Goal: Task Accomplishment & Management: Use online tool/utility

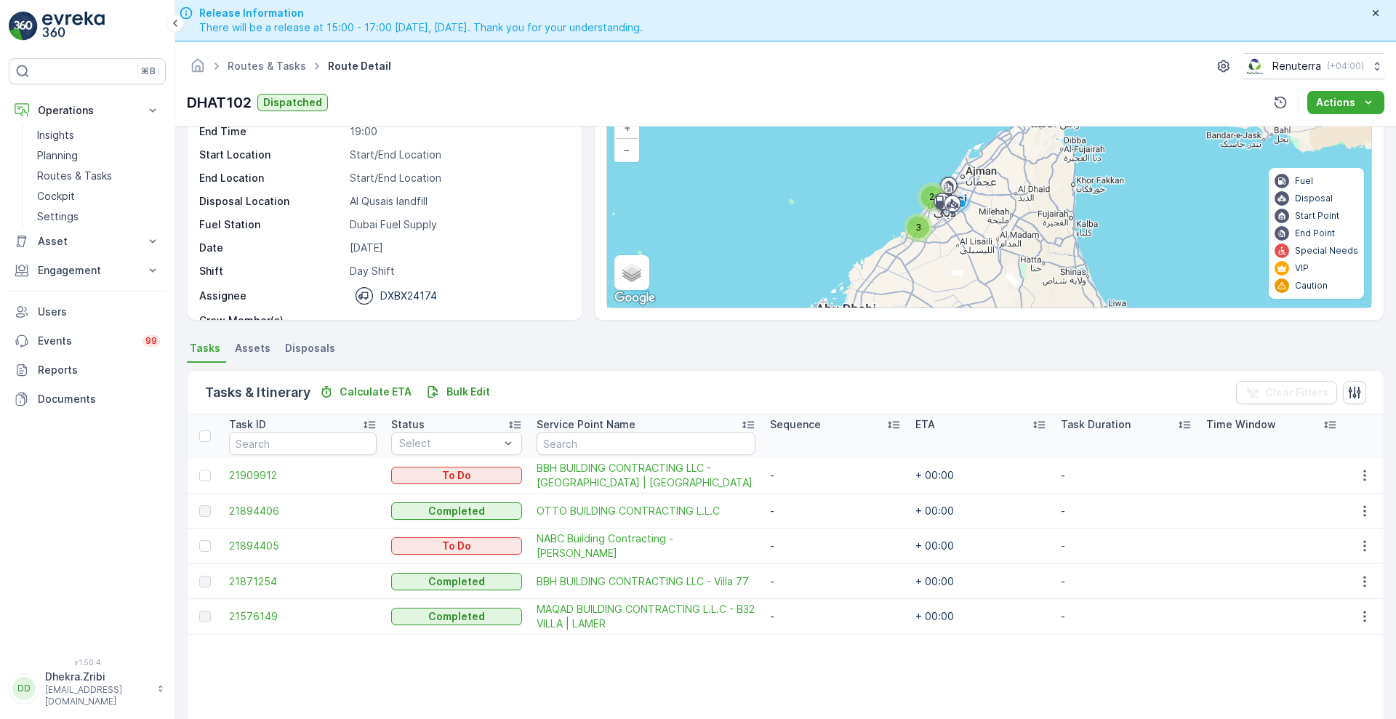
scroll to position [46, 0]
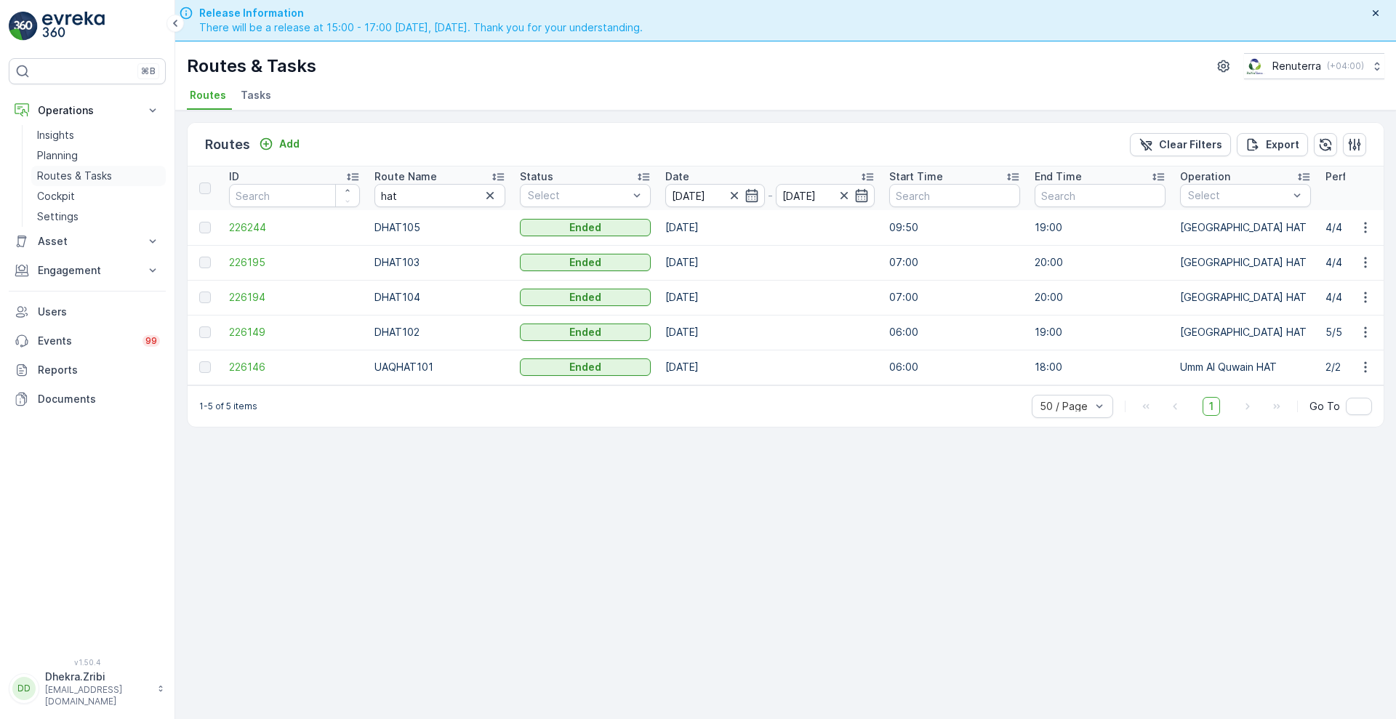
click at [57, 172] on p "Routes & Tasks" at bounding box center [74, 176] width 75 height 15
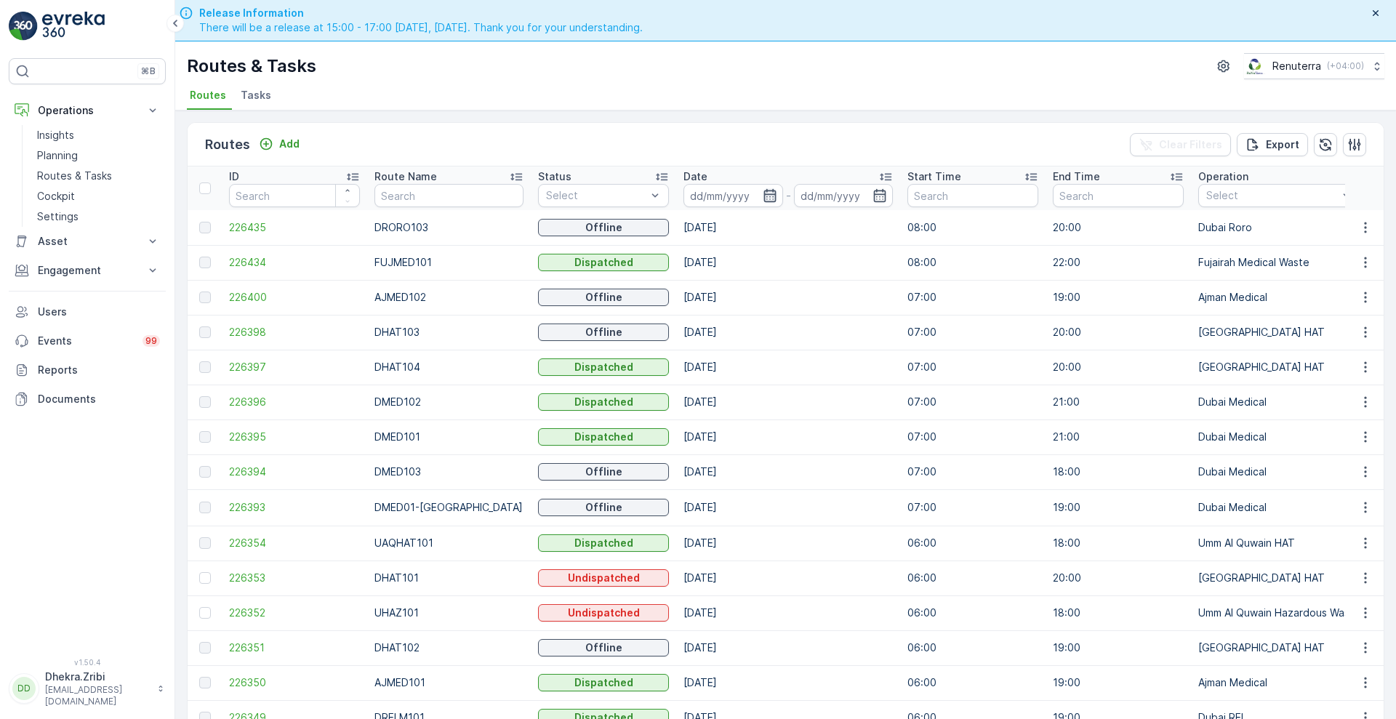
click at [763, 194] on icon "button" at bounding box center [769, 195] width 12 height 13
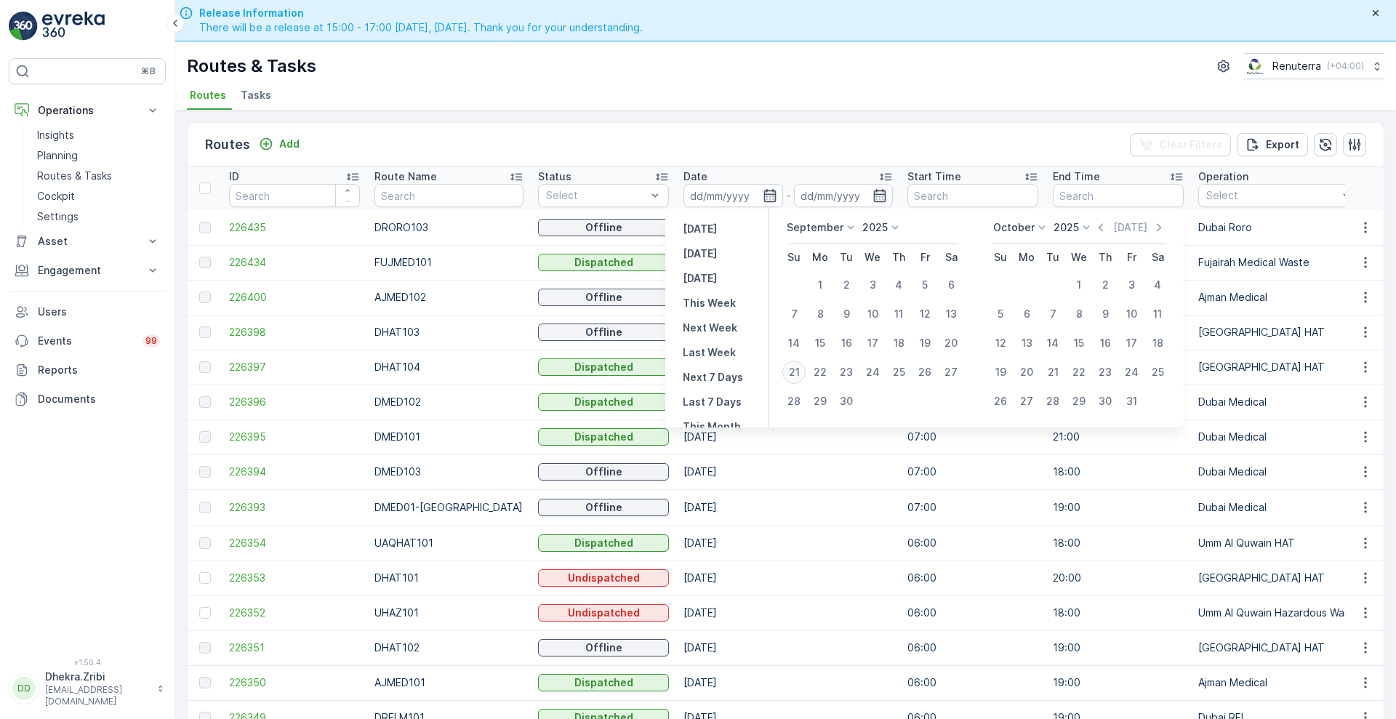
click at [793, 376] on div "21" at bounding box center [793, 372] width 23 height 23
type input "[DATE]"
click at [793, 376] on div "21" at bounding box center [793, 372] width 23 height 23
type input "[DATE]"
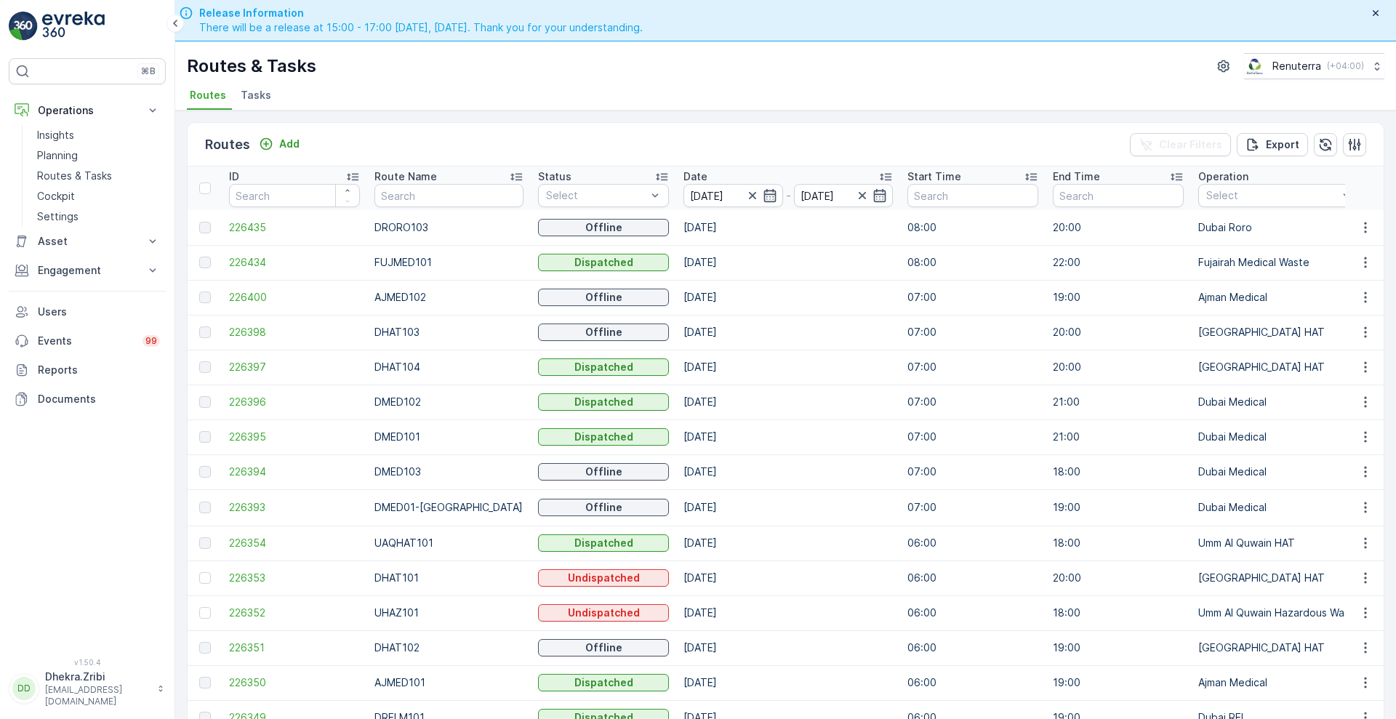
click at [667, 63] on div "Routes & Tasks Renuterra ( +04:00 )" at bounding box center [785, 66] width 1197 height 26
click at [425, 193] on input "text" at bounding box center [448, 195] width 148 height 23
type input "hat"
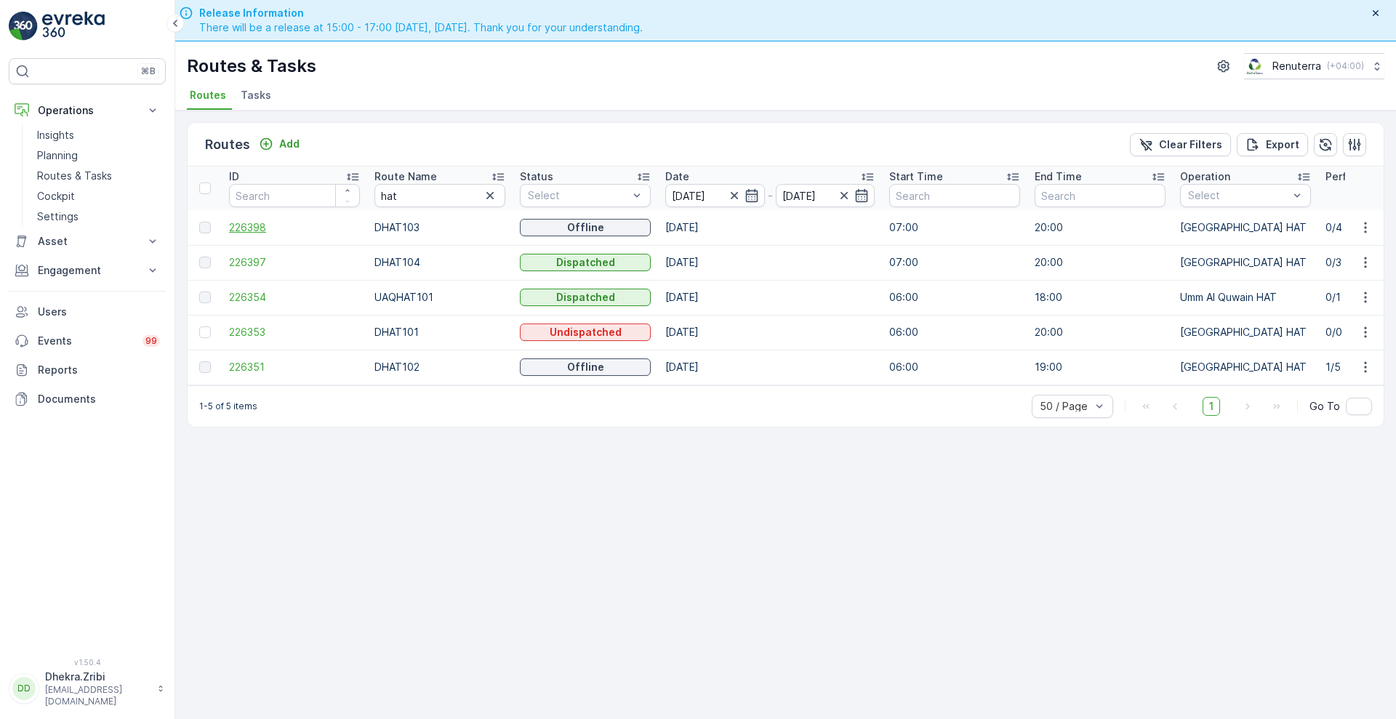
click at [237, 228] on span "226398" at bounding box center [294, 227] width 131 height 15
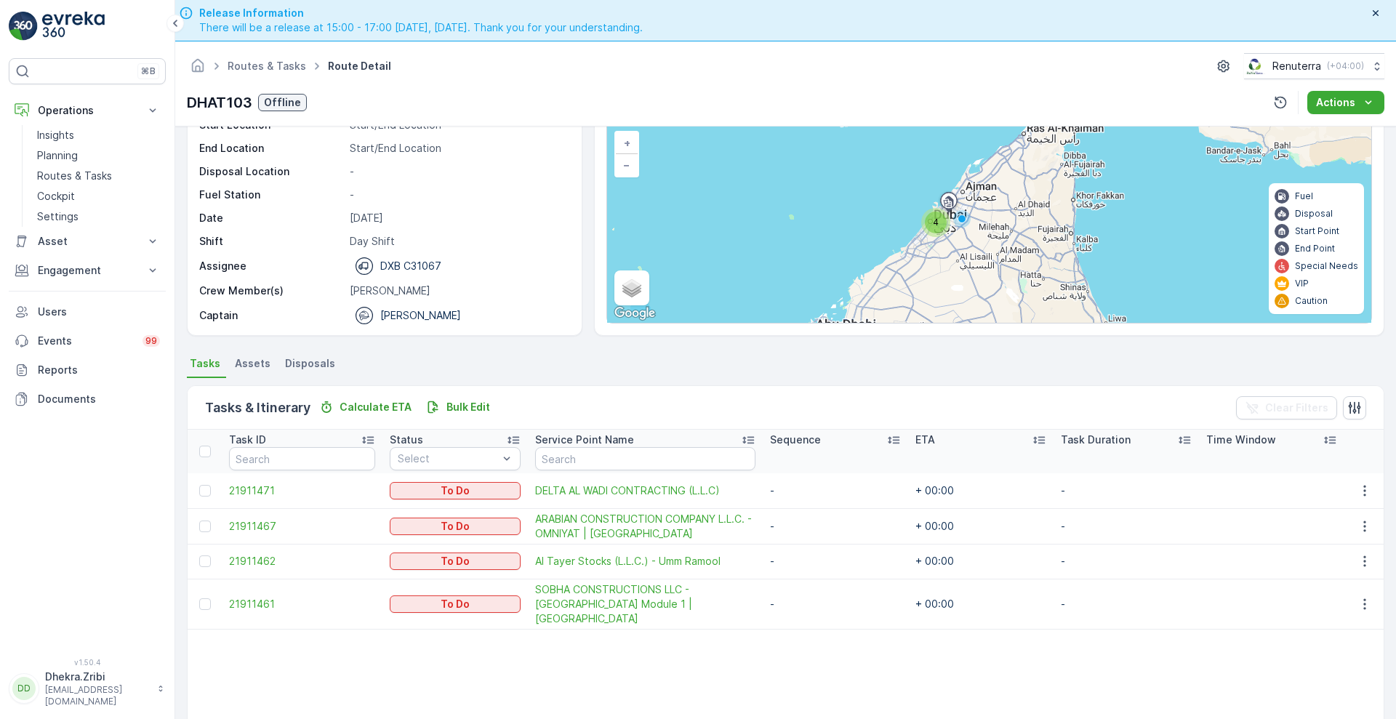
scroll to position [92, 0]
click at [57, 166] on link "Routes & Tasks" at bounding box center [98, 176] width 134 height 20
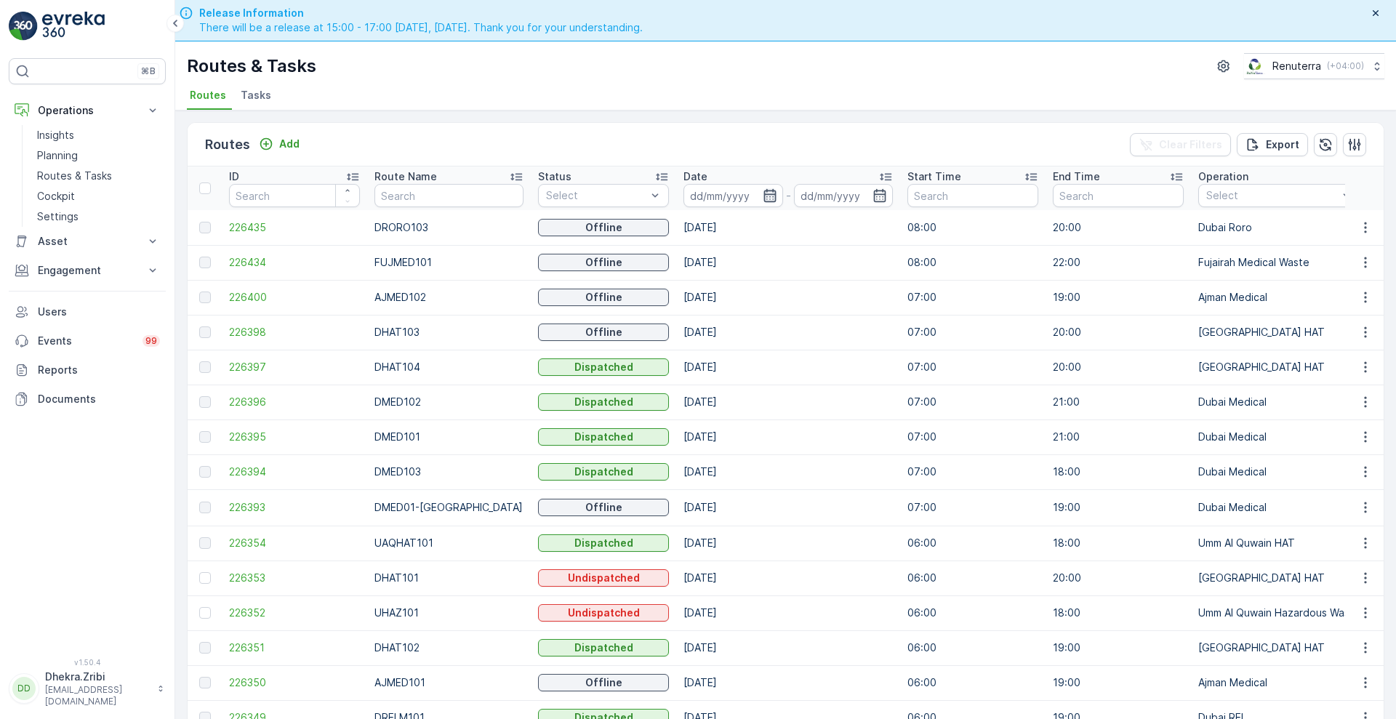
click at [762, 195] on icon "button" at bounding box center [769, 195] width 15 height 15
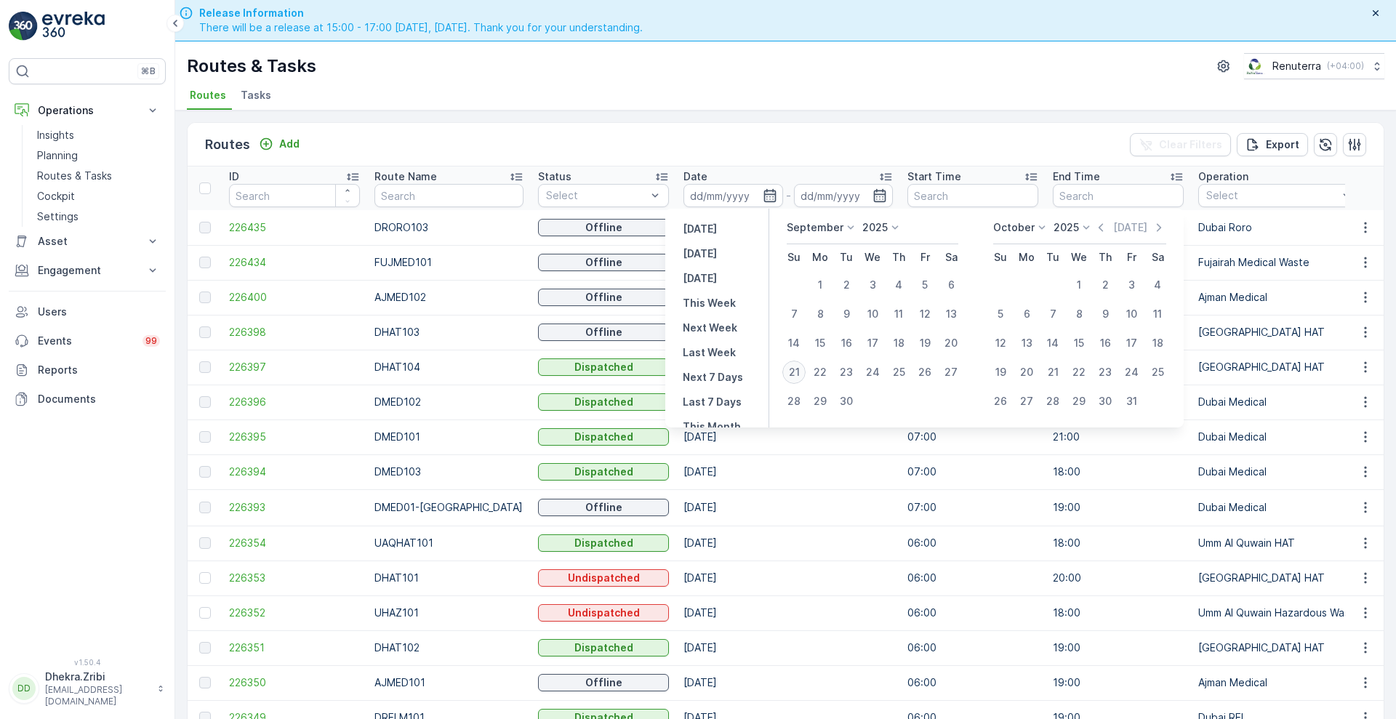
click at [792, 379] on div "21" at bounding box center [793, 372] width 23 height 23
type input "[DATE]"
click at [792, 379] on div "21" at bounding box center [793, 372] width 23 height 23
type input "[DATE]"
click at [792, 379] on div "21" at bounding box center [793, 372] width 23 height 23
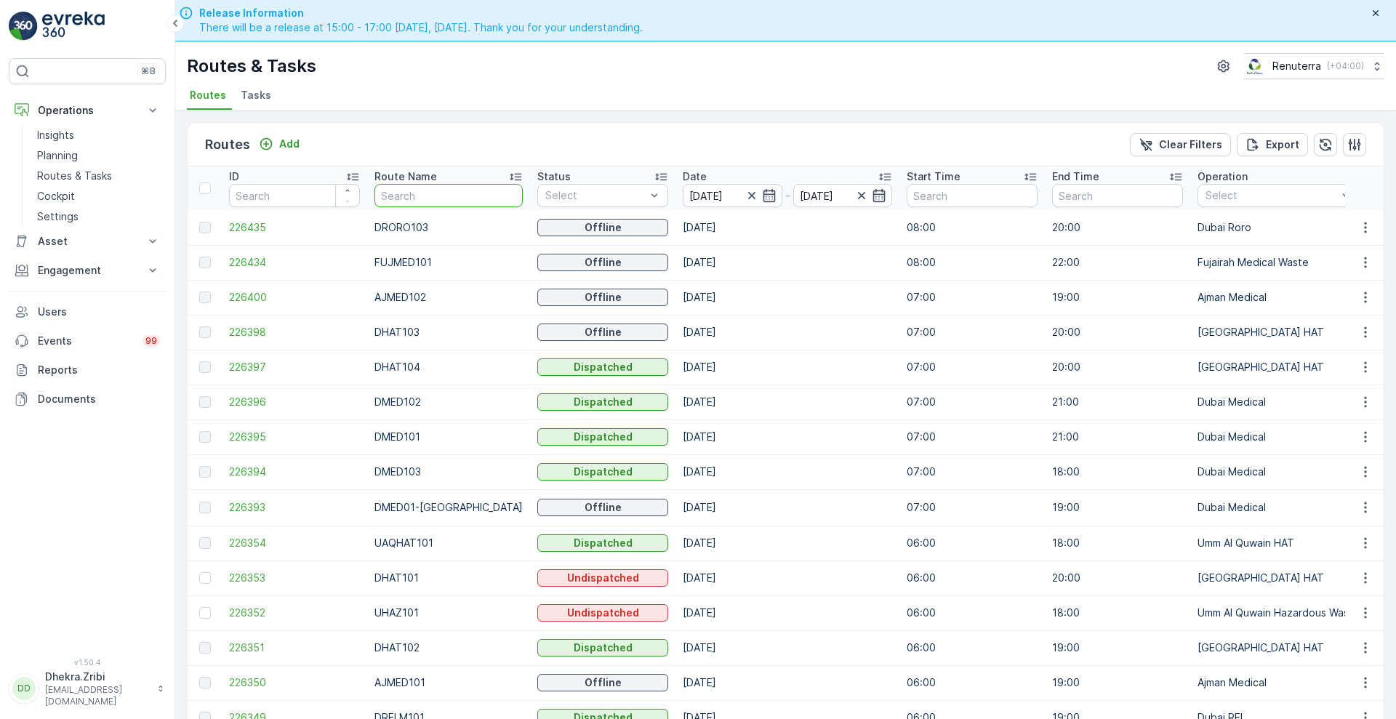
click at [422, 193] on input "text" at bounding box center [448, 195] width 148 height 23
type input "a"
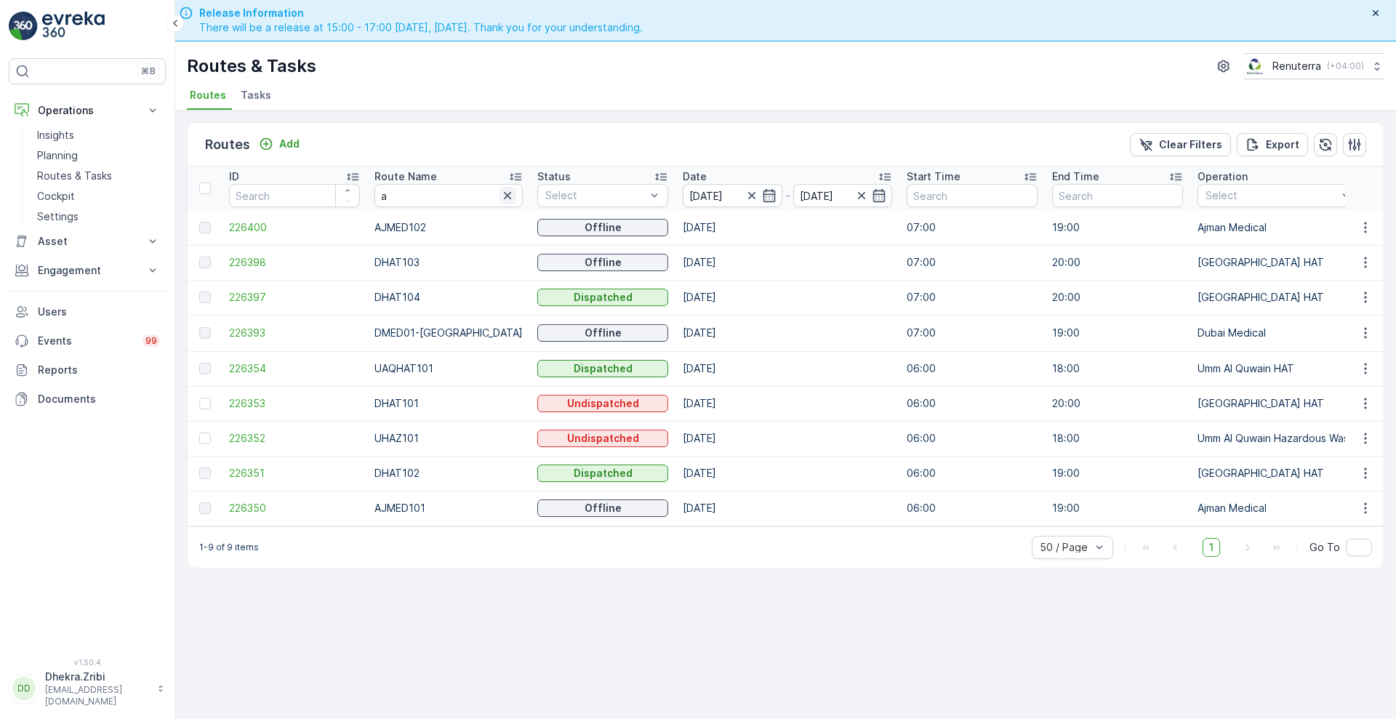
click at [500, 197] on icon "button" at bounding box center [507, 195] width 15 height 15
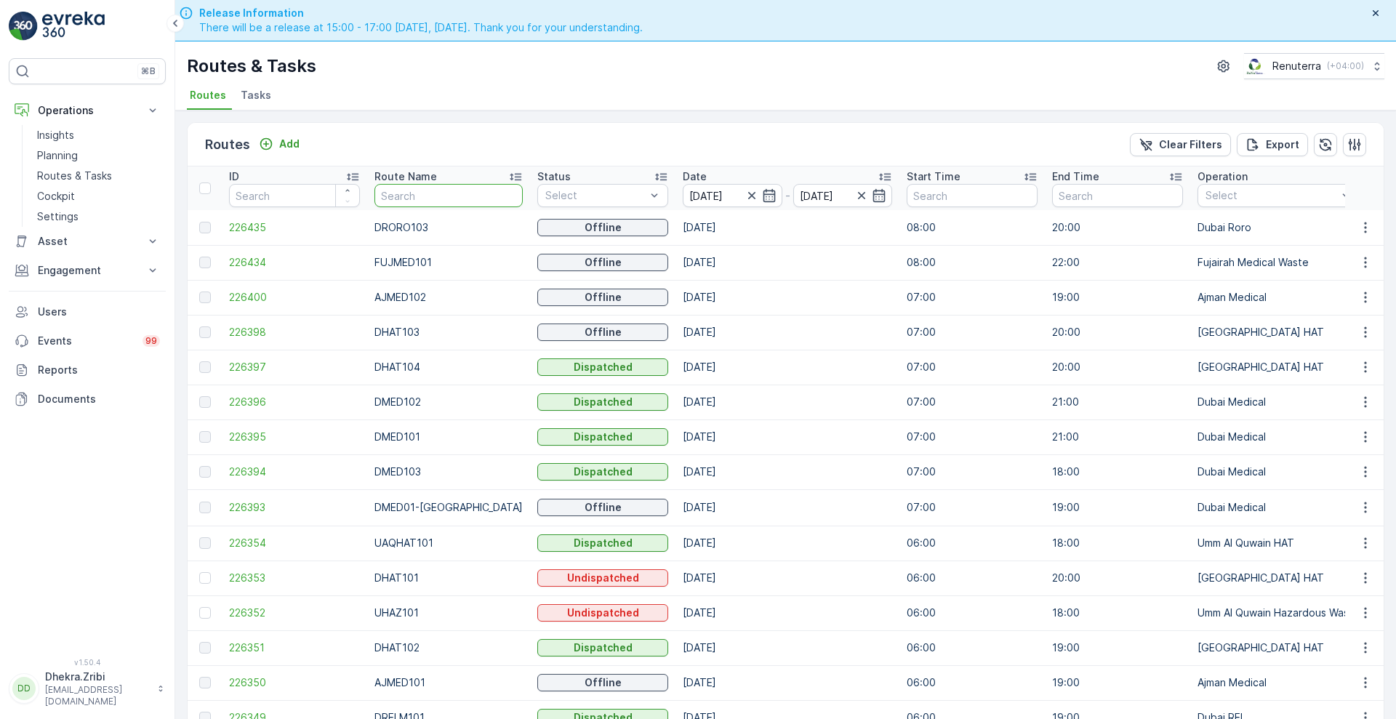
click at [465, 190] on input "text" at bounding box center [448, 195] width 148 height 23
type input "a"
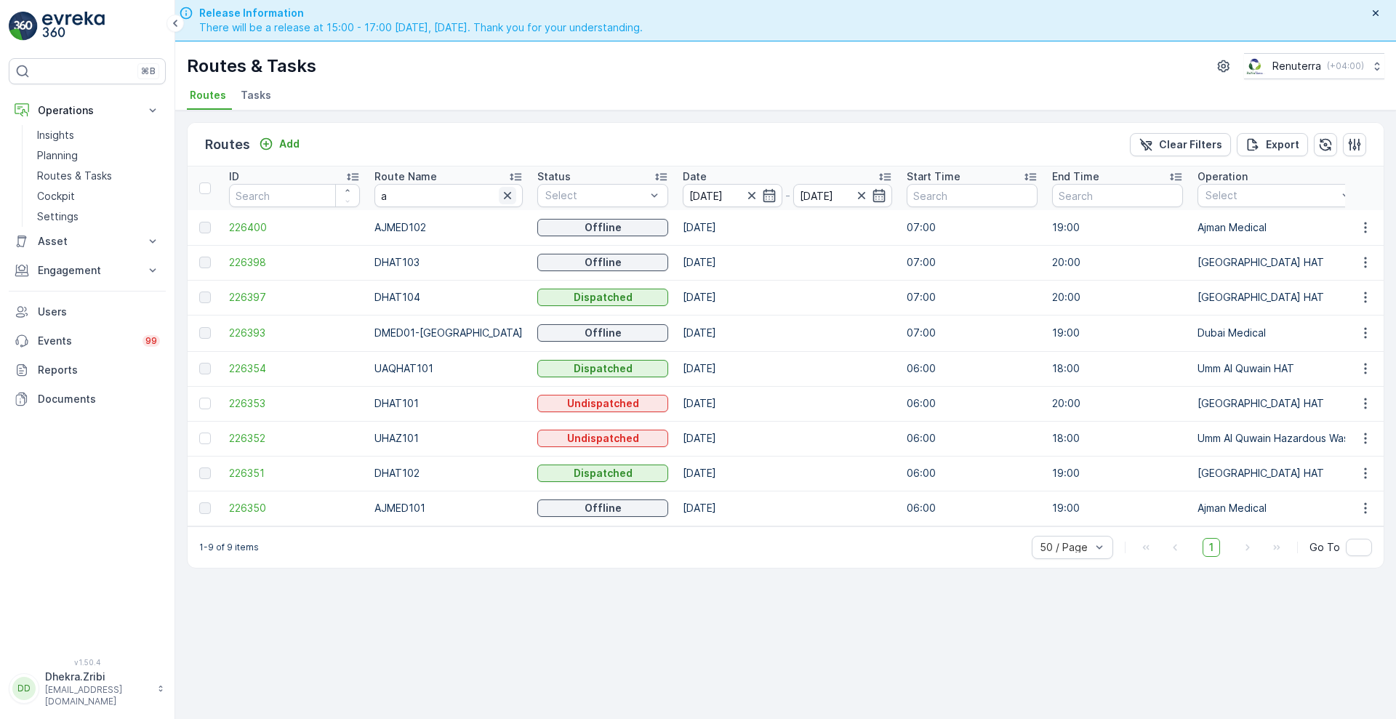
click at [500, 192] on icon "button" at bounding box center [507, 195] width 15 height 15
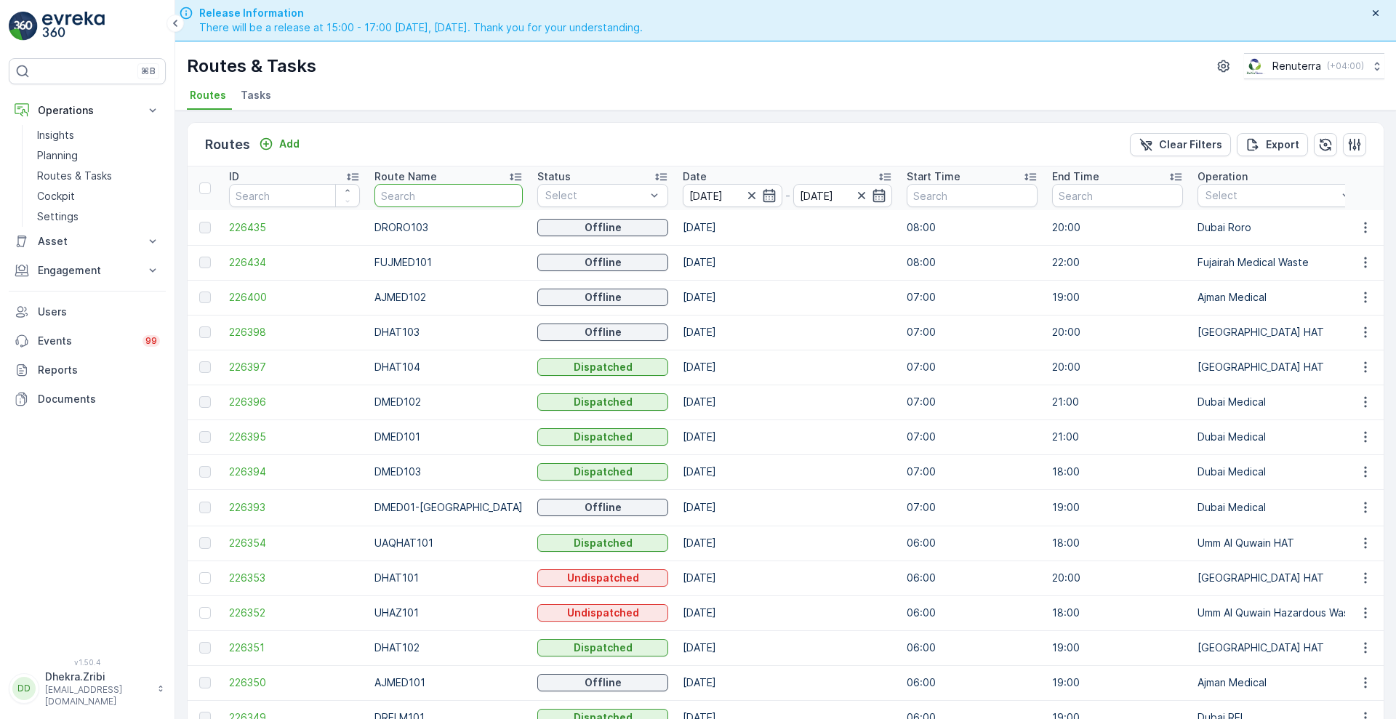
click at [466, 193] on input "text" at bounding box center [448, 195] width 148 height 23
type input "a"
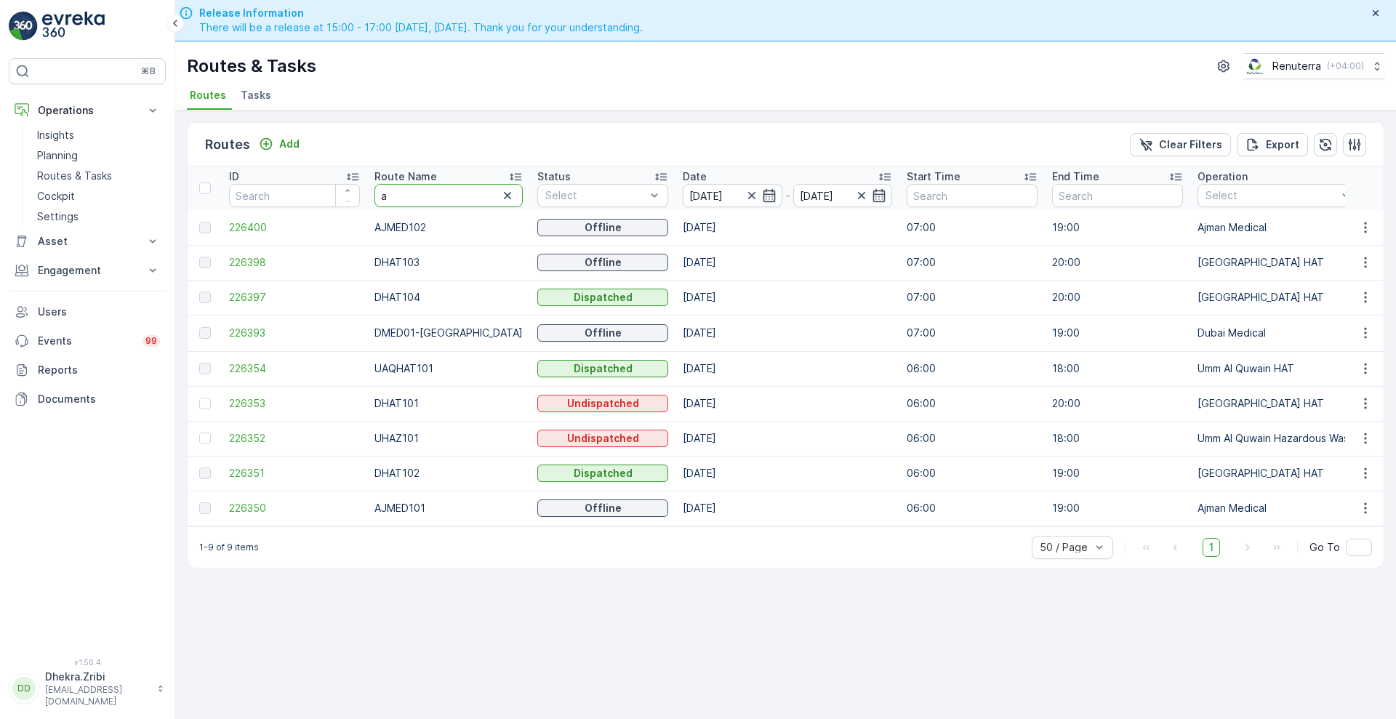
click at [435, 194] on input "a" at bounding box center [448, 195] width 148 height 23
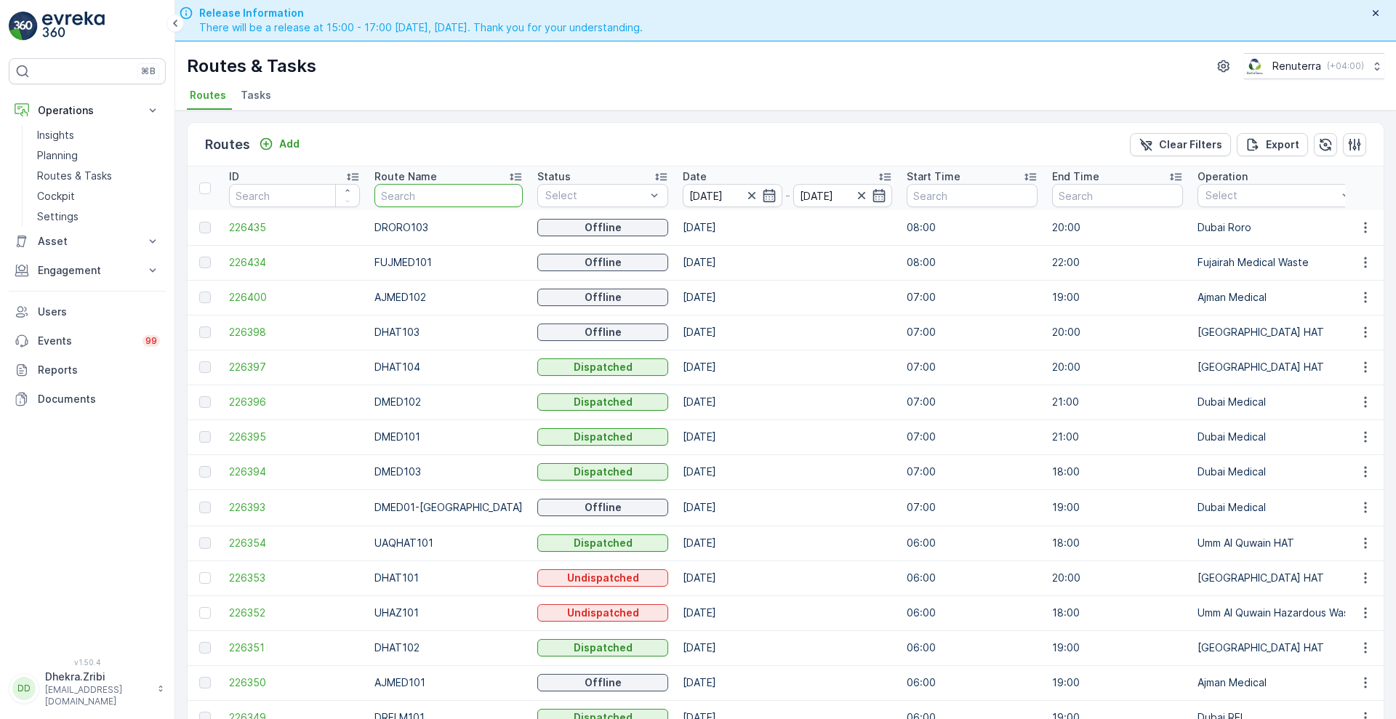
click at [435, 194] on input "text" at bounding box center [448, 195] width 148 height 23
type input "r"
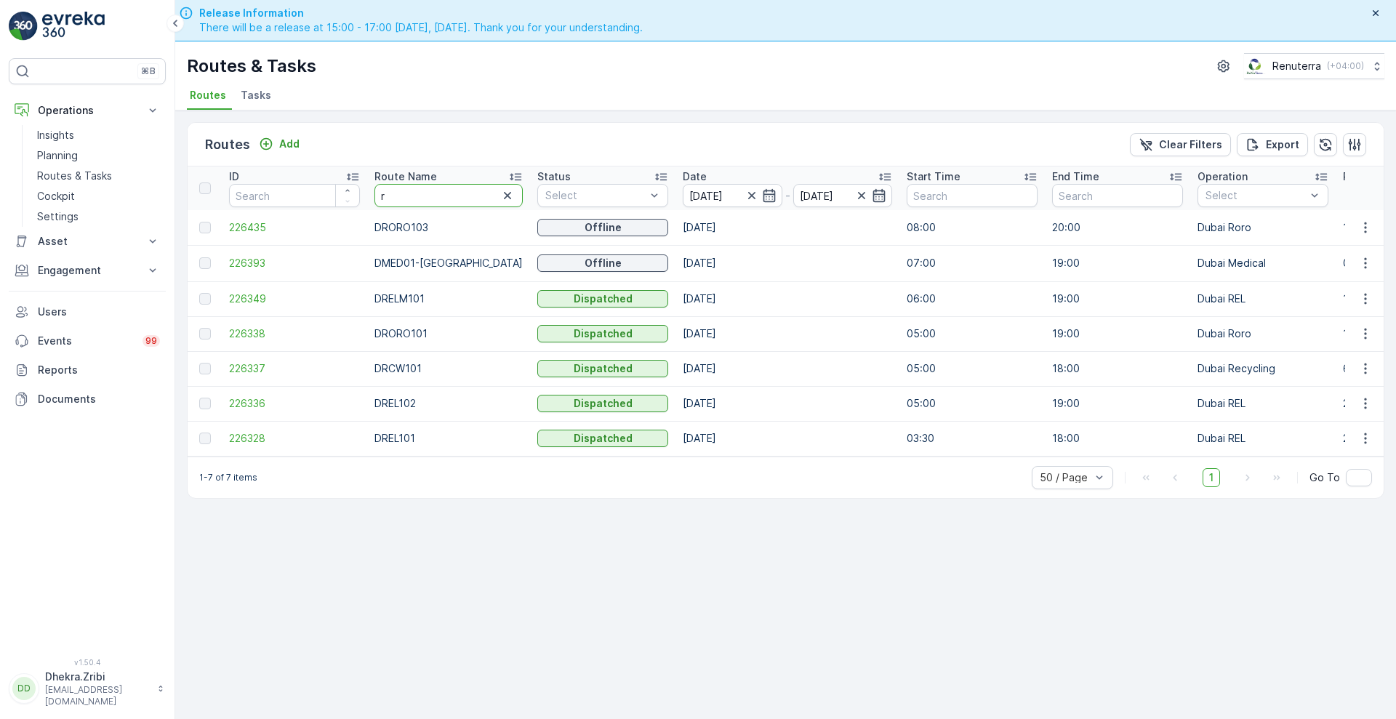
click at [435, 194] on input "r" at bounding box center [448, 195] width 148 height 23
type input "rel"
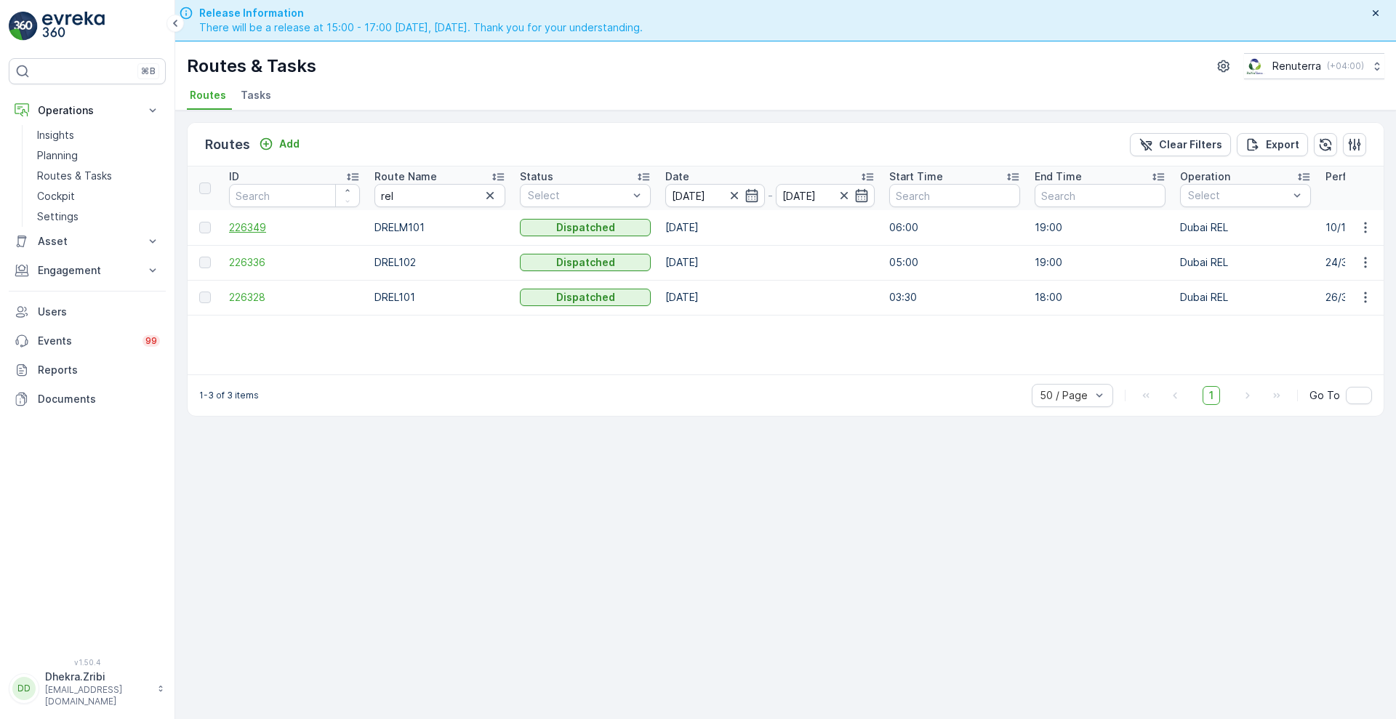
click at [243, 224] on span "226349" at bounding box center [294, 227] width 131 height 15
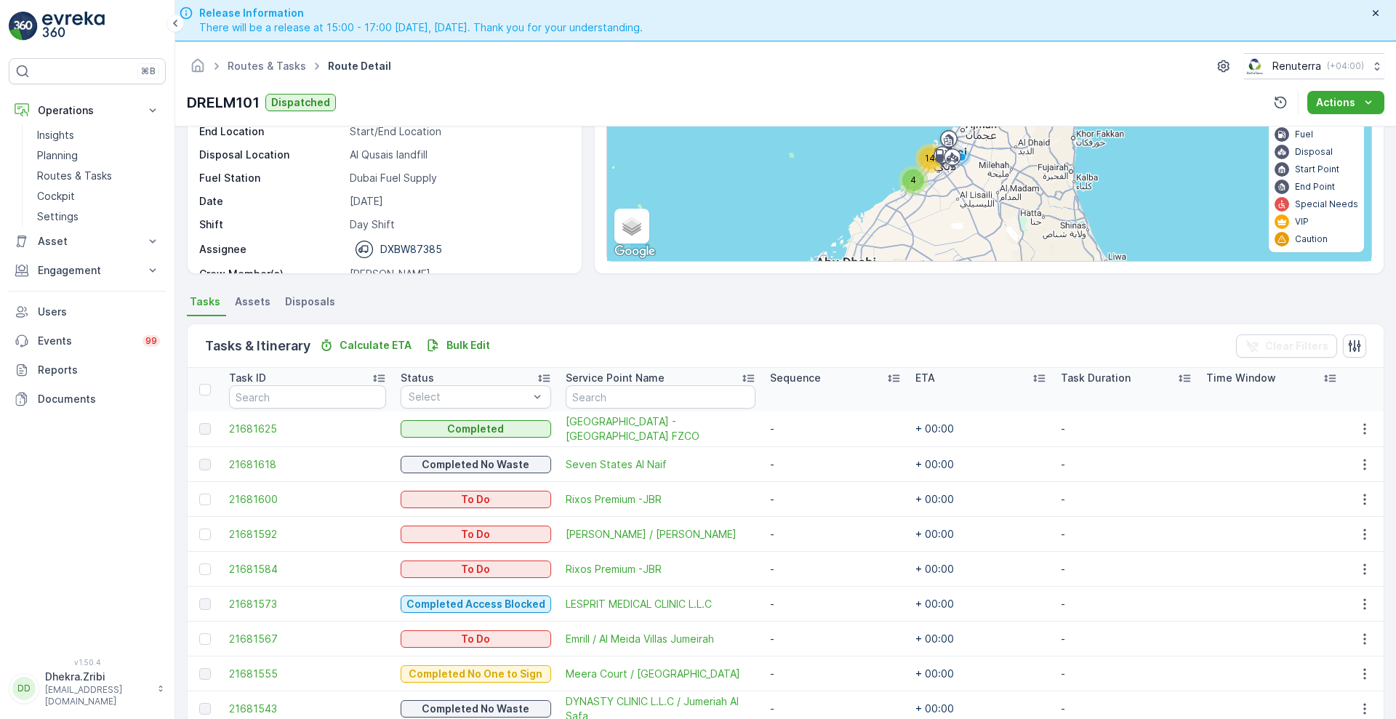
scroll to position [217, 0]
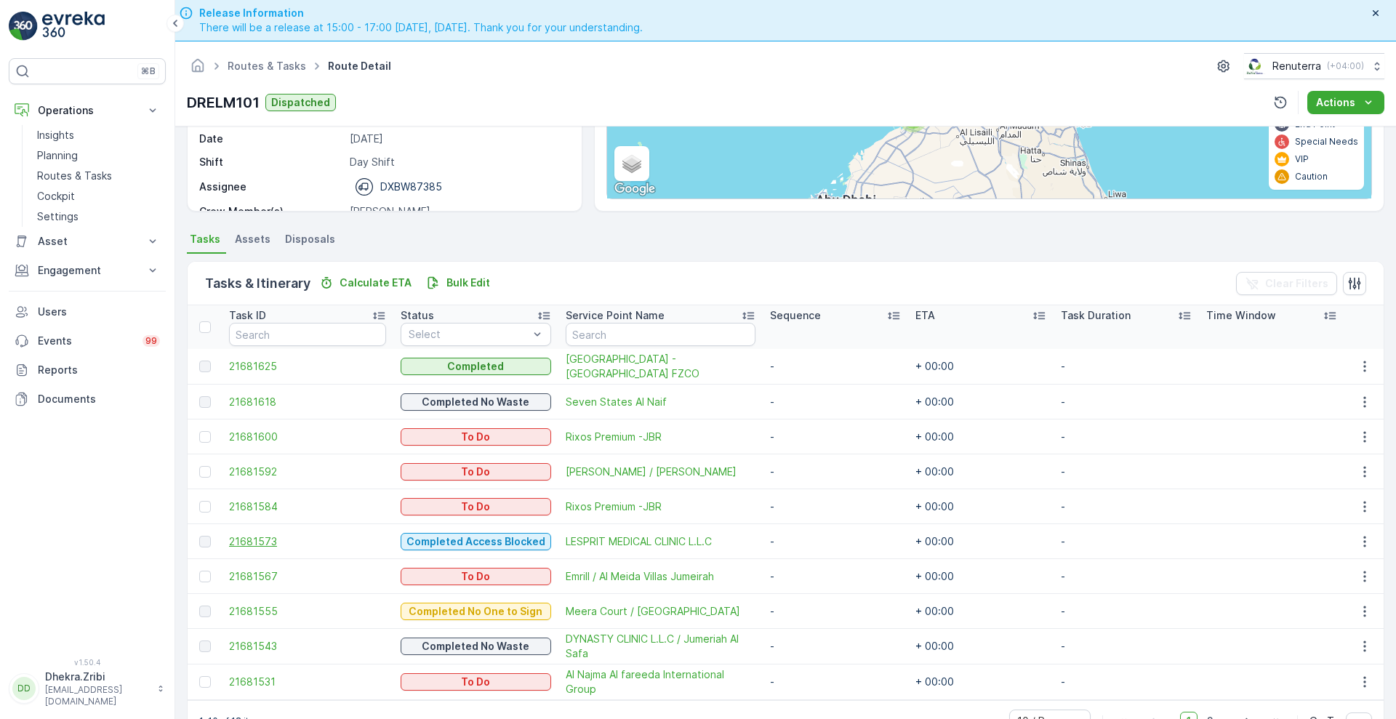
click at [261, 543] on span "21681573" at bounding box center [307, 541] width 157 height 15
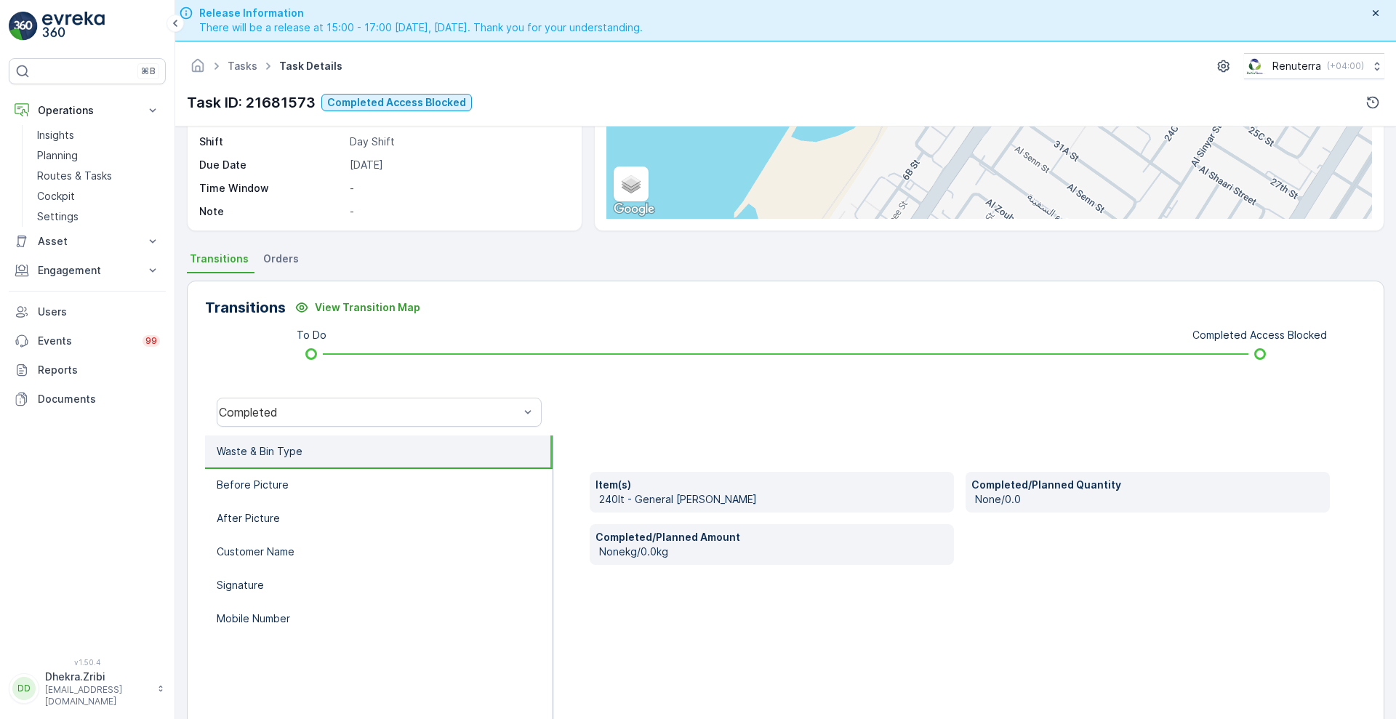
scroll to position [41, 0]
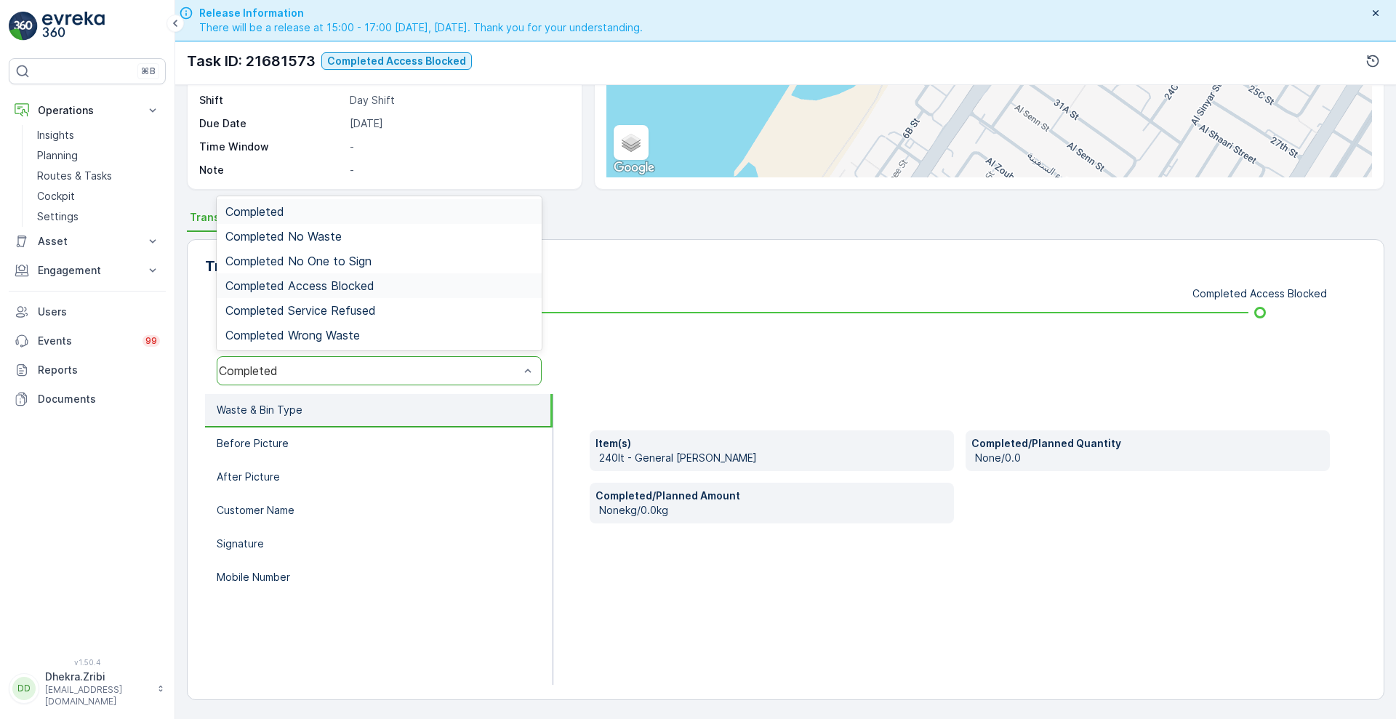
click at [331, 279] on span "Completed Access Blocked" at bounding box center [299, 285] width 149 height 13
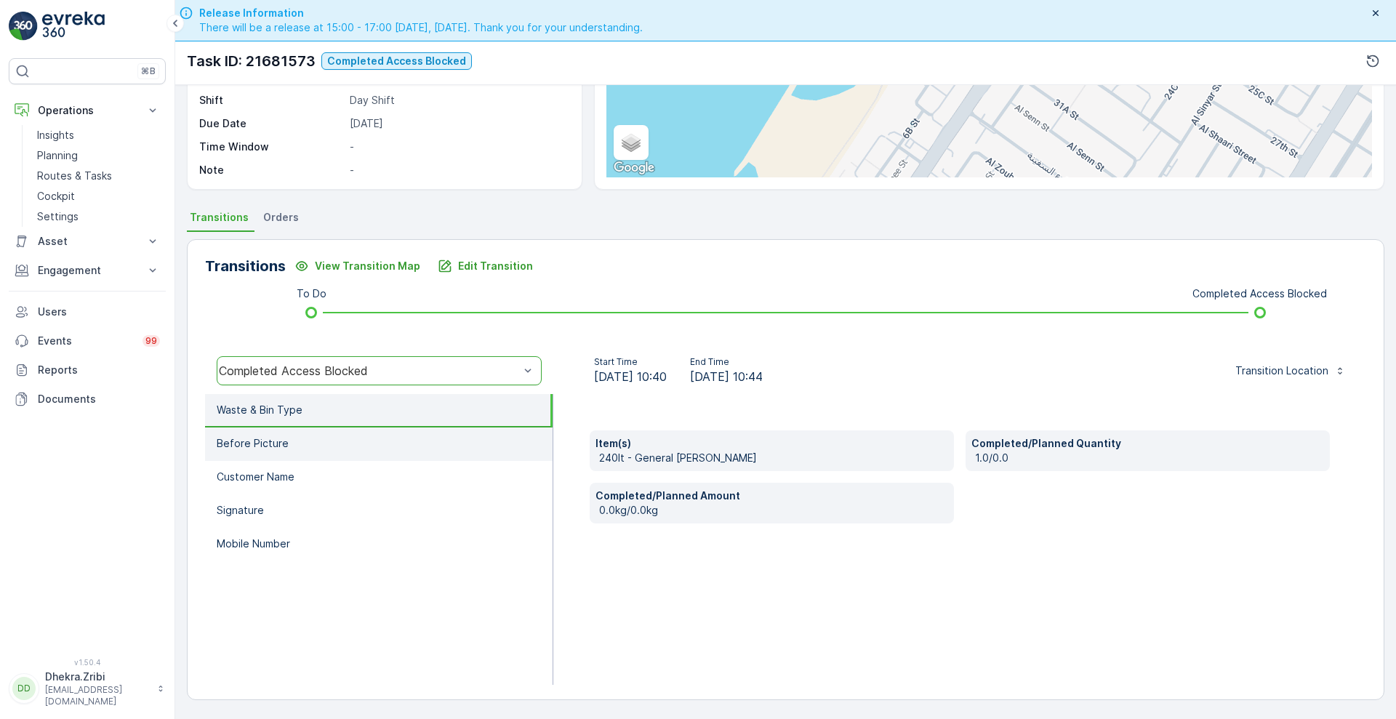
click at [289, 431] on li "Before Picture" at bounding box center [378, 443] width 347 height 33
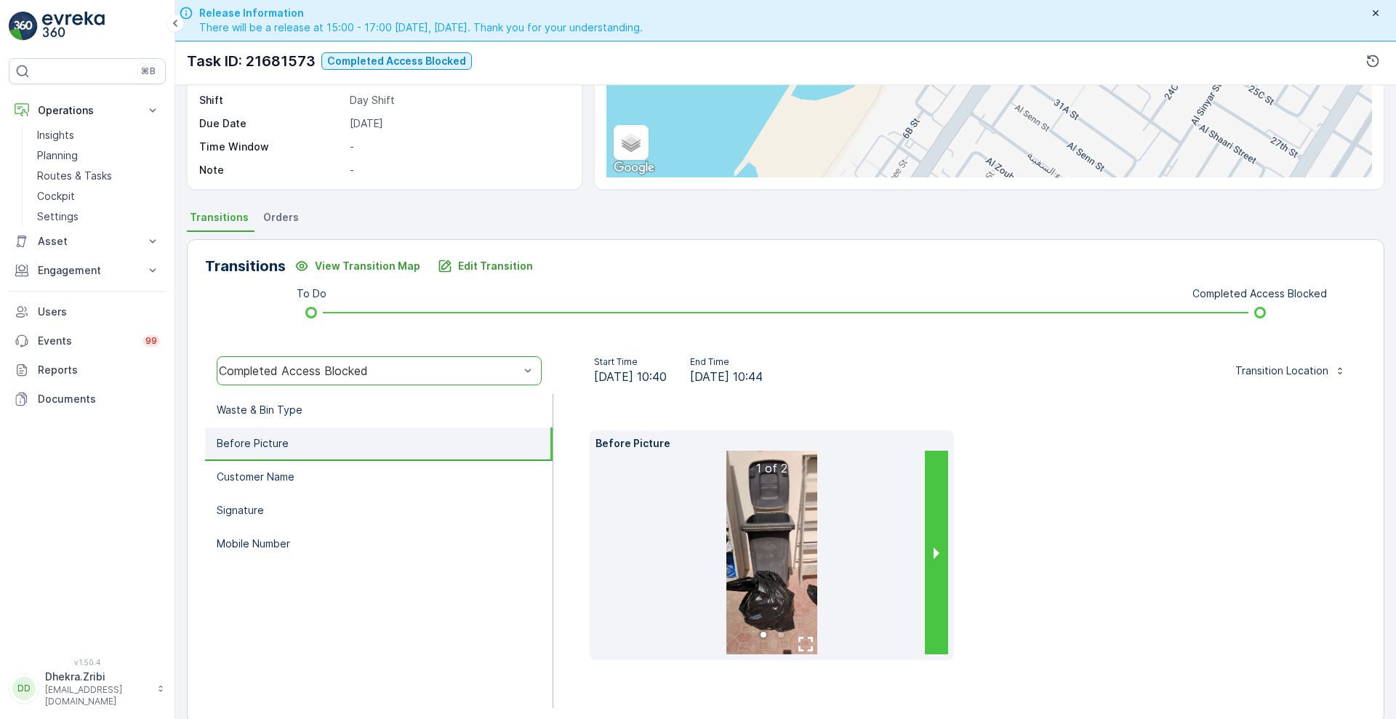
click at [931, 548] on button "next slide / item" at bounding box center [936, 553] width 23 height 204
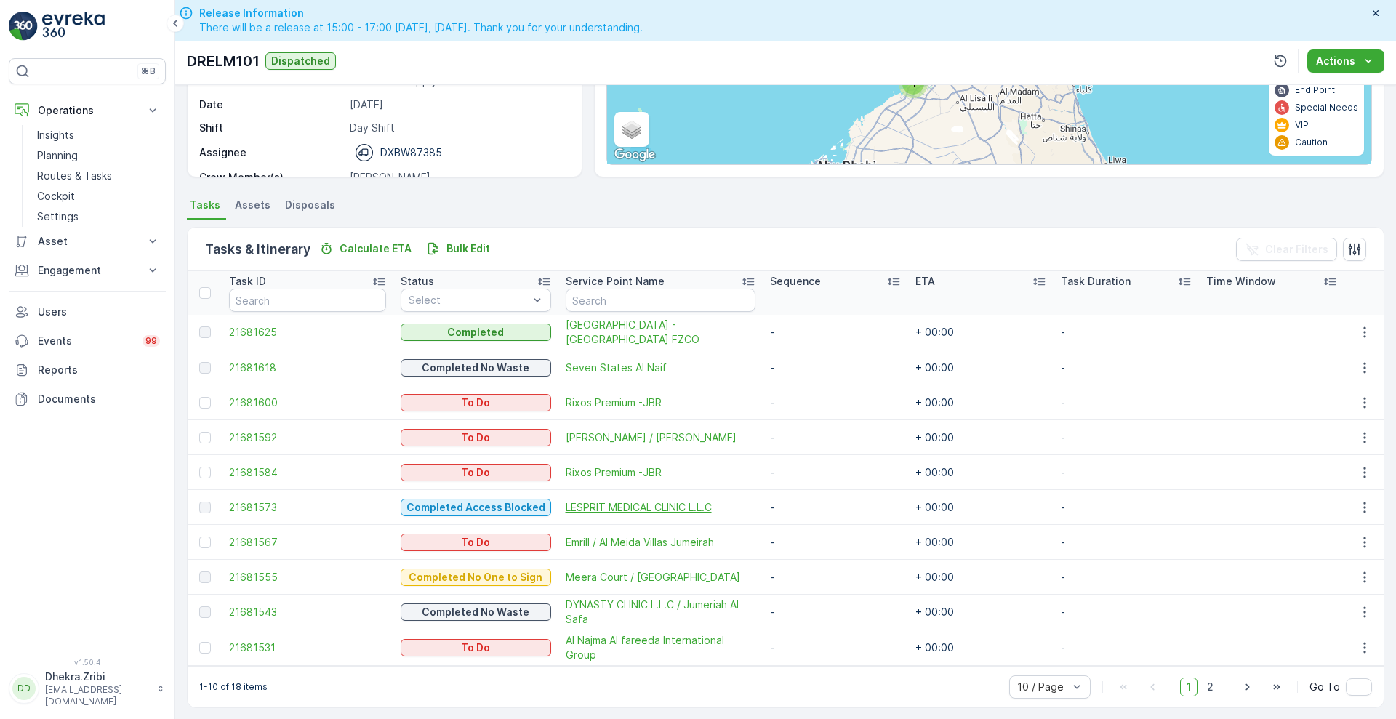
scroll to position [217, 0]
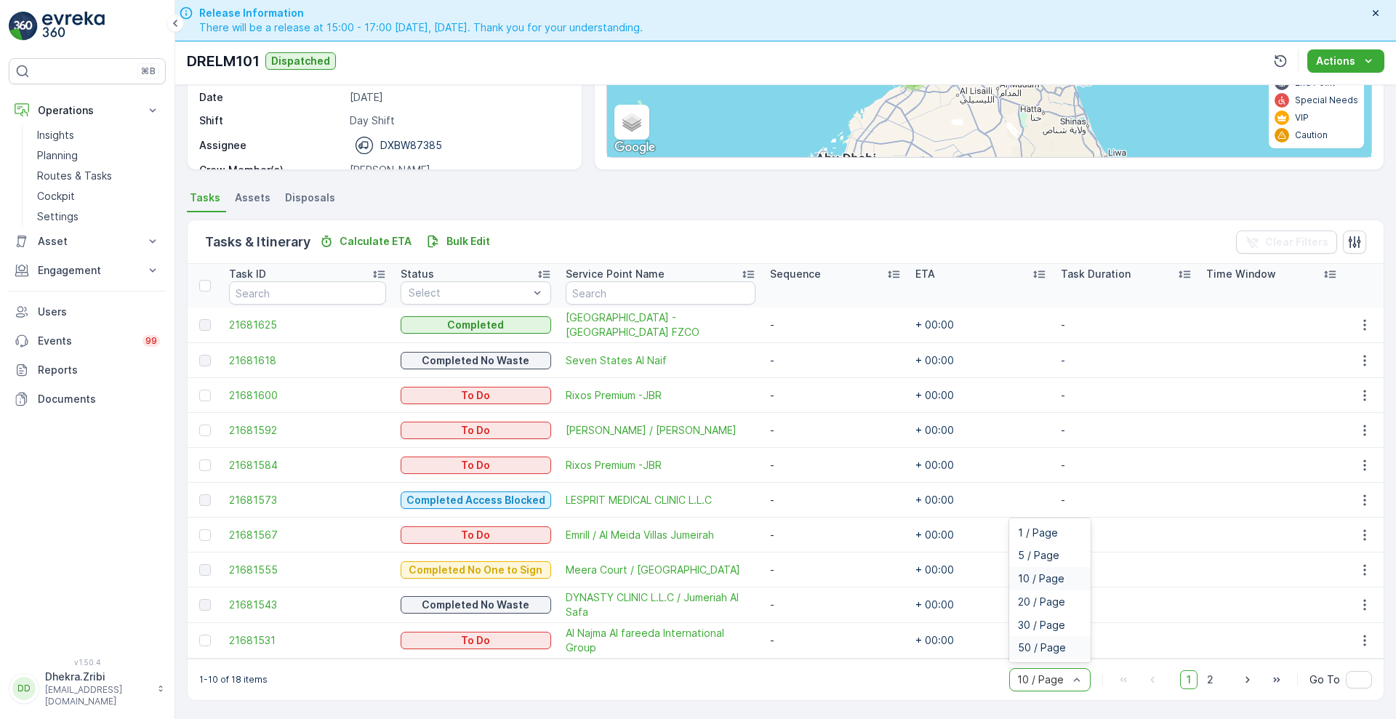
click at [1034, 636] on div "50 / Page" at bounding box center [1049, 647] width 81 height 23
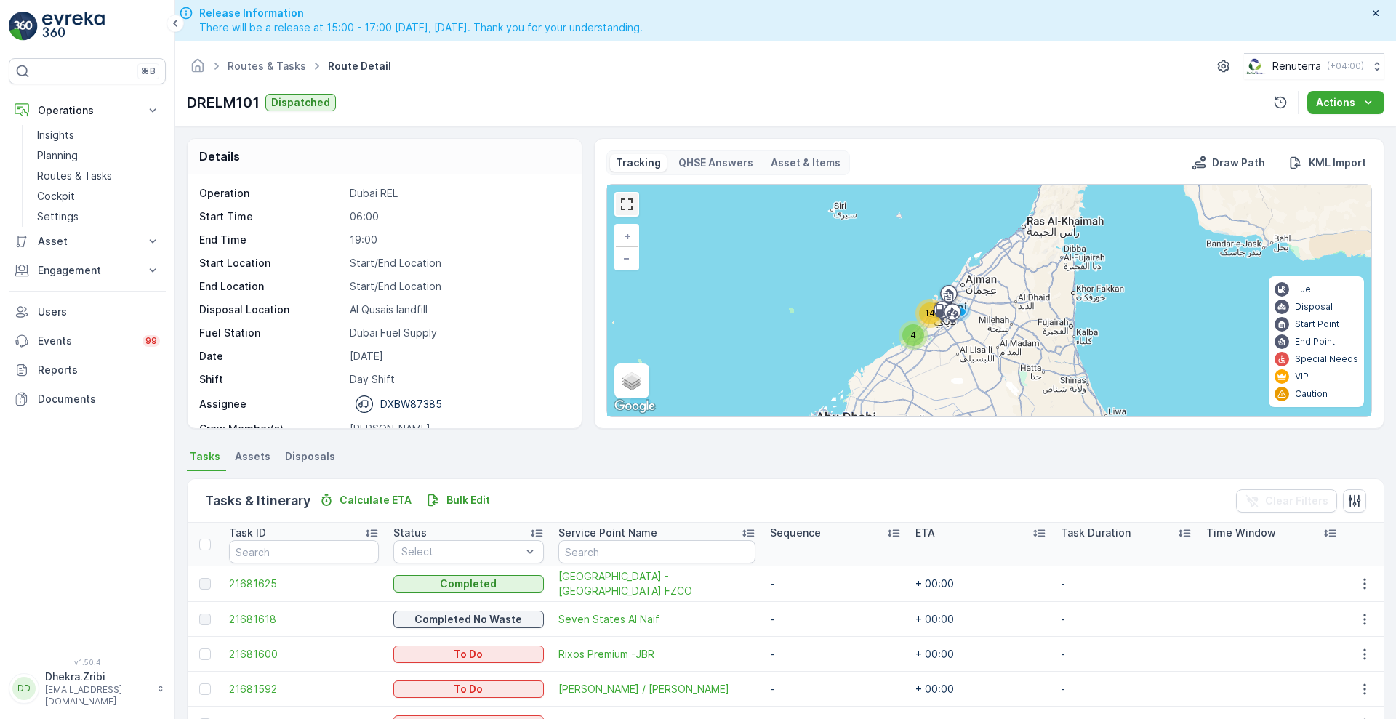
click at [629, 200] on link at bounding box center [627, 204] width 22 height 22
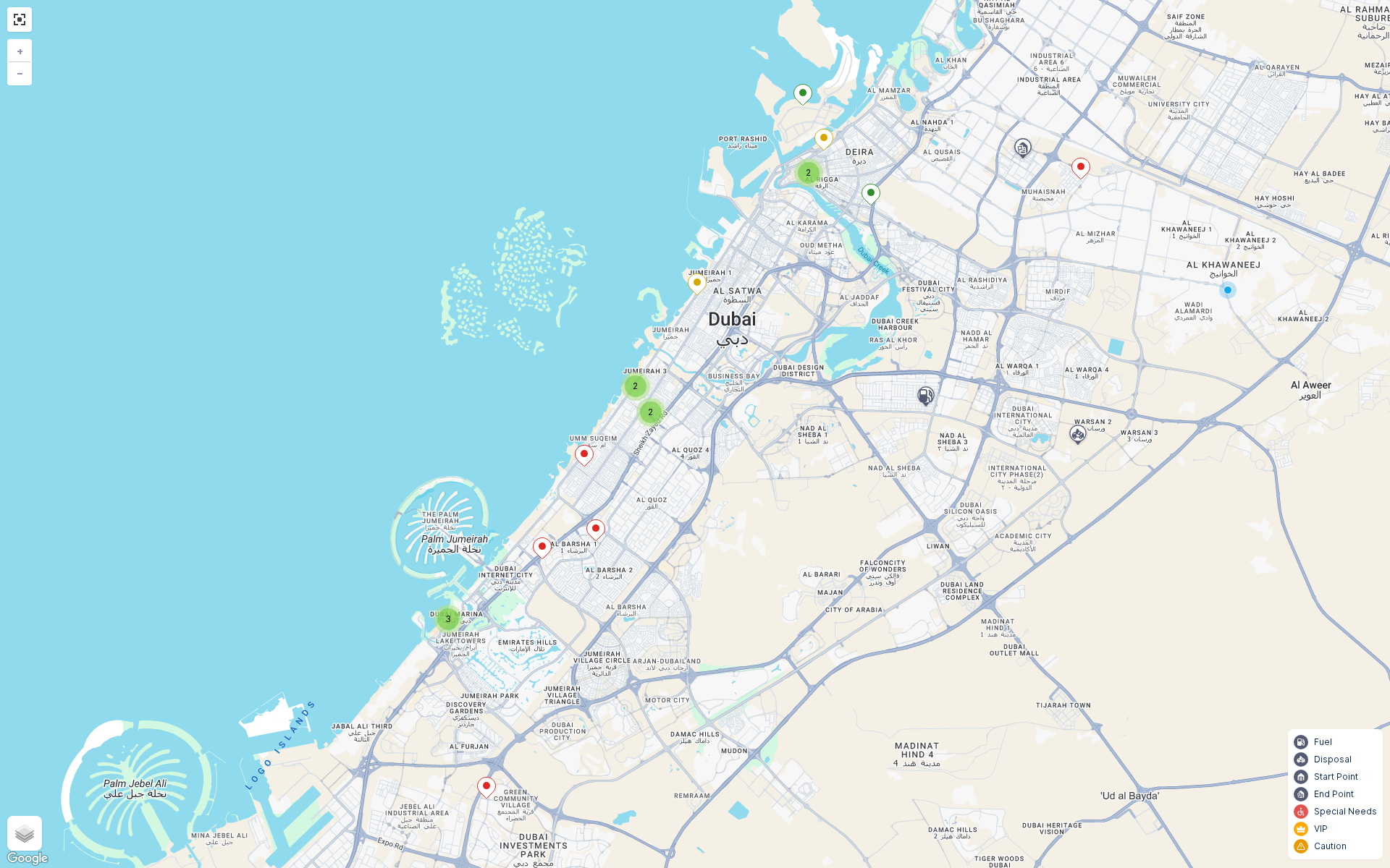
click at [656, 413] on div "2" at bounding box center [651, 412] width 22 height 22
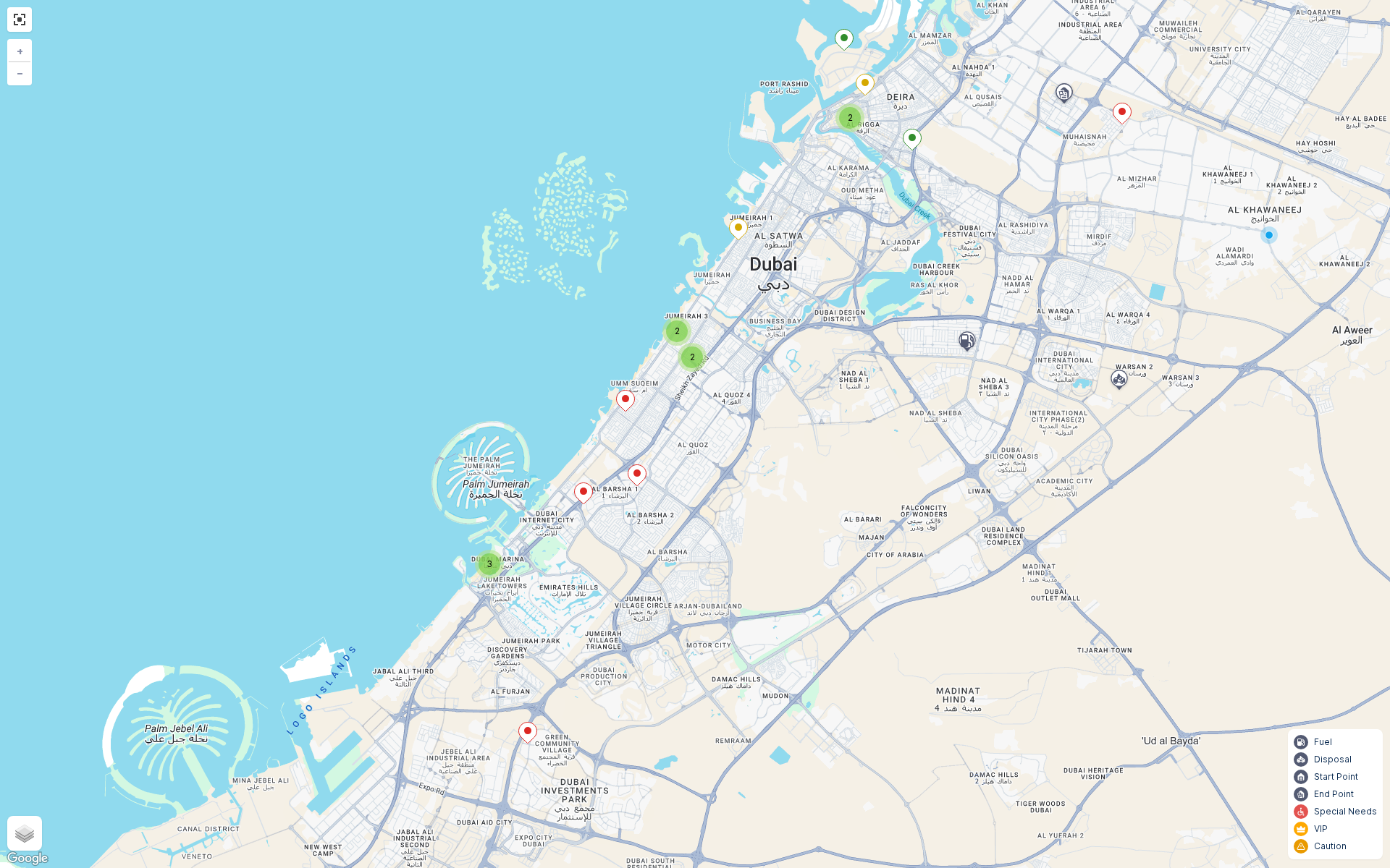
click at [687, 356] on div "2" at bounding box center [692, 357] width 22 height 22
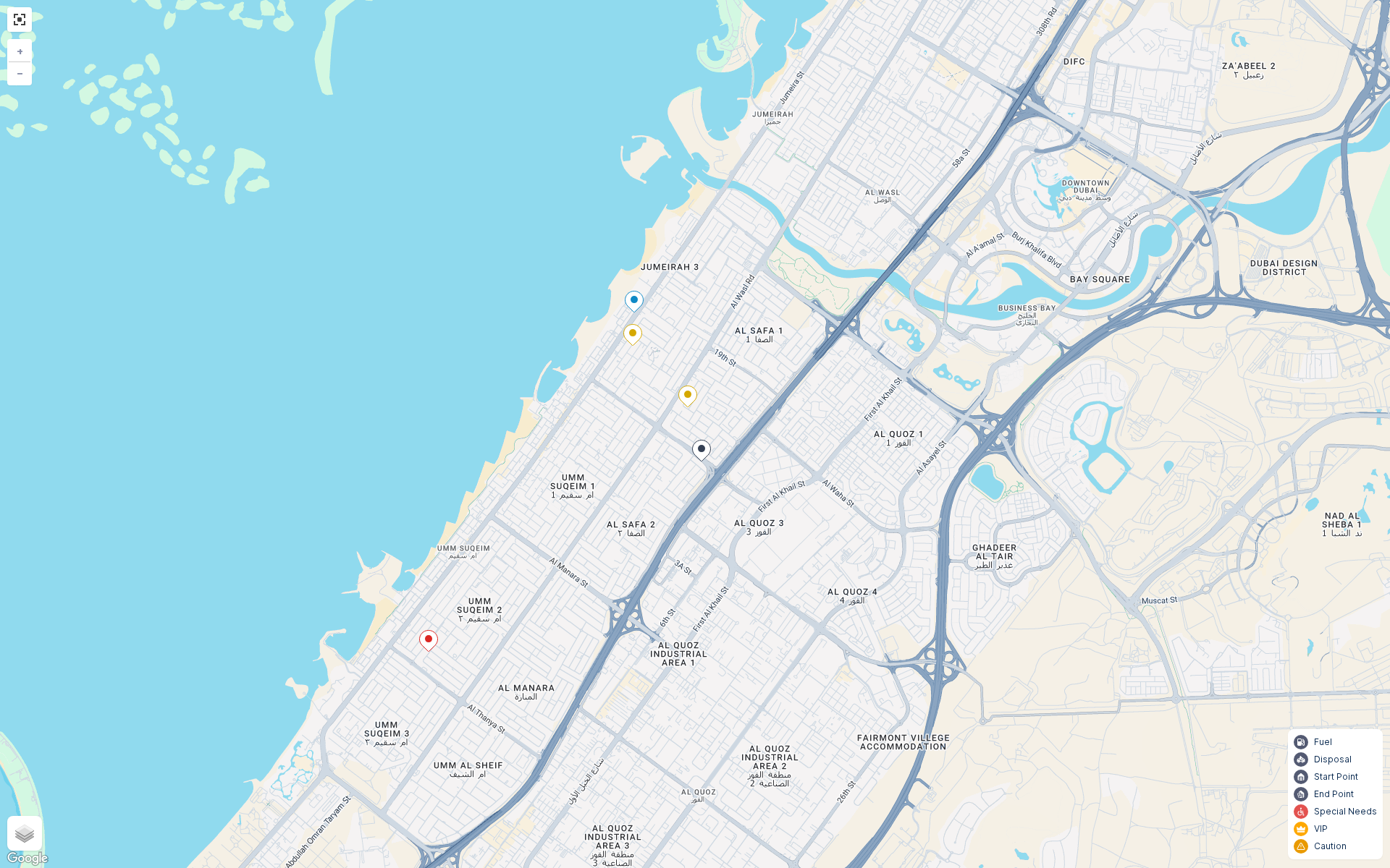
click at [632, 296] on icon at bounding box center [634, 302] width 18 height 21
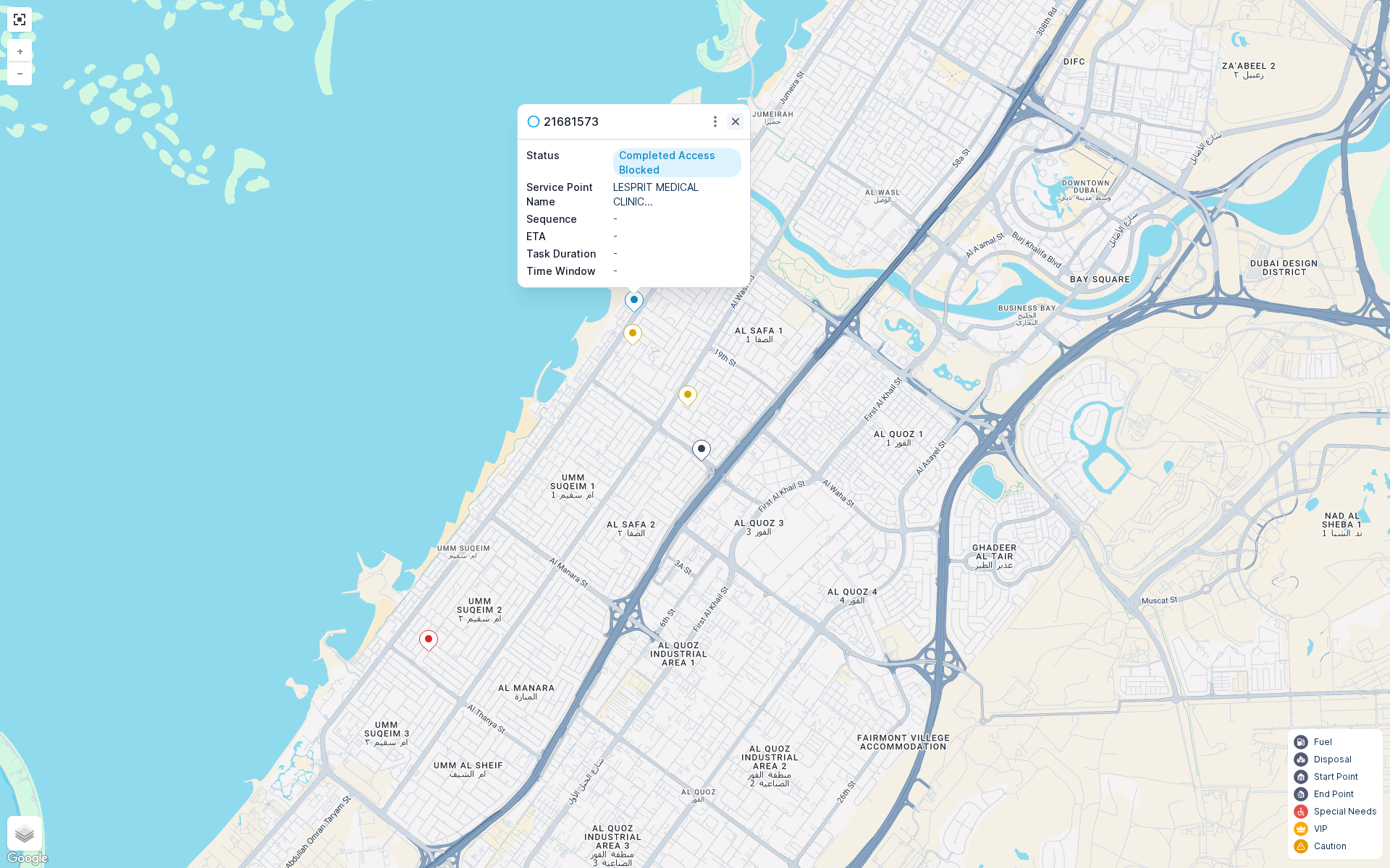
click at [738, 114] on icon "button" at bounding box center [735, 121] width 15 height 15
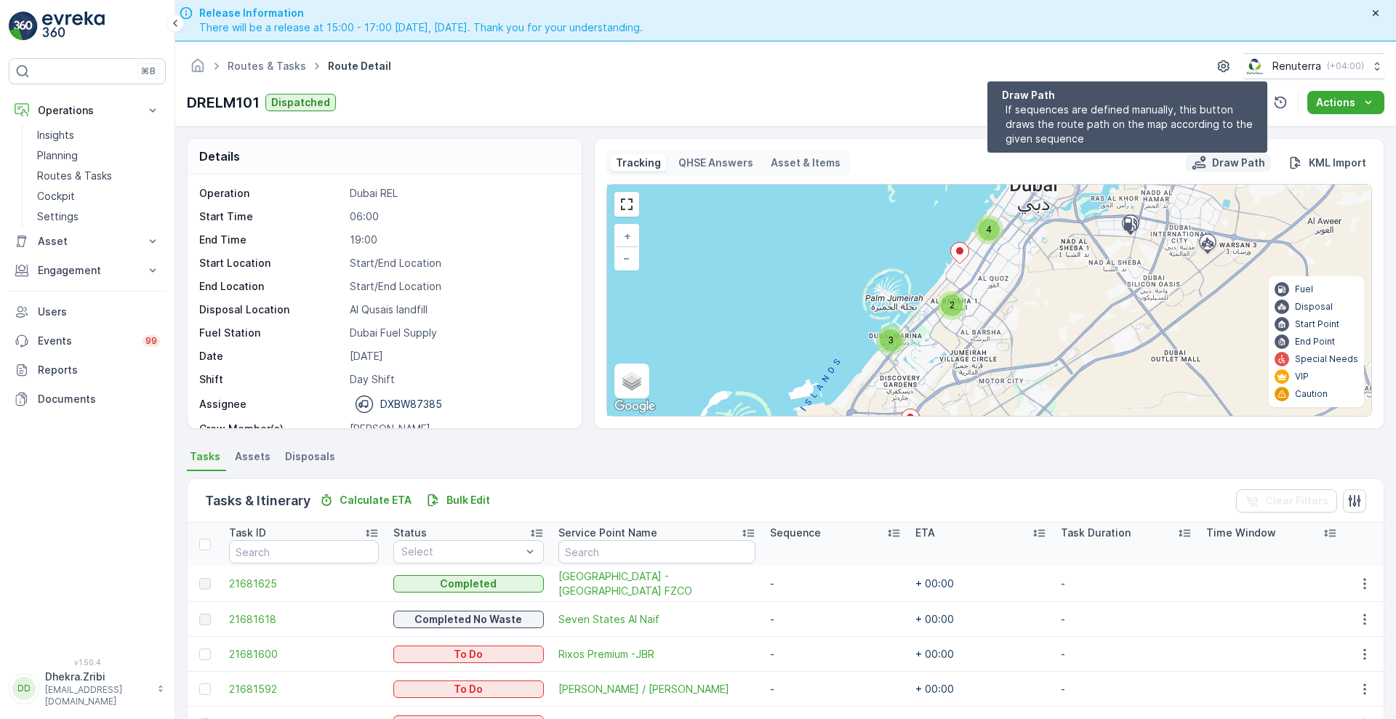
click at [1231, 157] on p "Draw Path" at bounding box center [1238, 163] width 53 height 15
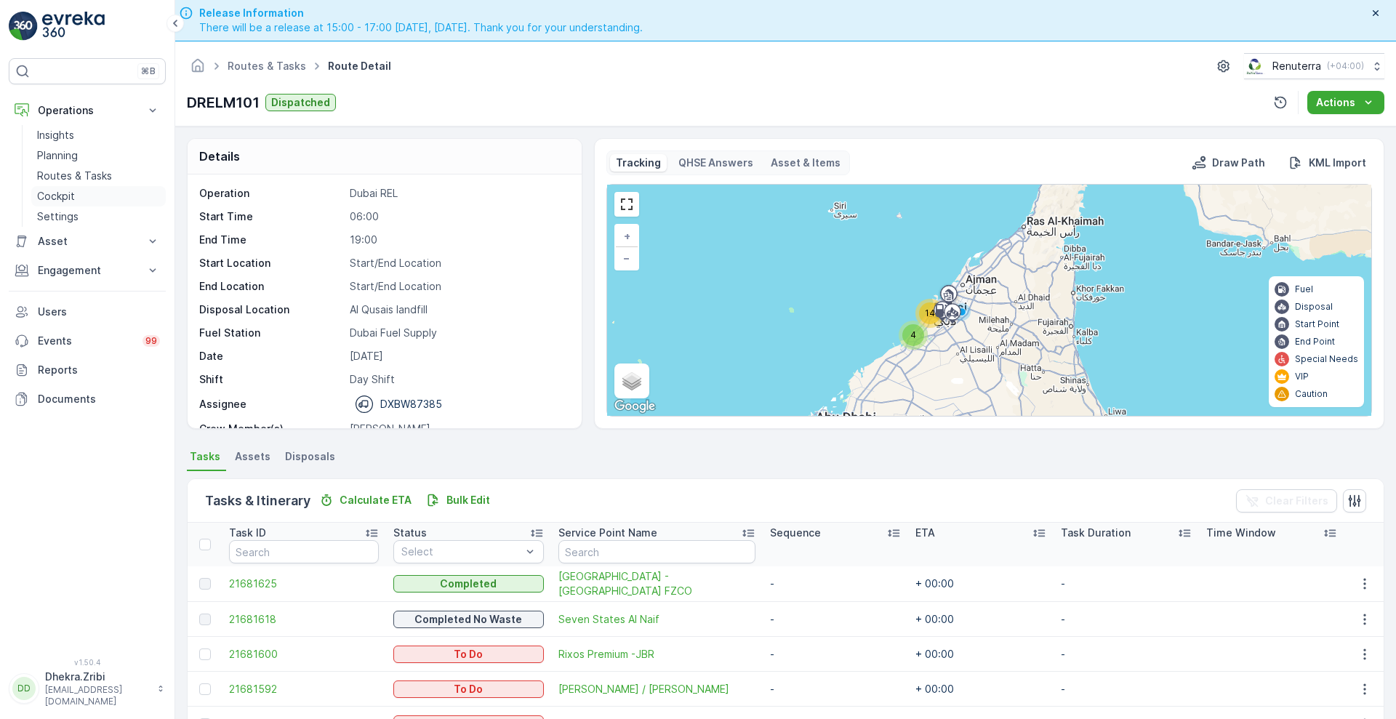
click at [62, 193] on p "Cockpit" at bounding box center [56, 196] width 38 height 15
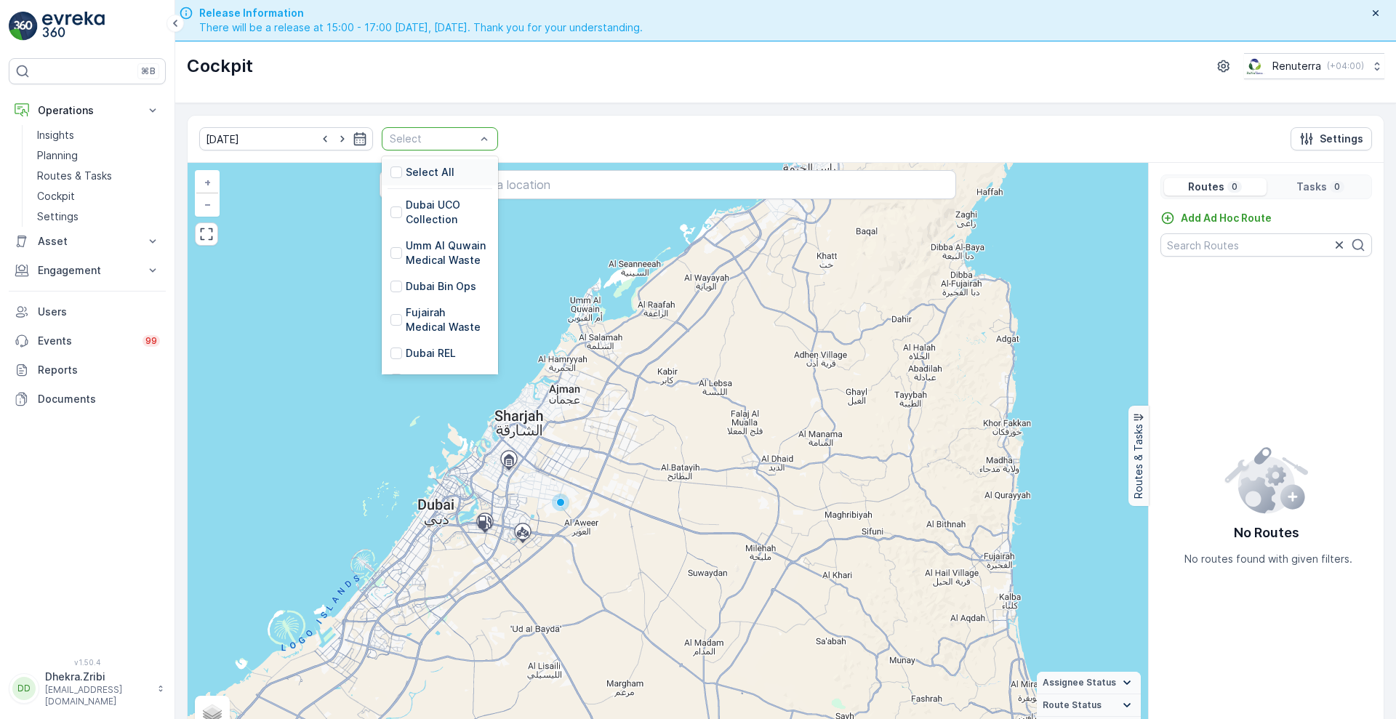
click at [452, 133] on div at bounding box center [432, 139] width 89 height 12
click at [413, 245] on p "Dubai REL" at bounding box center [431, 247] width 50 height 15
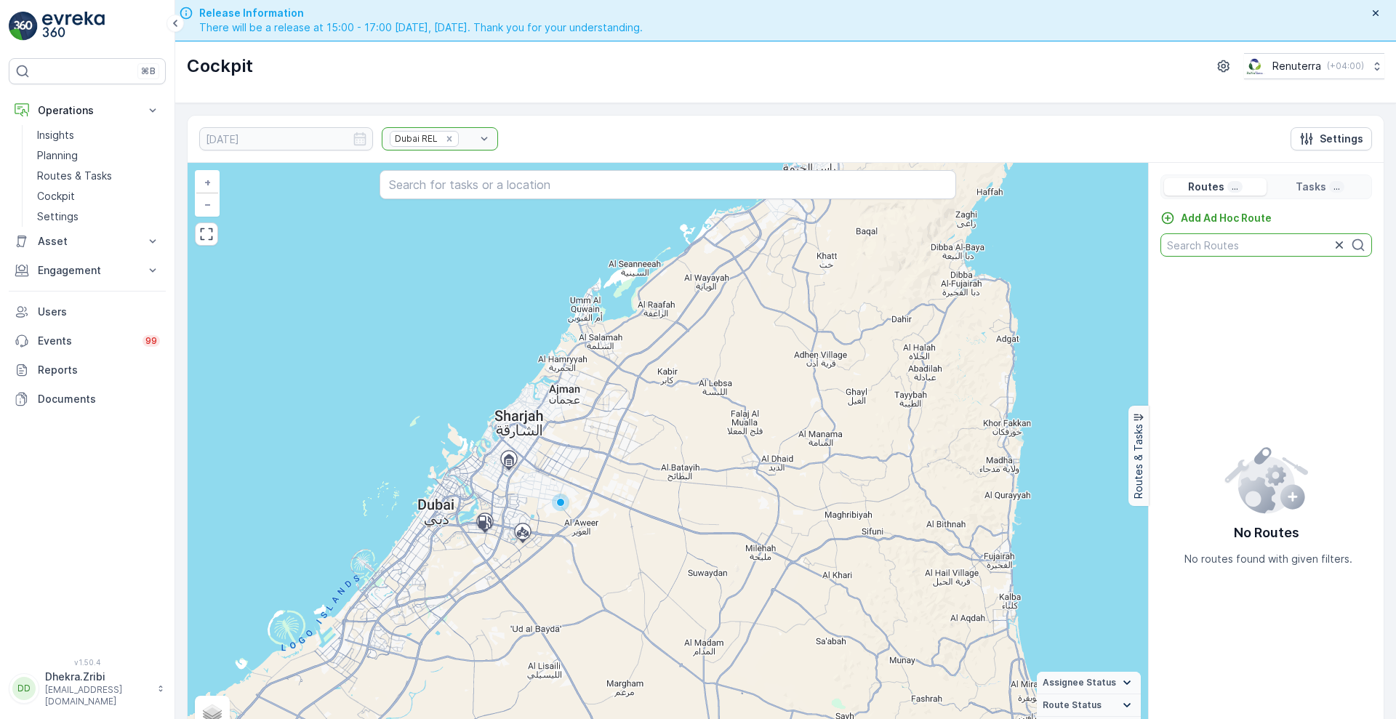
click at [1274, 244] on input "text" at bounding box center [1266, 244] width 212 height 23
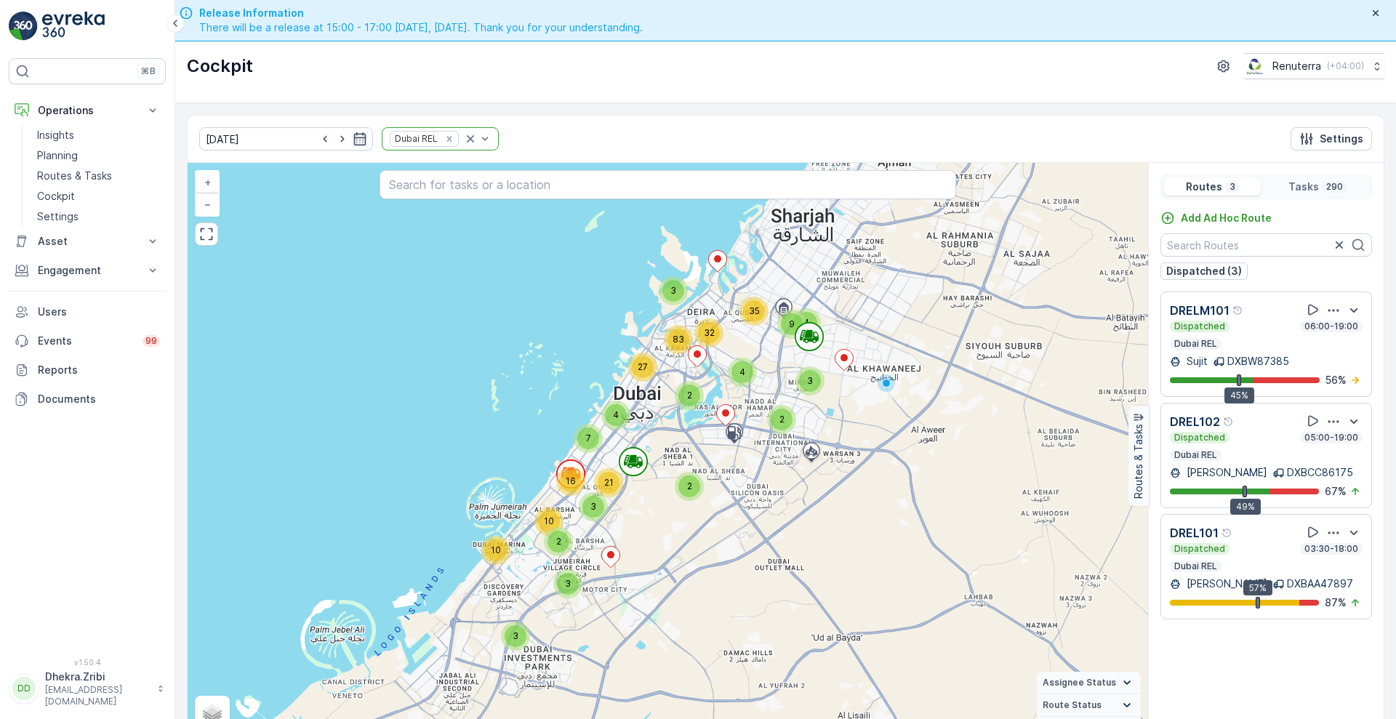
click at [1201, 310] on p "DRELM101" at bounding box center [1199, 310] width 60 height 17
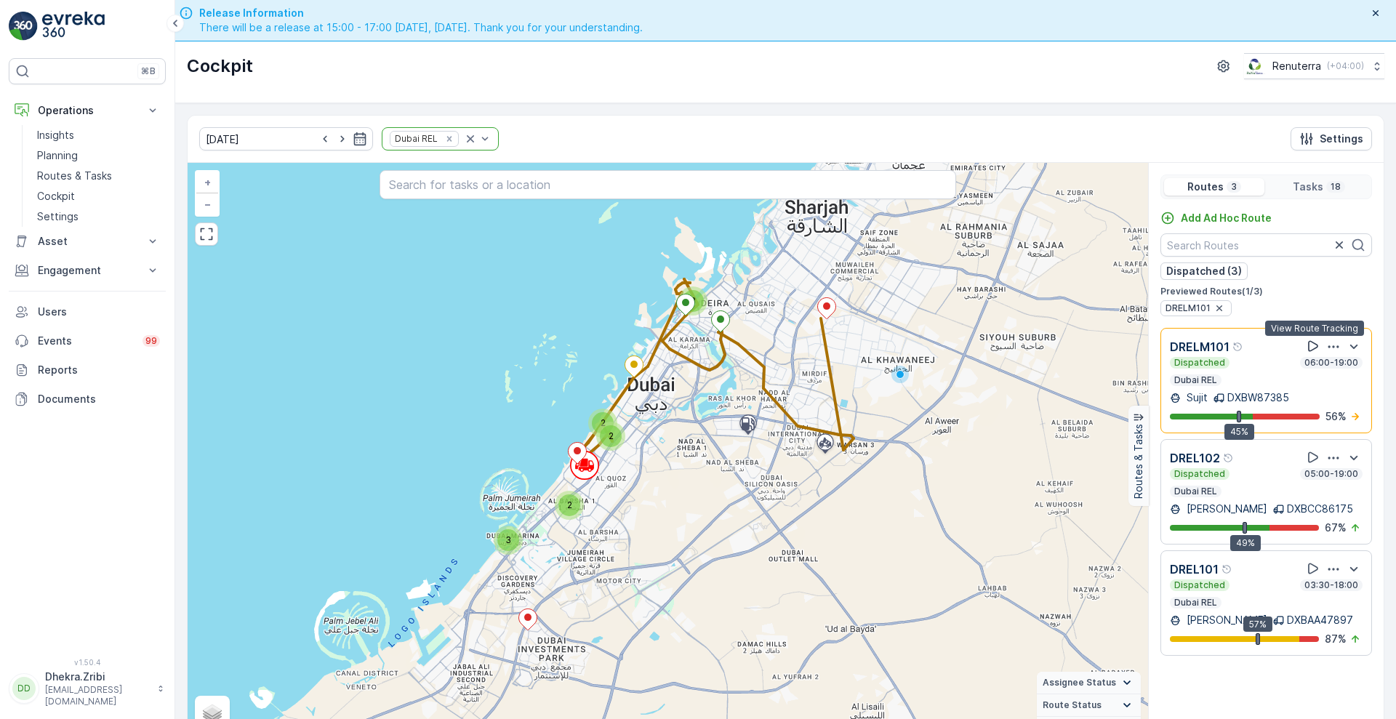
click at [1314, 347] on icon at bounding box center [1313, 346] width 10 height 11
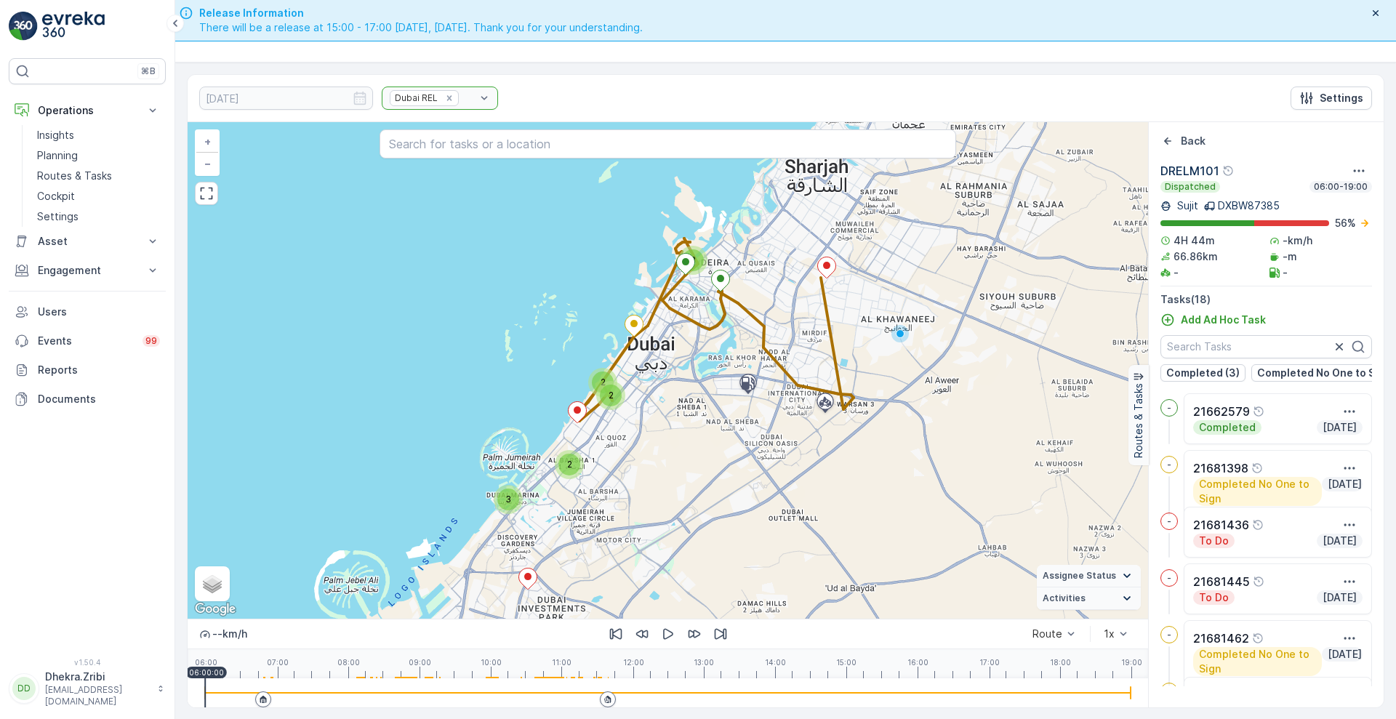
scroll to position [41, 0]
click at [1272, 419] on div "21662579" at bounding box center [1277, 410] width 169 height 17
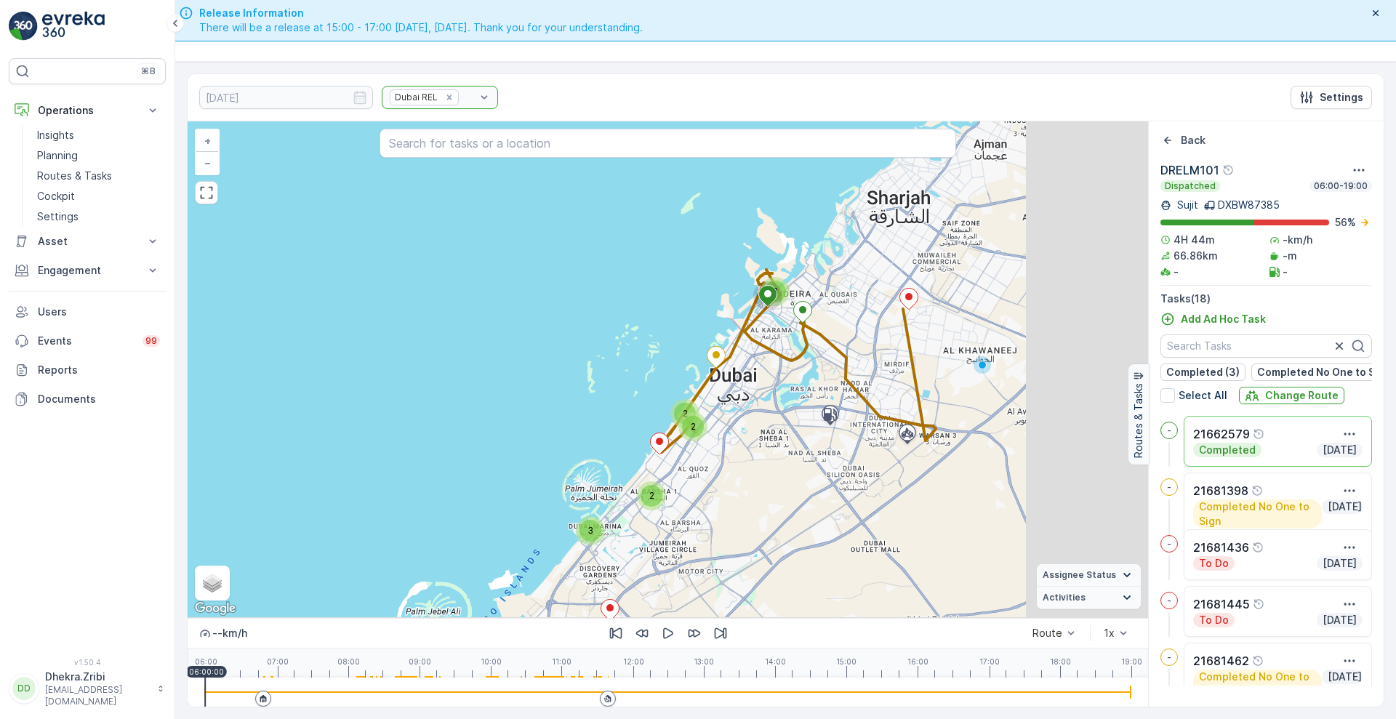
drag, startPoint x: 953, startPoint y: 408, endPoint x: 760, endPoint y: 273, distance: 234.9
click at [794, 302] on icon at bounding box center [803, 312] width 18 height 21
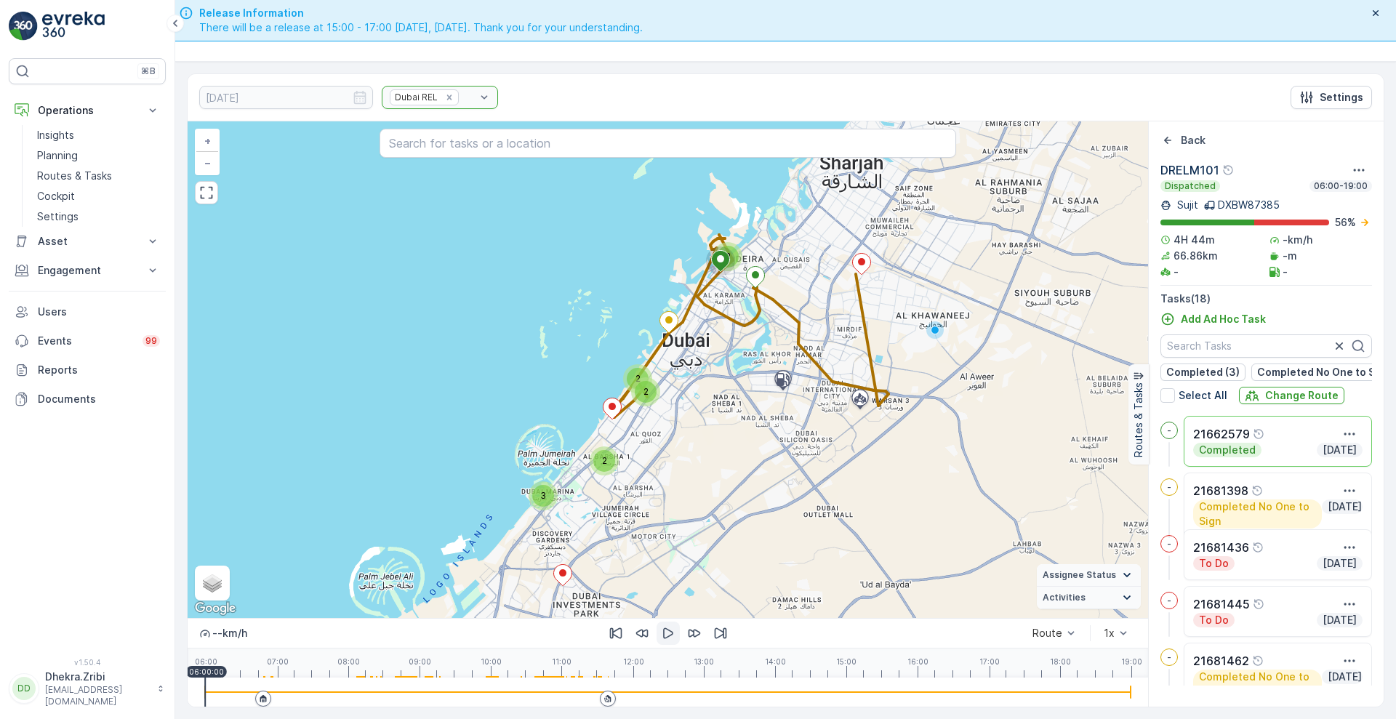
click at [664, 632] on icon "button" at bounding box center [668, 633] width 15 height 15
click at [700, 630] on icon "button" at bounding box center [694, 633] width 15 height 15
click at [720, 632] on icon "button" at bounding box center [720, 633] width 15 height 15
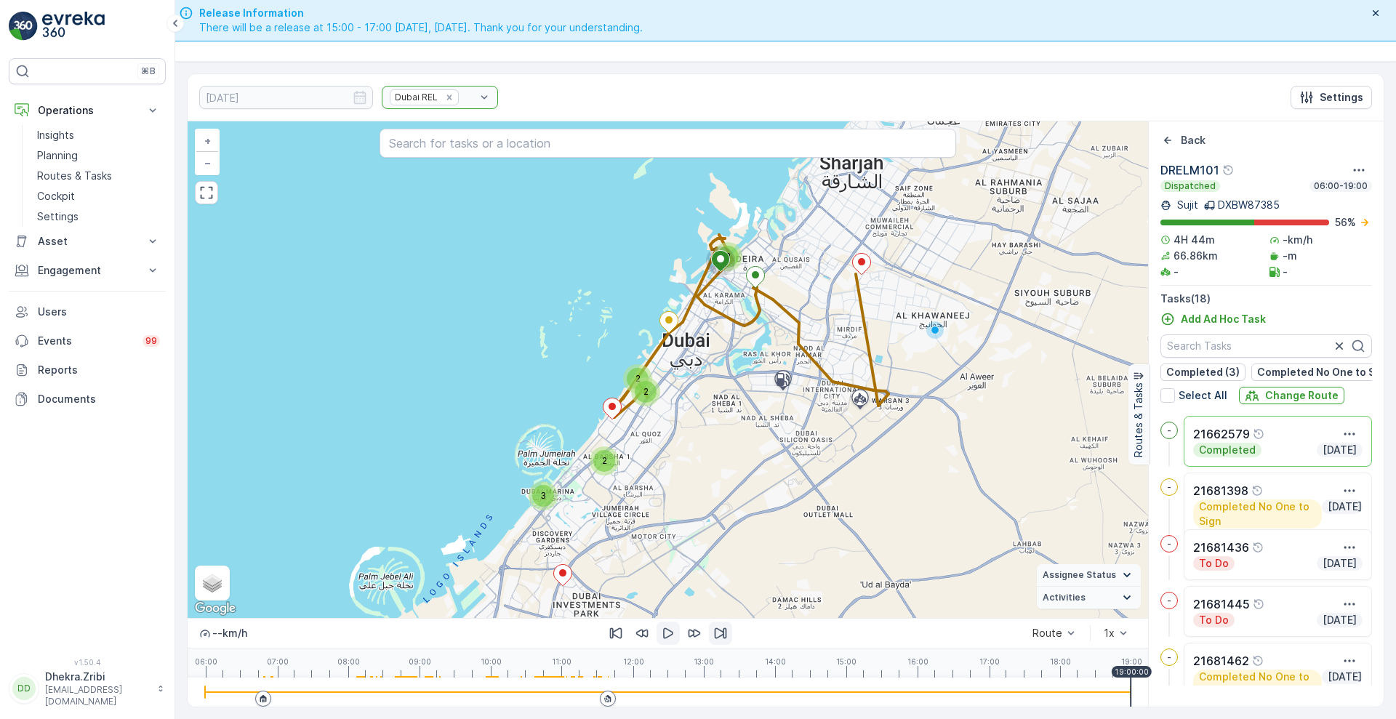
click at [720, 632] on icon "button" at bounding box center [720, 633] width 15 height 15
click at [669, 627] on icon "button" at bounding box center [668, 633] width 15 height 15
click at [717, 630] on icon "button" at bounding box center [720, 633] width 15 height 15
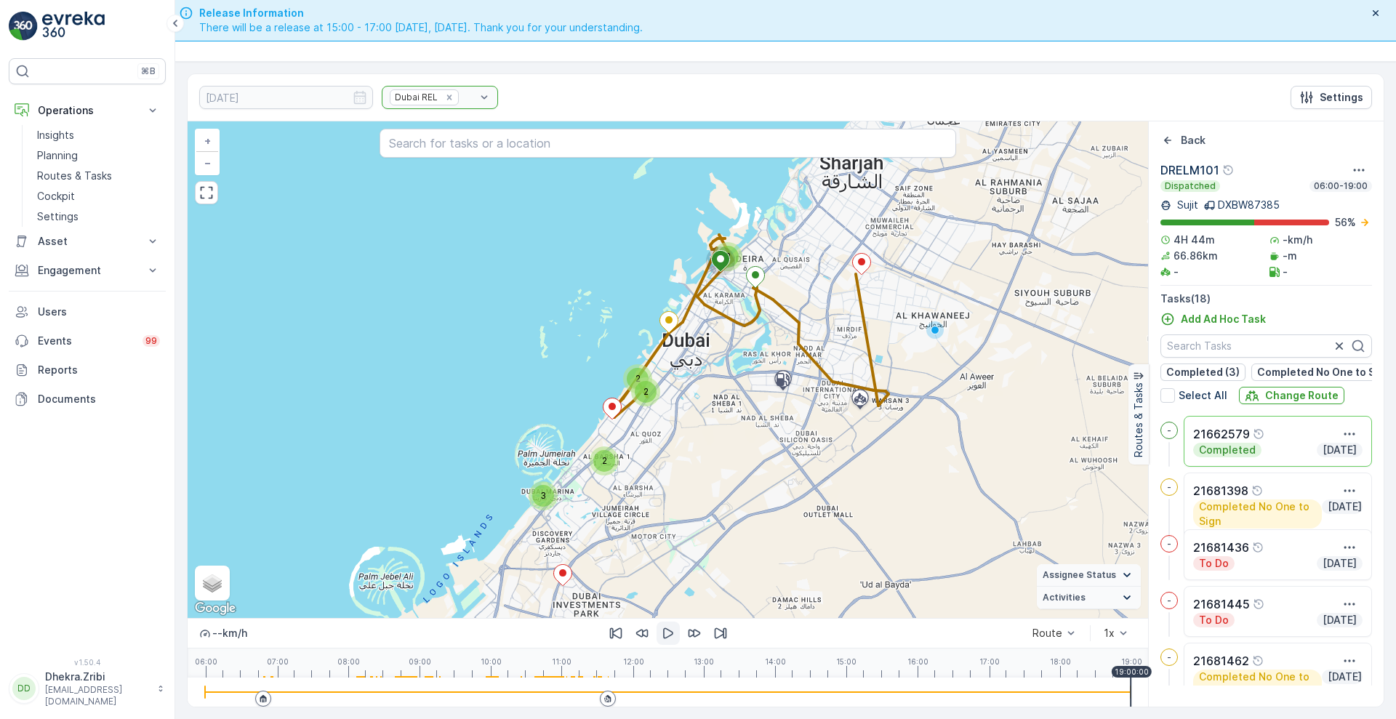
click at [672, 627] on icon "button" at bounding box center [668, 633] width 15 height 15
click at [675, 634] on icon "button" at bounding box center [668, 633] width 15 height 15
click at [1221, 443] on p "21662579" at bounding box center [1221, 433] width 57 height 17
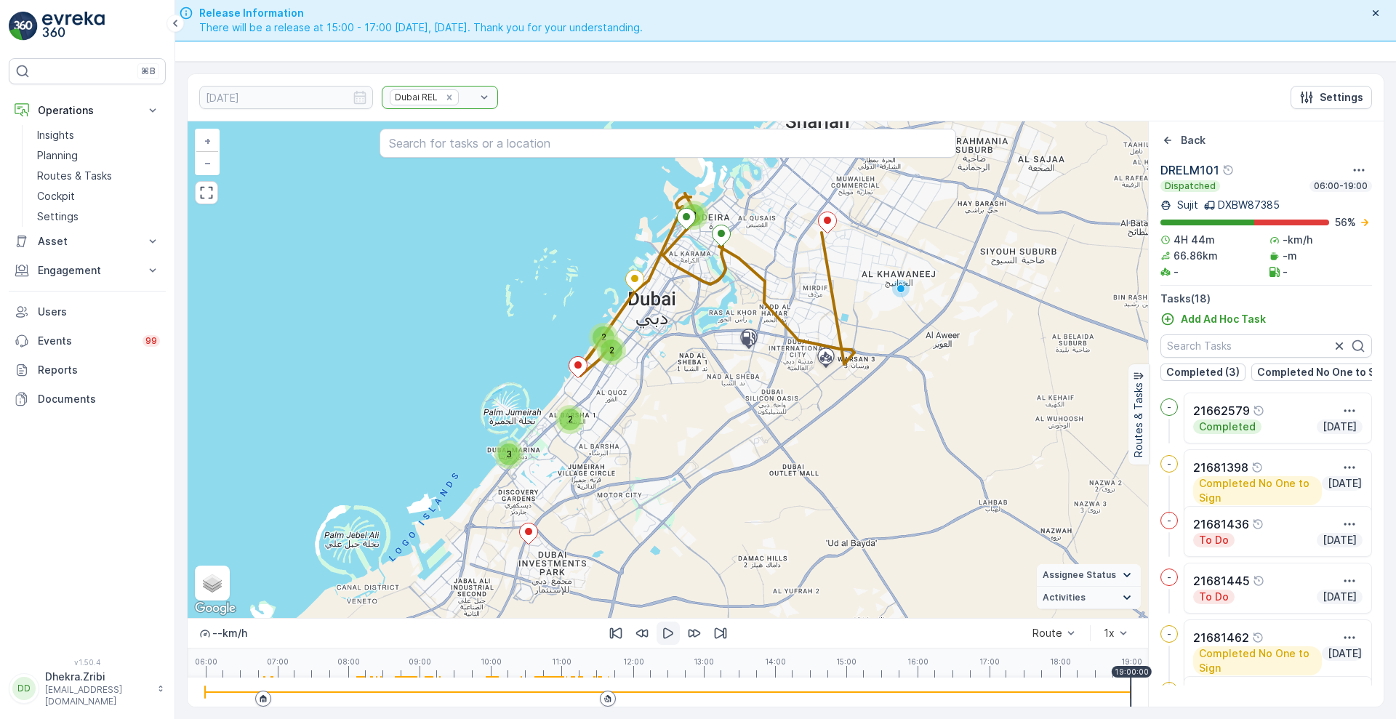
click at [666, 634] on icon "button" at bounding box center [668, 633] width 15 height 15
click at [1172, 136] on icon "Back" at bounding box center [1167, 140] width 15 height 15
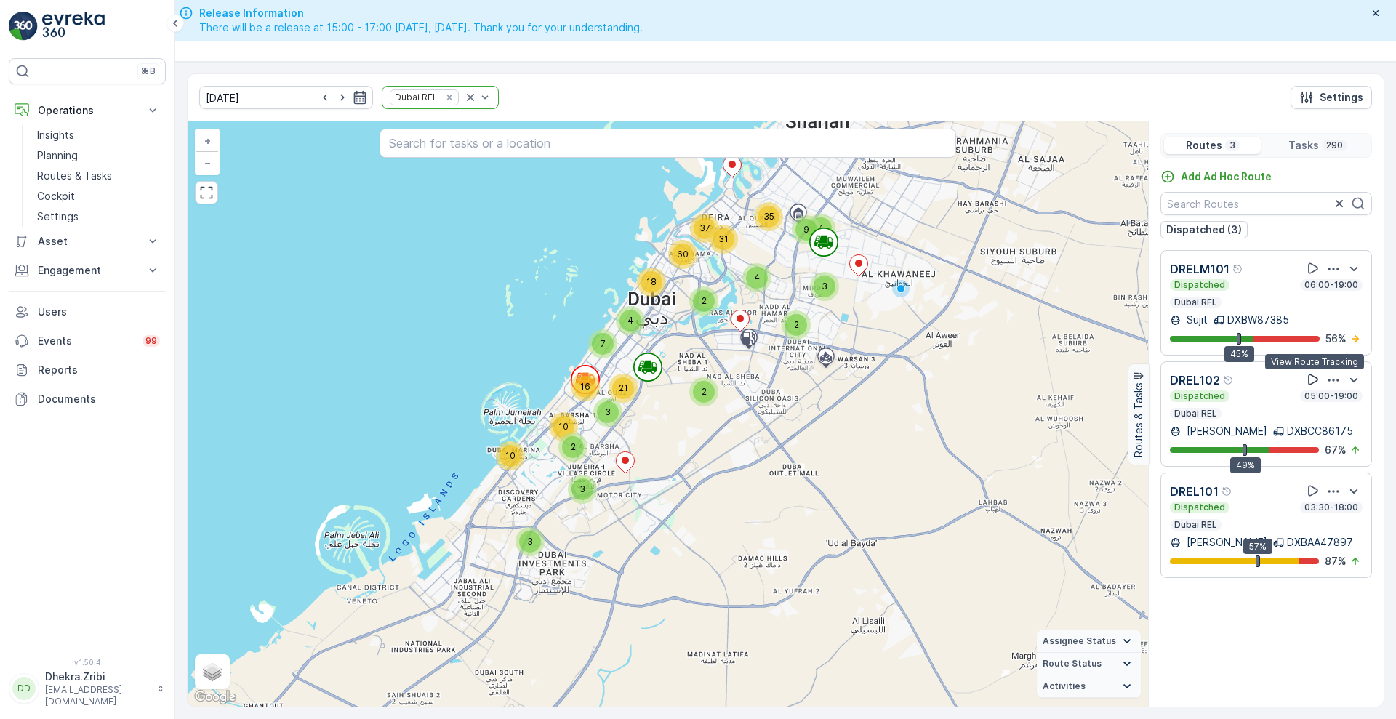
click at [1312, 377] on icon at bounding box center [1312, 379] width 15 height 15
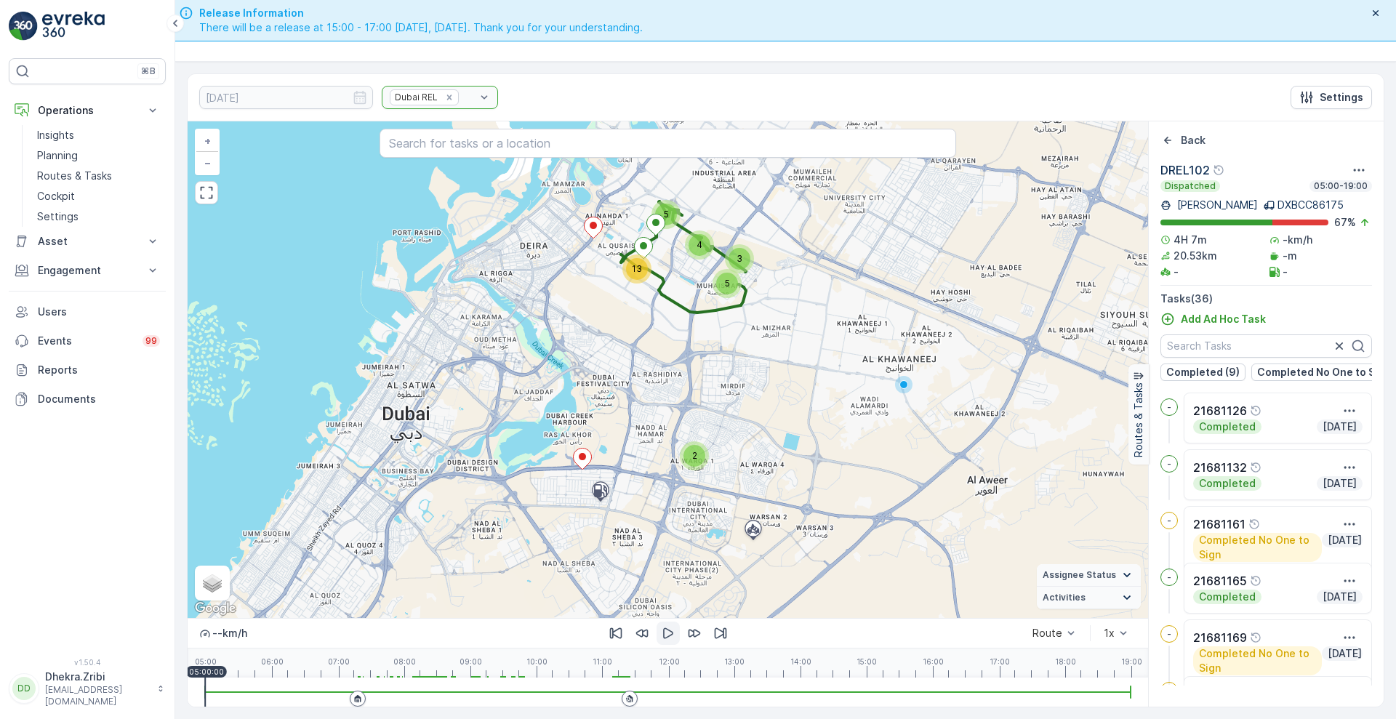
click at [667, 633] on icon "button" at bounding box center [668, 633] width 15 height 15
click at [84, 172] on p "Routes & Tasks" at bounding box center [74, 176] width 75 height 15
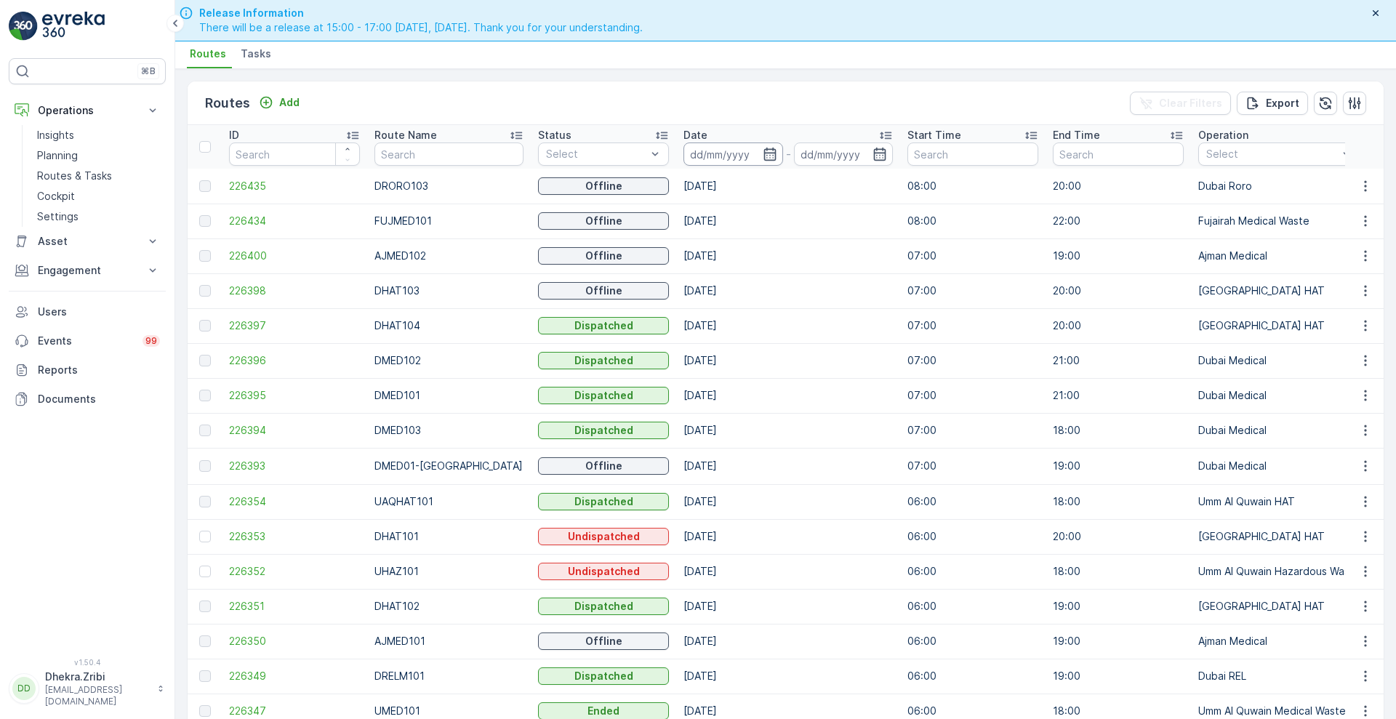
click at [734, 142] on input at bounding box center [733, 153] width 100 height 23
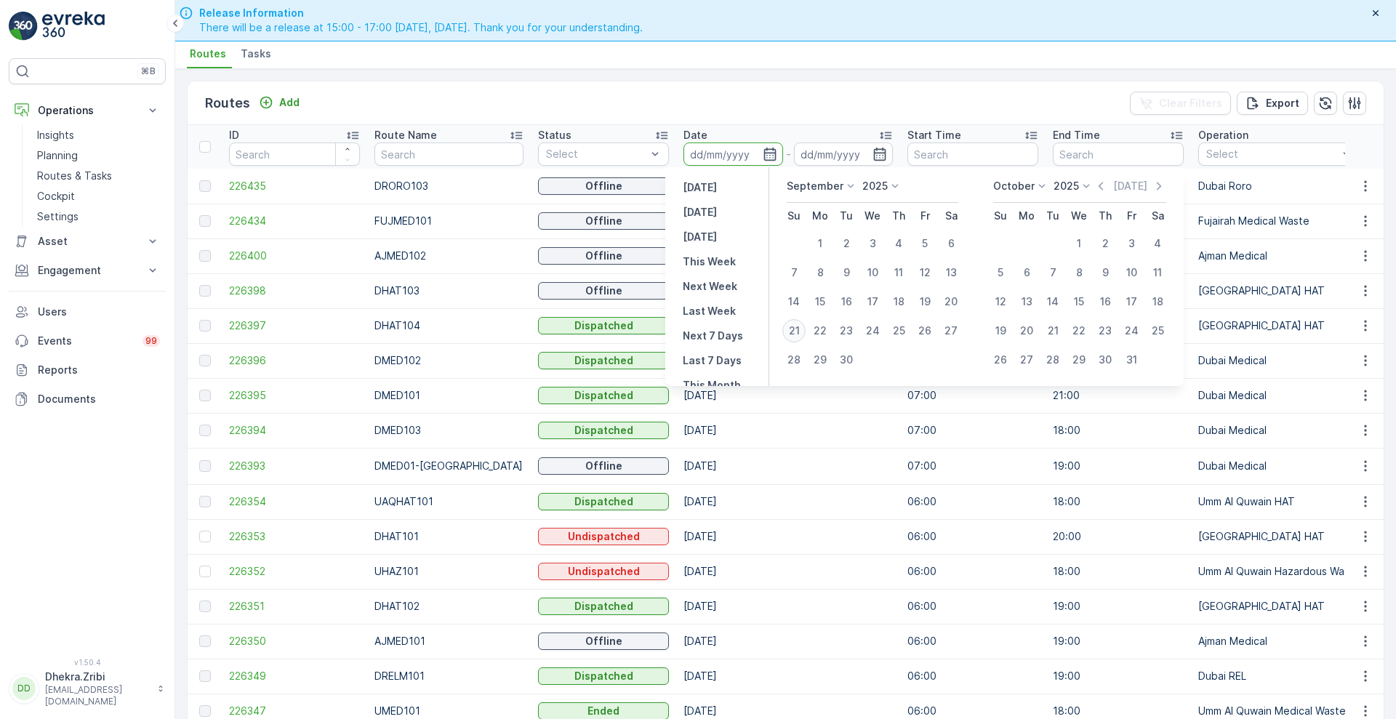
click at [790, 329] on div "21" at bounding box center [793, 330] width 23 height 23
type input "[DATE]"
click at [790, 329] on div "21" at bounding box center [793, 330] width 23 height 23
type input "[DATE]"
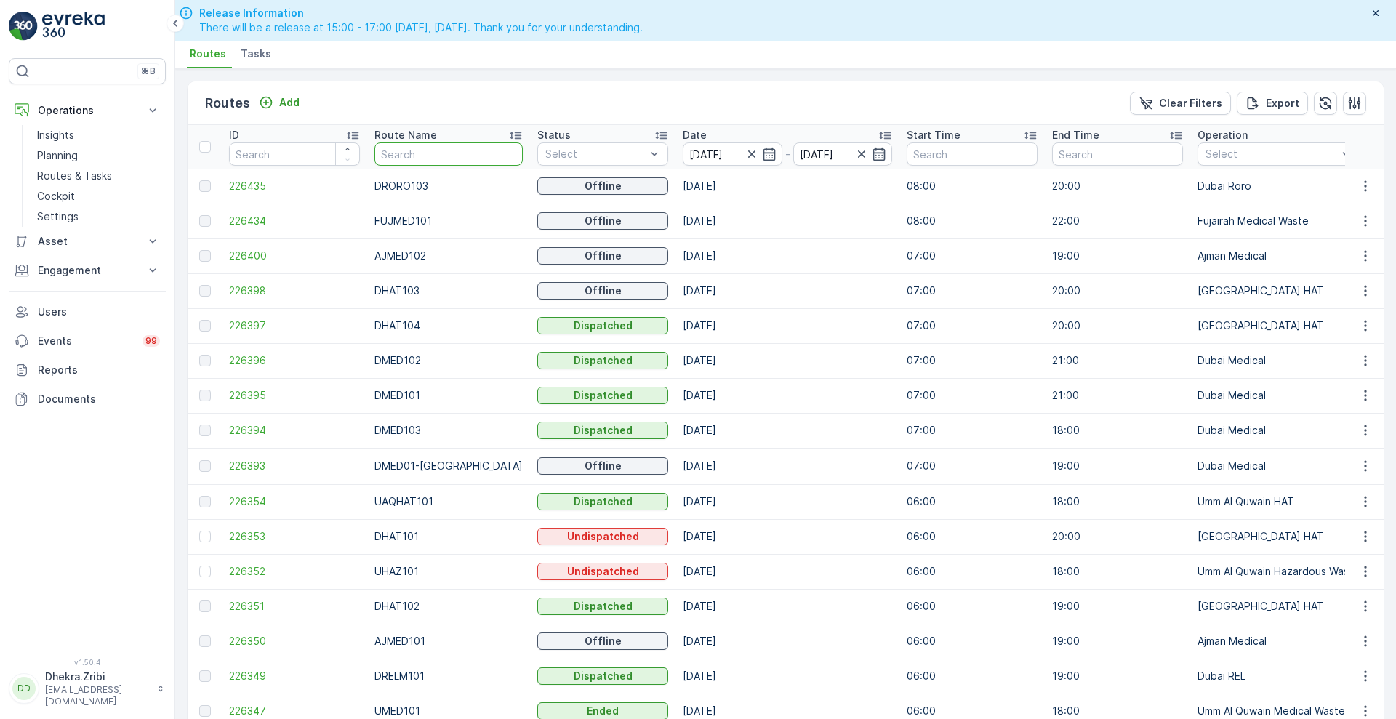
click at [436, 160] on input "text" at bounding box center [448, 153] width 148 height 23
type input "re"
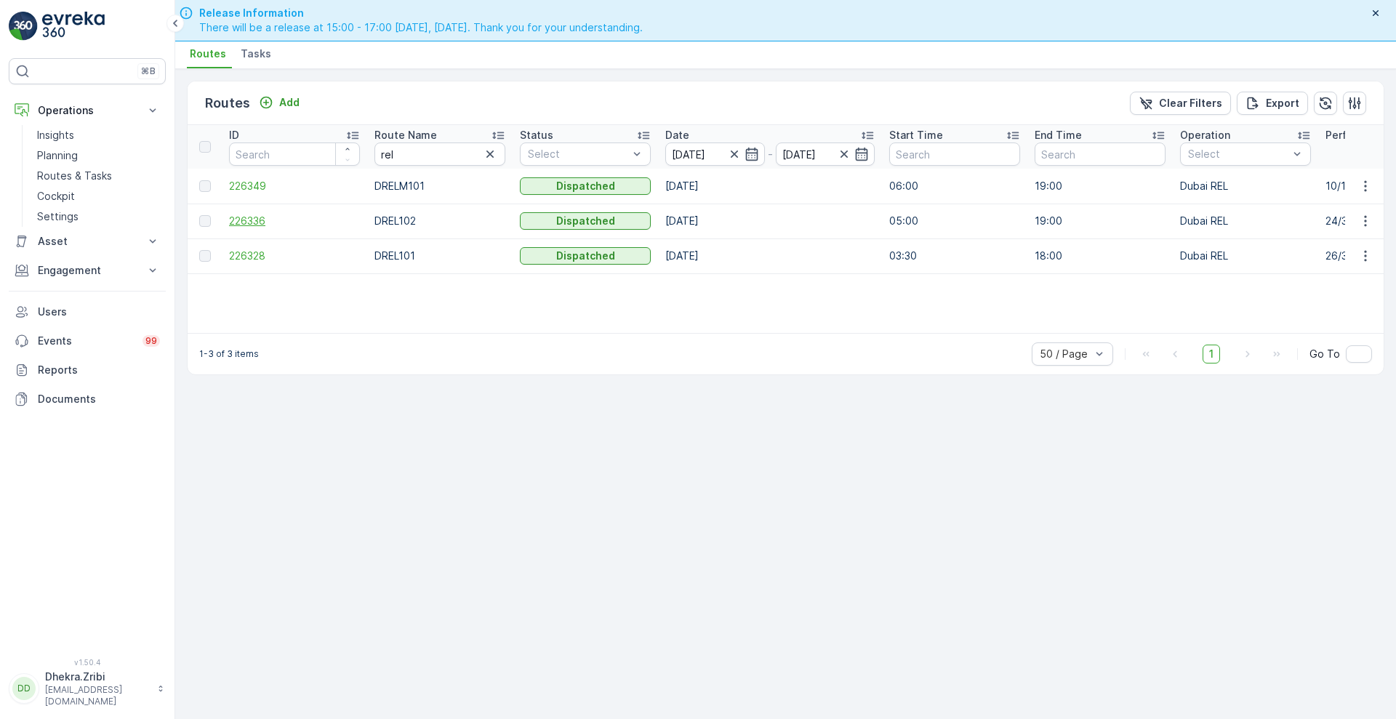
click at [246, 216] on span "226336" at bounding box center [294, 221] width 131 height 15
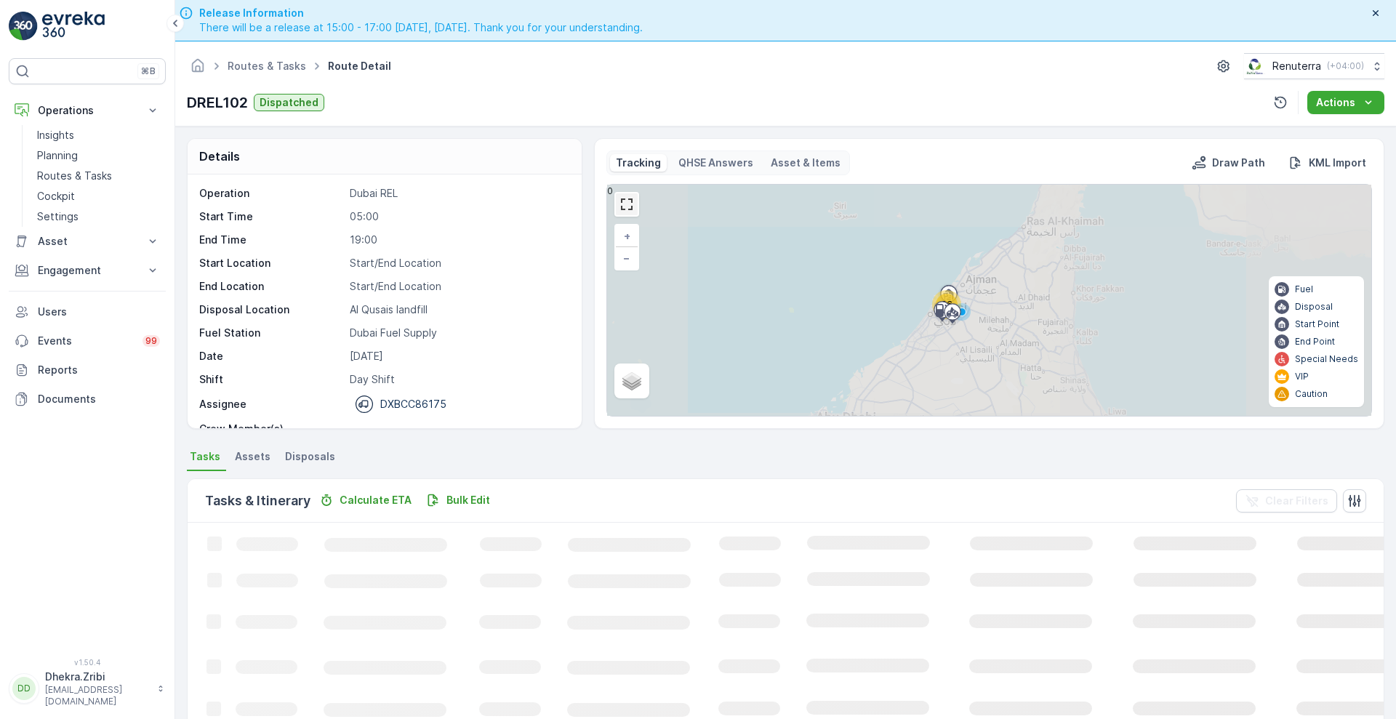
click at [621, 199] on link at bounding box center [627, 204] width 22 height 22
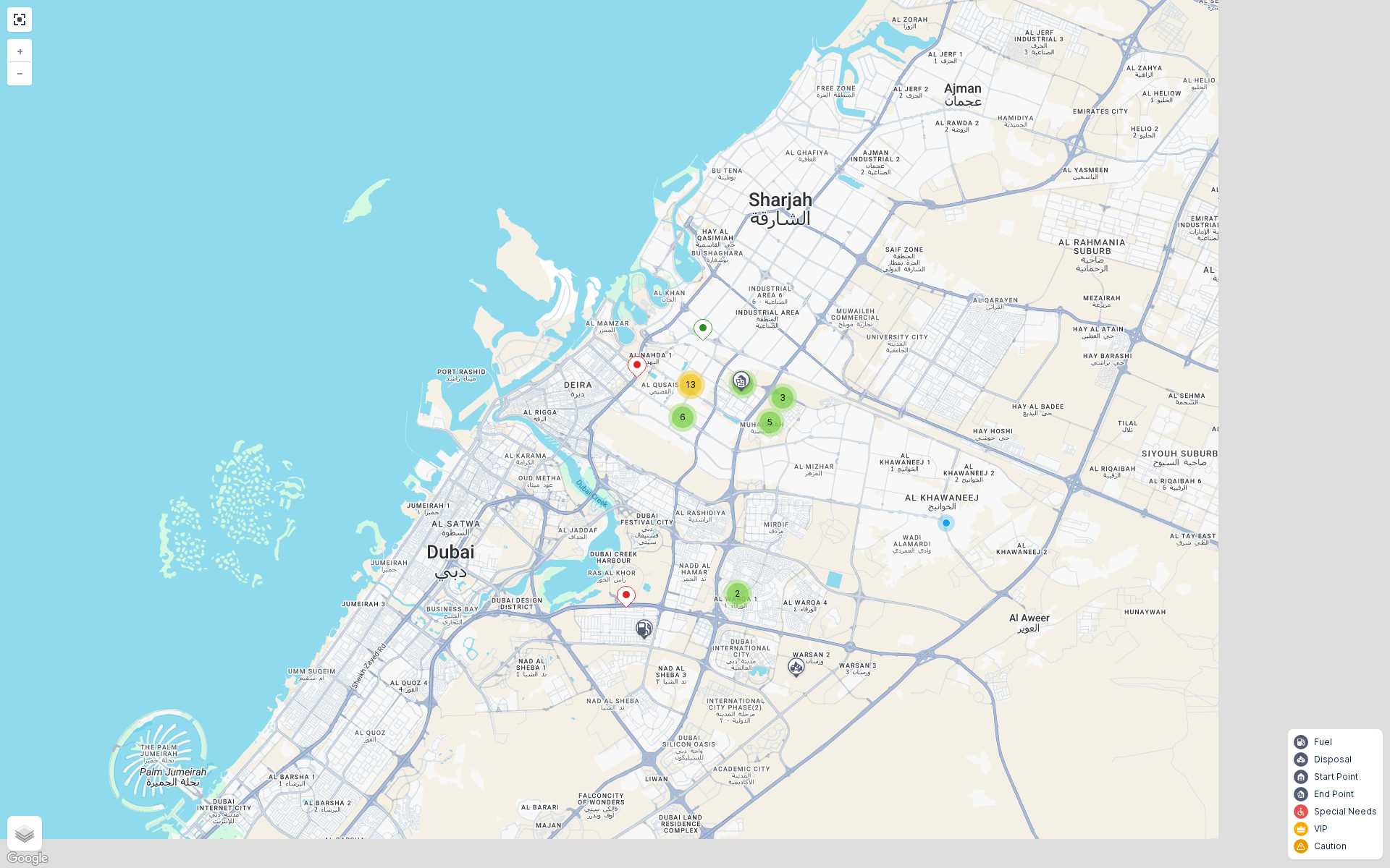
drag, startPoint x: 827, startPoint y: 493, endPoint x: 595, endPoint y: 395, distance: 251.8
click at [595, 395] on div "2 3 5 4 6 13 + − Satellite Roadmap Terrain Hybrid Leaflet Keyboard shortcuts Ma…" at bounding box center [695, 434] width 1390 height 868
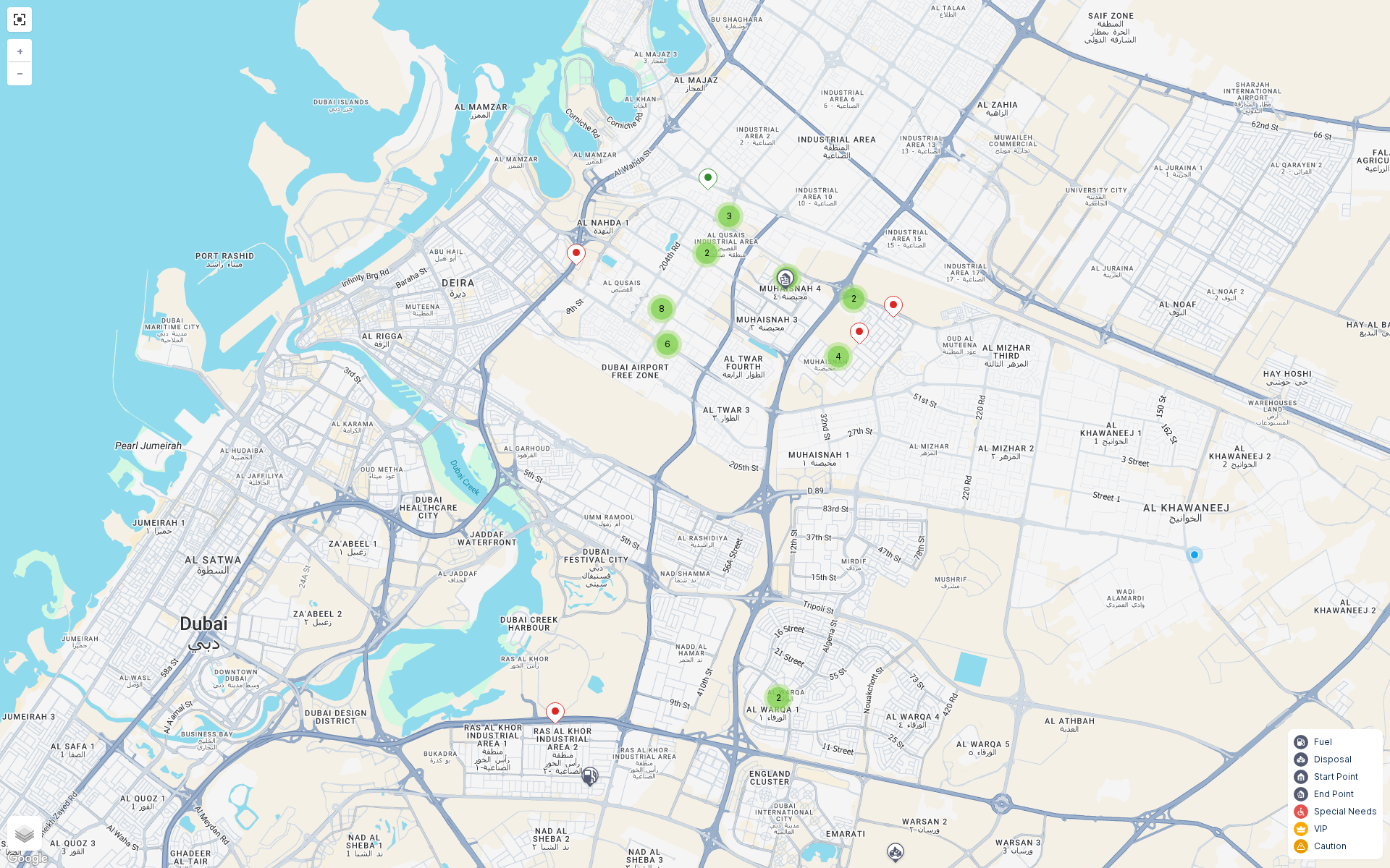
drag, startPoint x: 561, startPoint y: 736, endPoint x: 610, endPoint y: 524, distance: 217.6
click at [605, 552] on div "2 2 4 4 6 2 3 8 + − Satellite Roadmap Terrain Hybrid Leaflet Keyboard shortcuts…" at bounding box center [695, 434] width 1390 height 868
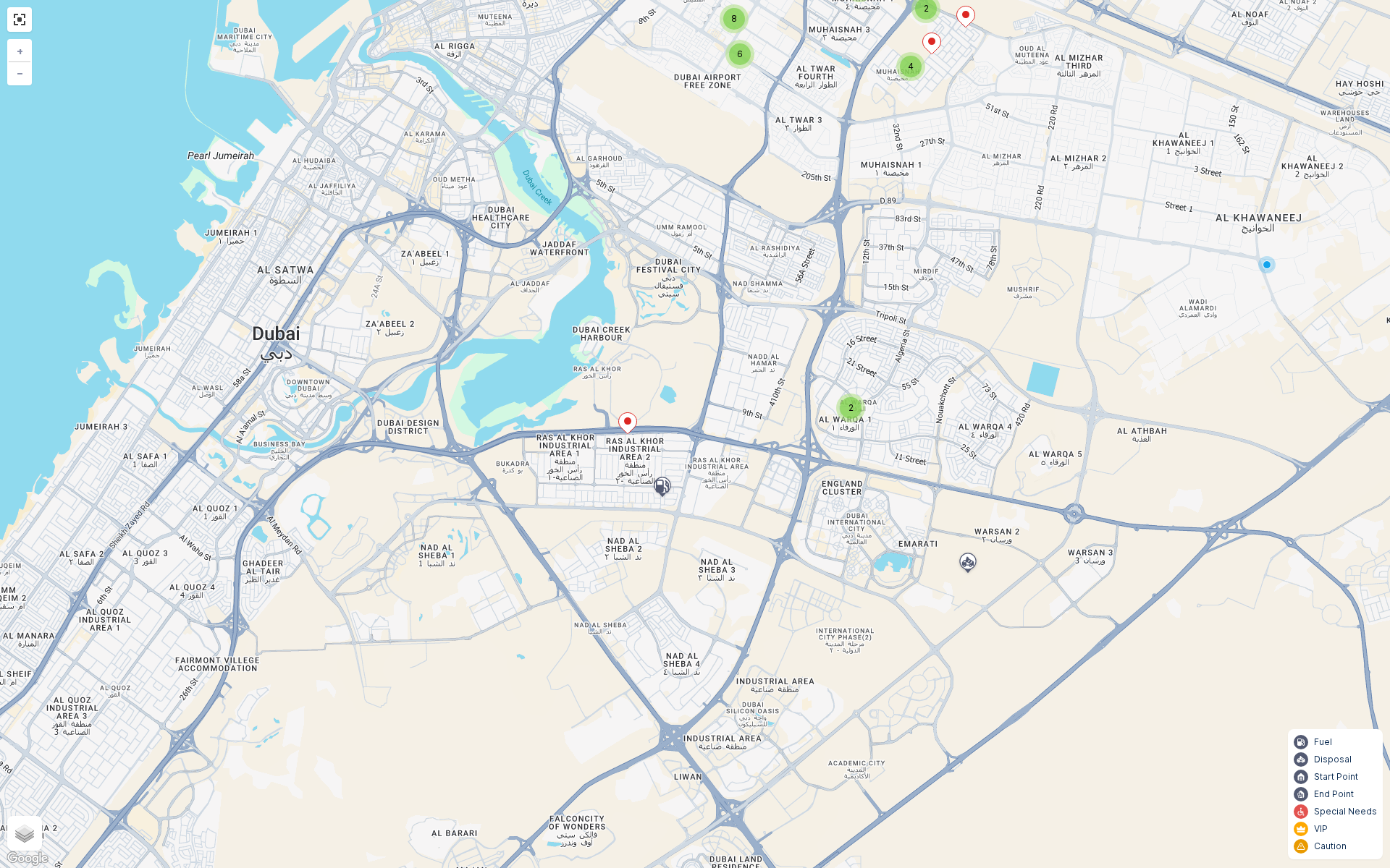
drag, startPoint x: 713, startPoint y: 300, endPoint x: 671, endPoint y: 612, distance: 314.8
click at [671, 612] on div "2 2 4 4 6 2 3 8 + − Satellite Roadmap Terrain Hybrid Leaflet Keyboard shortcuts…" at bounding box center [695, 434] width 1390 height 868
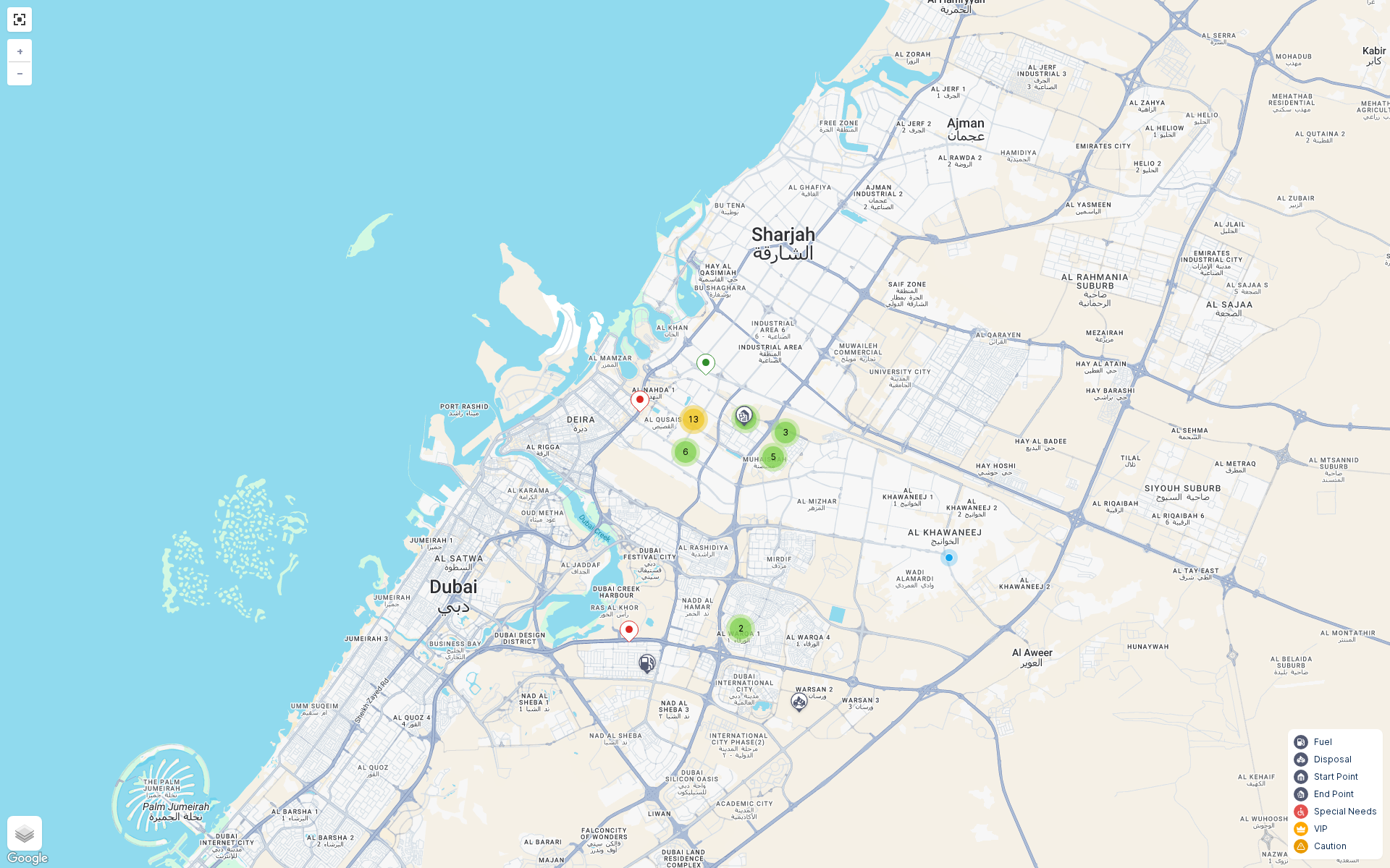
click at [567, 446] on div "2 3 5 4 6 13 + − Satellite Roadmap Terrain Hybrid Leaflet Keyboard shortcuts Ma…" at bounding box center [695, 434] width 1390 height 868
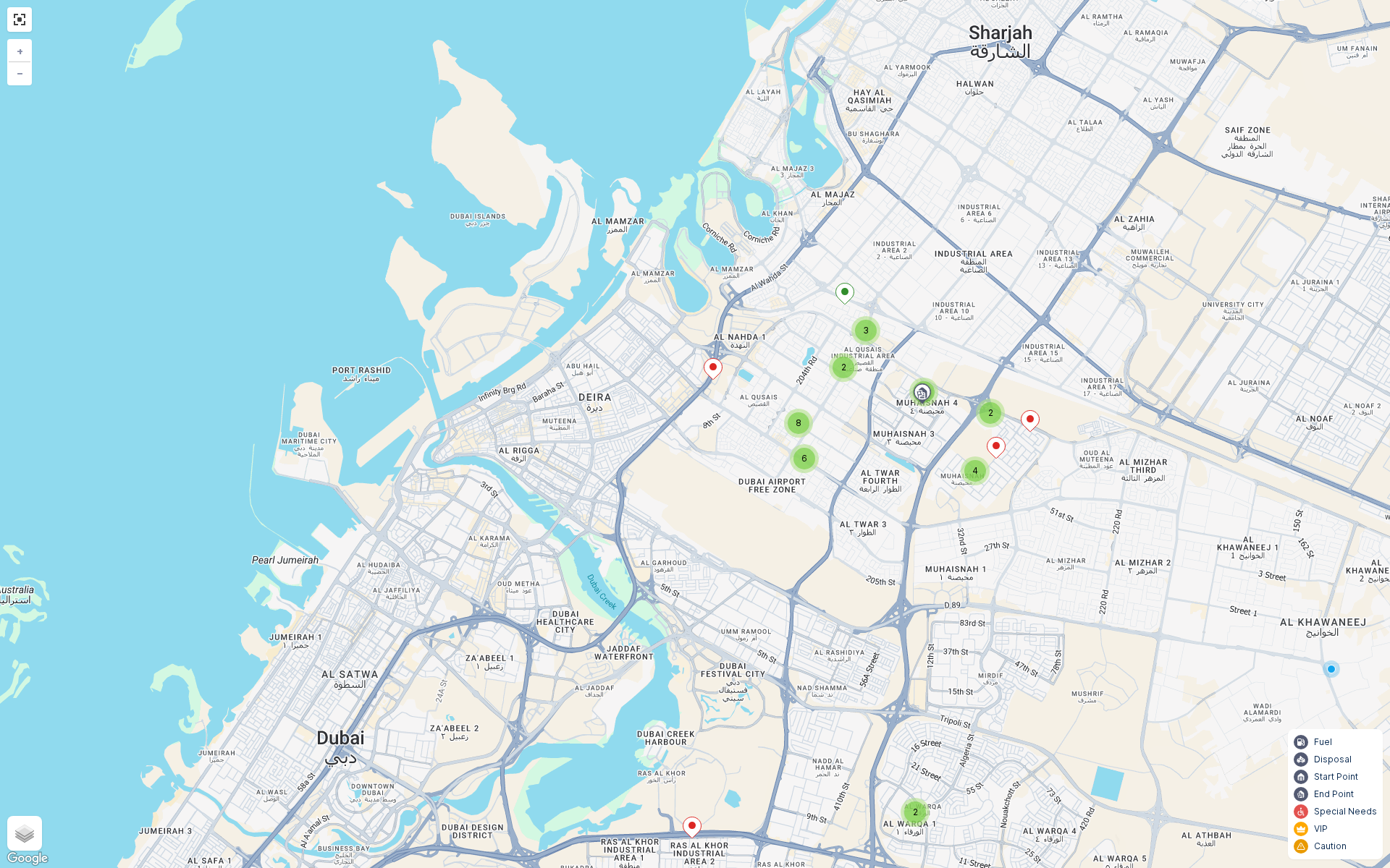
click at [567, 446] on div "2 2 4 4 6 2 3 8 + − Satellite Roadmap Terrain Hybrid Leaflet Keyboard shortcuts…" at bounding box center [695, 434] width 1390 height 868
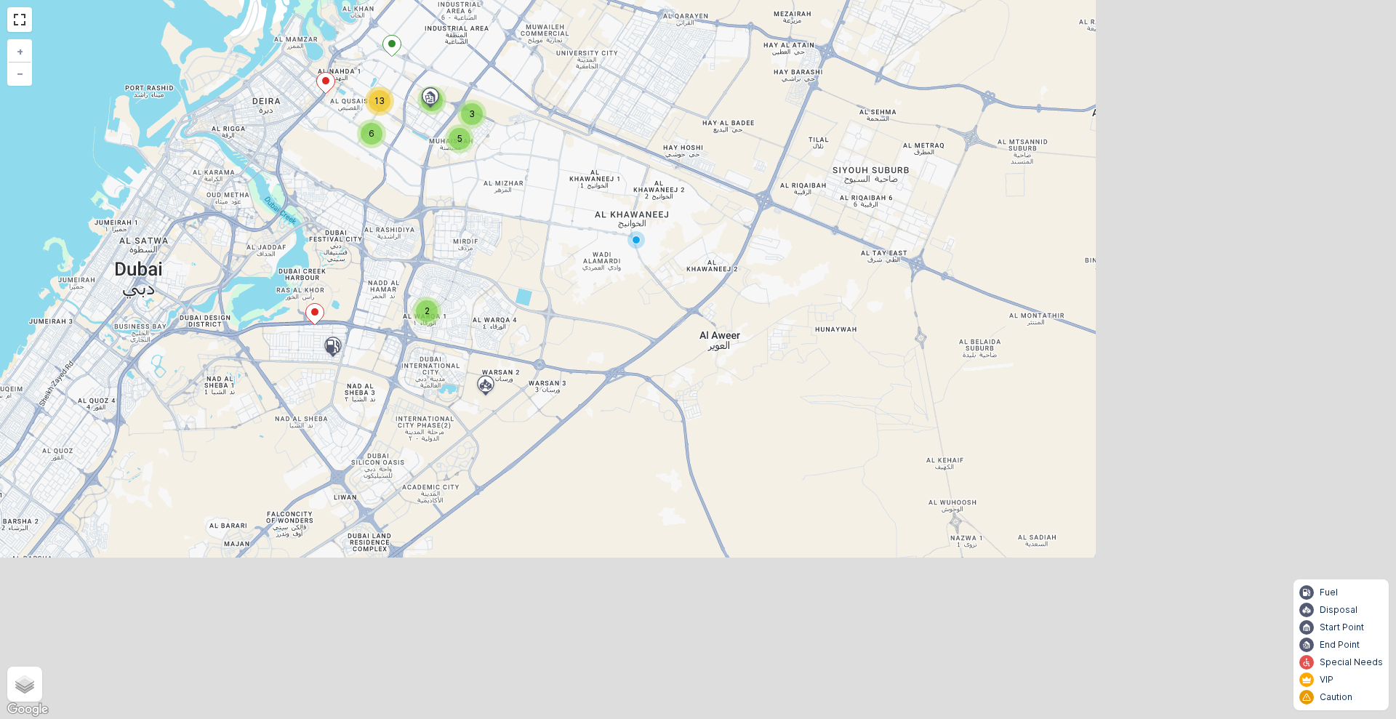
scroll to position [358, 0]
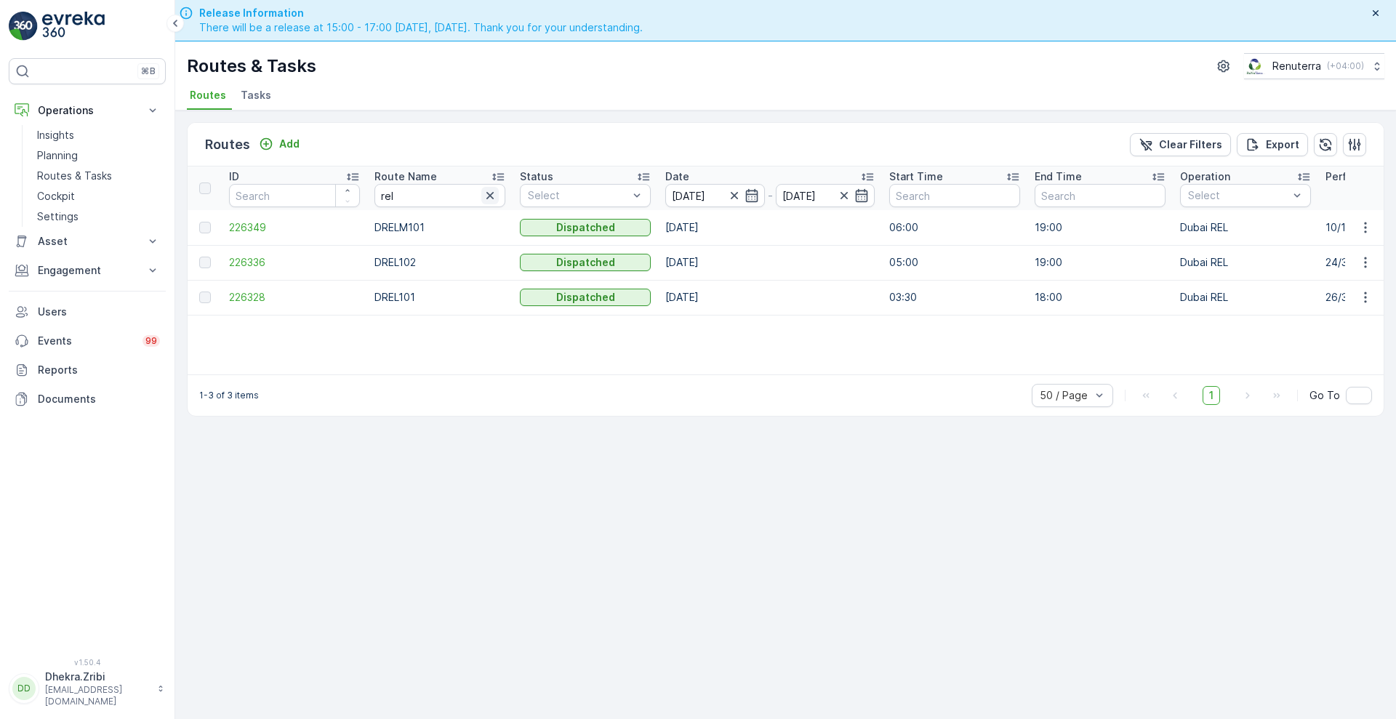
click at [491, 193] on icon "button" at bounding box center [490, 195] width 15 height 15
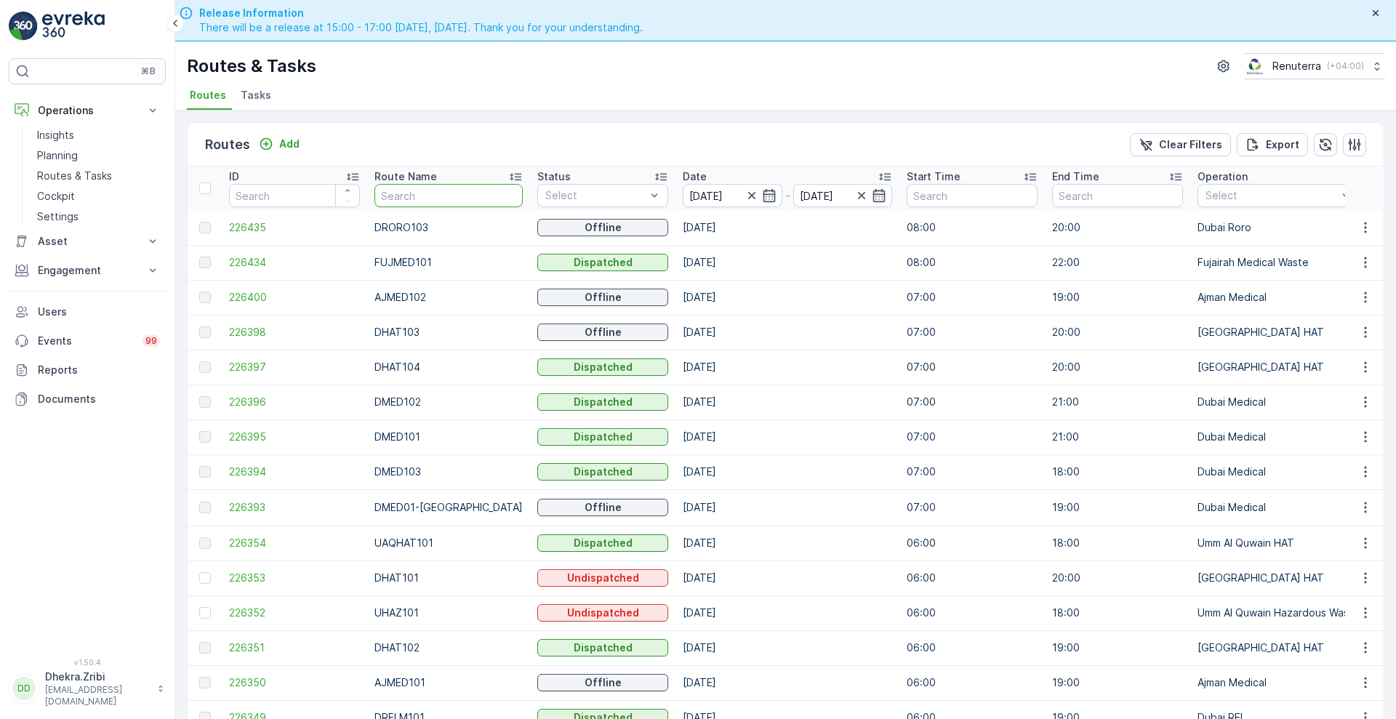
click at [478, 196] on input "text" at bounding box center [448, 195] width 148 height 23
type input "hat"
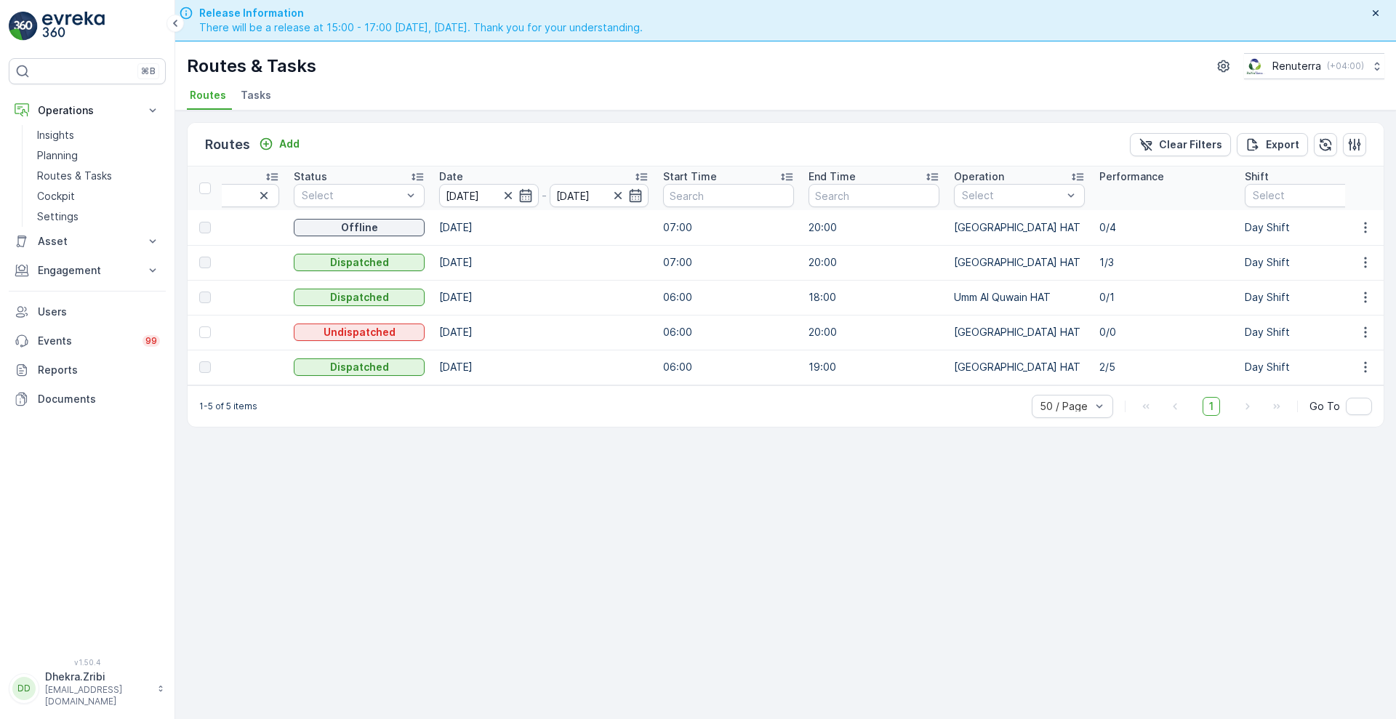
scroll to position [0, 232]
click at [1371, 330] on icon "button" at bounding box center [1365, 332] width 15 height 15
click at [1314, 443] on span "Delete" at bounding box center [1305, 442] width 33 height 15
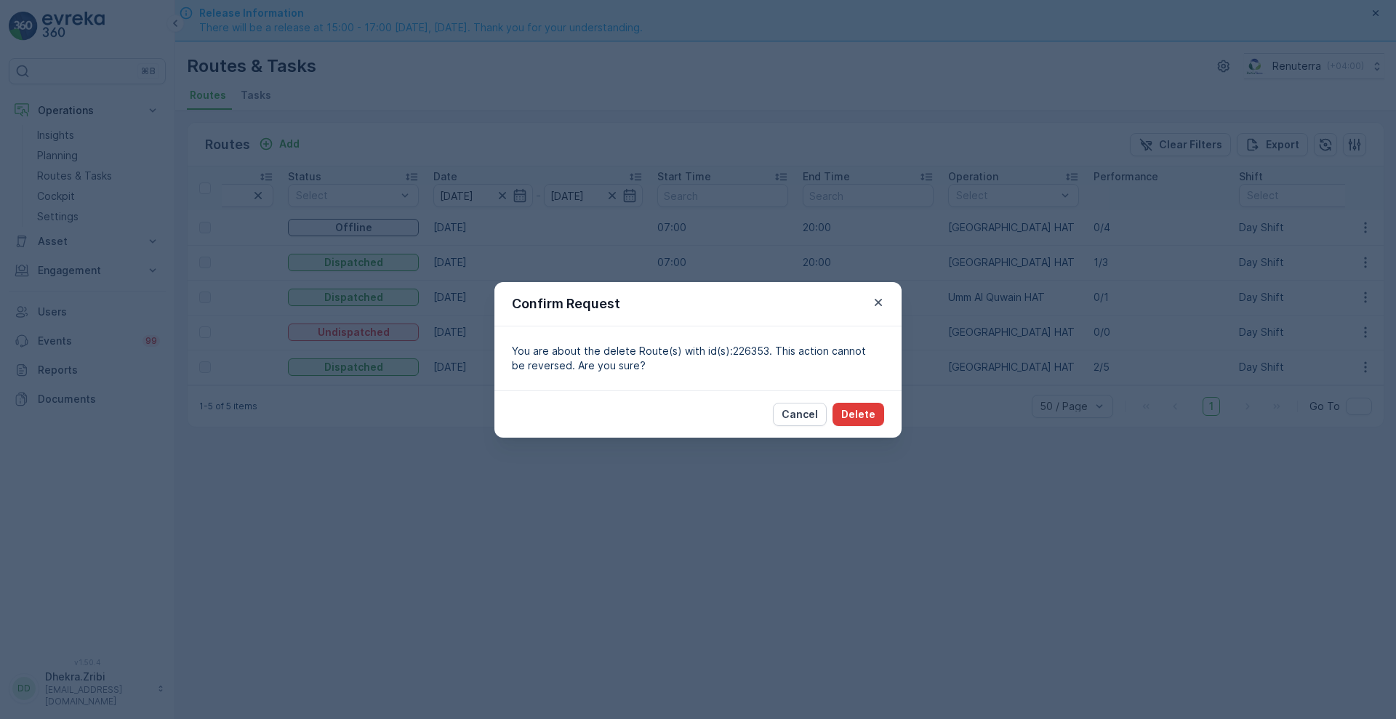
click at [867, 414] on p "Delete" at bounding box center [858, 414] width 34 height 15
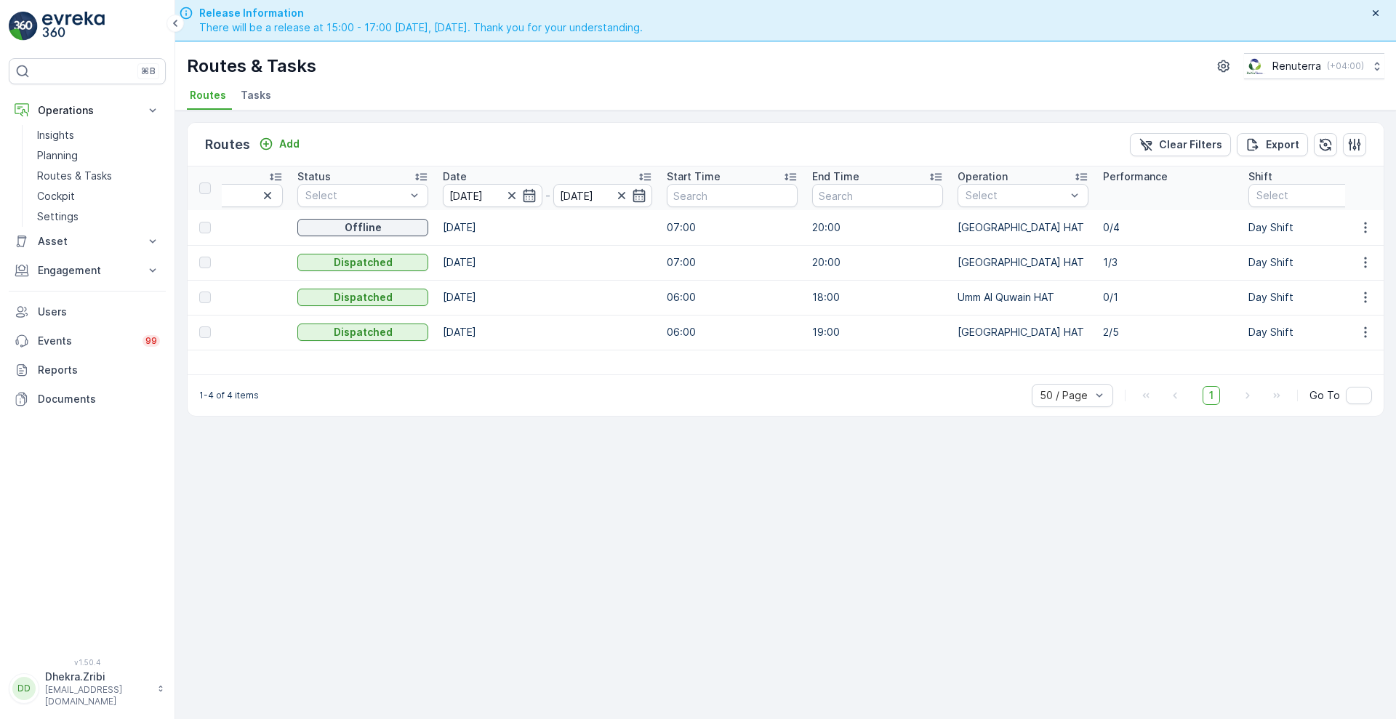
scroll to position [0, 0]
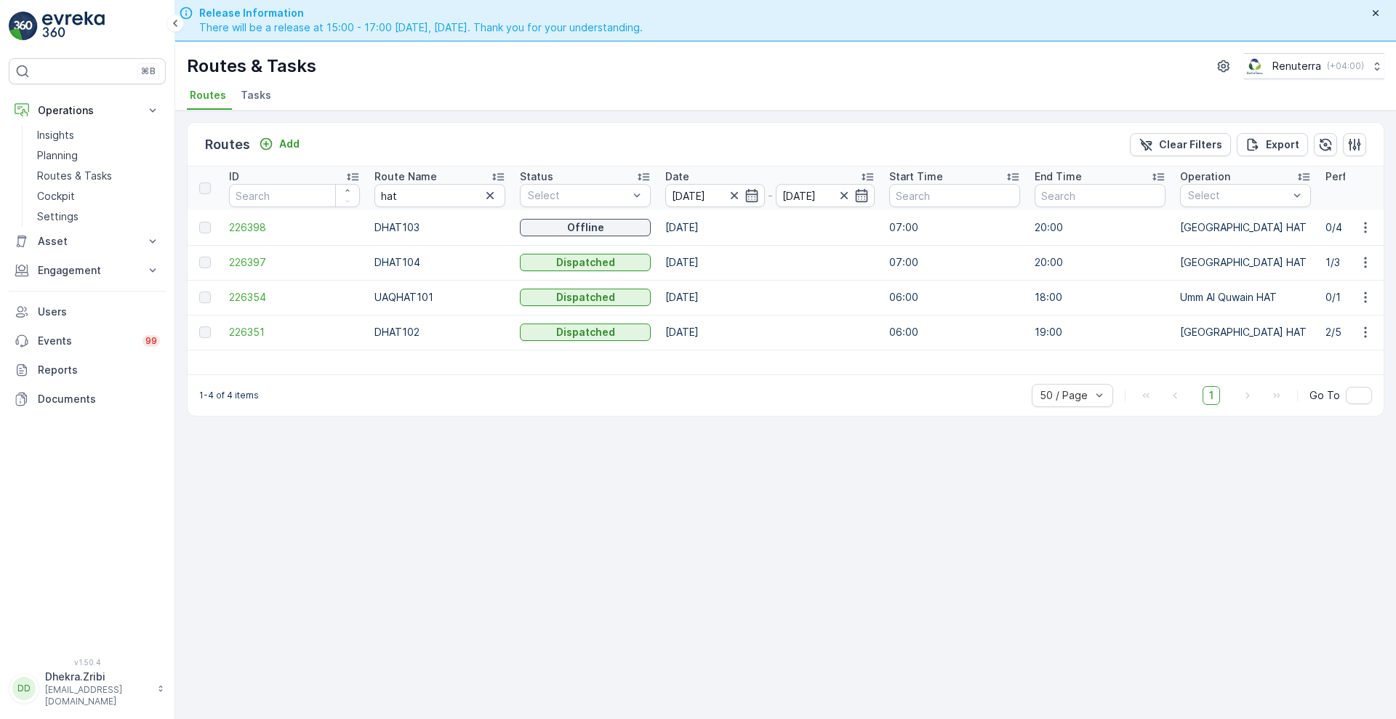
click at [253, 235] on td "226398" at bounding box center [294, 227] width 145 height 35
click at [416, 197] on input "hat" at bounding box center [439, 195] width 131 height 23
type input "hat102"
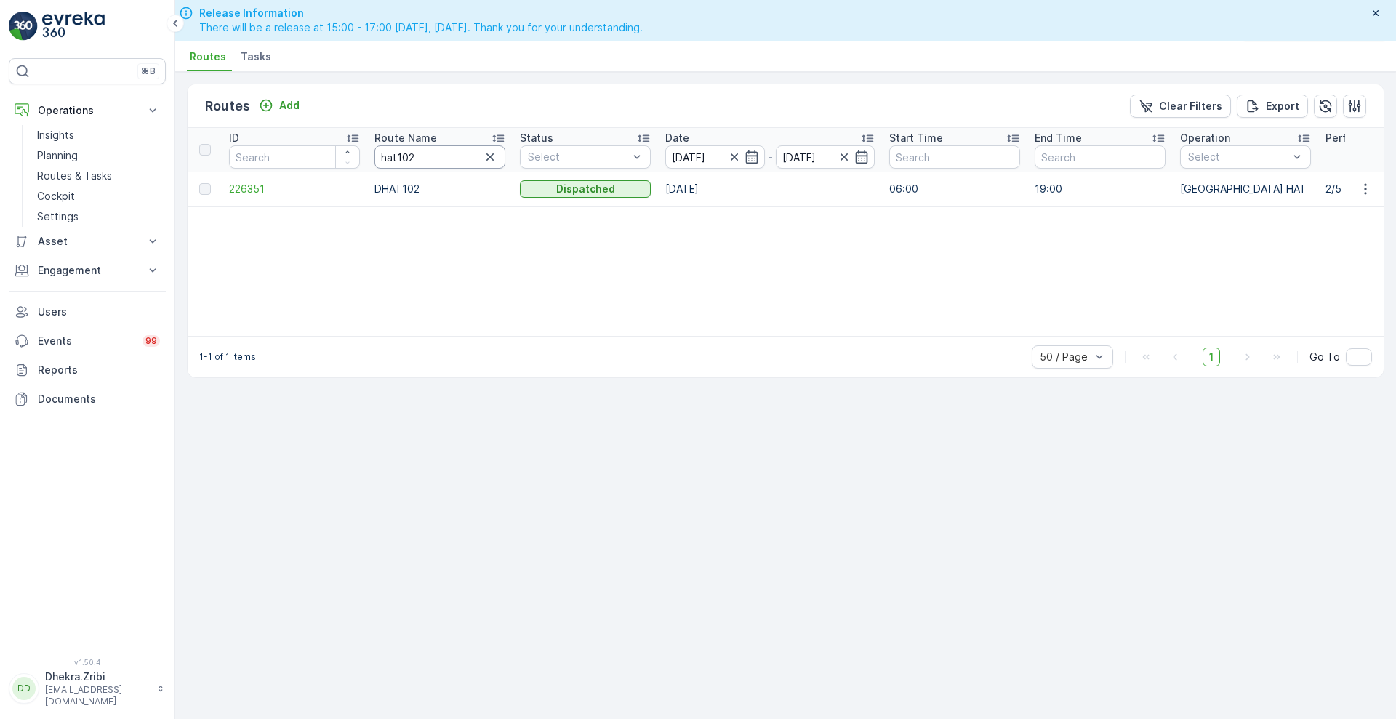
scroll to position [41, 0]
click at [395, 158] on input "hat102" at bounding box center [439, 153] width 131 height 23
type input "hat 102"
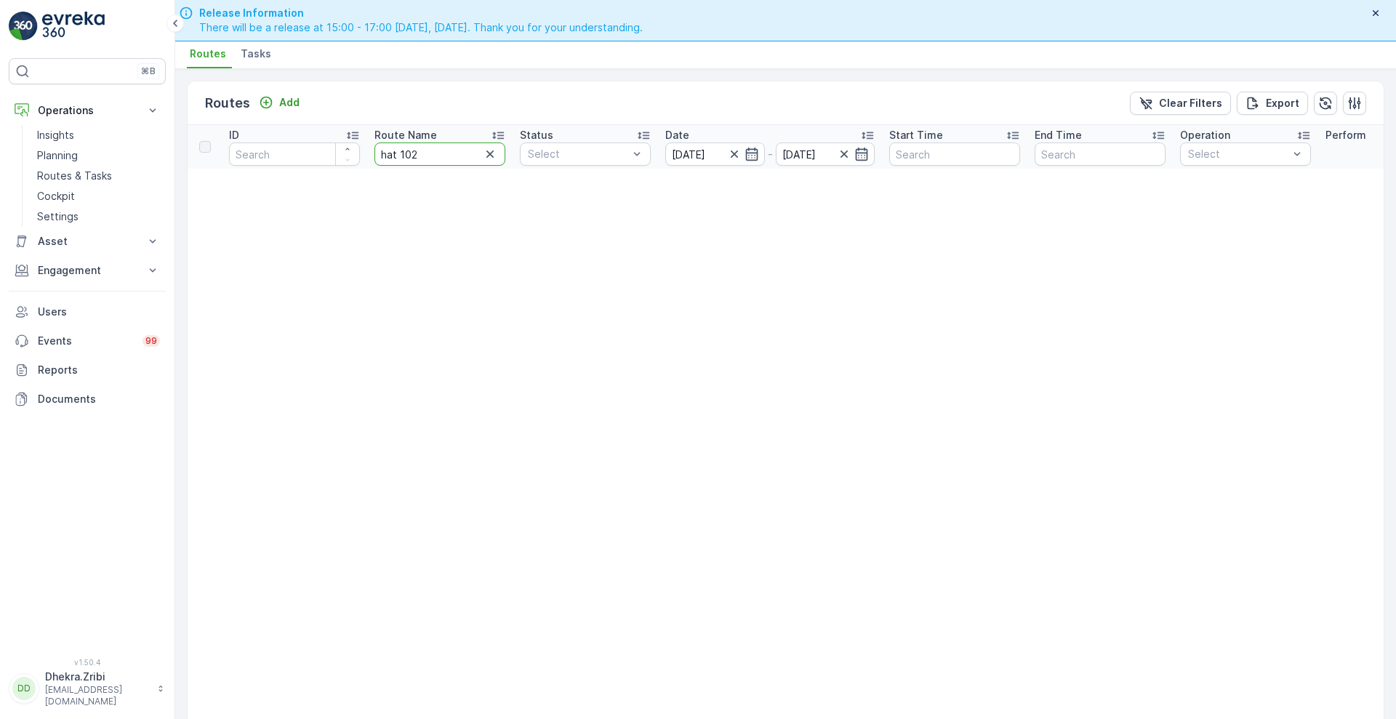
click at [400, 151] on input "hat 102" at bounding box center [439, 153] width 131 height 23
type input "hat102"
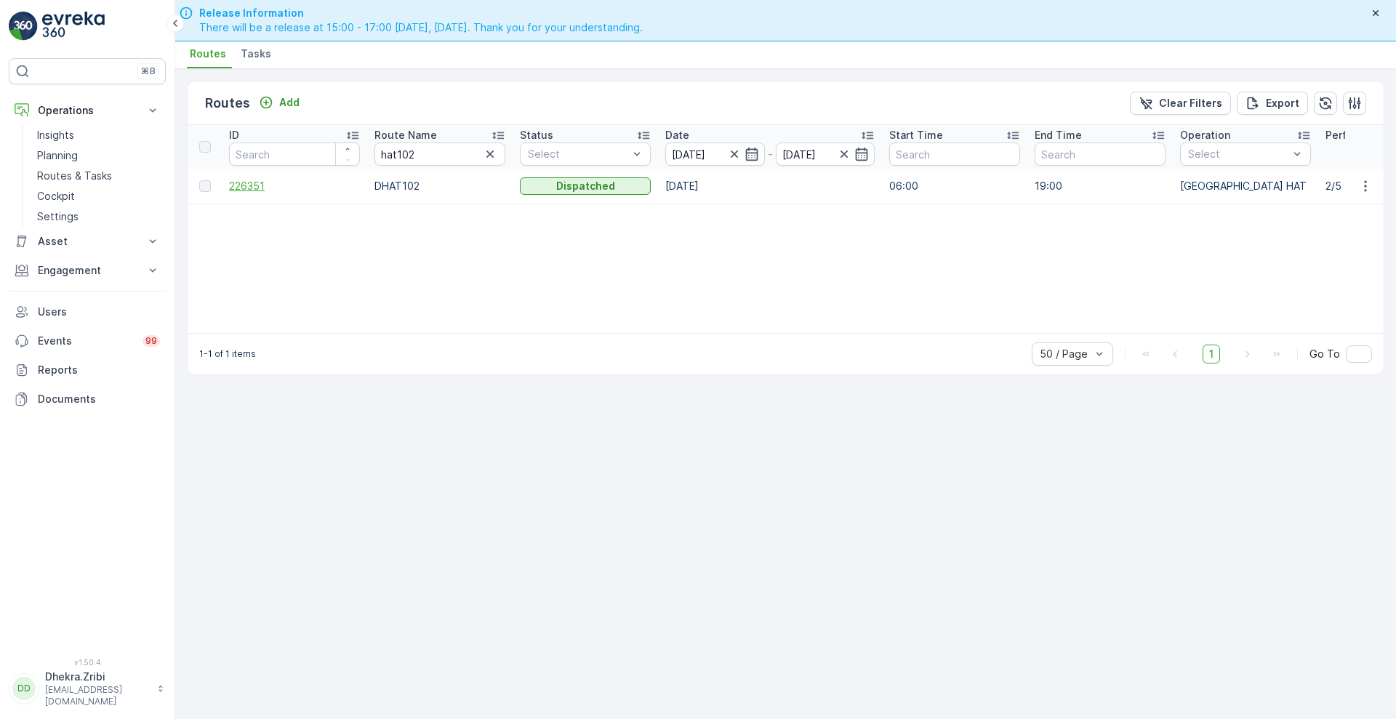
click at [255, 188] on span "226351" at bounding box center [294, 186] width 131 height 15
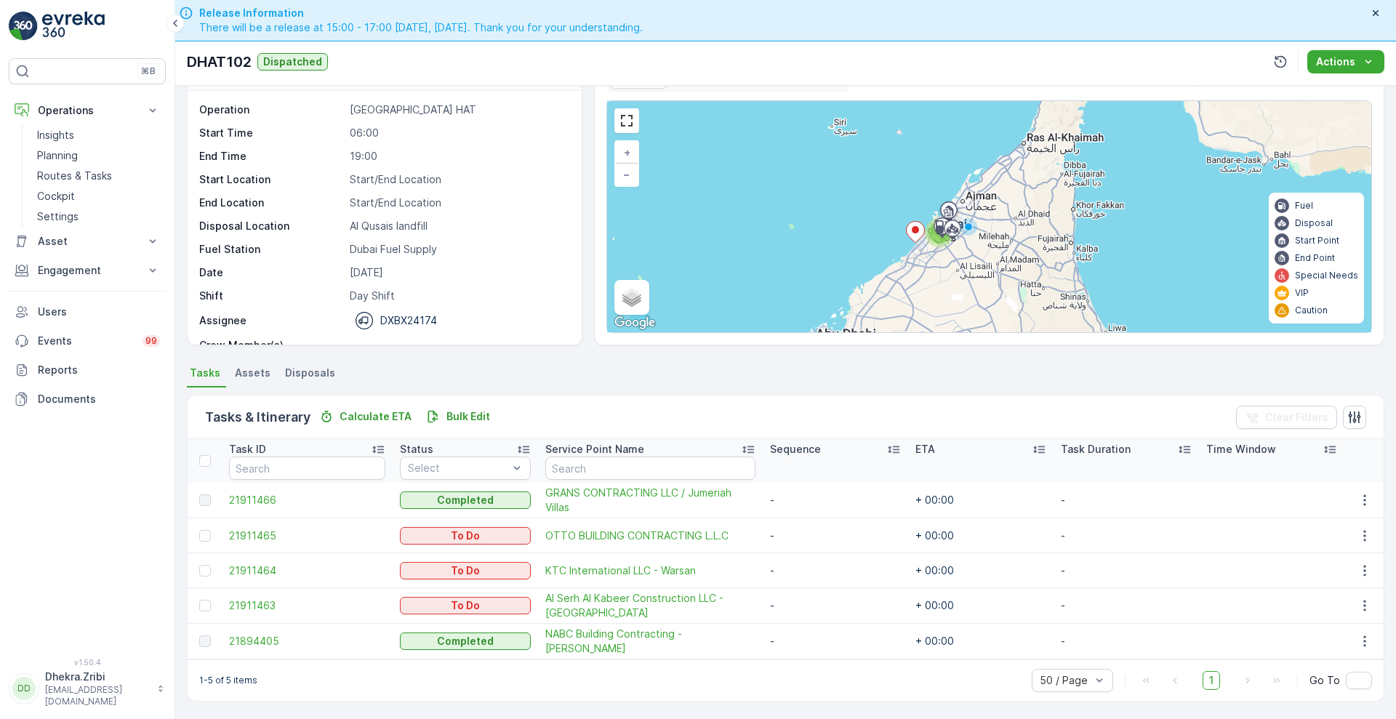
scroll to position [40, 0]
click at [259, 502] on span "21911466" at bounding box center [307, 501] width 156 height 15
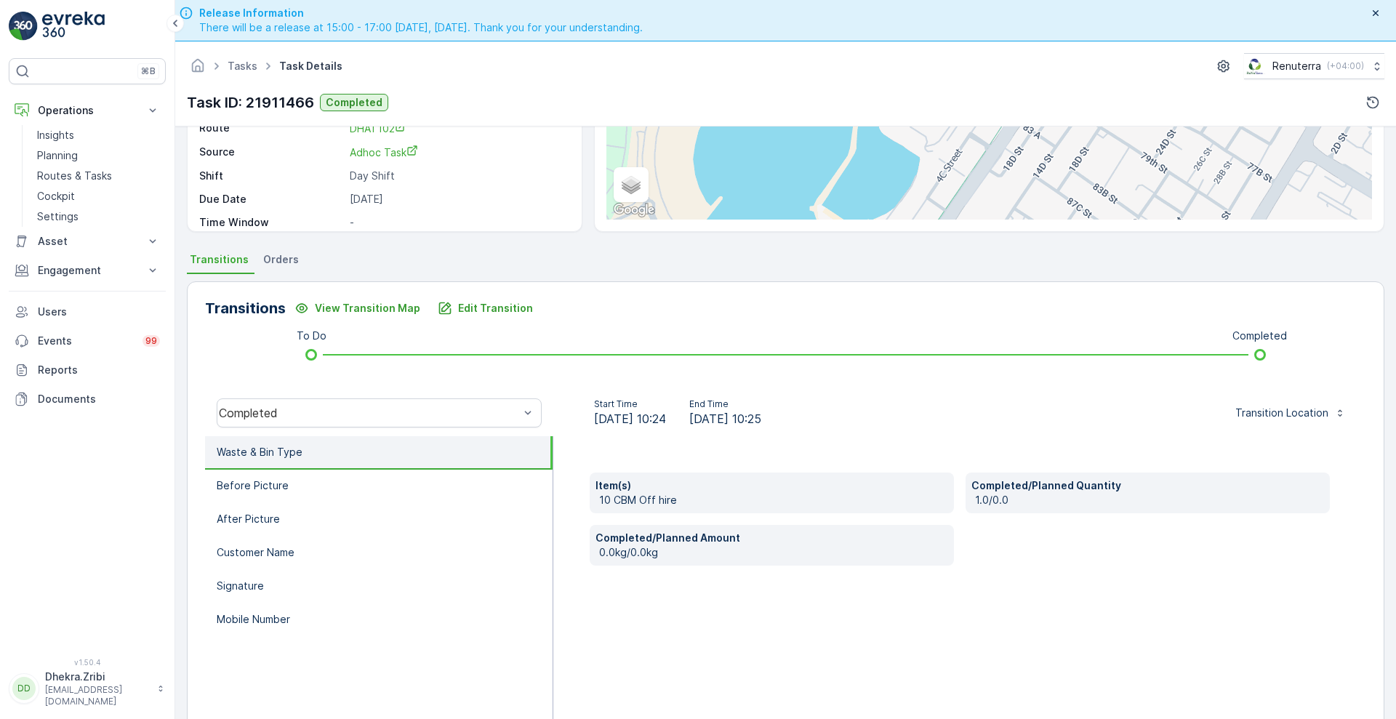
scroll to position [194, 0]
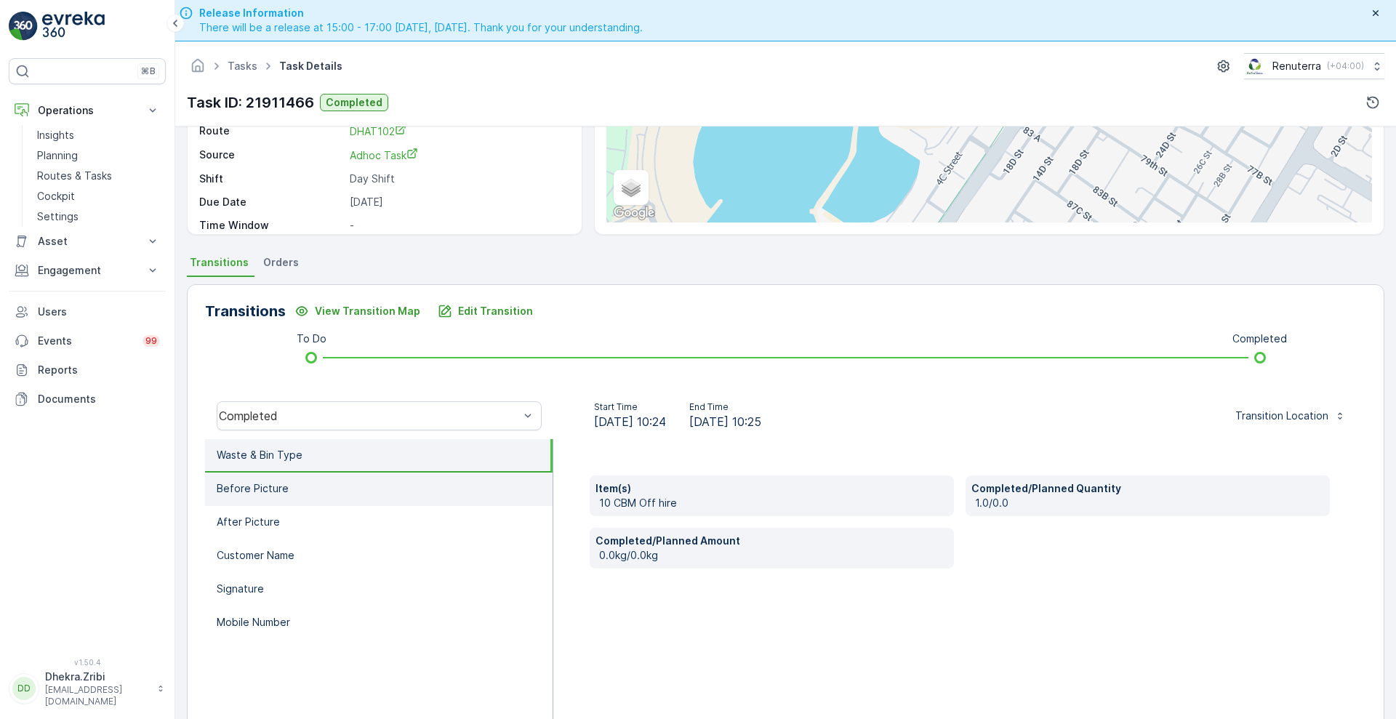
click at [252, 485] on p "Before Picture" at bounding box center [253, 488] width 72 height 15
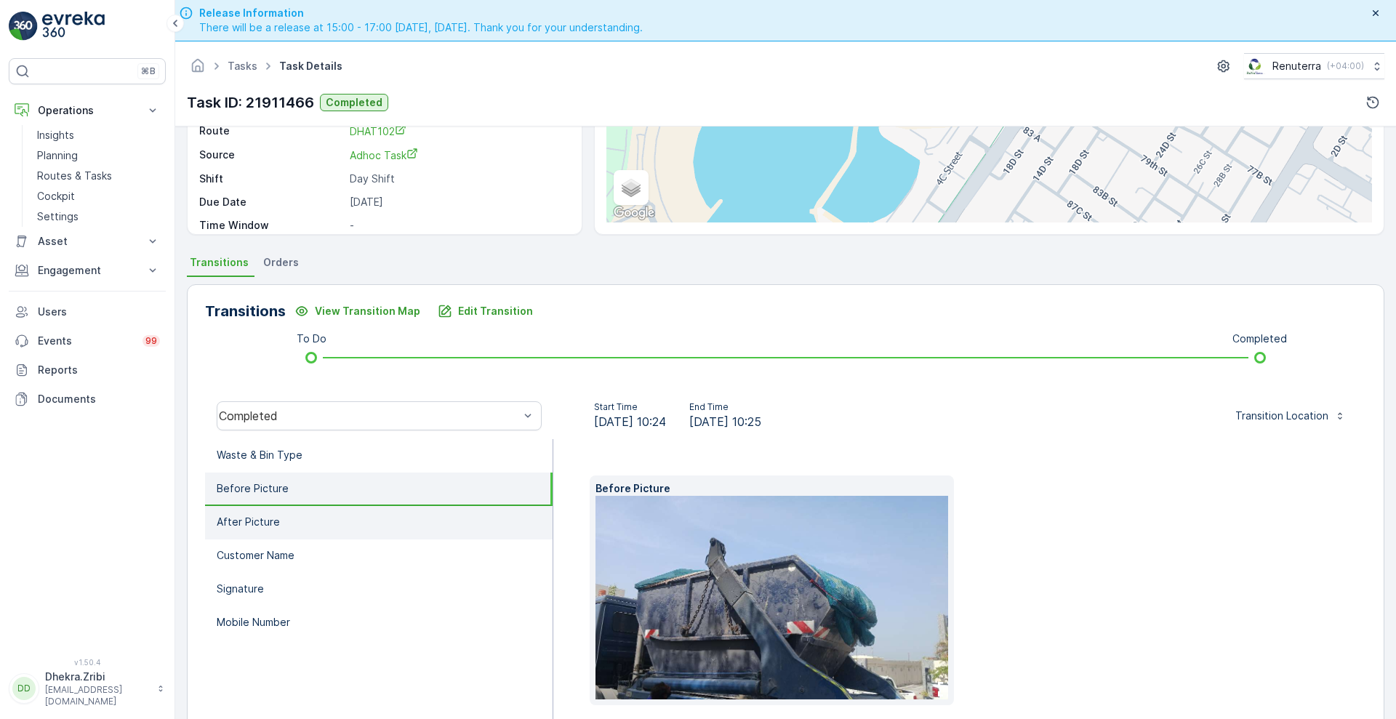
click at [255, 520] on p "After Picture" at bounding box center [248, 522] width 63 height 15
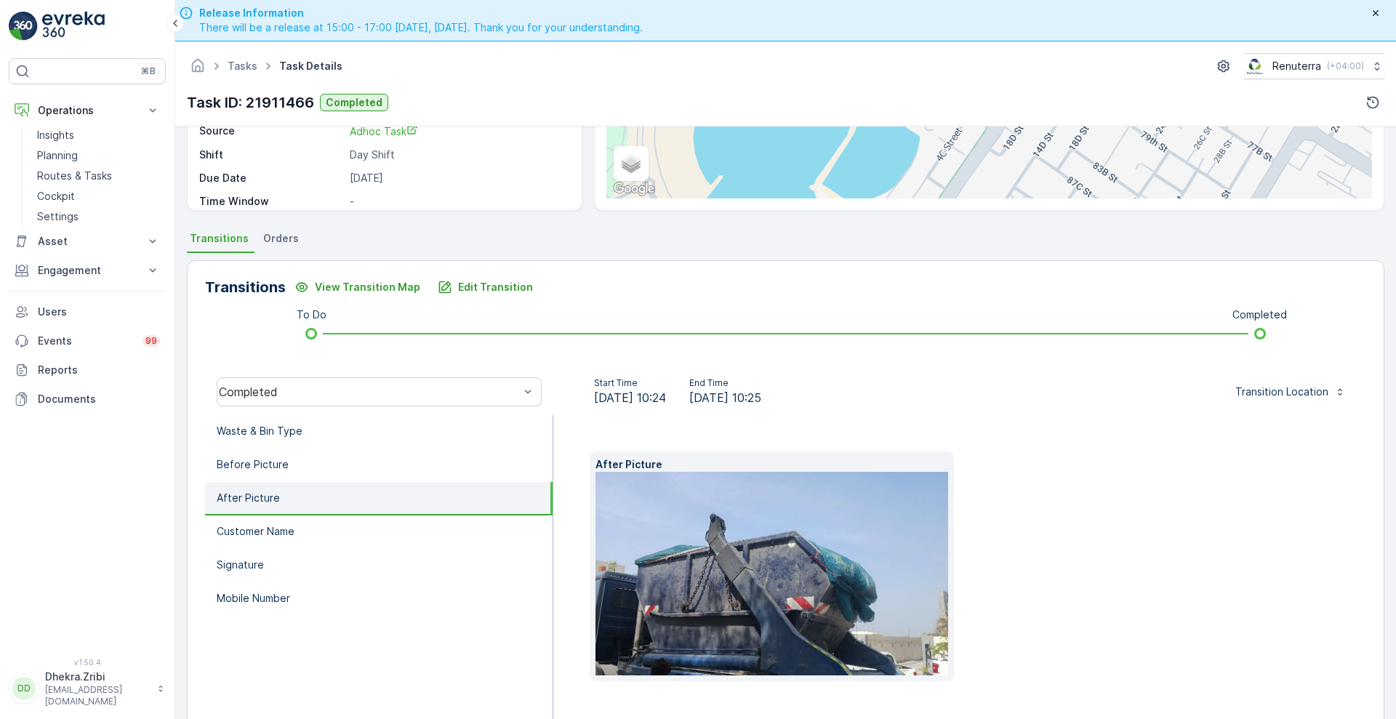
scroll to position [217, 0]
click at [341, 543] on li "Customer Name" at bounding box center [378, 532] width 347 height 33
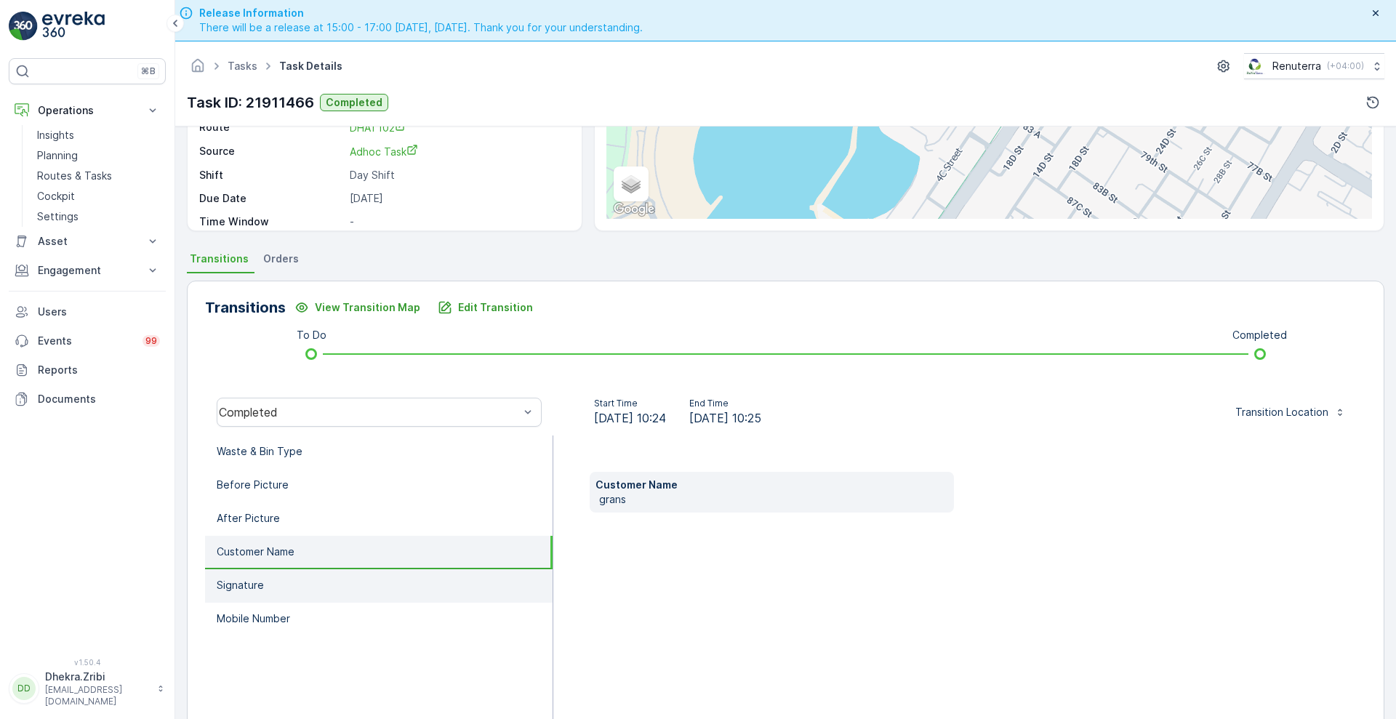
click at [238, 583] on p "Signature" at bounding box center [240, 585] width 47 height 15
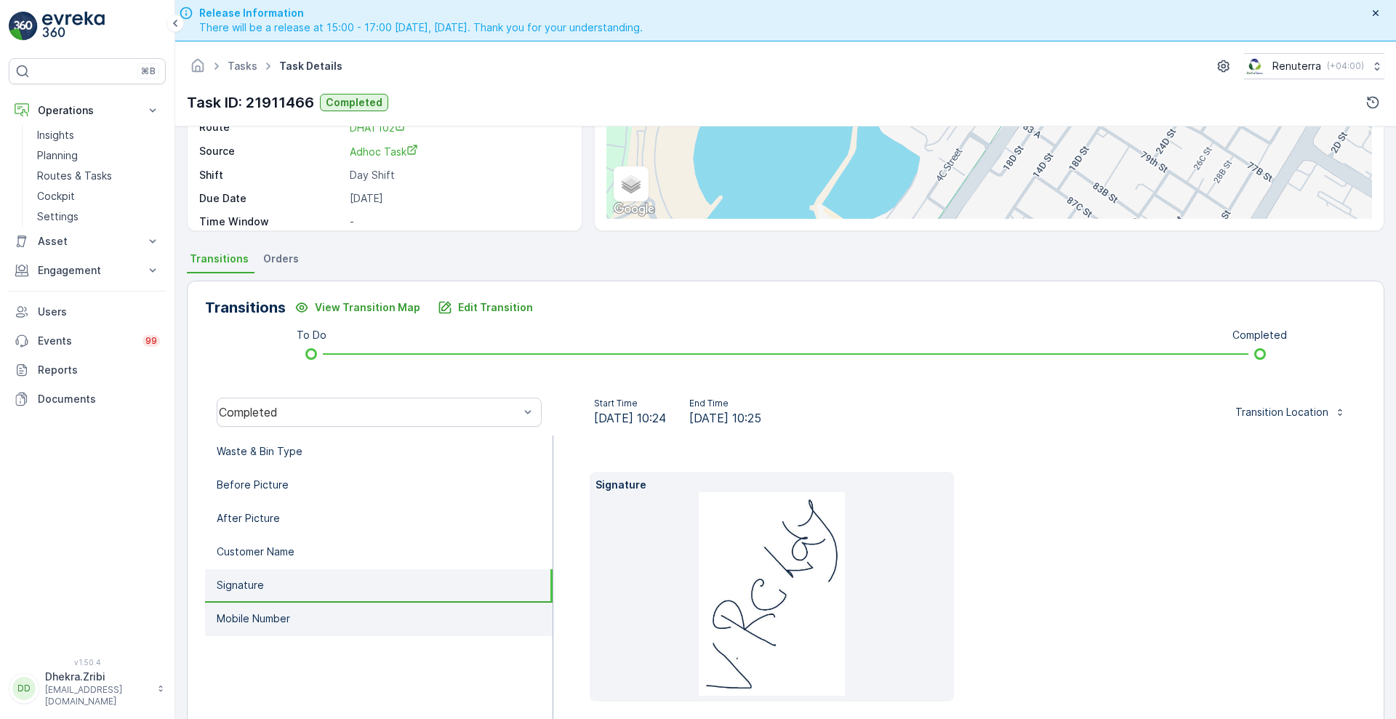
click at [265, 615] on p "Mobile Number" at bounding box center [253, 618] width 73 height 15
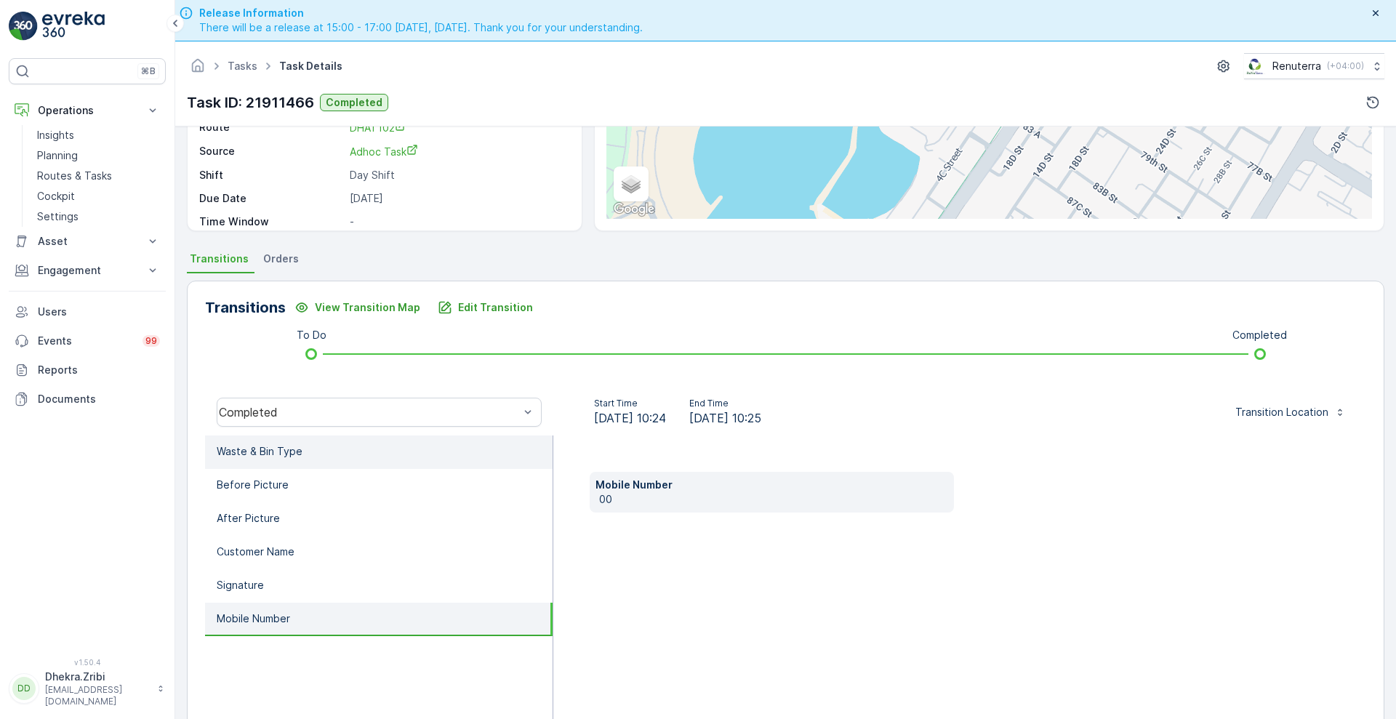
click at [323, 450] on li "Waste & Bin Type" at bounding box center [378, 451] width 347 height 33
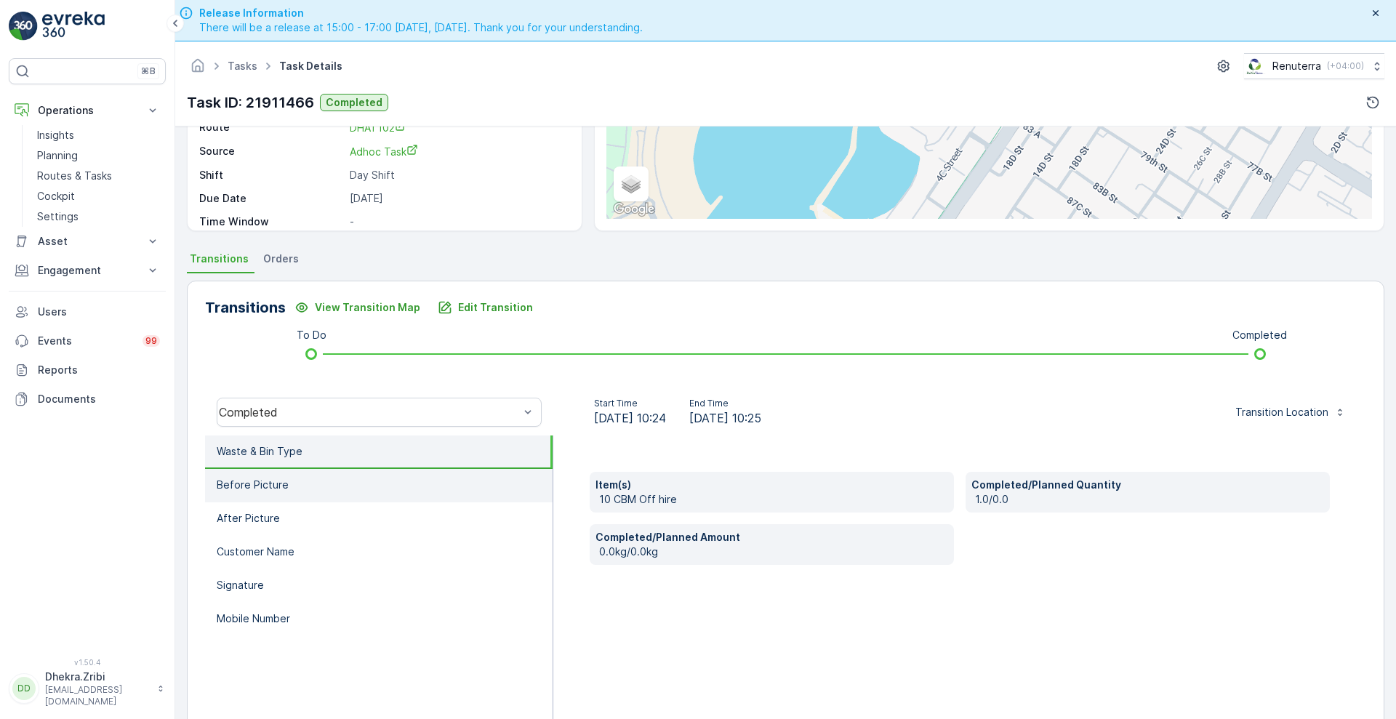
click at [304, 491] on li "Before Picture" at bounding box center [378, 485] width 347 height 33
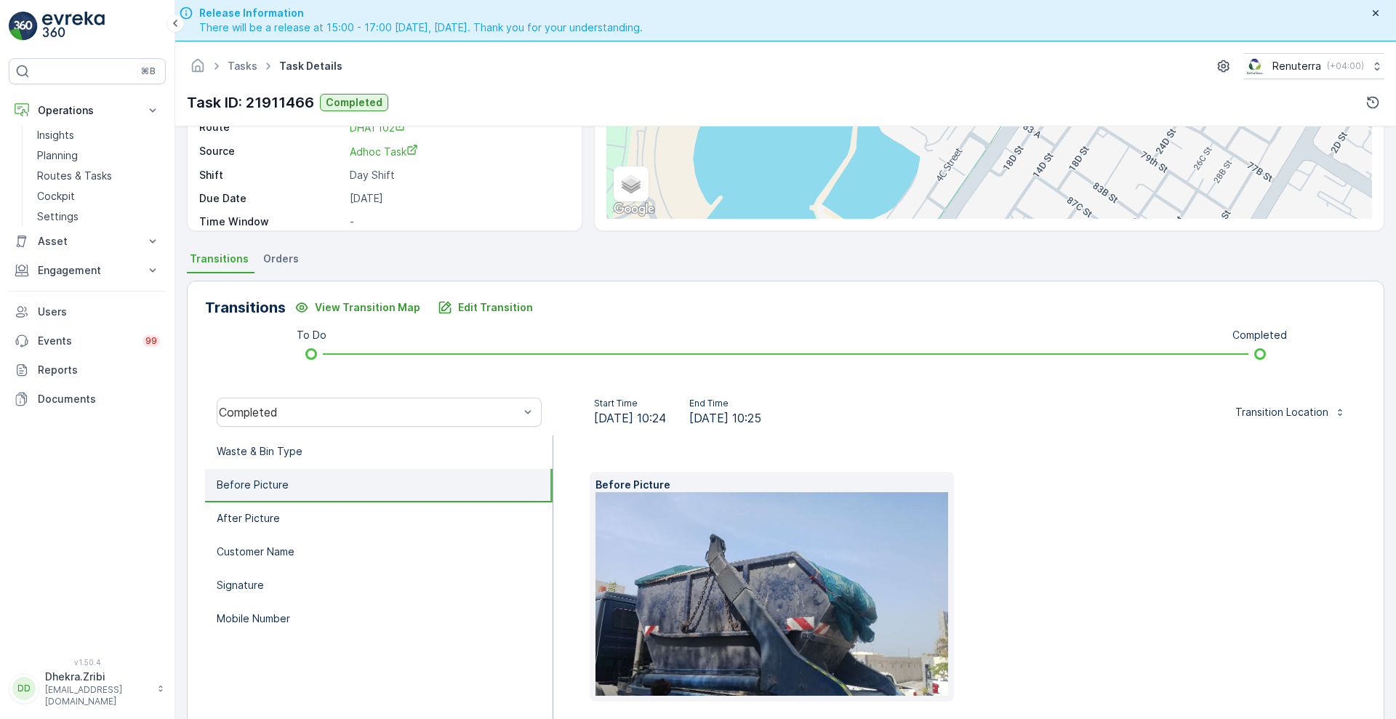
click at [304, 491] on li "Before Picture" at bounding box center [378, 485] width 347 height 33
click at [240, 525] on p "After Picture" at bounding box center [248, 518] width 63 height 15
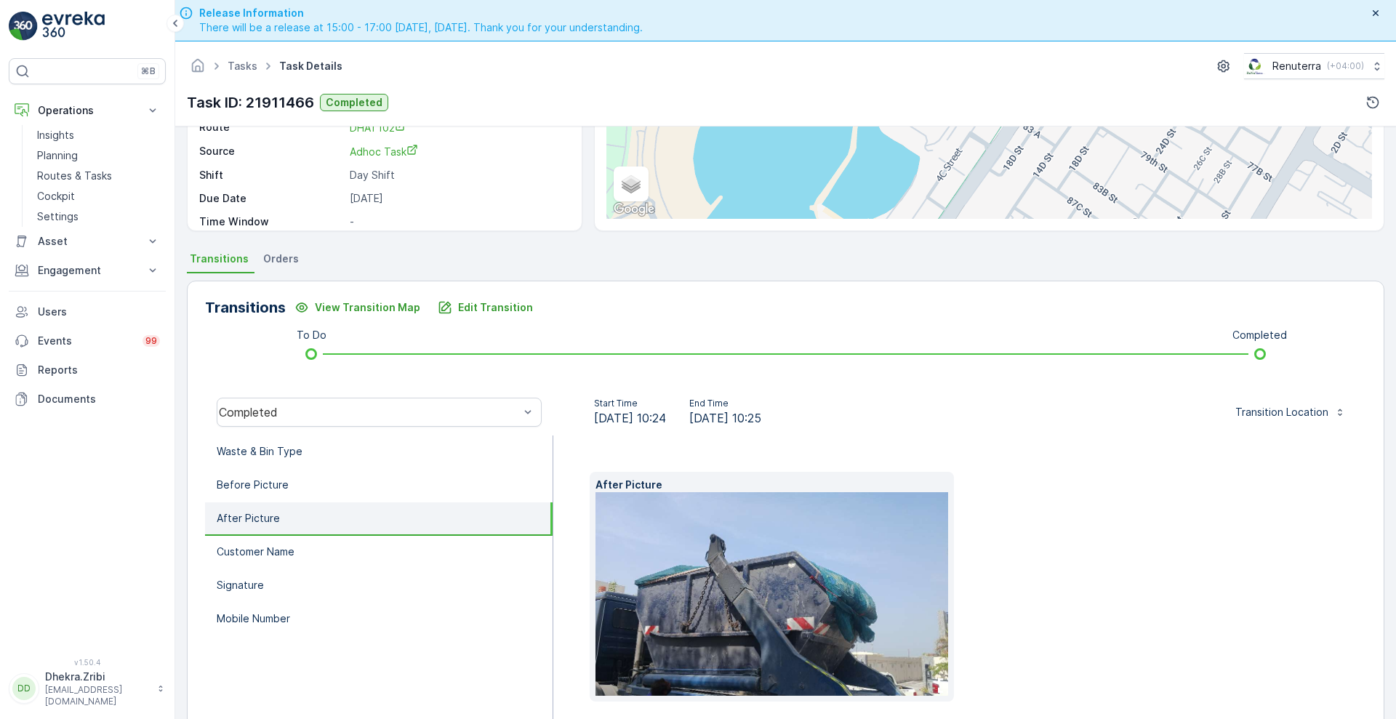
click at [240, 525] on p "After Picture" at bounding box center [248, 518] width 63 height 15
click at [252, 493] on li "Before Picture" at bounding box center [378, 485] width 347 height 33
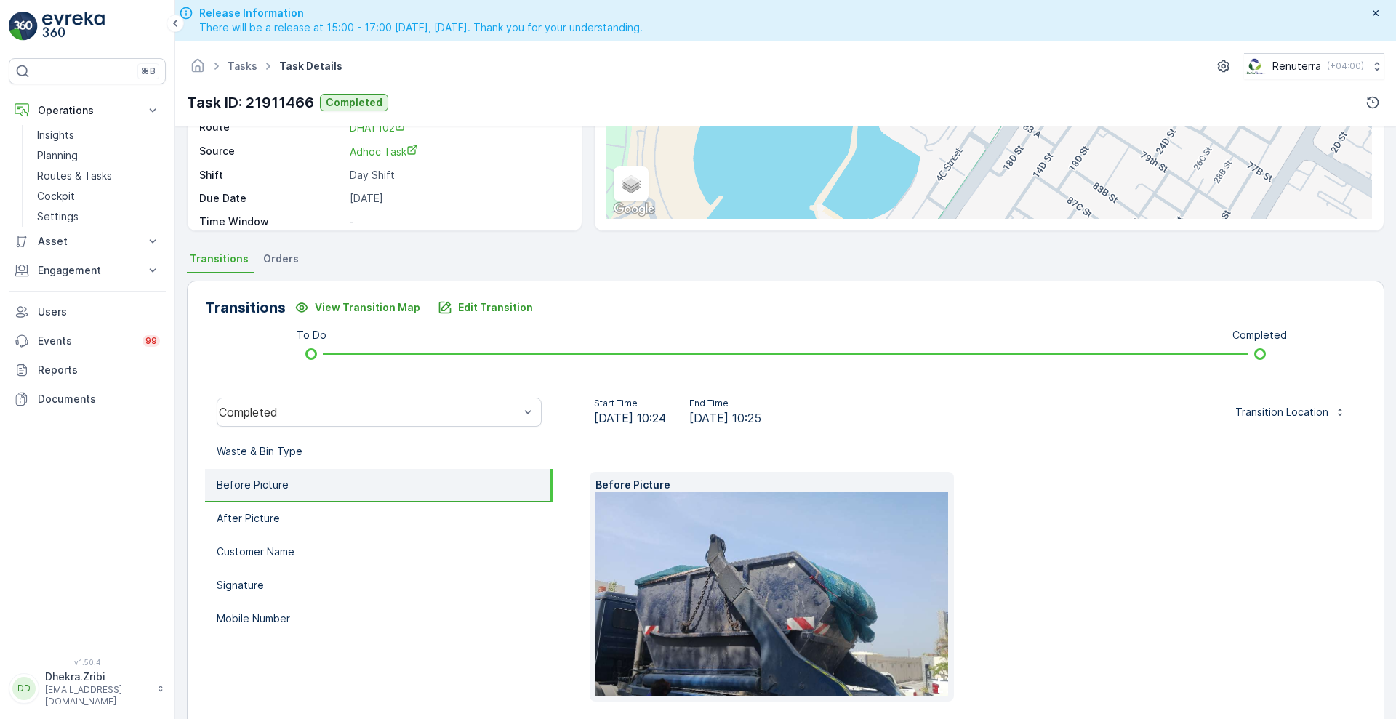
click at [250, 486] on p "Before Picture" at bounding box center [253, 485] width 72 height 15
click at [250, 523] on p "After Picture" at bounding box center [248, 518] width 63 height 15
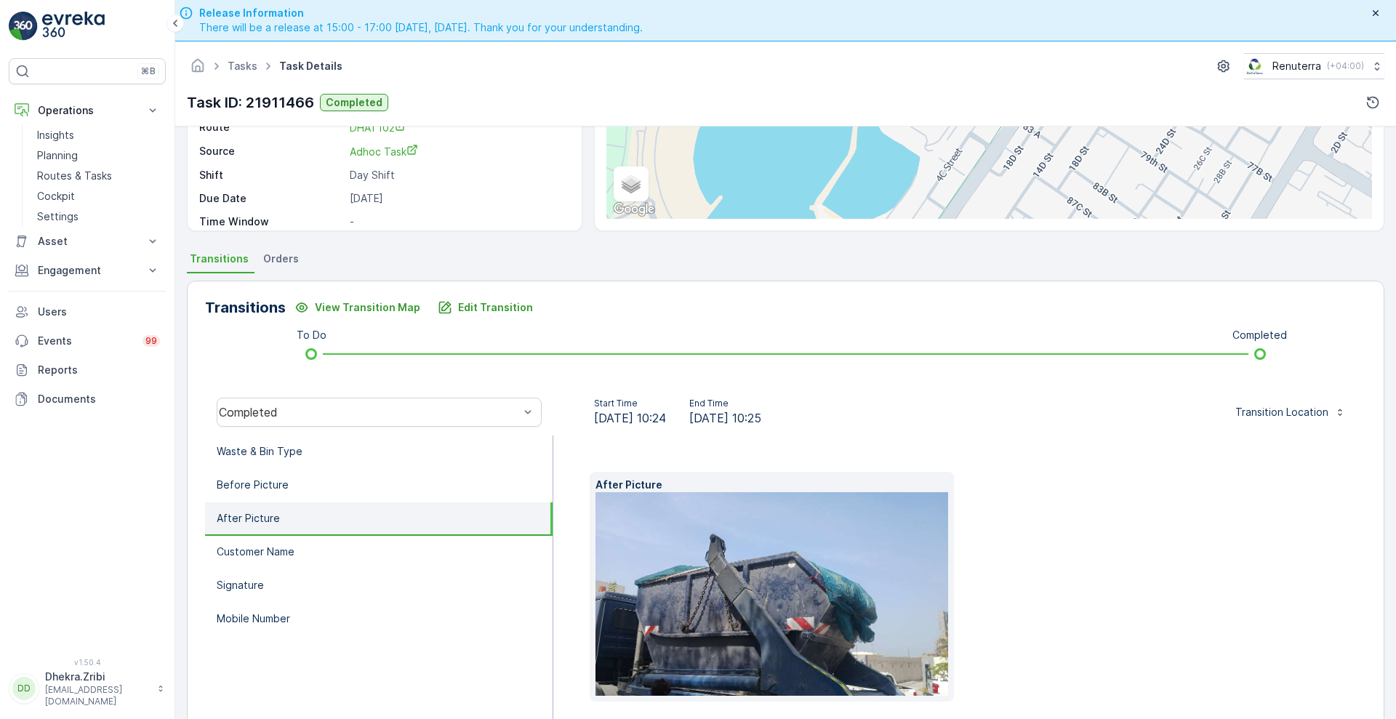
click at [250, 523] on p "After Picture" at bounding box center [248, 518] width 63 height 15
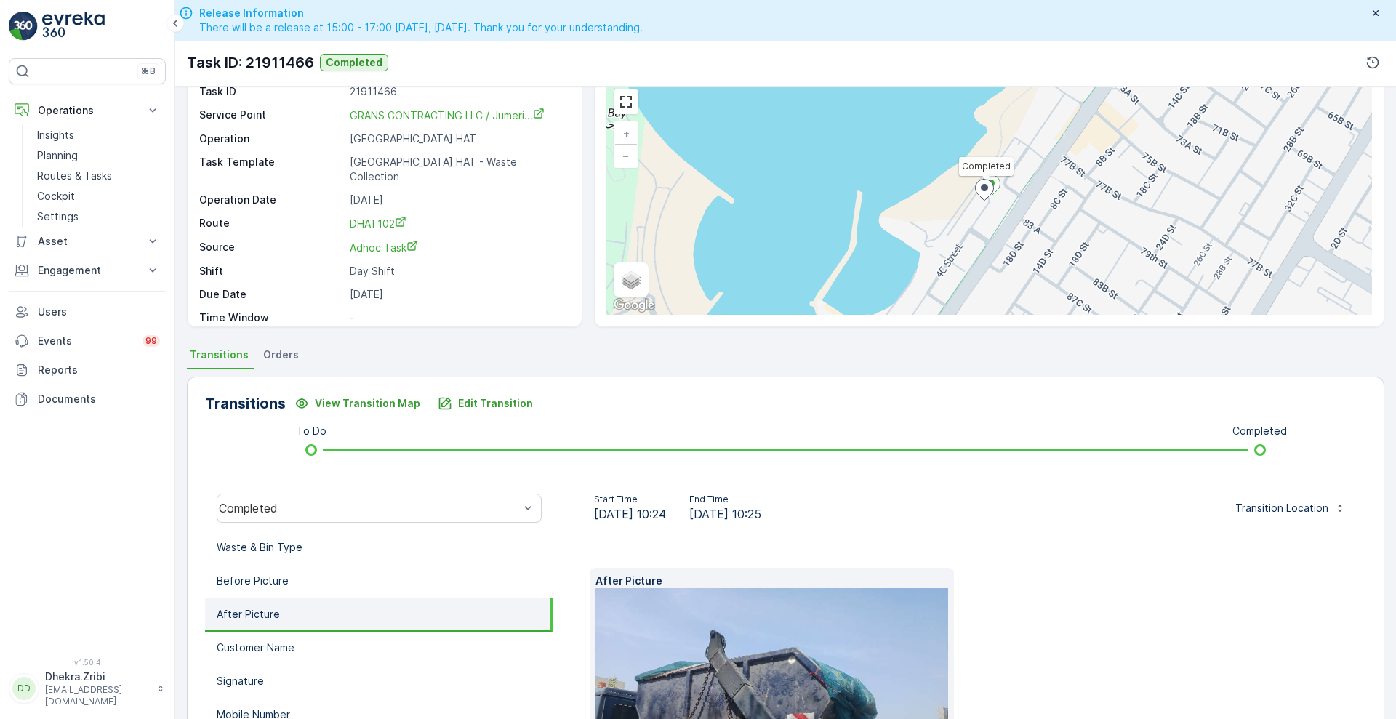
scroll to position [61, 0]
click at [289, 541] on p "Waste & Bin Type" at bounding box center [260, 548] width 86 height 15
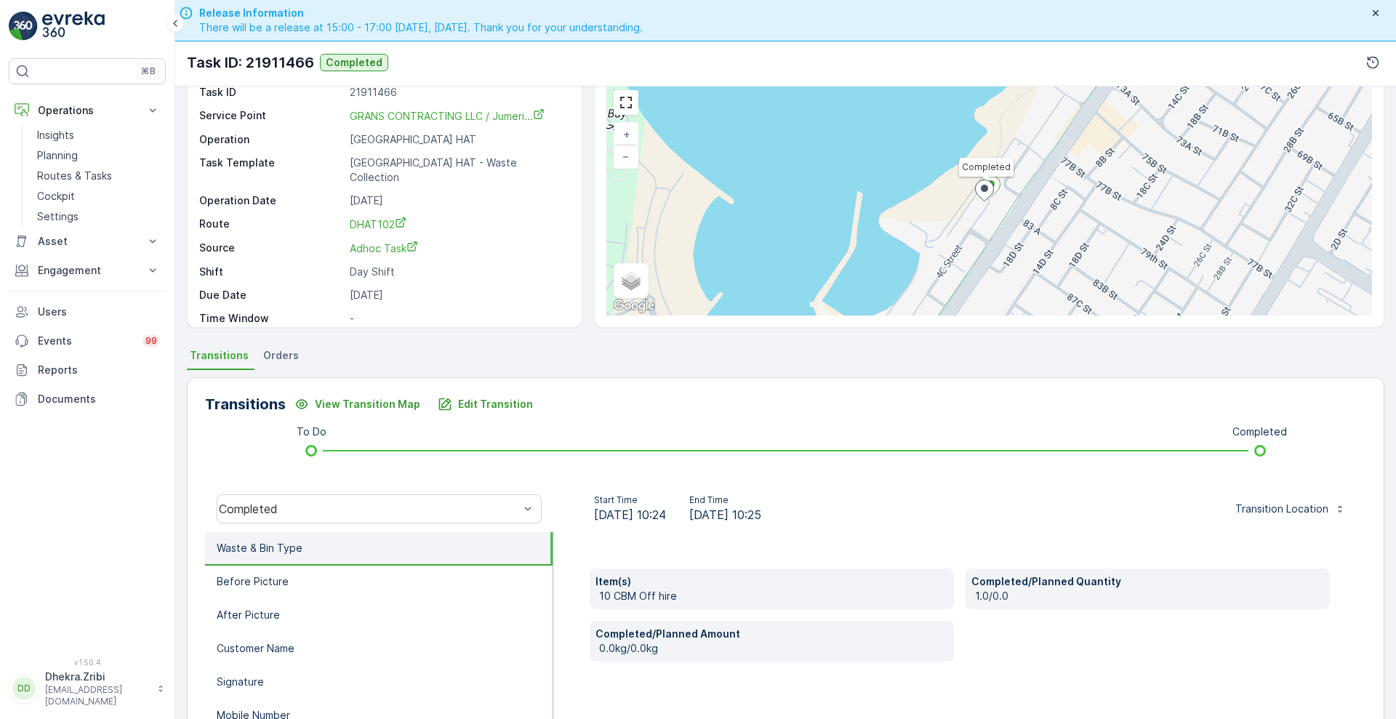
click at [521, 217] on link "DHAT102" at bounding box center [458, 224] width 217 height 15
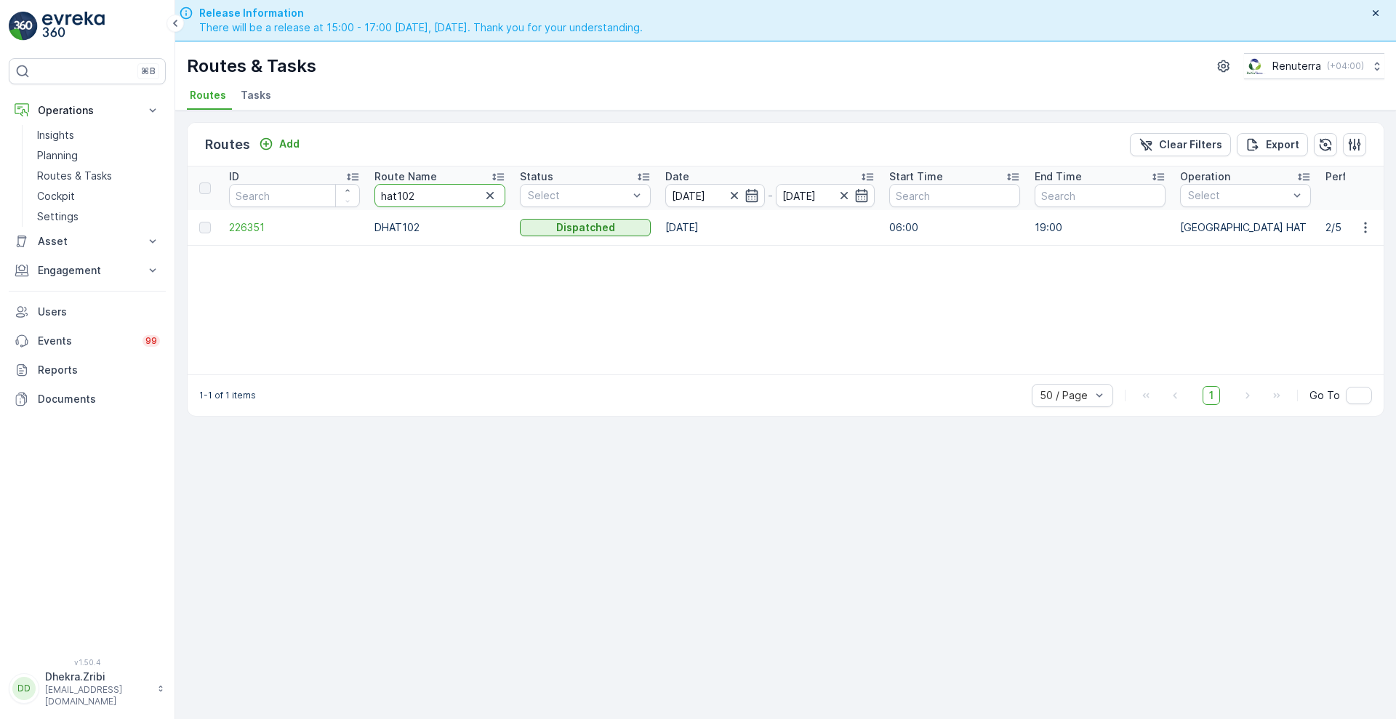
click at [440, 196] on input "hat102" at bounding box center [439, 195] width 131 height 23
type input "hat10"
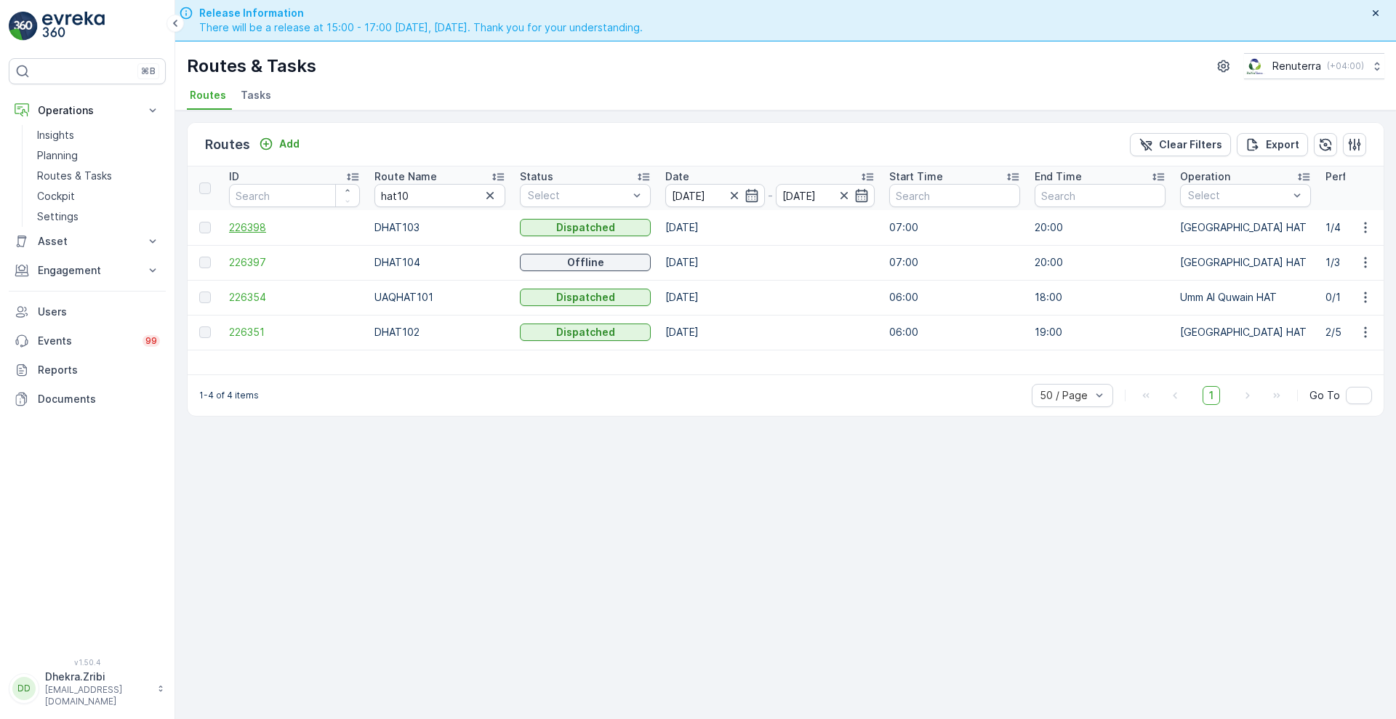
click at [245, 225] on span "226398" at bounding box center [294, 227] width 131 height 15
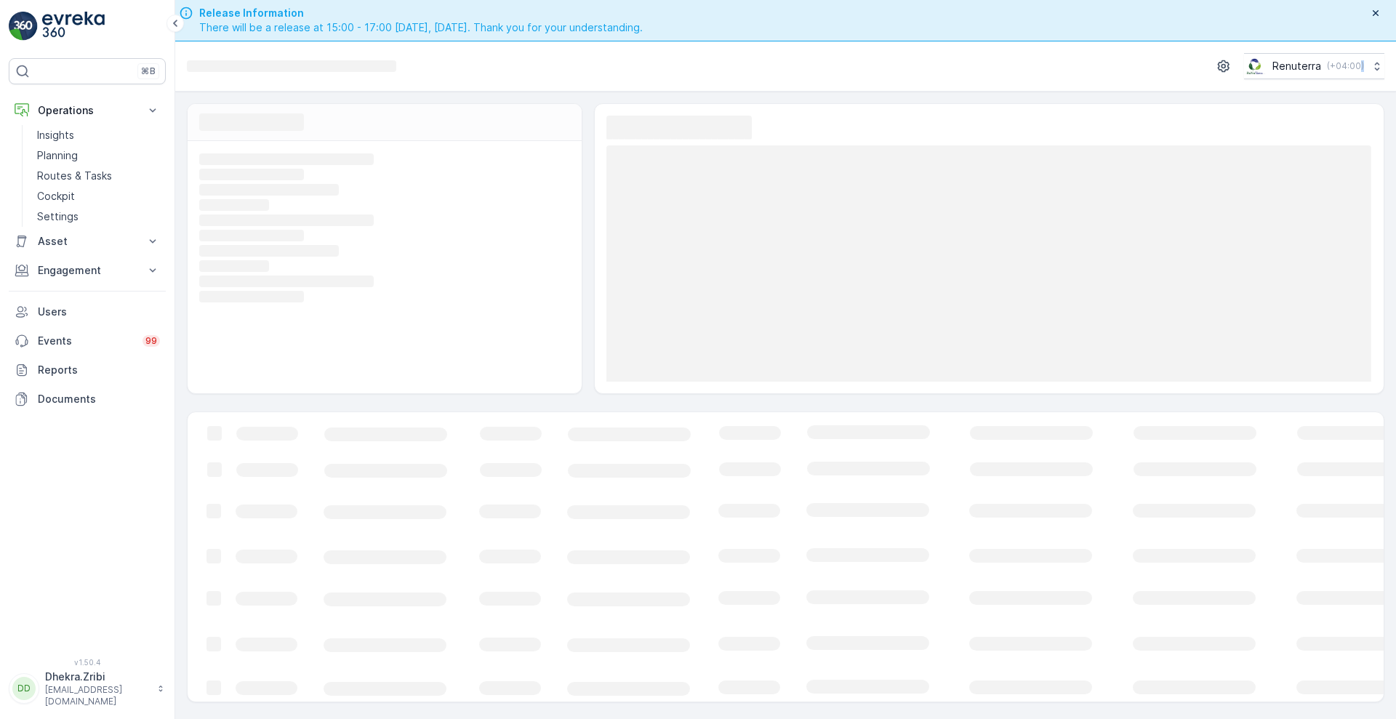
click at [245, 225] on rect at bounding box center [382, 220] width 367 height 13
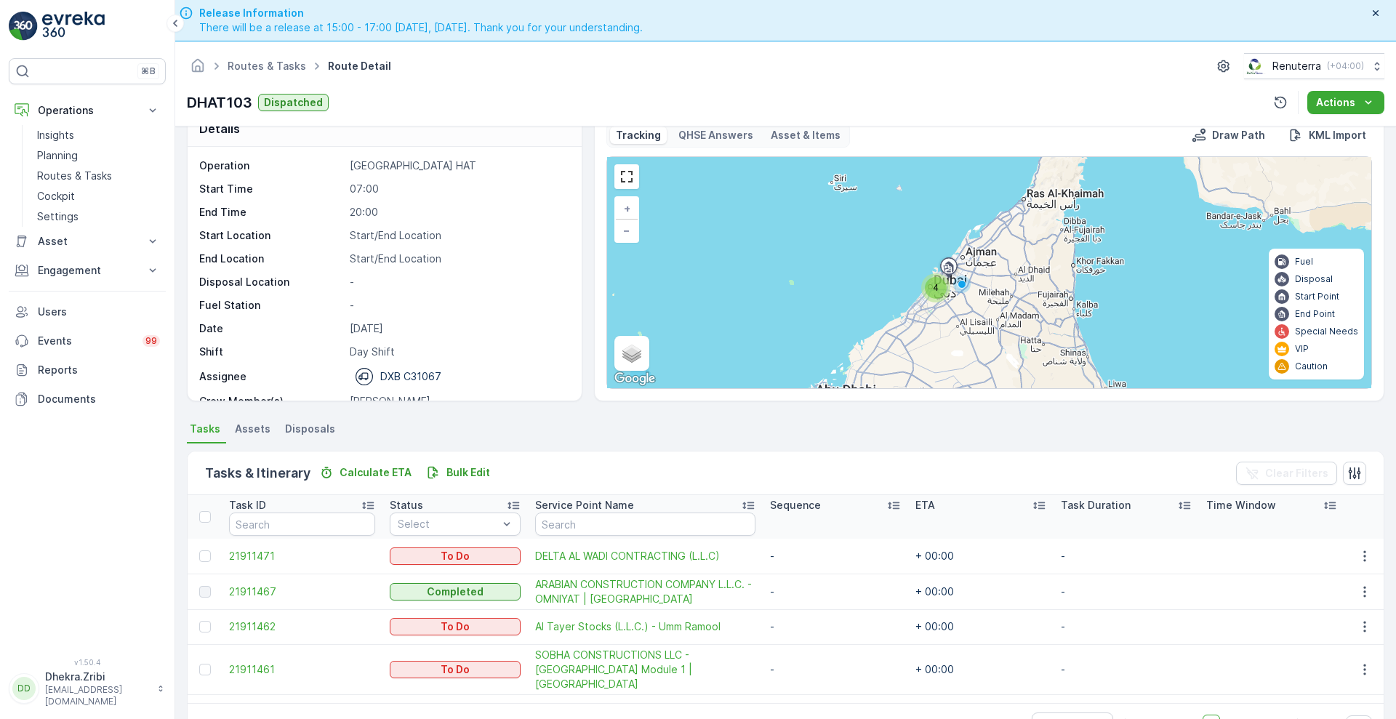
scroll to position [27, 0]
click at [262, 595] on span "21911467" at bounding box center [302, 592] width 146 height 15
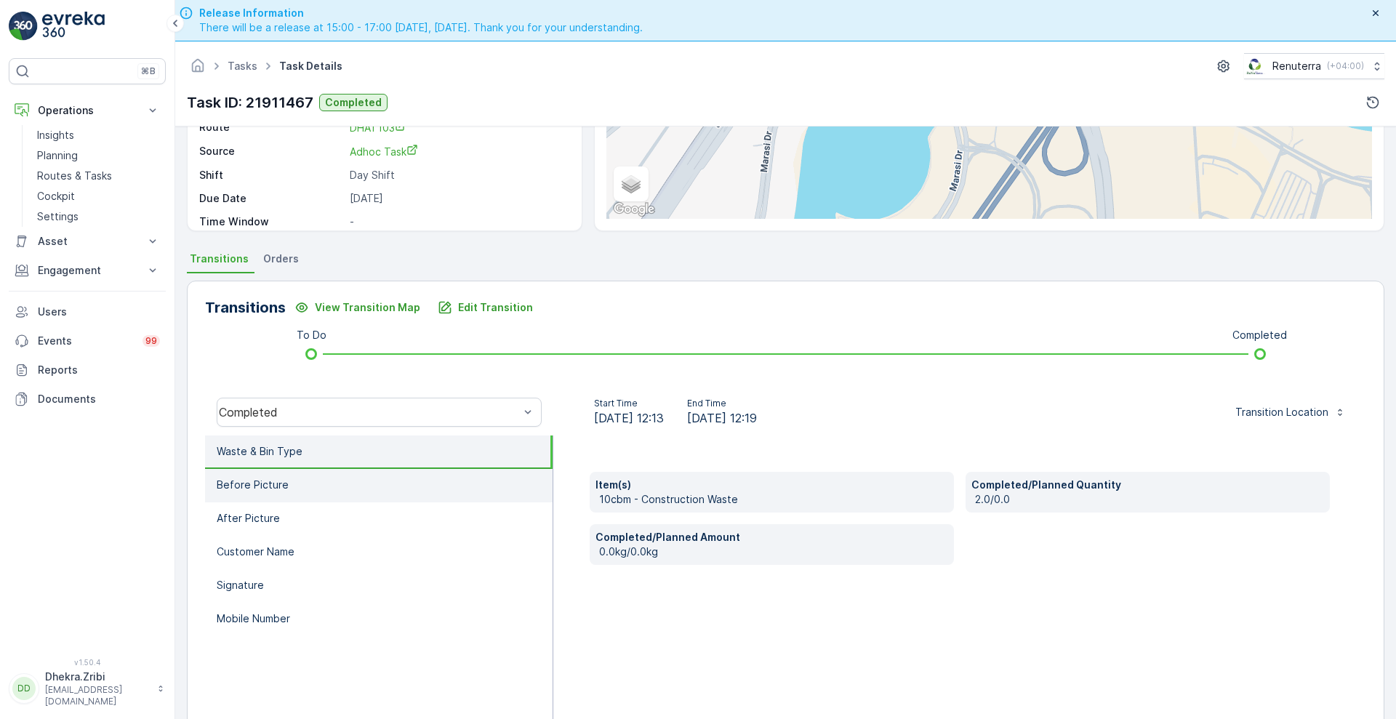
scroll to position [197, 0]
click at [242, 498] on li "Before Picture" at bounding box center [378, 486] width 347 height 33
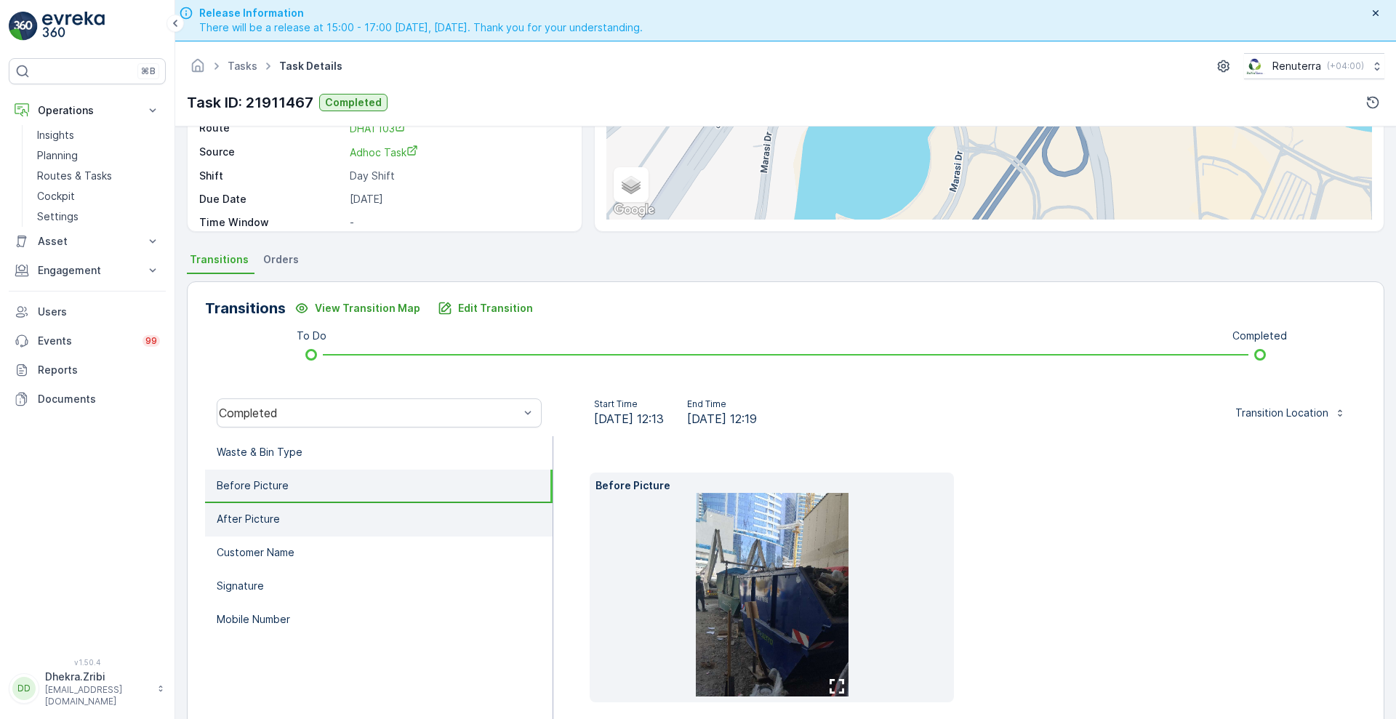
click at [251, 526] on li "After Picture" at bounding box center [378, 519] width 347 height 33
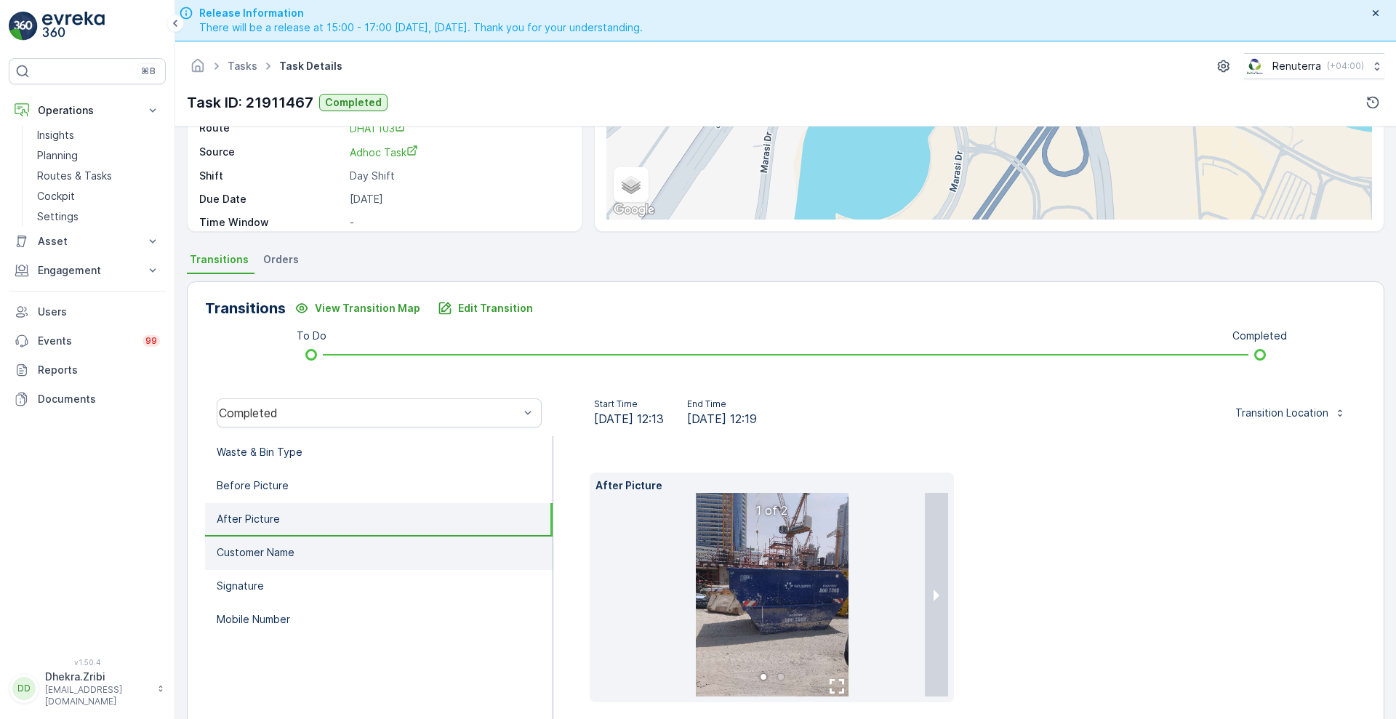
click at [254, 561] on li "Customer Name" at bounding box center [378, 552] width 347 height 33
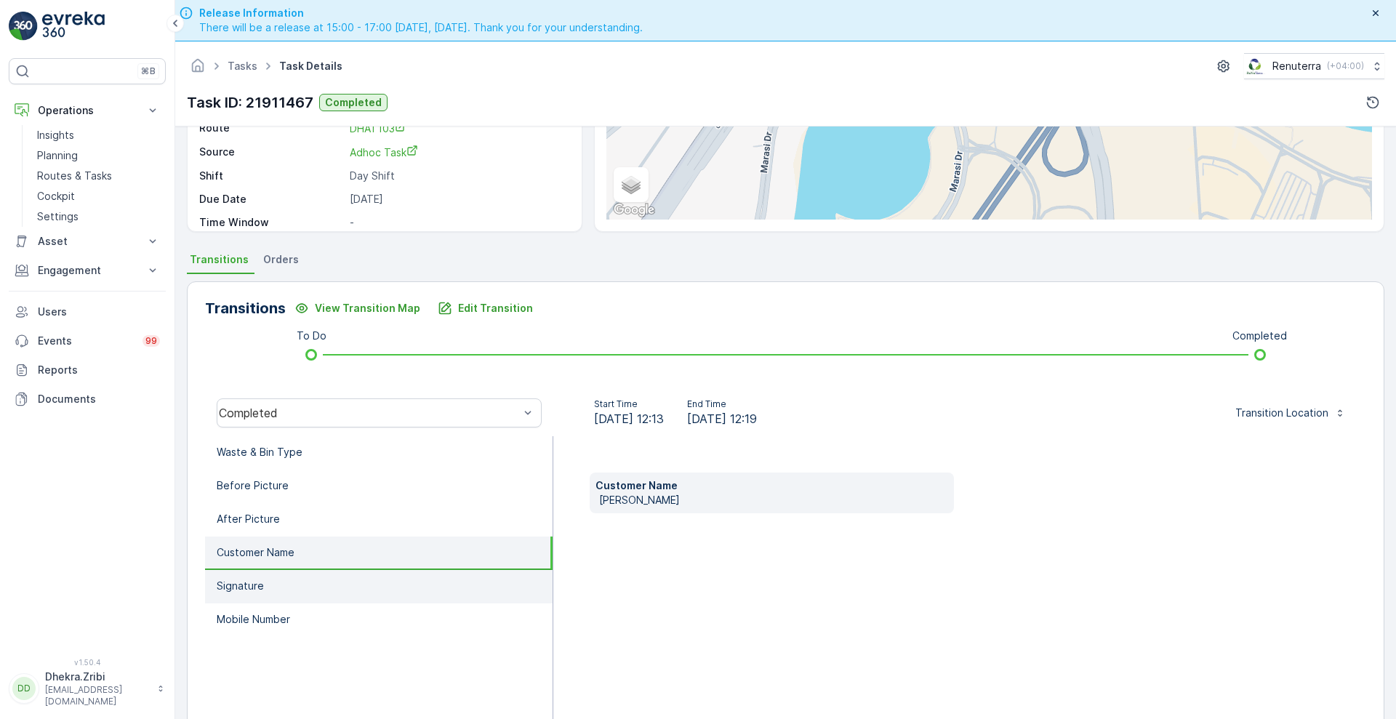
click at [254, 587] on p "Signature" at bounding box center [240, 586] width 47 height 15
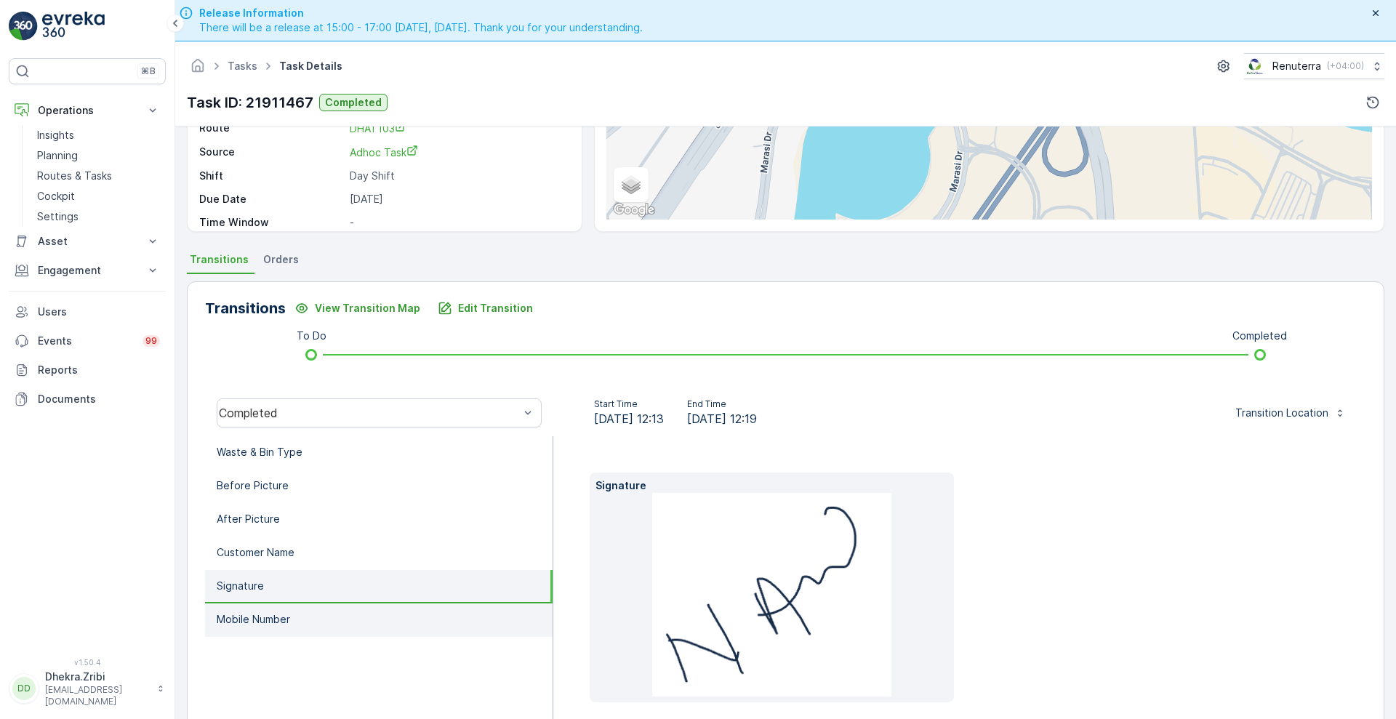
click at [259, 621] on p "Mobile Number" at bounding box center [253, 619] width 73 height 15
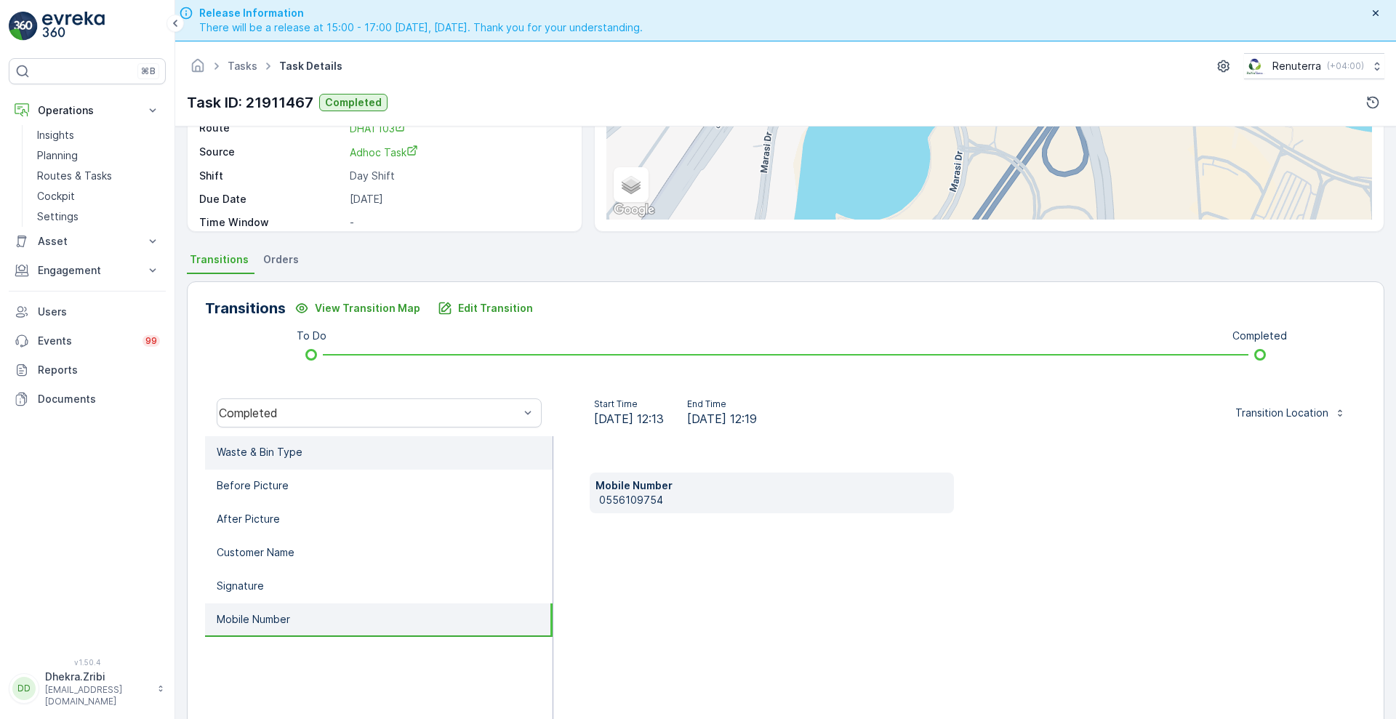
click at [244, 440] on li "Waste & Bin Type" at bounding box center [378, 452] width 347 height 33
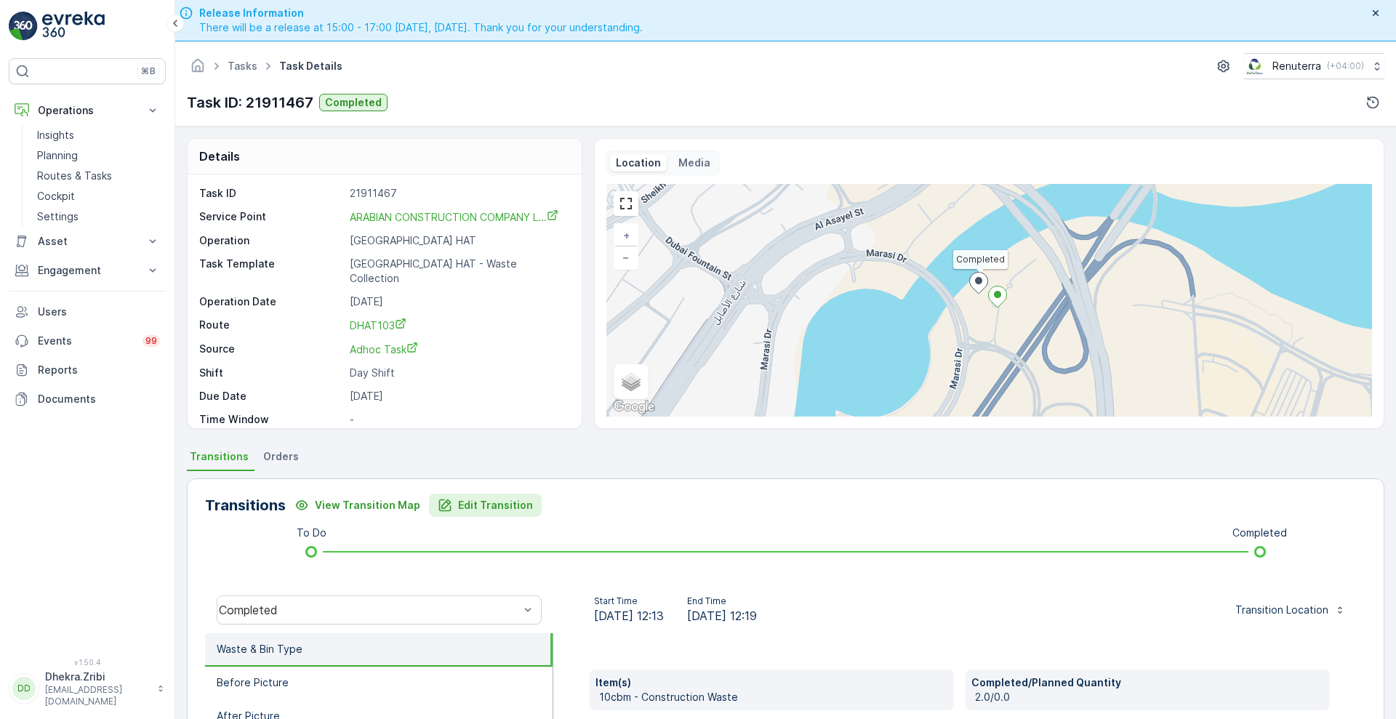
scroll to position [198, 0]
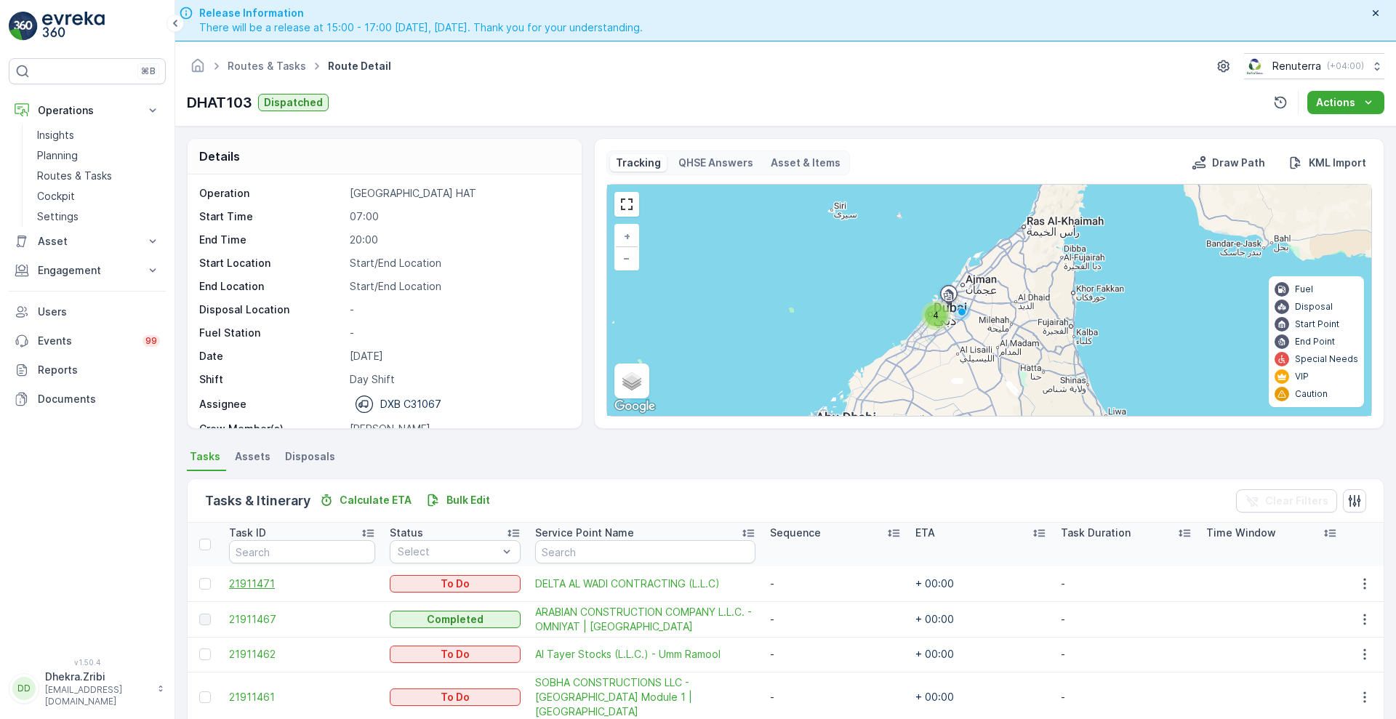
click at [255, 587] on span "21911471" at bounding box center [302, 583] width 146 height 15
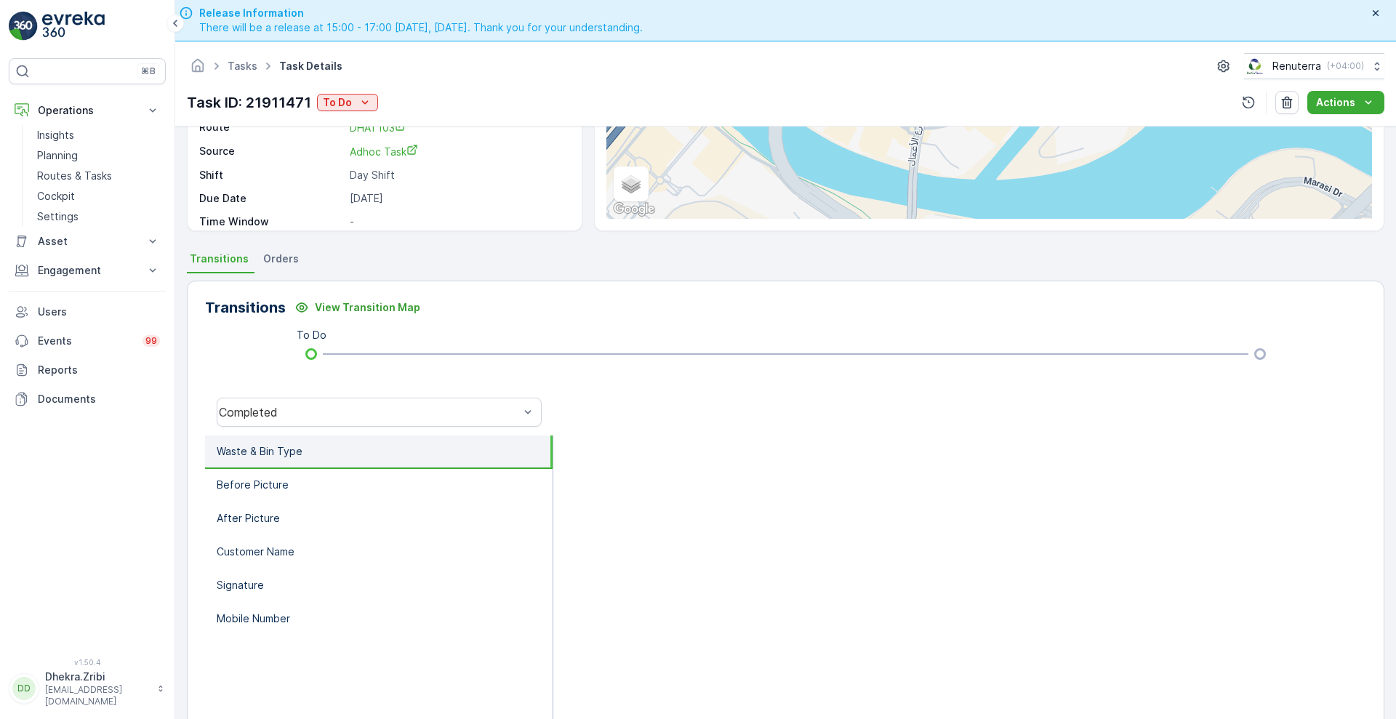
scroll to position [196, 0]
click at [305, 480] on li "Before Picture" at bounding box center [378, 486] width 347 height 33
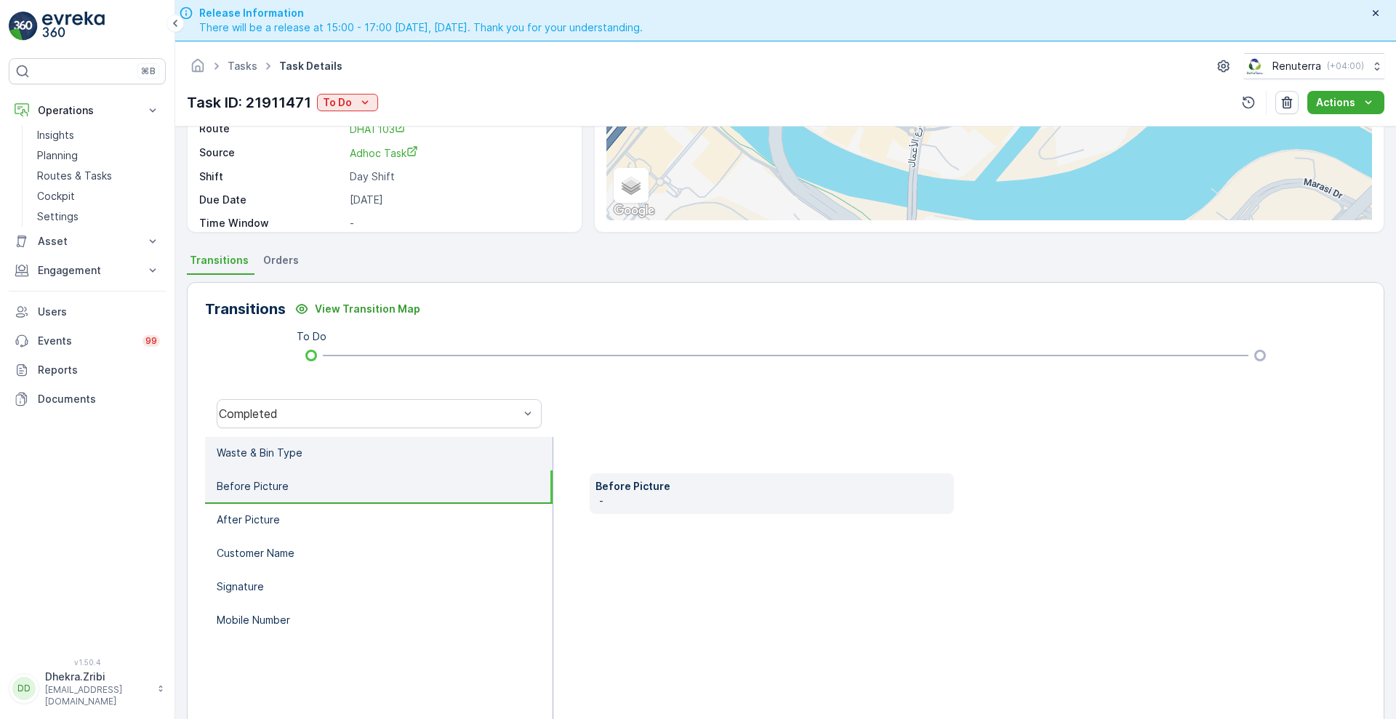
click at [324, 440] on li "Waste & Bin Type" at bounding box center [378, 453] width 347 height 33
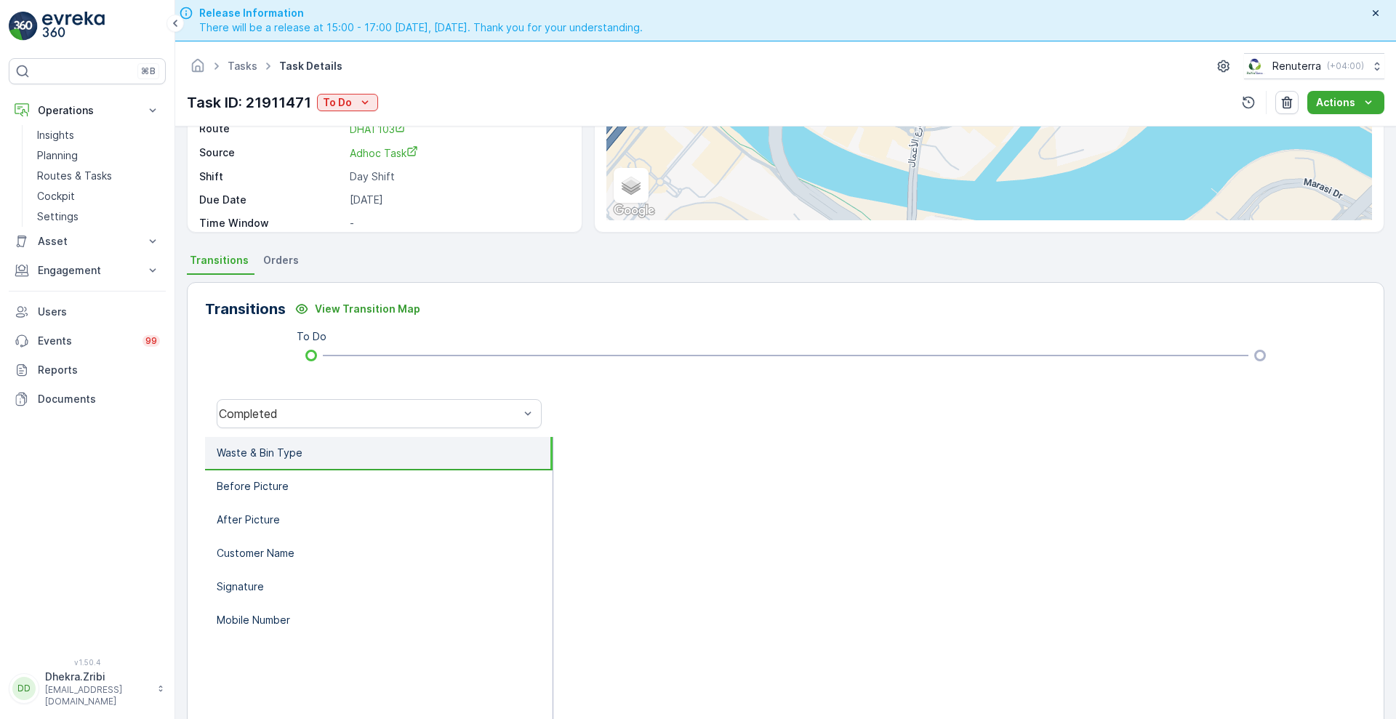
click at [238, 462] on li "Waste & Bin Type" at bounding box center [378, 453] width 347 height 33
click at [263, 450] on p "Waste & Bin Type" at bounding box center [260, 453] width 86 height 15
click at [264, 494] on li "Before Picture" at bounding box center [378, 486] width 347 height 33
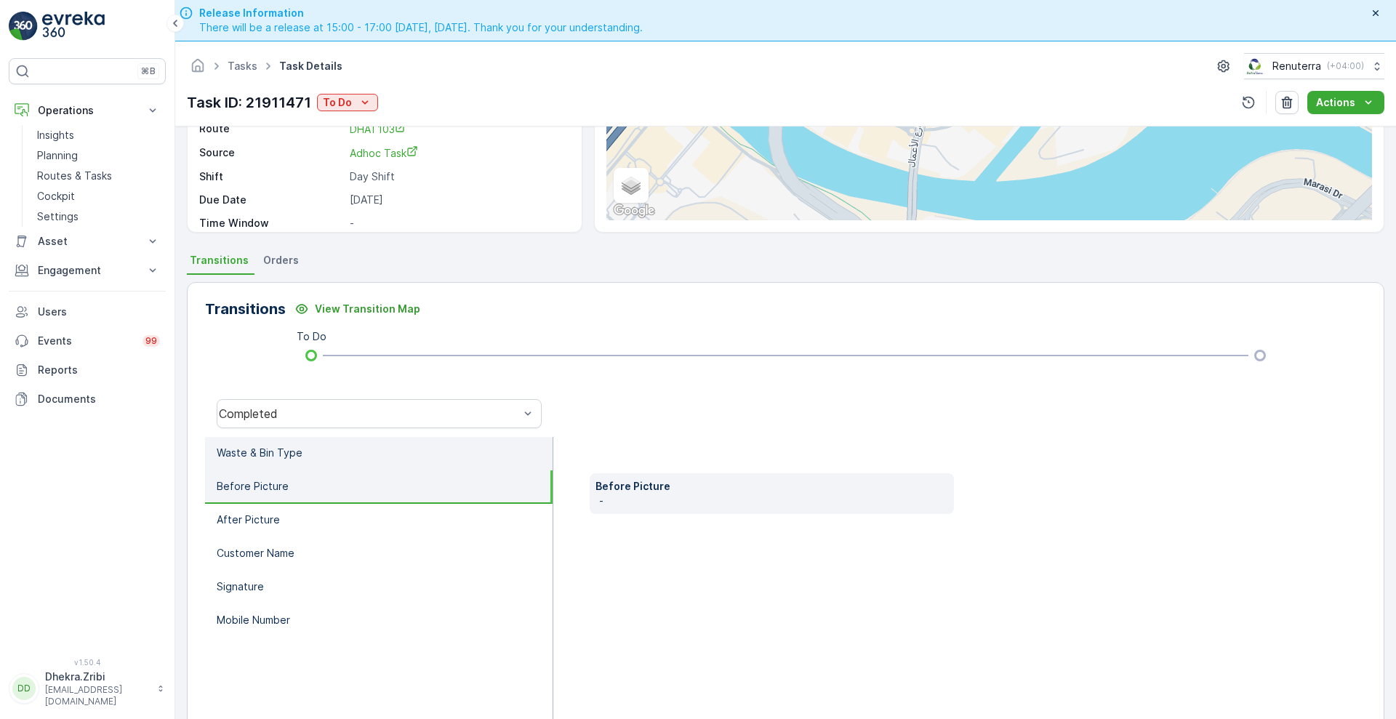
click at [258, 448] on p "Waste & Bin Type" at bounding box center [260, 453] width 86 height 15
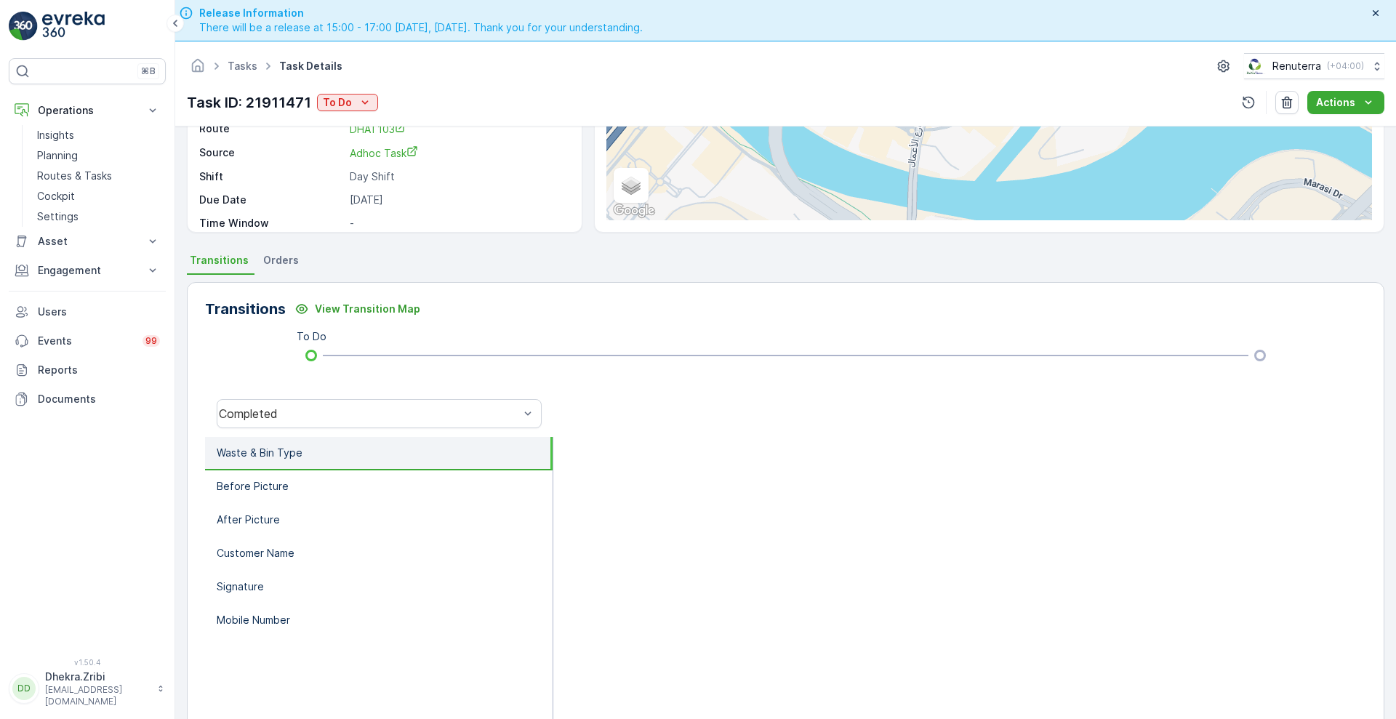
scroll to position [0, 0]
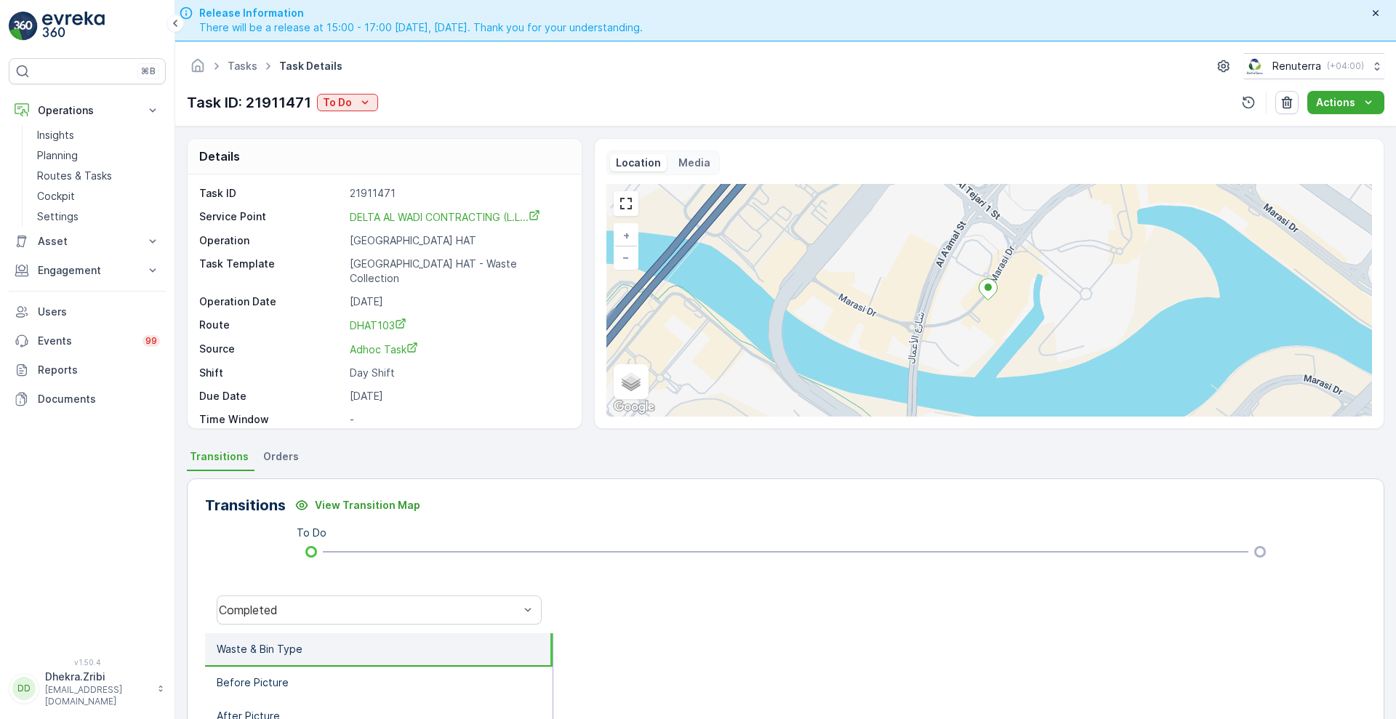
click at [829, 278] on div "+ − Satellite Roadmap Terrain Hybrid Leaflet Keyboard shortcuts Map Data Map da…" at bounding box center [988, 300] width 765 height 233
click at [630, 206] on link at bounding box center [626, 204] width 22 height 22
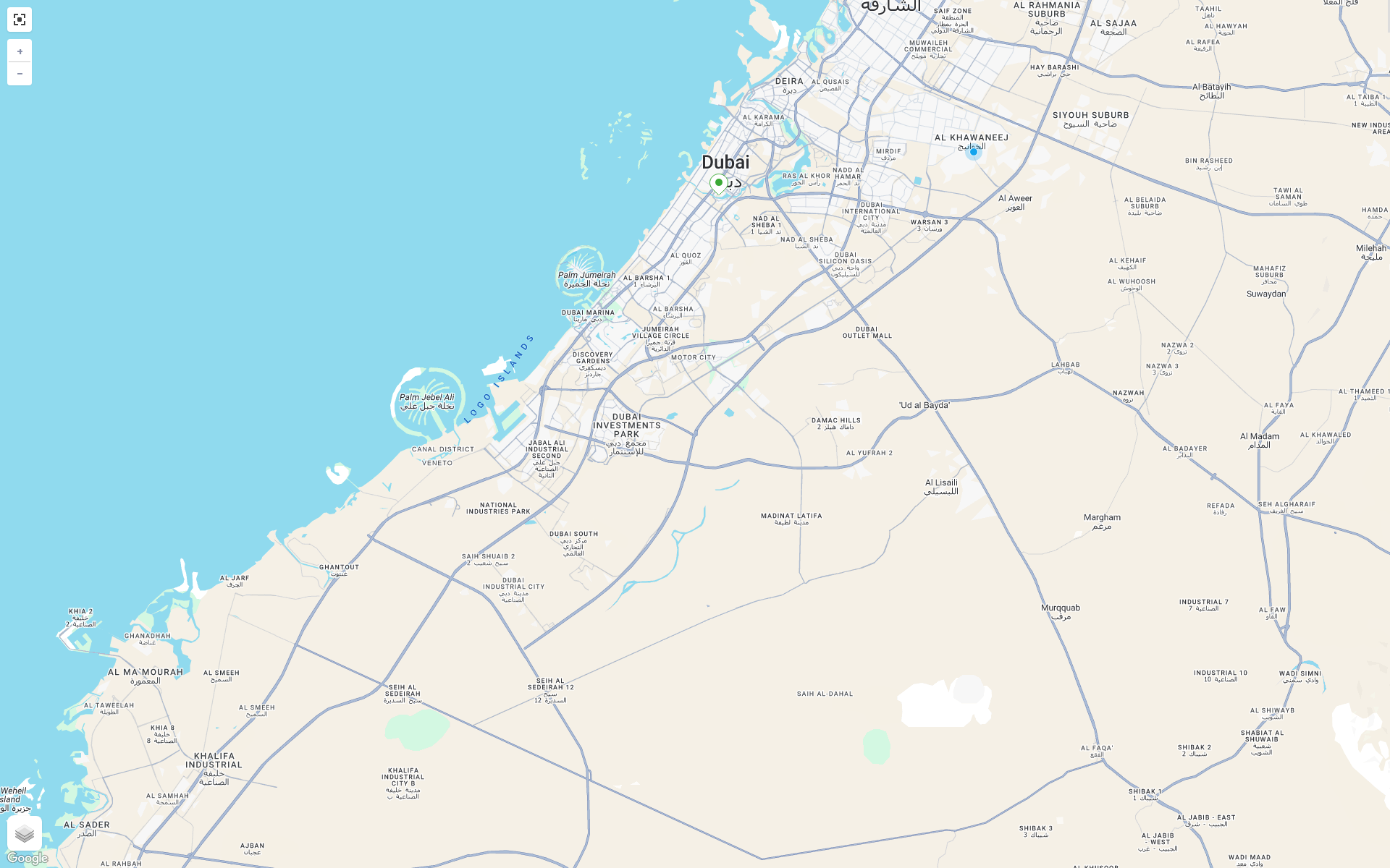
drag, startPoint x: 669, startPoint y: 632, endPoint x: 666, endPoint y: 390, distance: 242.0
click at [666, 390] on div "+ − Satellite Roadmap Terrain Hybrid Leaflet Keyboard shortcuts Map Data Map da…" at bounding box center [695, 434] width 1390 height 868
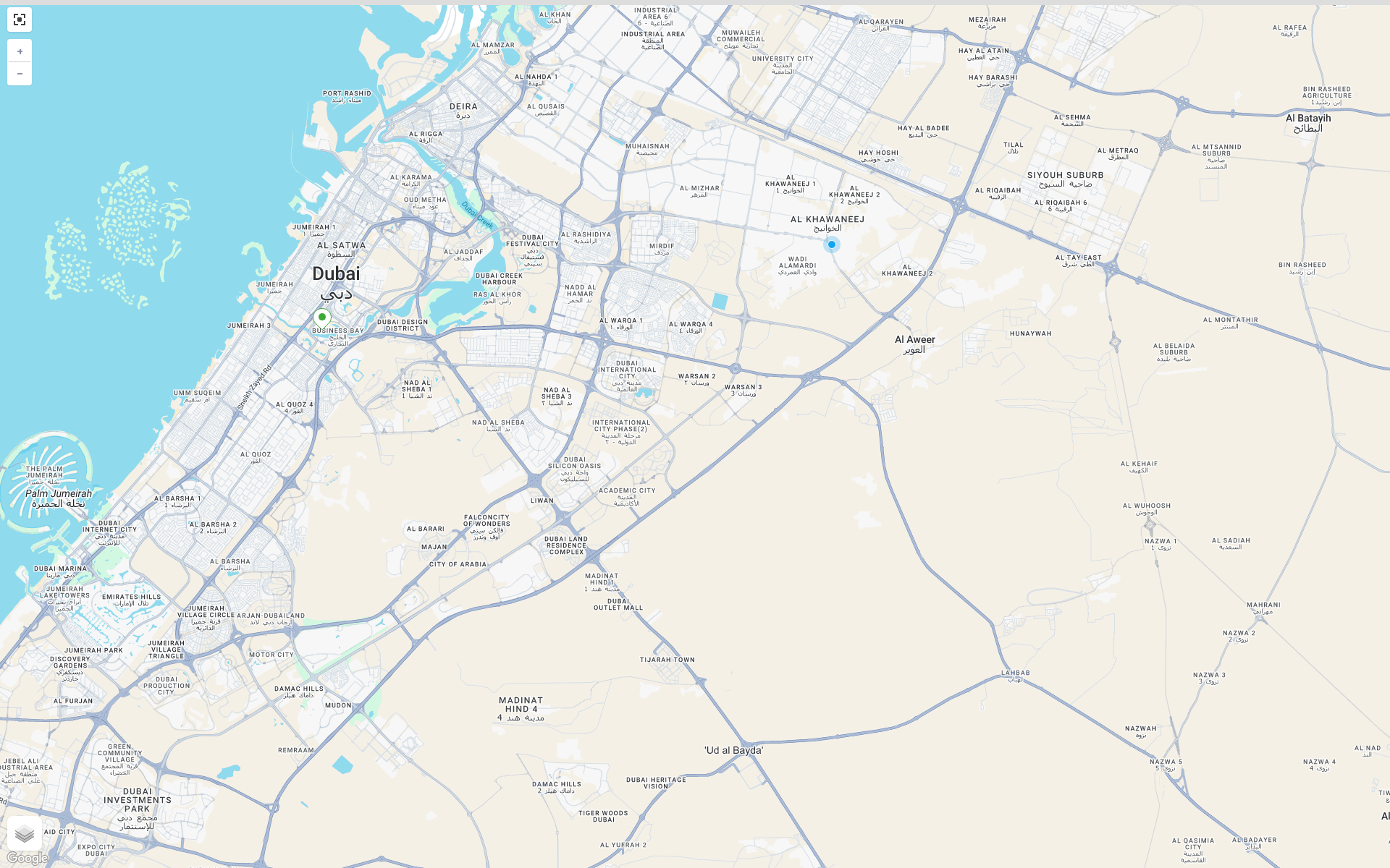
drag, startPoint x: 552, startPoint y: 224, endPoint x: 571, endPoint y: 360, distance: 137.3
click at [571, 360] on div "+ − Satellite Roadmap Terrain Hybrid Leaflet Keyboard shortcuts Map Data Map da…" at bounding box center [695, 434] width 1390 height 868
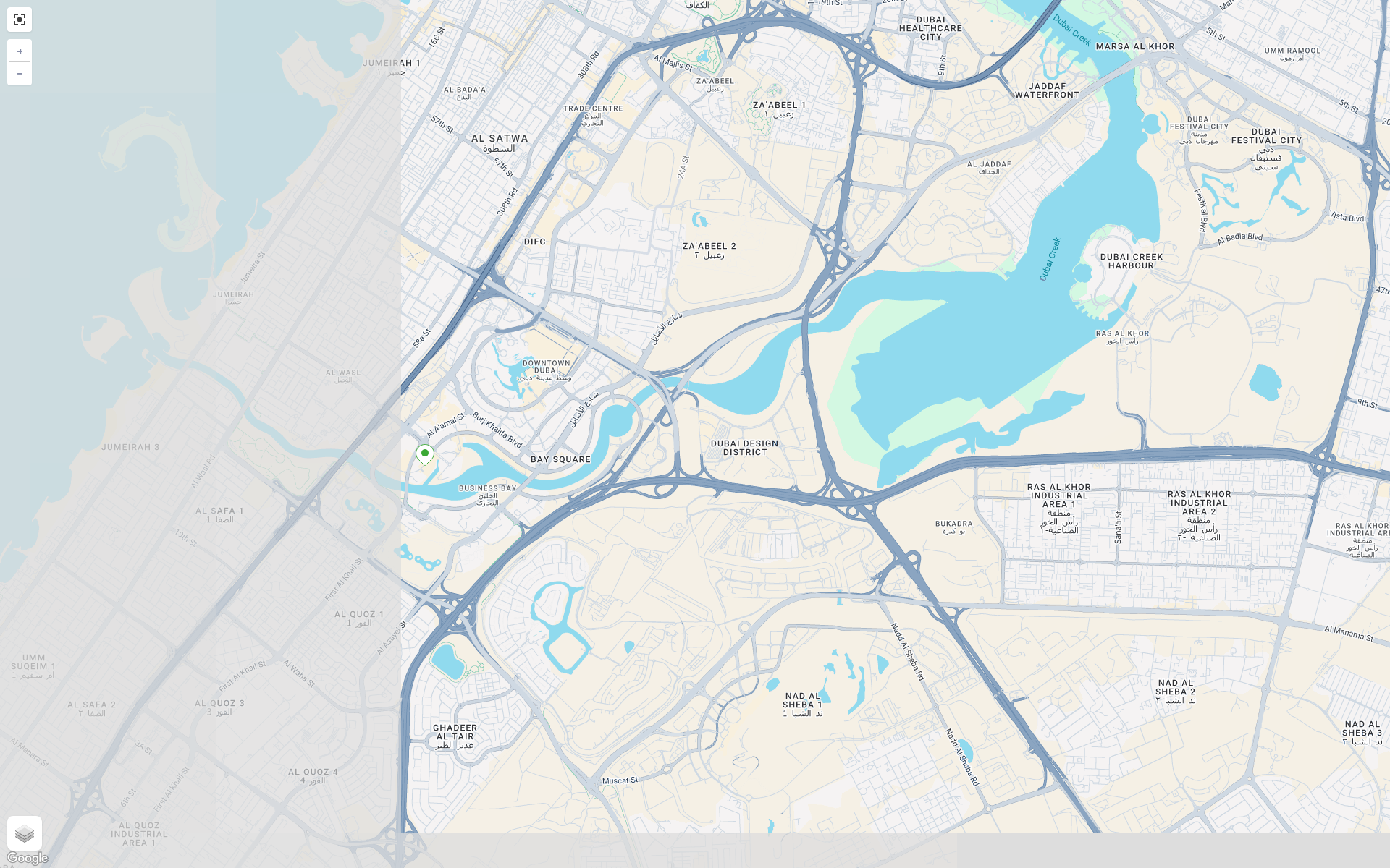
drag, startPoint x: 233, startPoint y: 508, endPoint x: 695, endPoint y: 441, distance: 466.8
click at [695, 441] on div "+ − Satellite Roadmap Terrain Hybrid Leaflet Keyboard shortcuts Map Data Map da…" at bounding box center [695, 434] width 1390 height 868
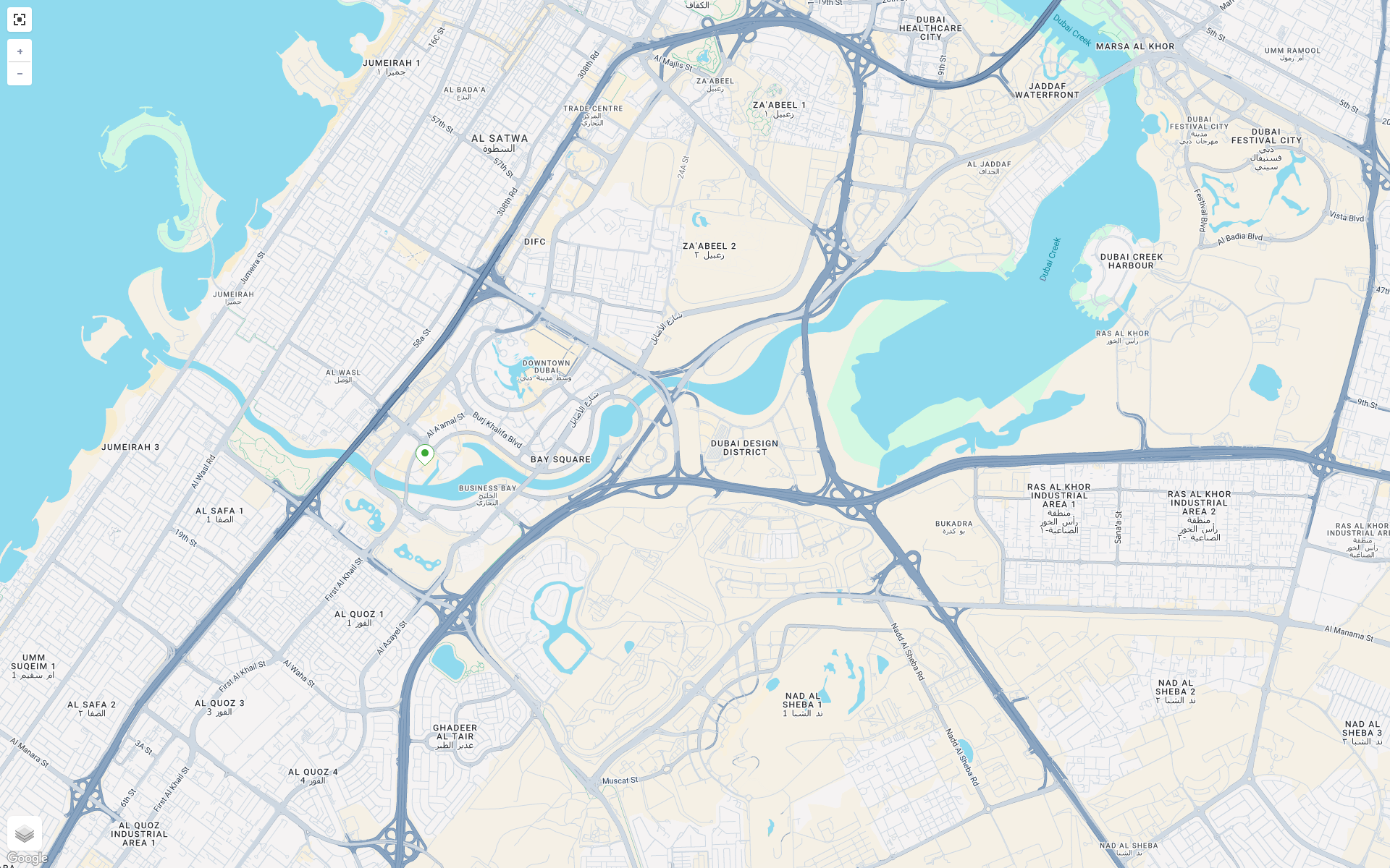
click at [430, 457] on icon at bounding box center [425, 455] width 18 height 21
click at [422, 449] on icon at bounding box center [425, 455] width 18 height 21
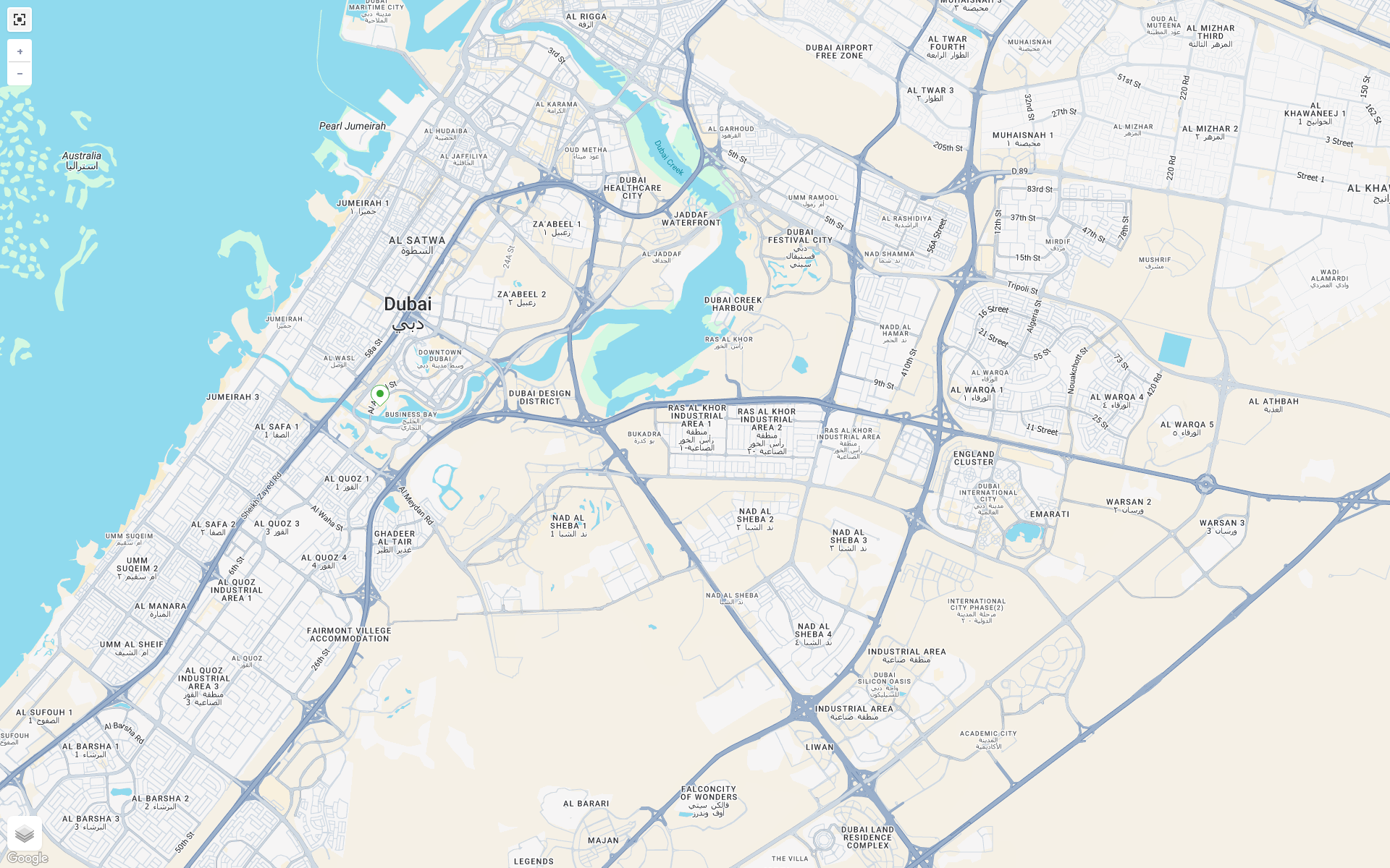
click at [25, 22] on link at bounding box center [20, 20] width 22 height 22
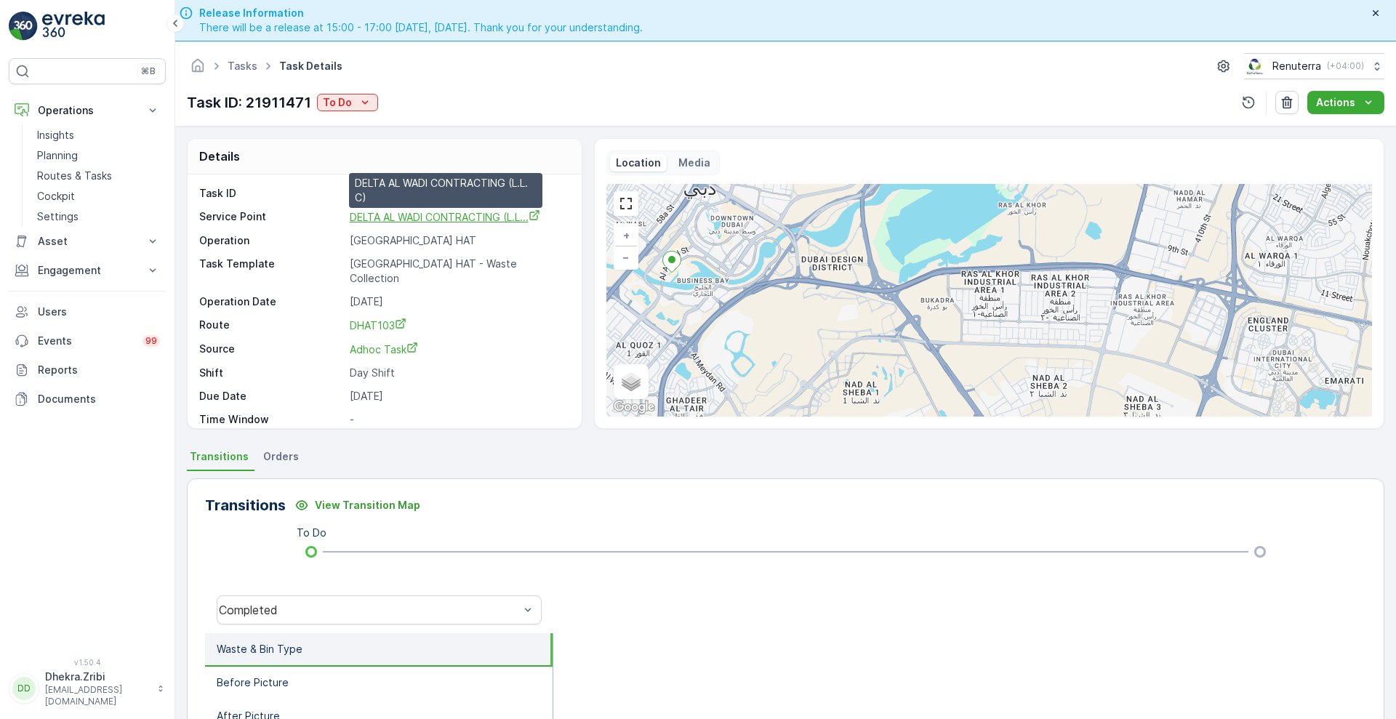
click at [443, 212] on span "DELTA AL WADI CONTRACTING (L.L..." at bounding box center [445, 217] width 190 height 12
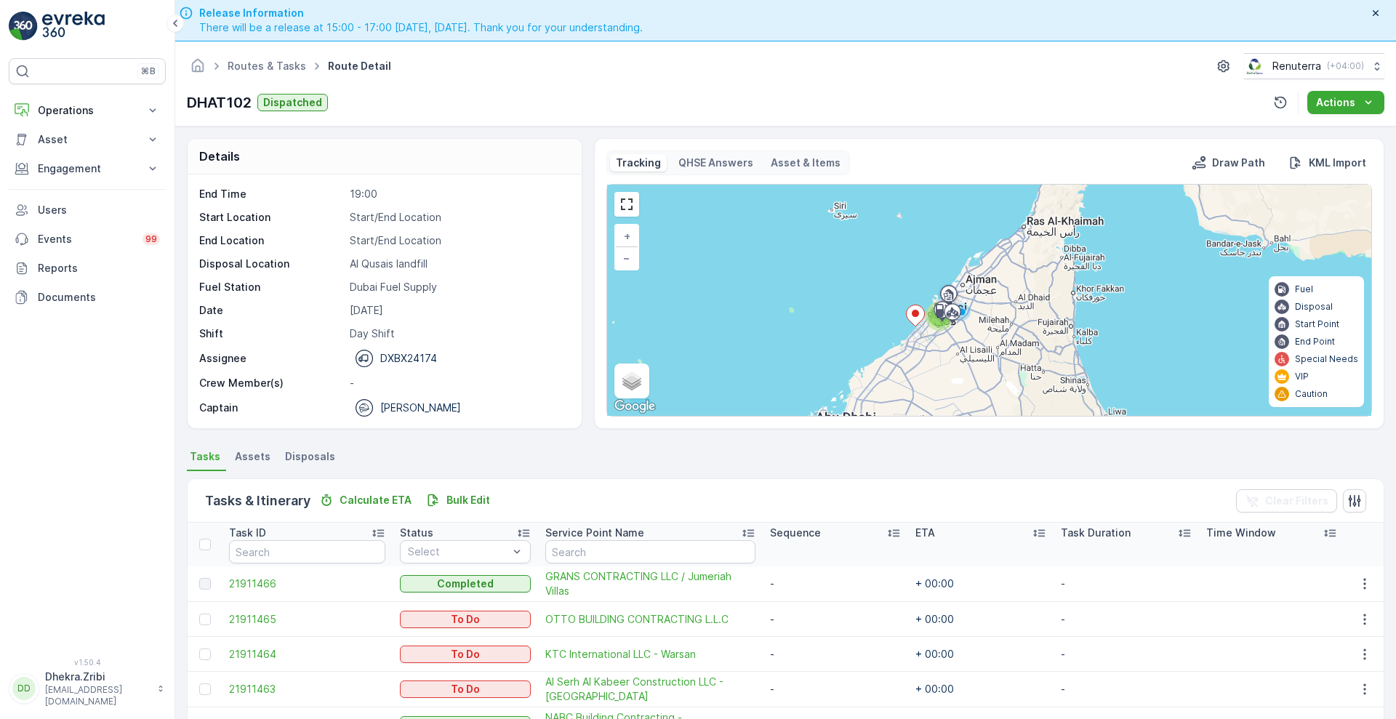
scroll to position [46, 0]
click at [624, 206] on link at bounding box center [627, 204] width 22 height 22
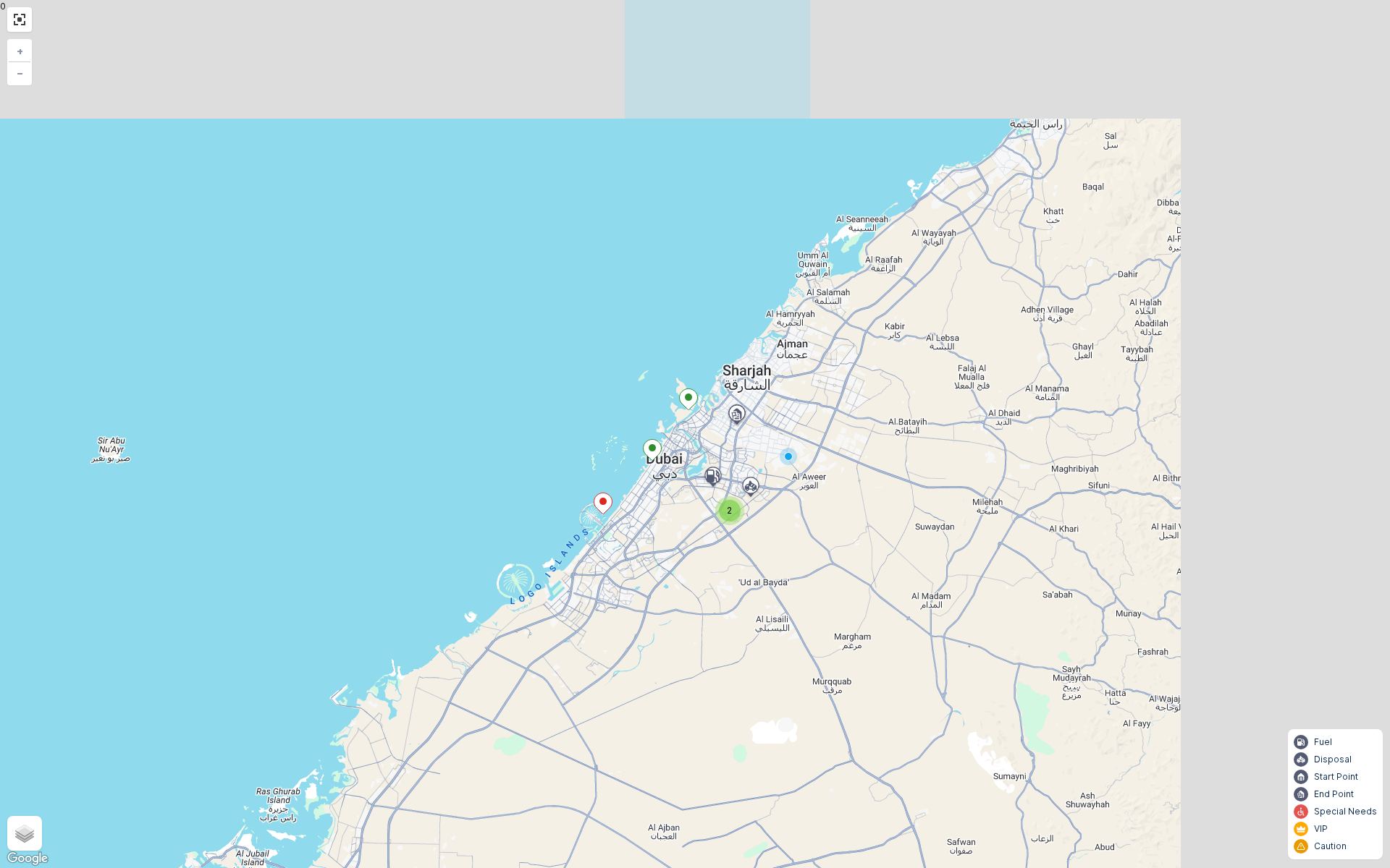
drag, startPoint x: 926, startPoint y: 362, endPoint x: 586, endPoint y: 579, distance: 403.3
click at [586, 579] on div "2 + − Satellite Roadmap Terrain Hybrid Leaflet Keyboard shortcuts Map Data Map …" at bounding box center [695, 434] width 1390 height 868
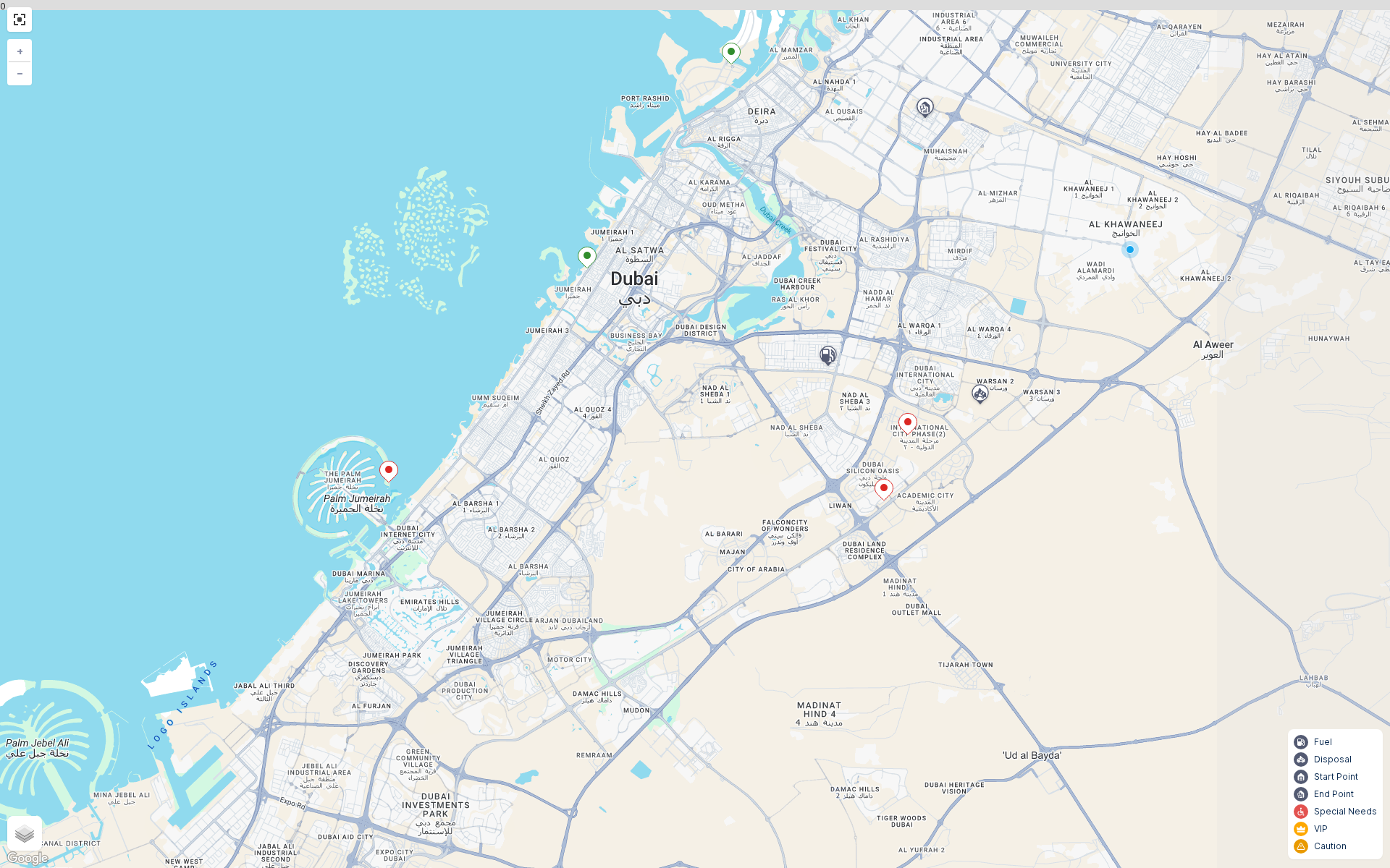
drag, startPoint x: 878, startPoint y: 347, endPoint x: 607, endPoint y: 516, distance: 319.4
click at [607, 516] on div "+ − Satellite Roadmap Terrain Hybrid Leaflet Keyboard shortcuts Map Data Map da…" at bounding box center [695, 434] width 1390 height 868
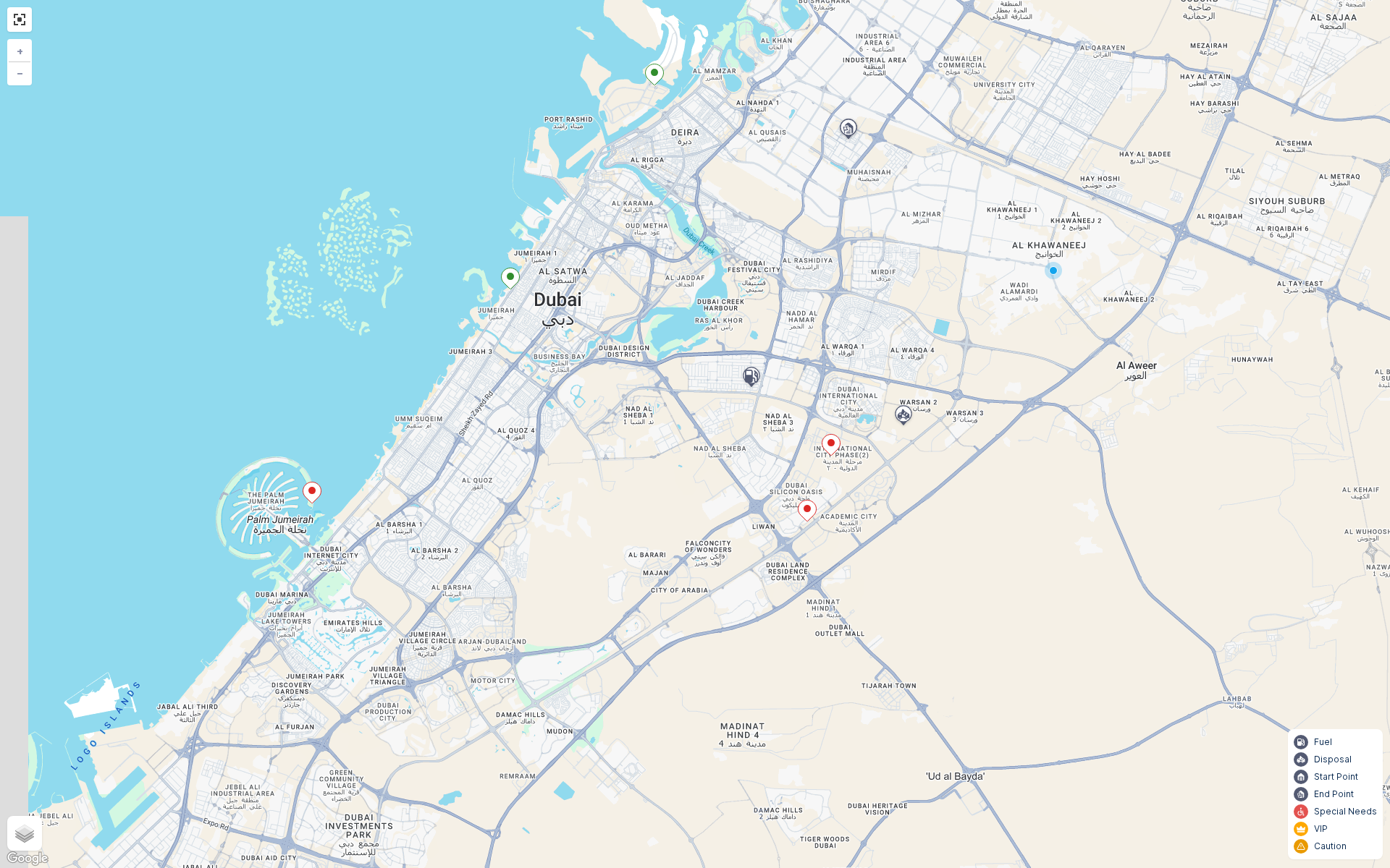
drag, startPoint x: 499, startPoint y: 476, endPoint x: 690, endPoint y: 496, distance: 192.0
click at [690, 496] on div "+ − Satellite Roadmap Terrain Hybrid Leaflet Keyboard shortcuts Map Data Map da…" at bounding box center [695, 434] width 1390 height 868
click at [829, 446] on icon at bounding box center [831, 445] width 18 height 21
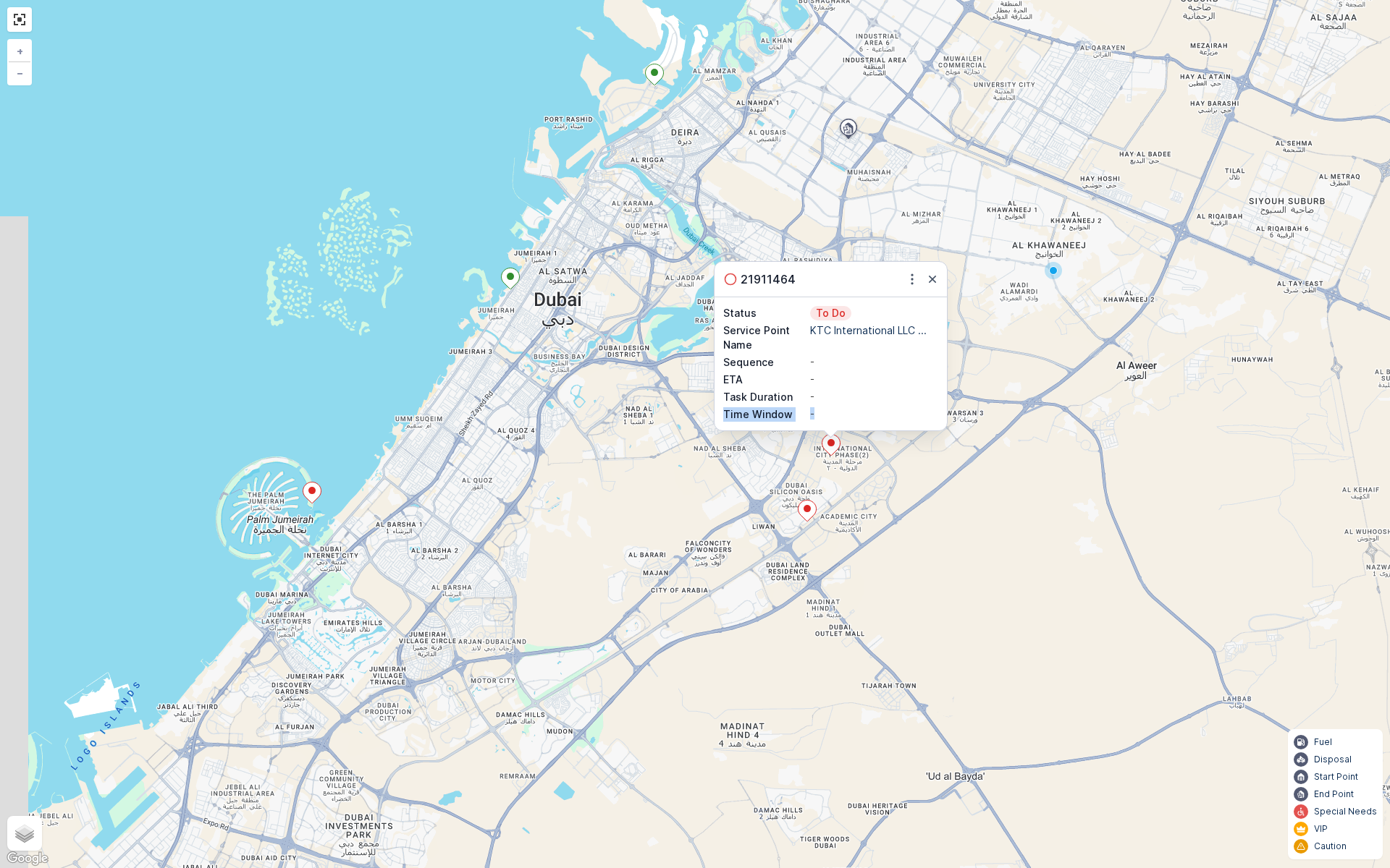
drag, startPoint x: 822, startPoint y: 409, endPoint x: 818, endPoint y: 391, distance: 18.4
click at [818, 391] on div "Status To Do Service Point Name KTC International LLC ... Sequence - ETA - Task…" at bounding box center [830, 363] width 215 height 115
click at [845, 395] on div "-" at bounding box center [873, 397] width 128 height 15
click at [681, 518] on div "21911464 Status To Do Service Point Name KTC International LLC ... Sequence - E…" at bounding box center [695, 434] width 1390 height 868
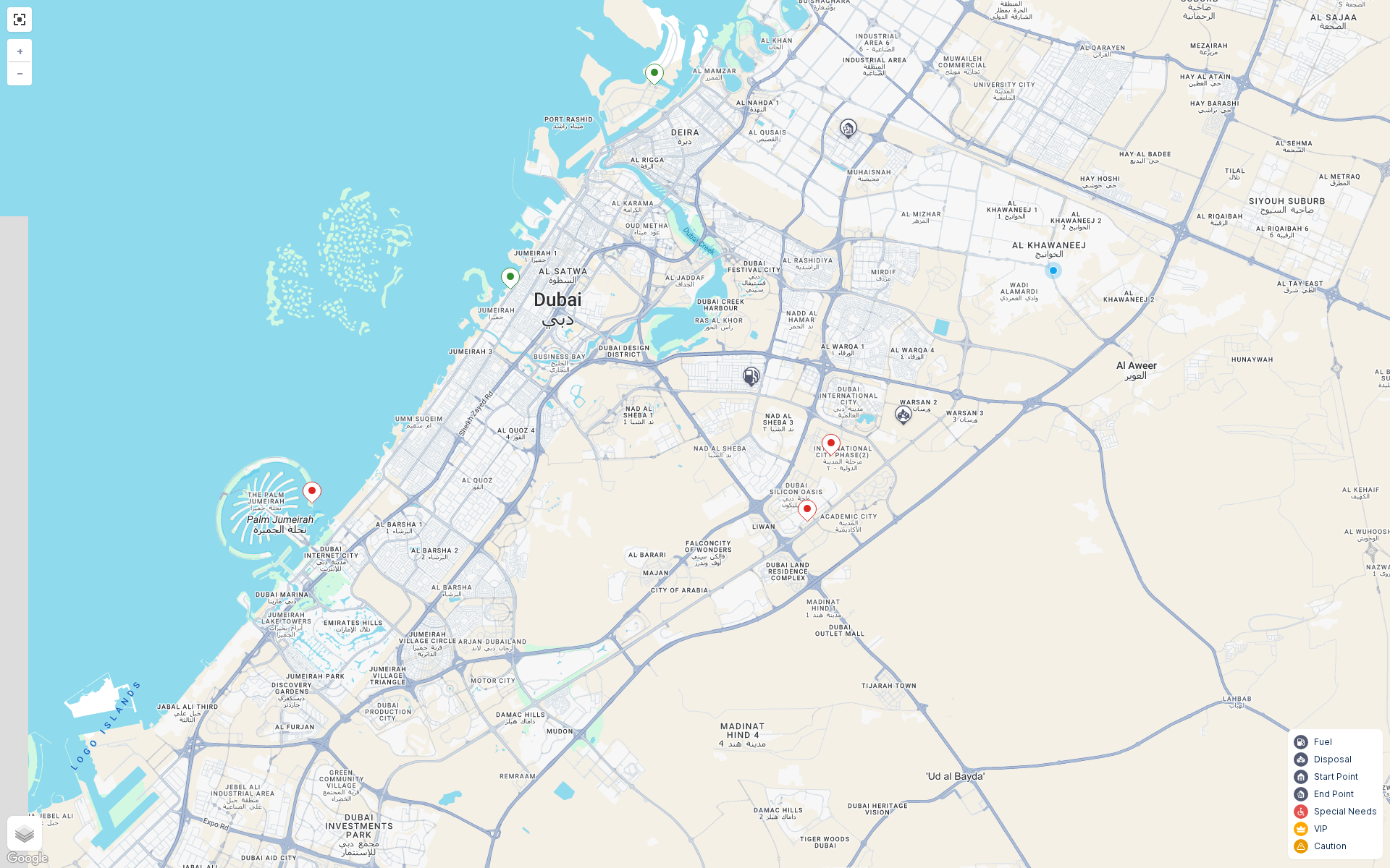
click at [508, 275] on ellipse at bounding box center [510, 276] width 7 height 7
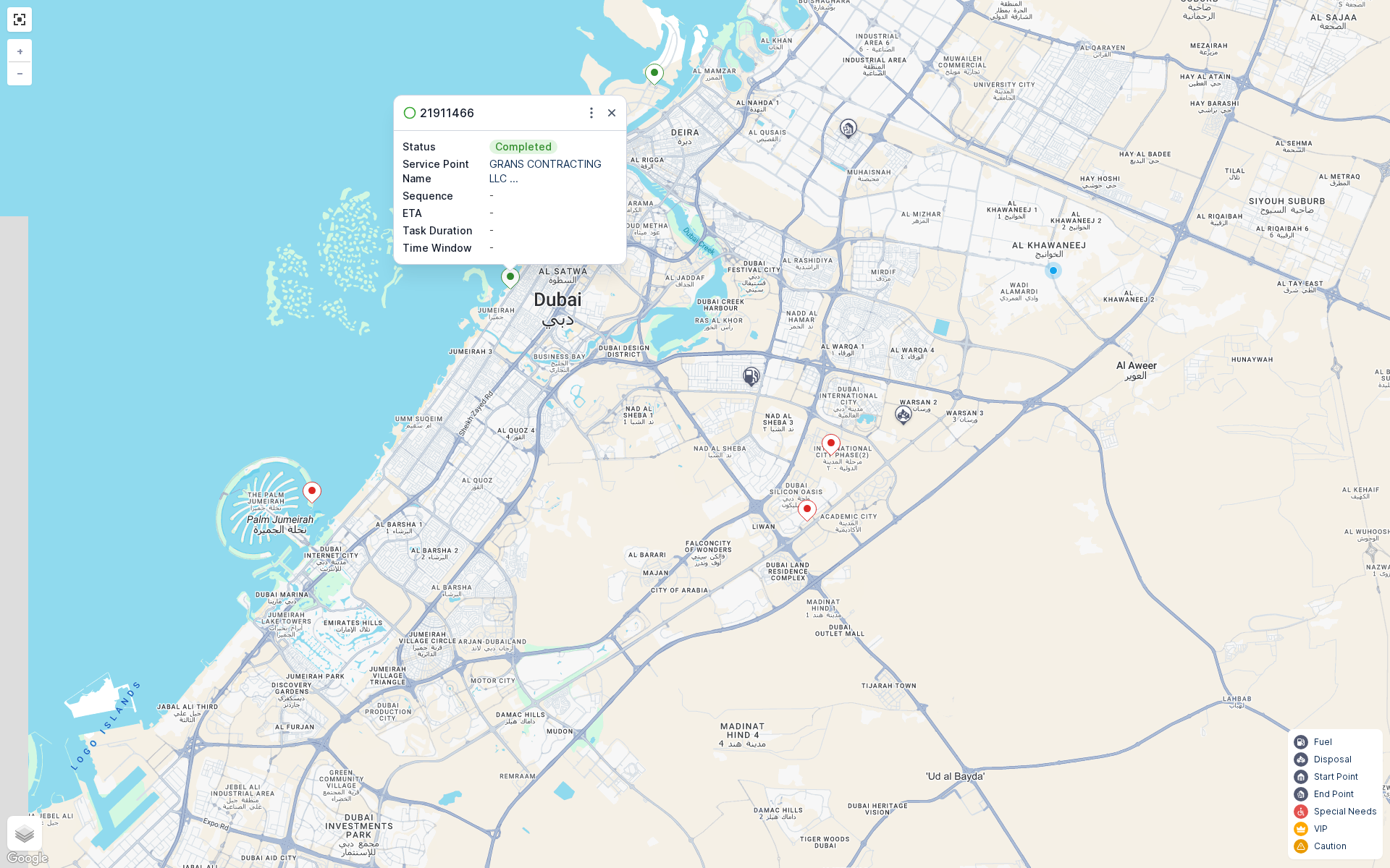
click at [654, 75] on ellipse at bounding box center [653, 72] width 7 height 7
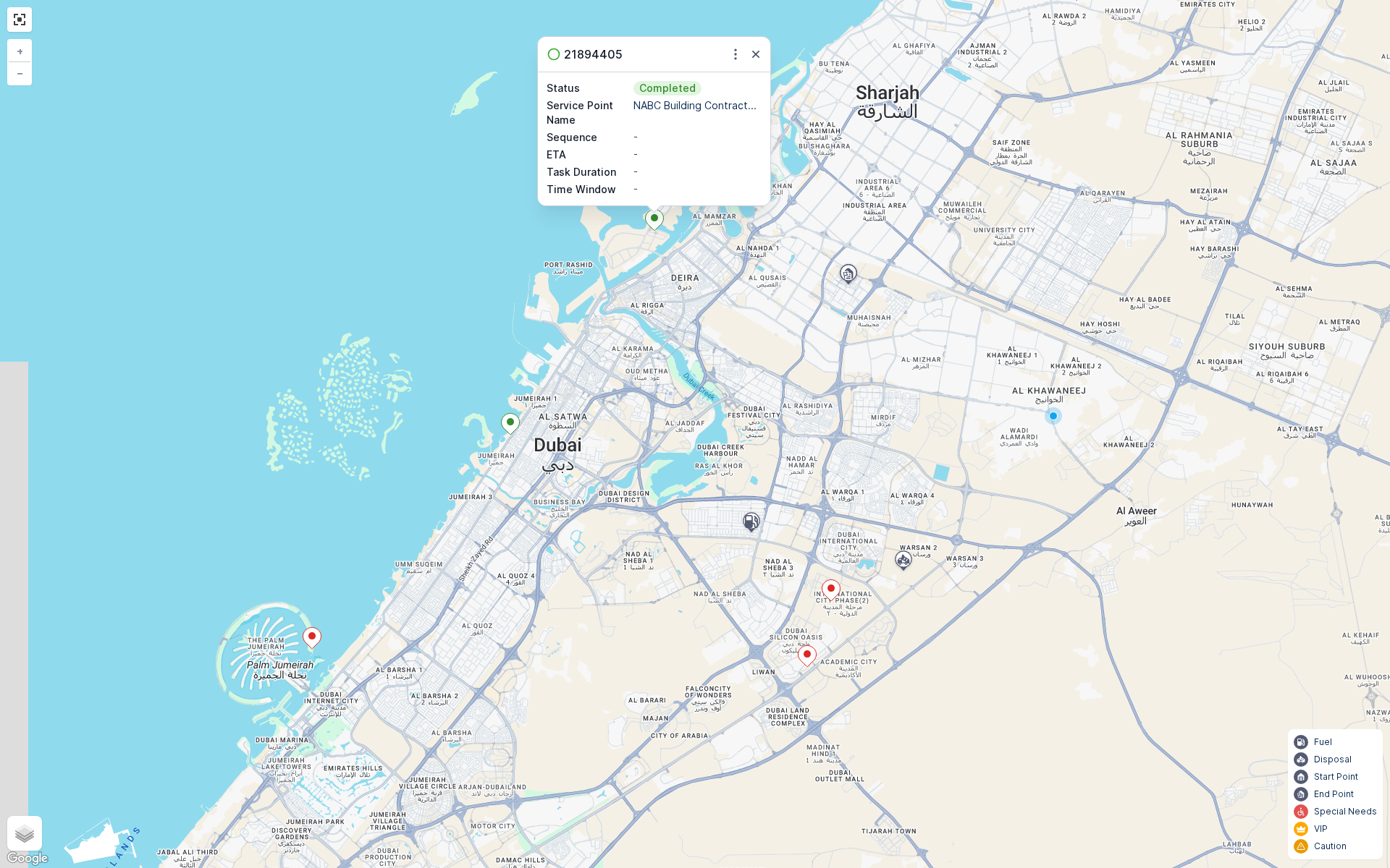
click at [807, 660] on icon at bounding box center [808, 656] width 18 height 21
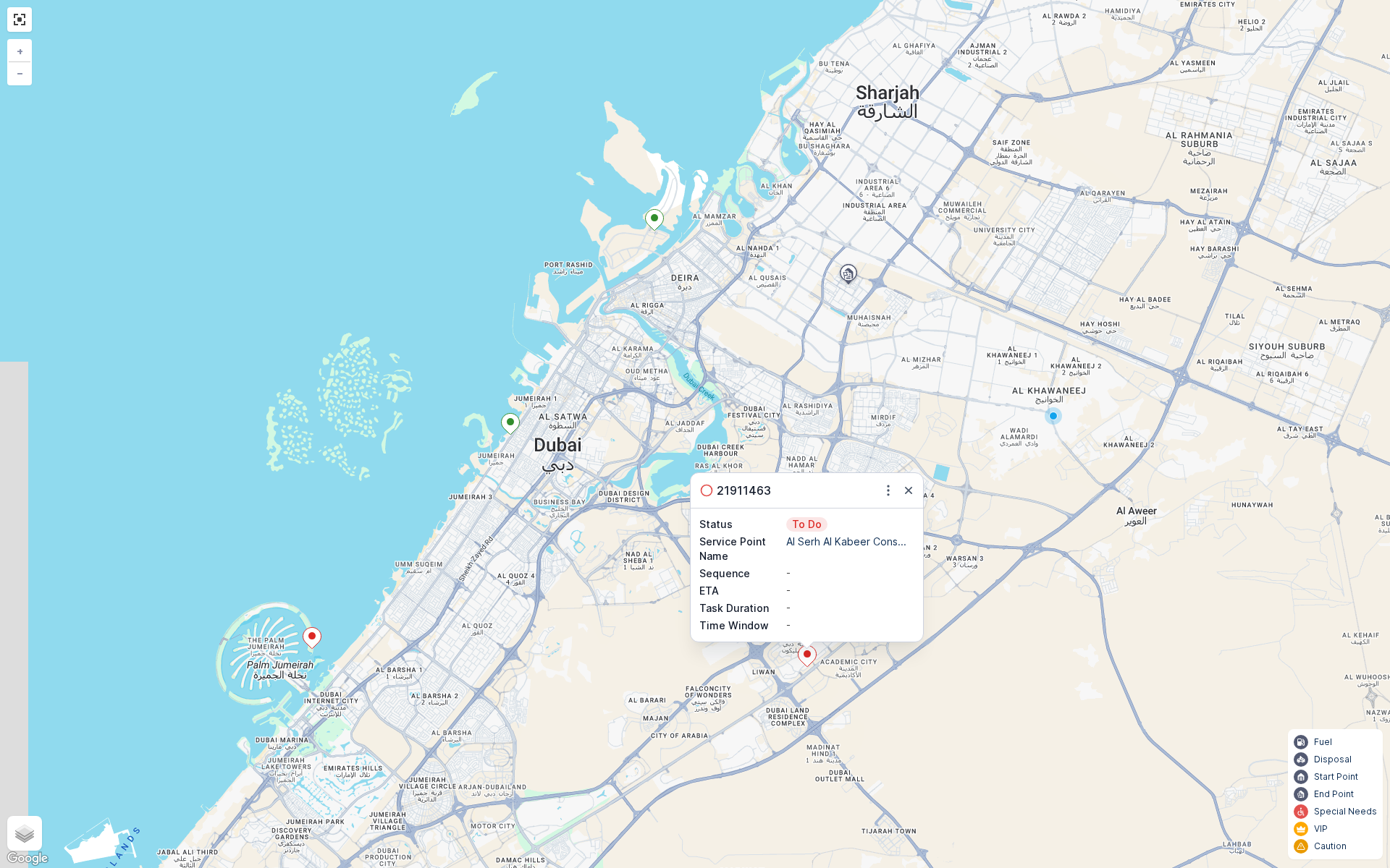
click at [313, 640] on ellipse at bounding box center [312, 635] width 7 height 7
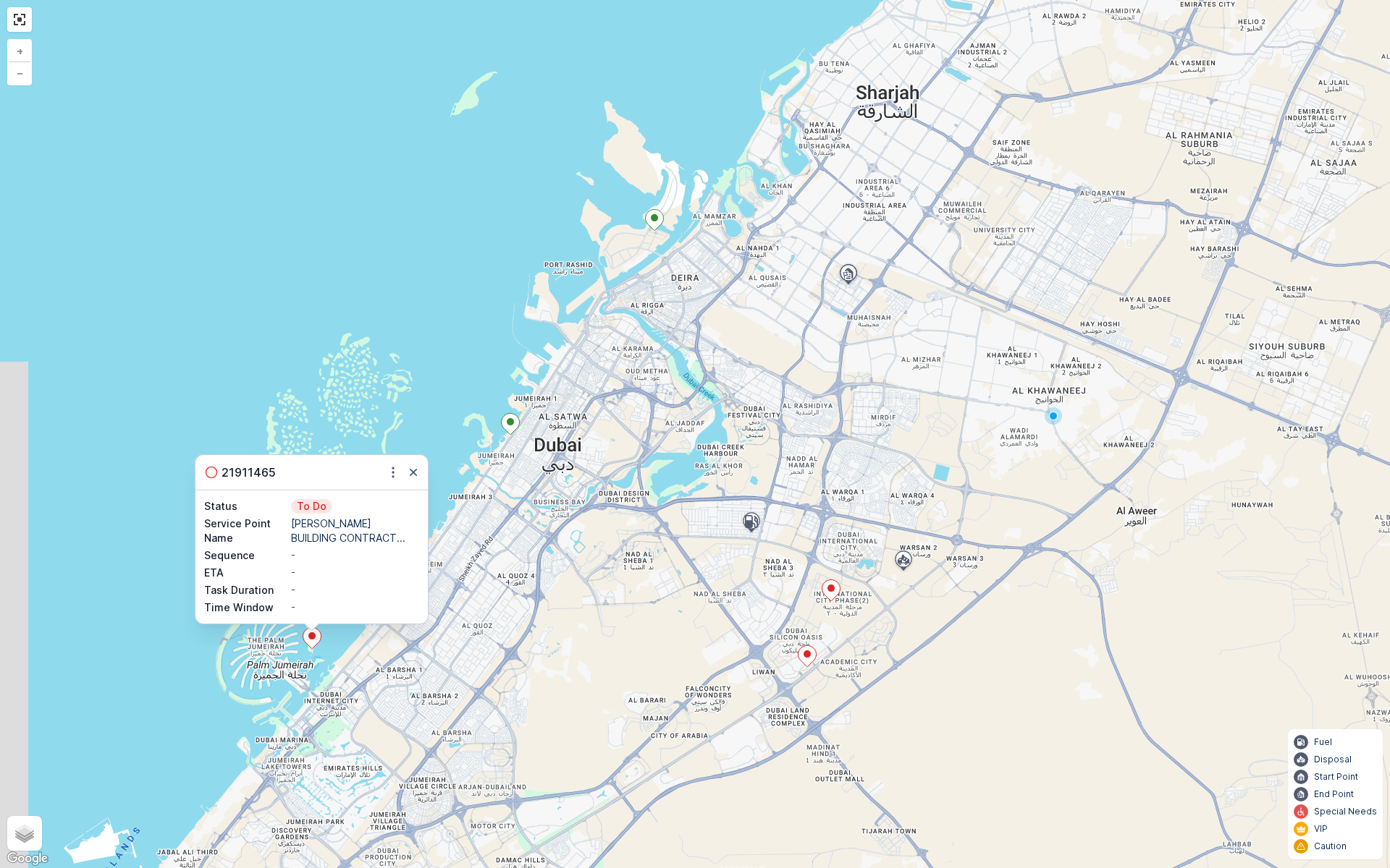
click at [618, 640] on div "21911465 Status To Do Service Point Name OTTO BUILDING CONTRACT... Sequence - E…" at bounding box center [695, 434] width 1390 height 868
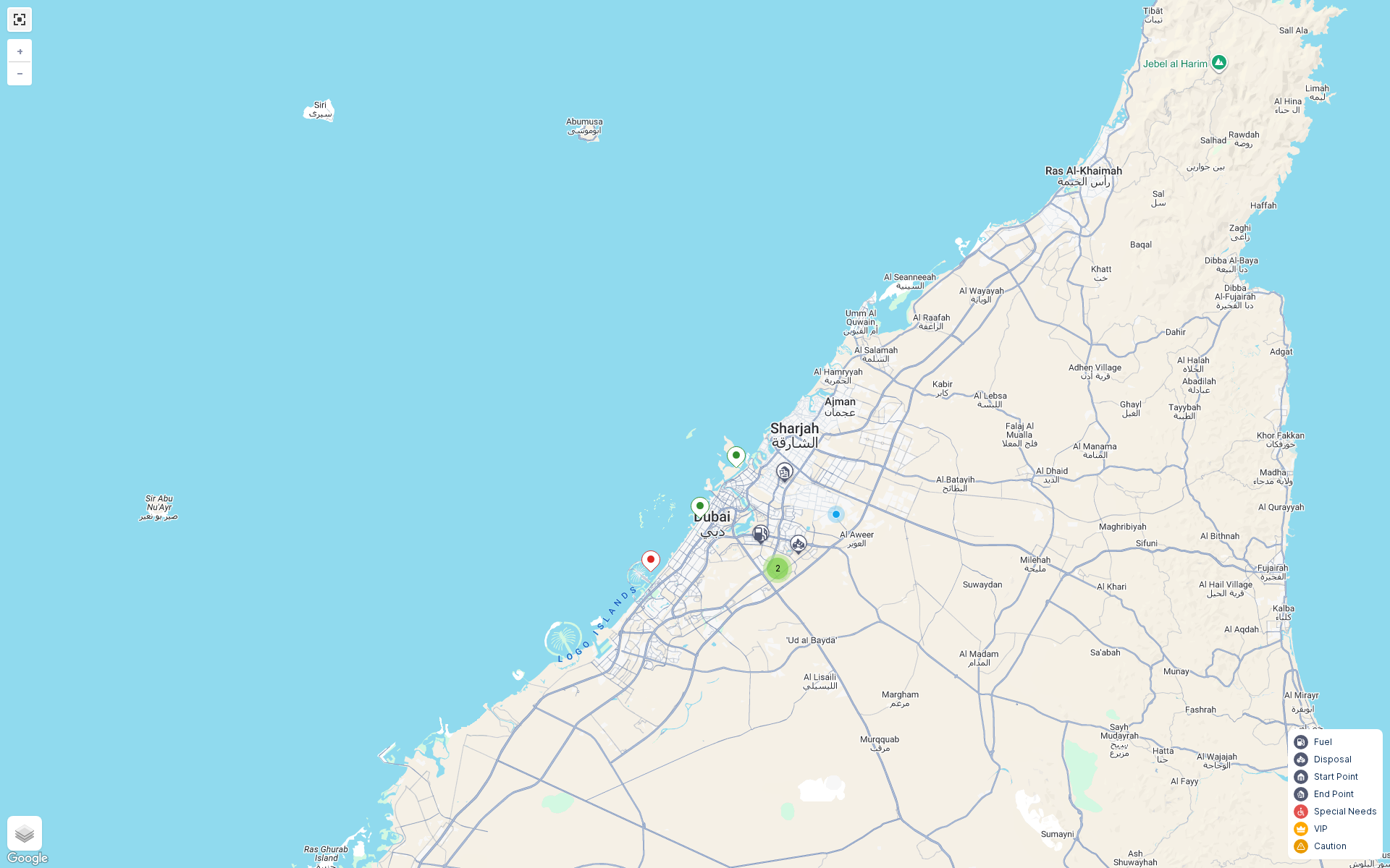
click at [23, 21] on link at bounding box center [20, 20] width 22 height 22
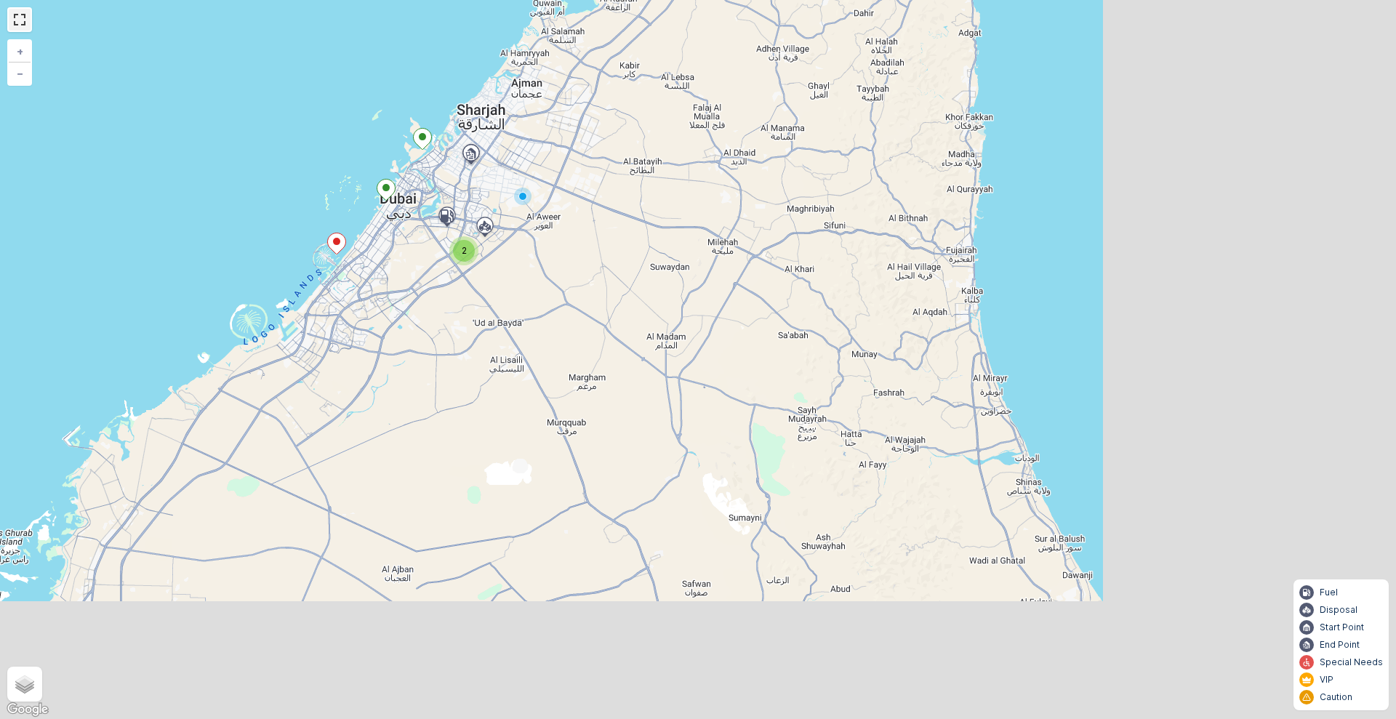
scroll to position [43, 0]
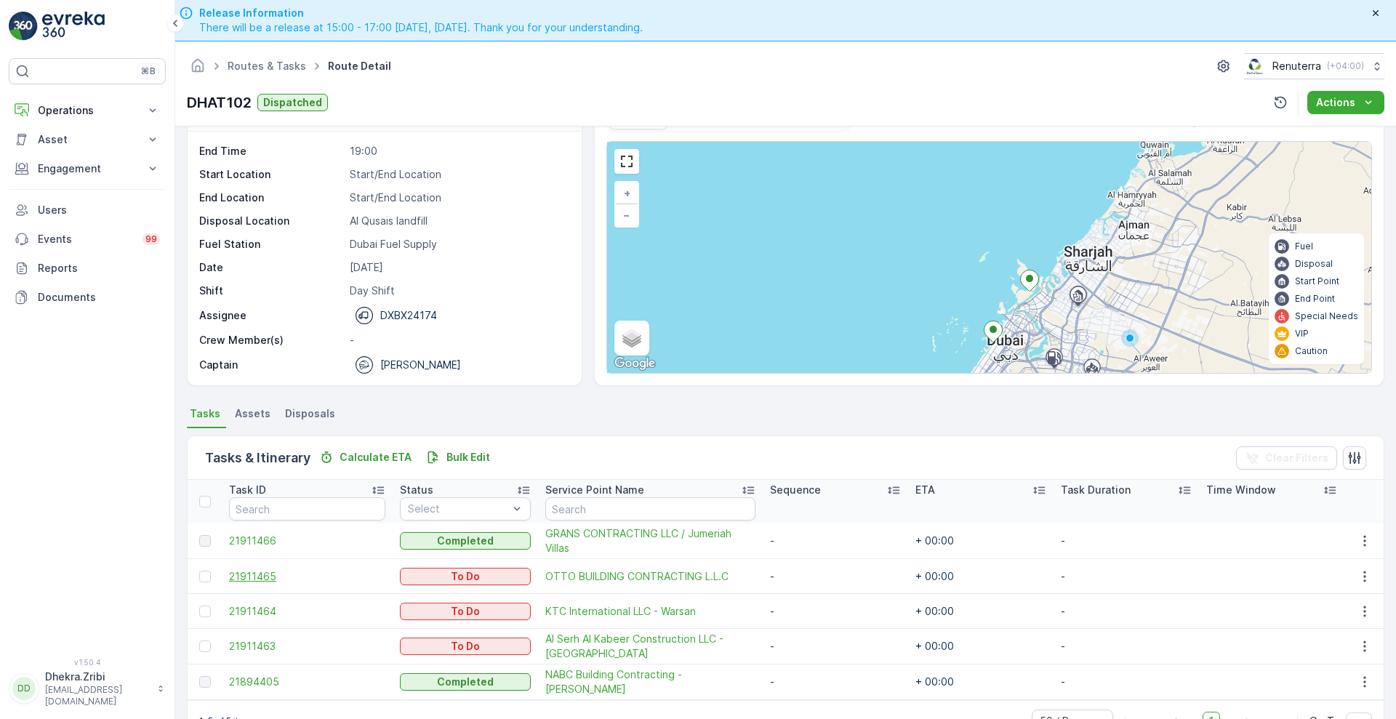
click at [256, 572] on span "21911465" at bounding box center [307, 576] width 156 height 15
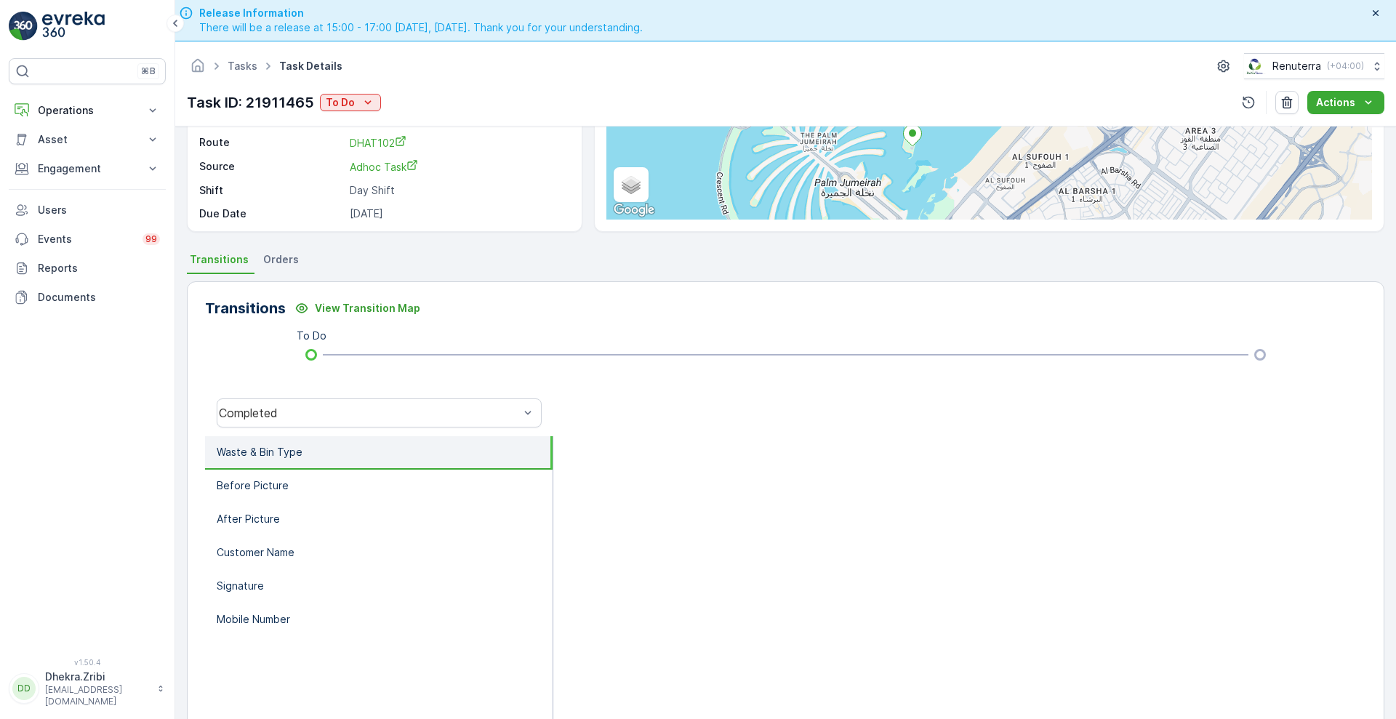
scroll to position [196, 0]
click at [291, 488] on li "Before Picture" at bounding box center [378, 486] width 347 height 33
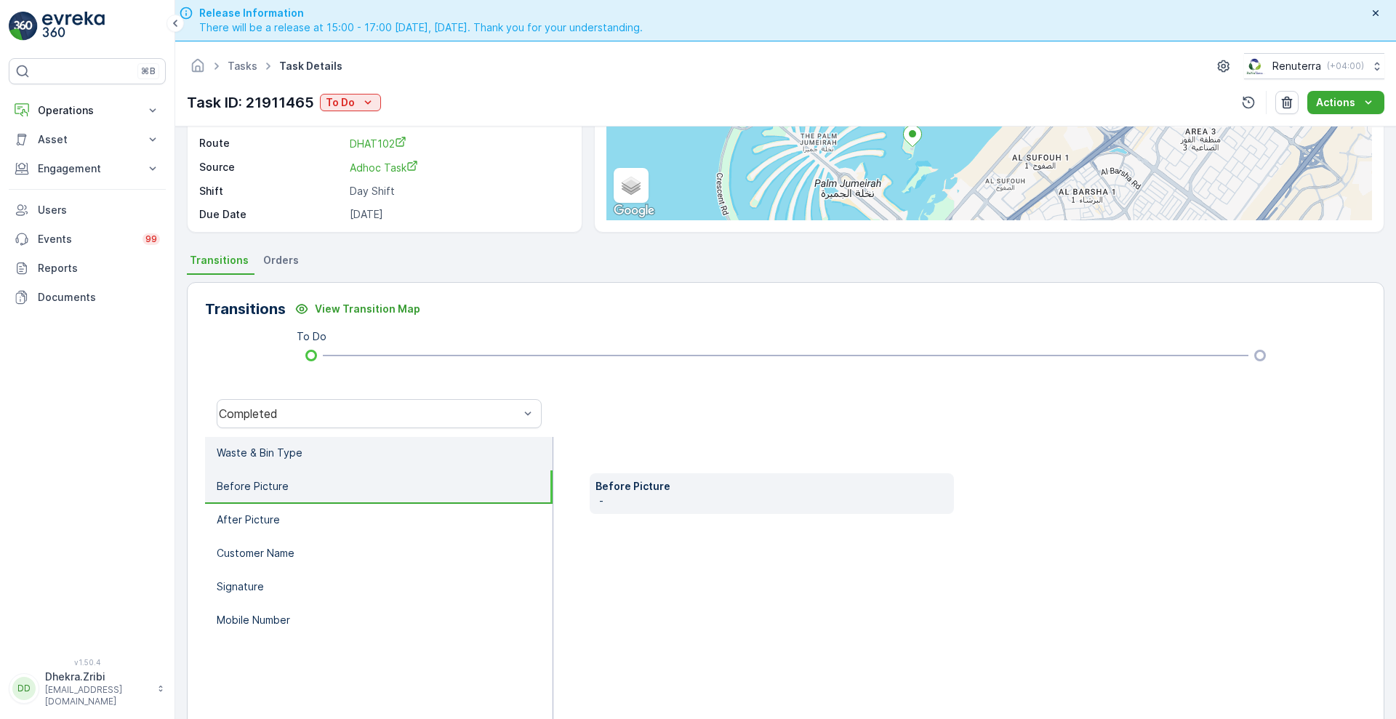
click at [282, 456] on p "Waste & Bin Type" at bounding box center [260, 453] width 86 height 15
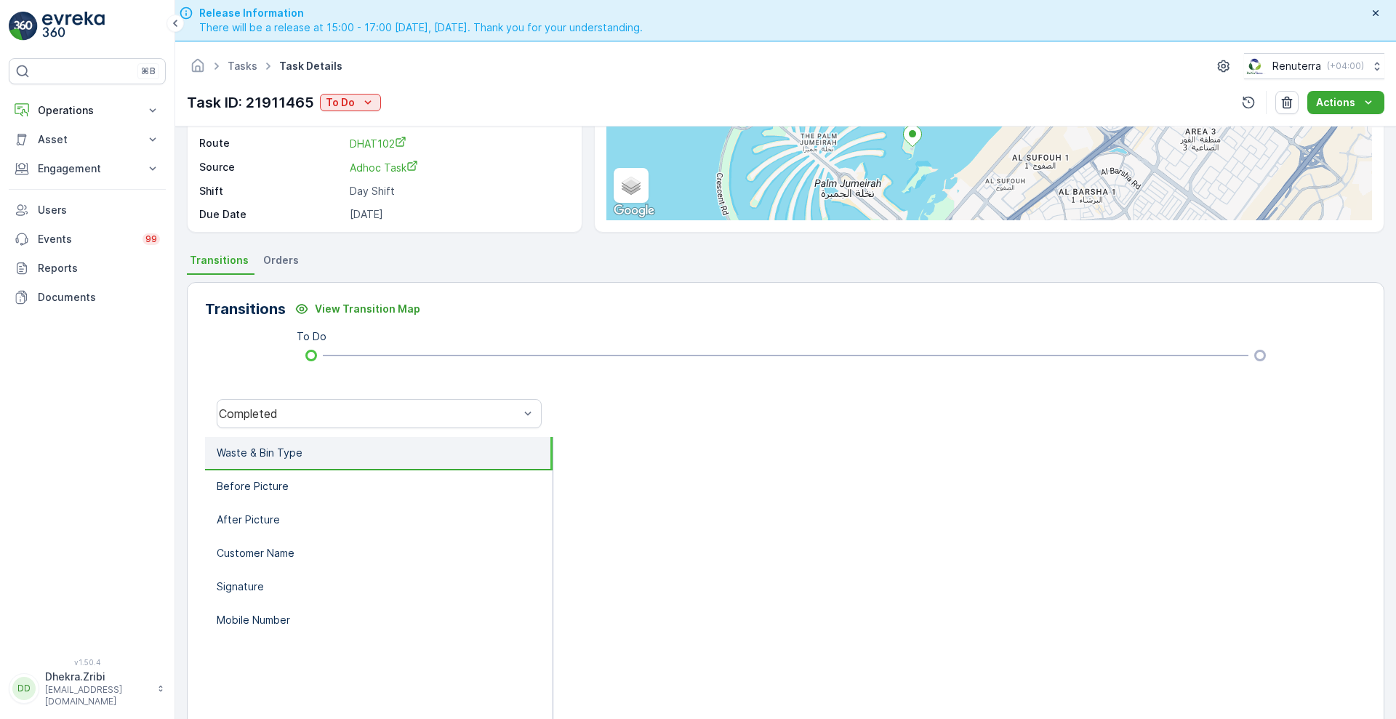
click at [282, 443] on li "Waste & Bin Type" at bounding box center [378, 453] width 347 height 33
click at [298, 527] on li "After Picture" at bounding box center [378, 520] width 347 height 33
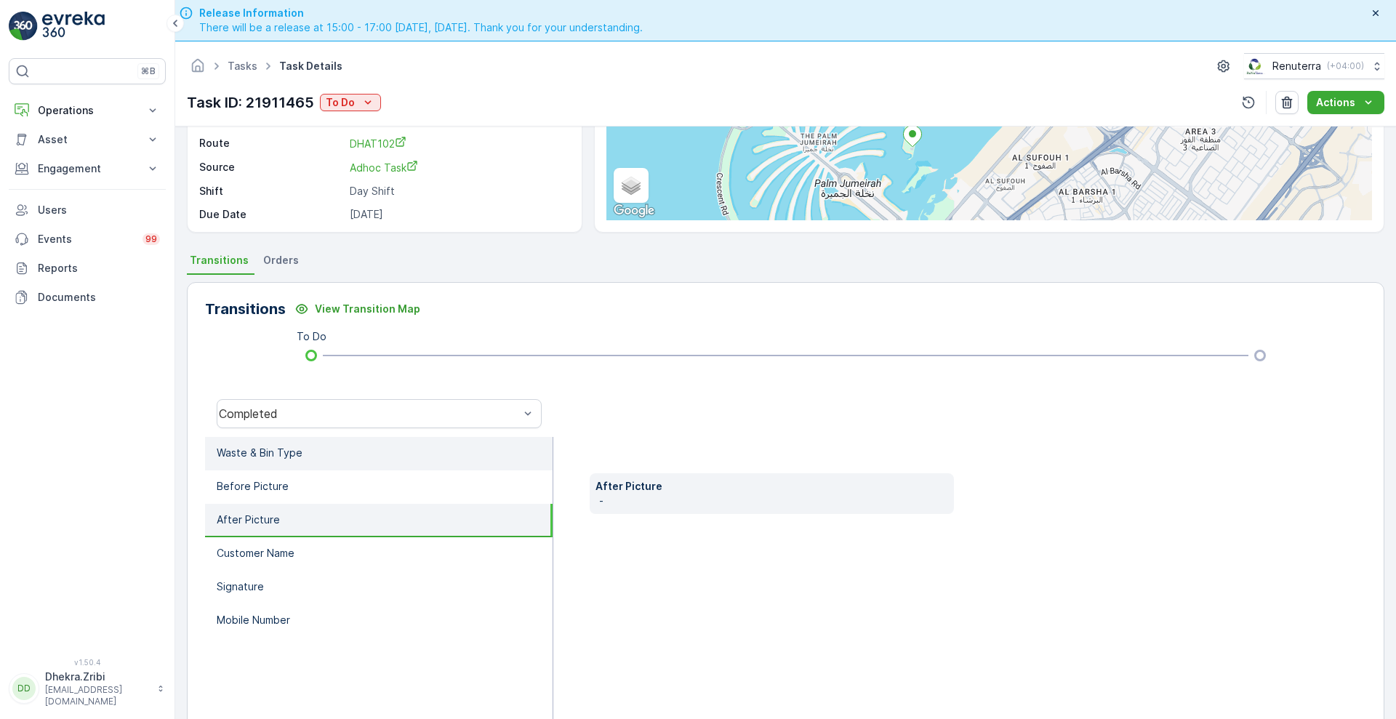
click at [252, 457] on p "Waste & Bin Type" at bounding box center [260, 453] width 86 height 15
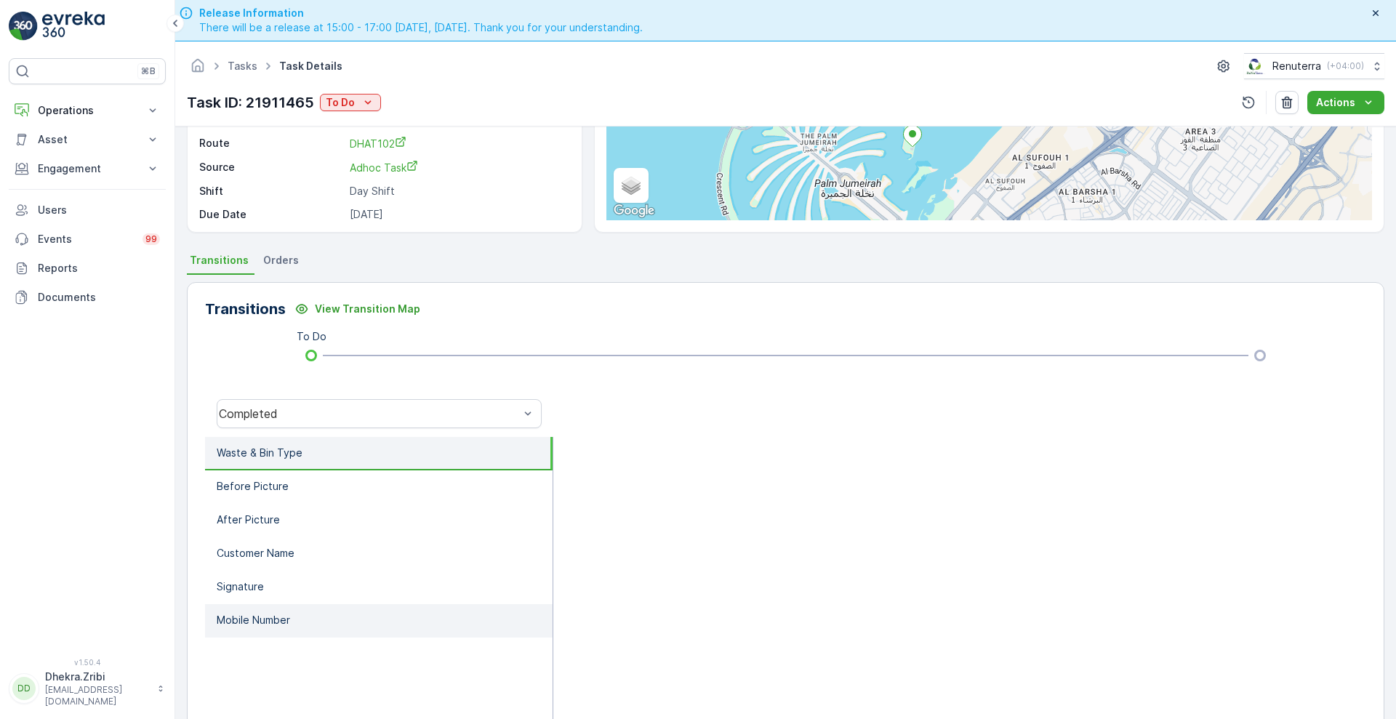
click at [297, 627] on li "Mobile Number" at bounding box center [378, 620] width 347 height 33
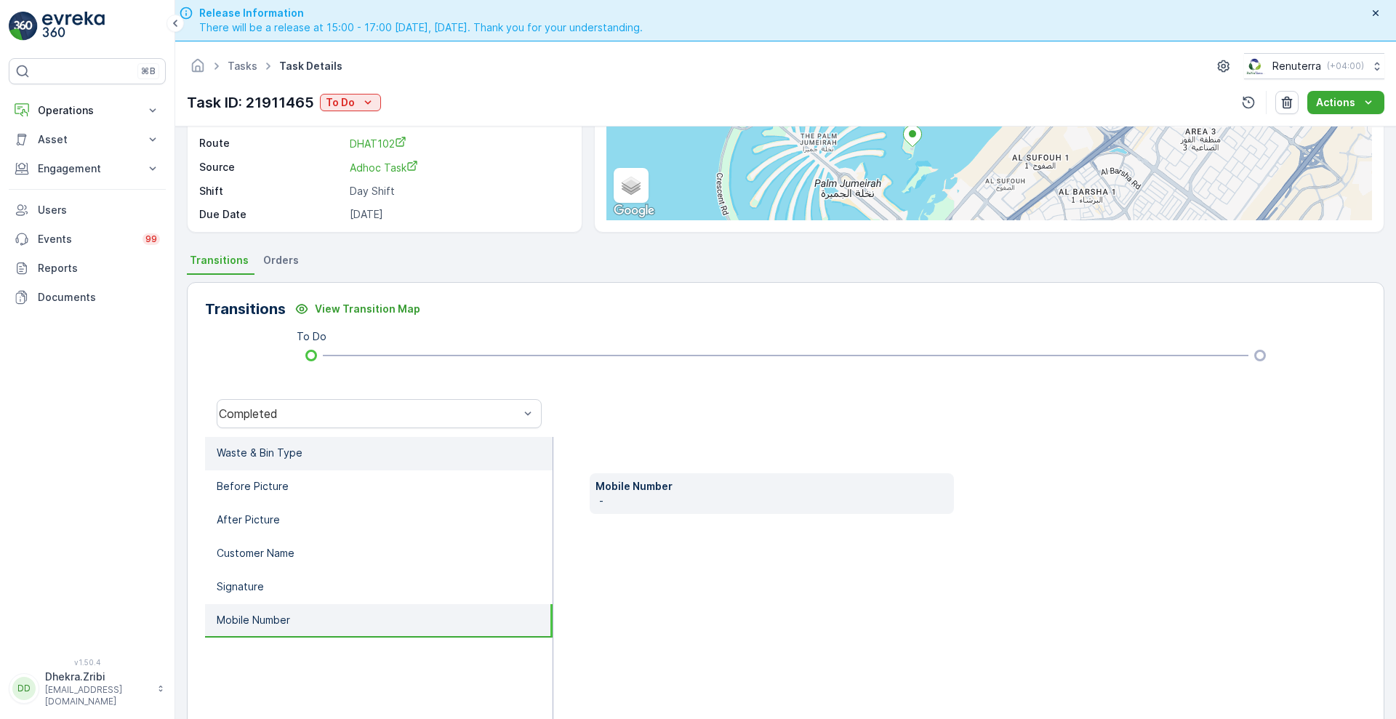
click at [276, 456] on p "Waste & Bin Type" at bounding box center [260, 453] width 86 height 15
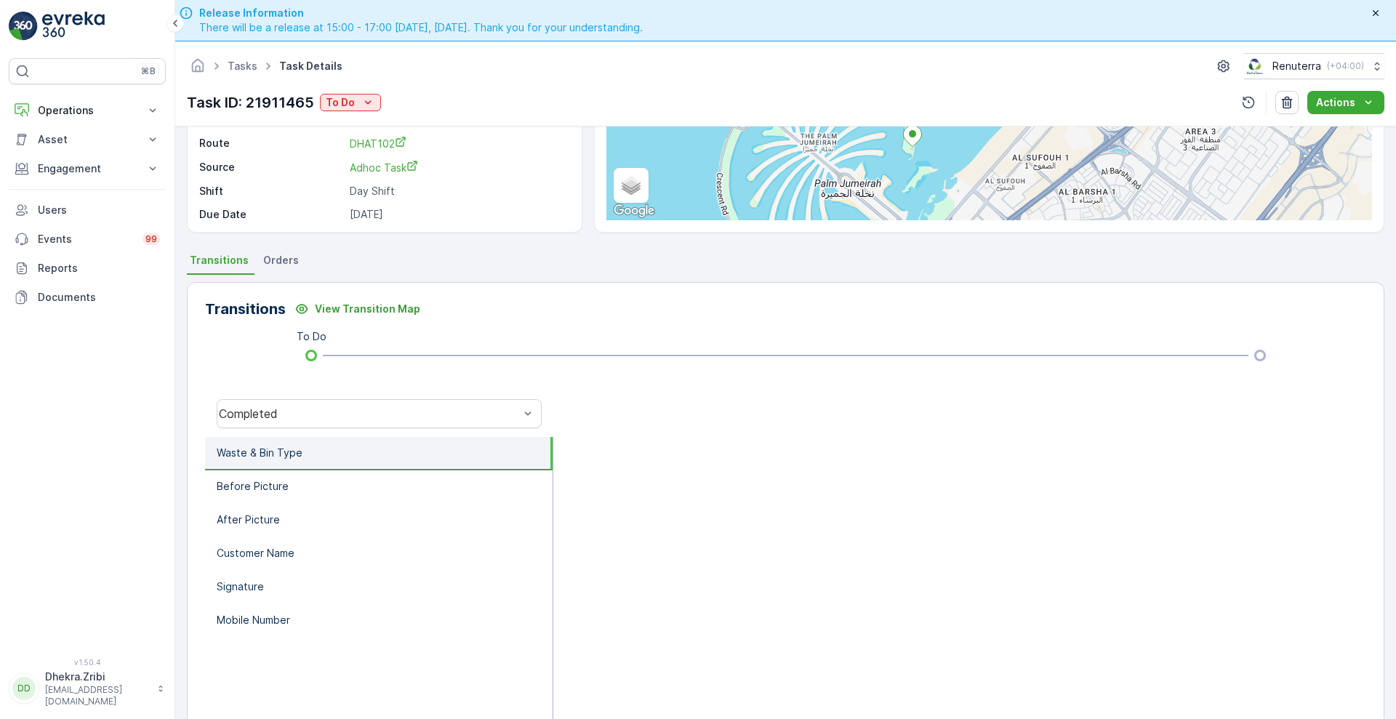
click at [862, 410] on div at bounding box center [959, 413] width 813 height 47
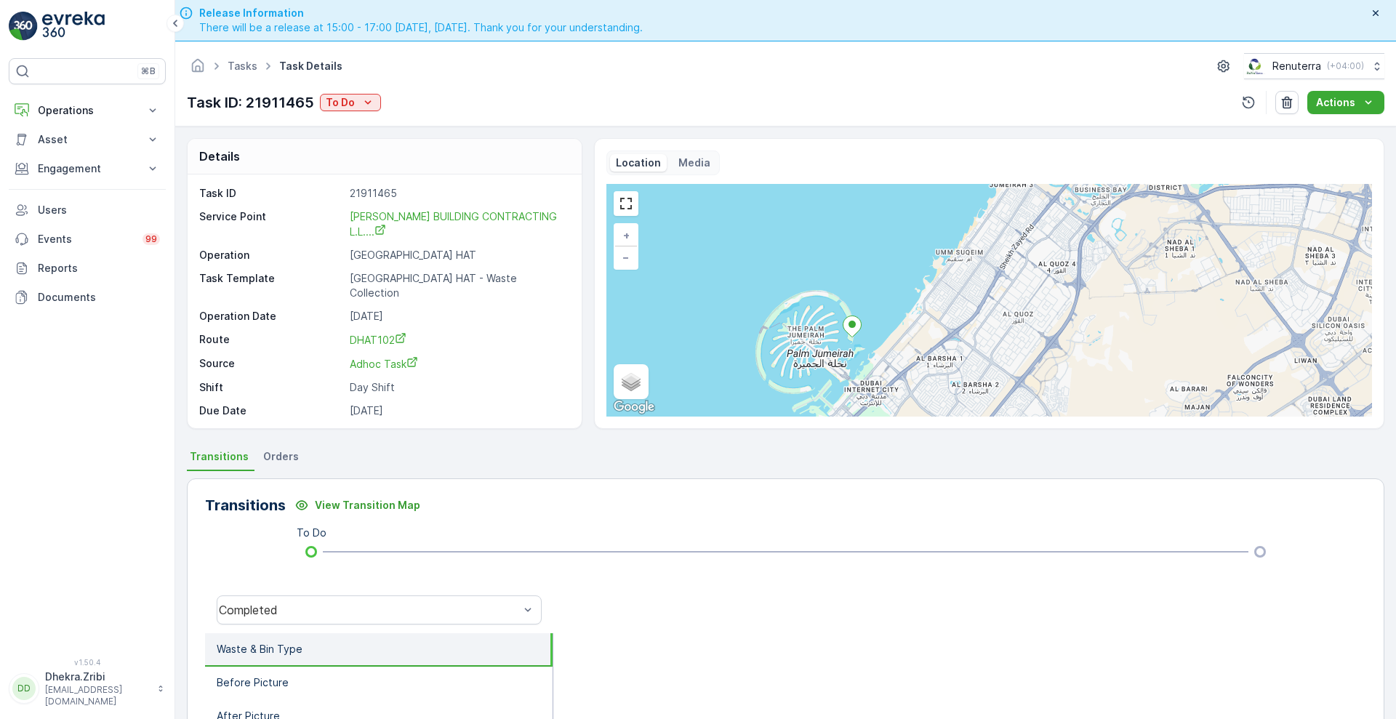
scroll to position [1, 0]
click at [407, 221] on span "OTTO BUILDING CONTRACTING L.L...." at bounding box center [455, 223] width 210 height 28
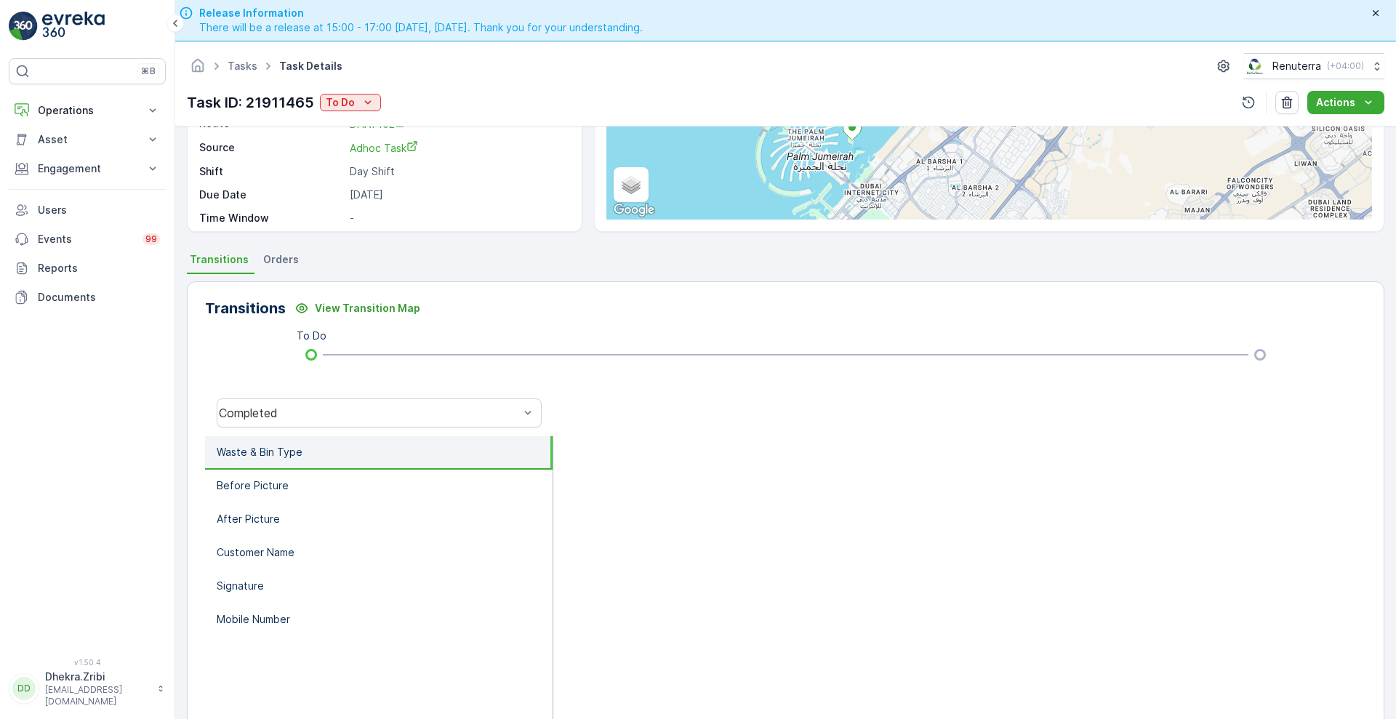
scroll to position [0, 0]
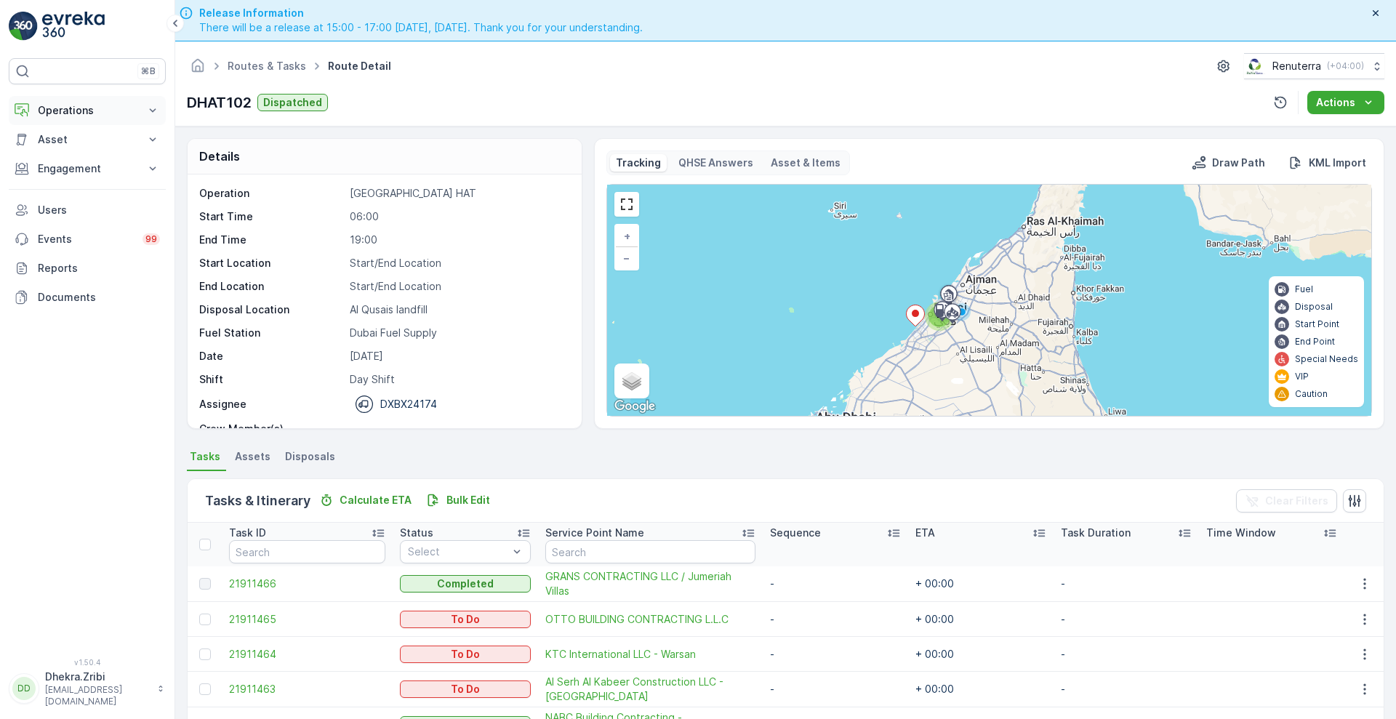
click at [153, 113] on icon at bounding box center [152, 110] width 15 height 15
click at [63, 135] on p "Insights" at bounding box center [55, 135] width 37 height 15
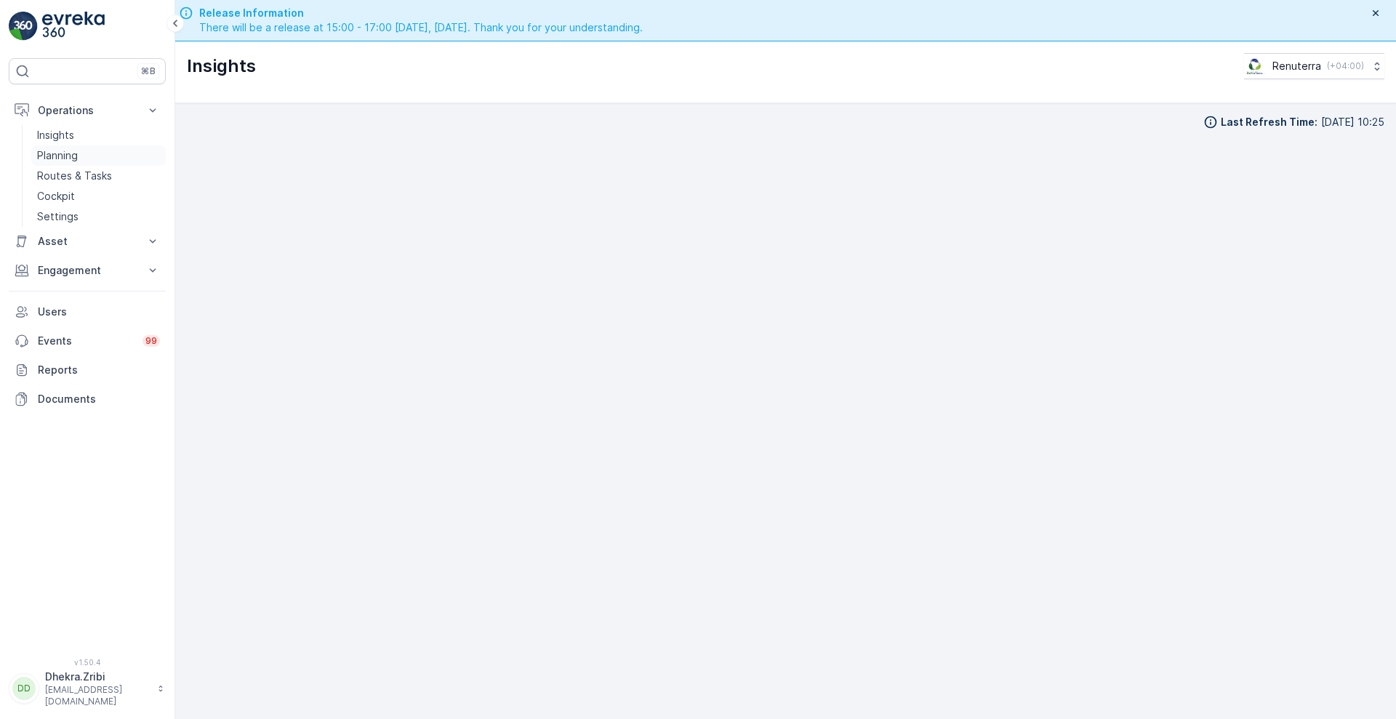
click at [58, 157] on p "Planning" at bounding box center [57, 155] width 41 height 15
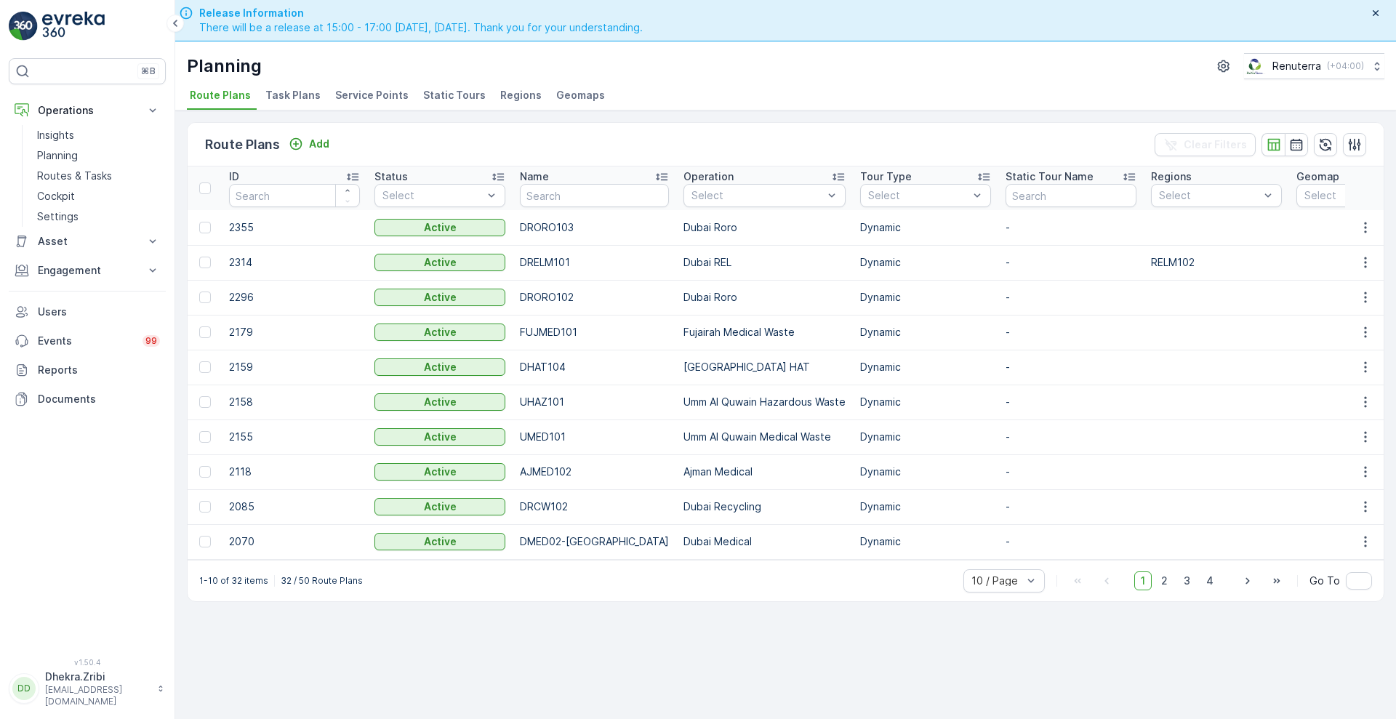
click at [291, 98] on span "Task Plans" at bounding box center [292, 95] width 55 height 15
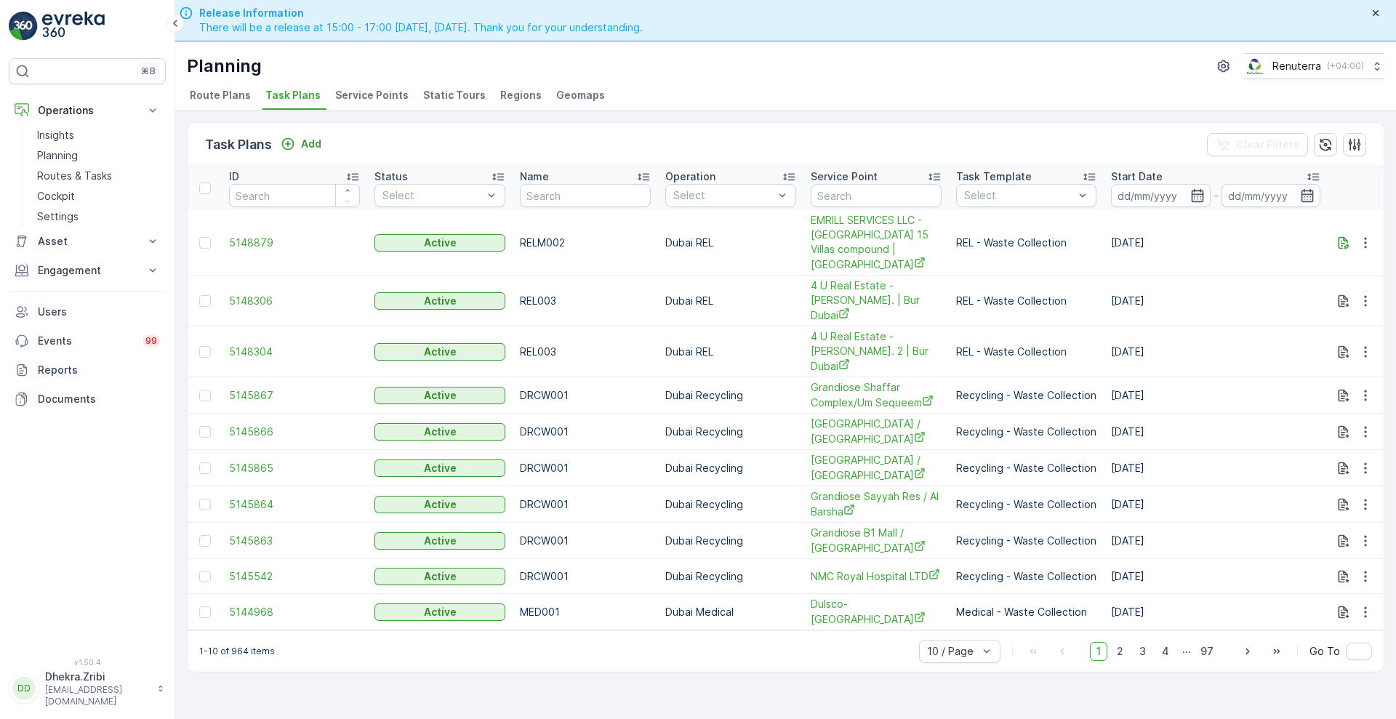
scroll to position [1, 0]
click at [357, 92] on span "Service Points" at bounding box center [371, 94] width 73 height 15
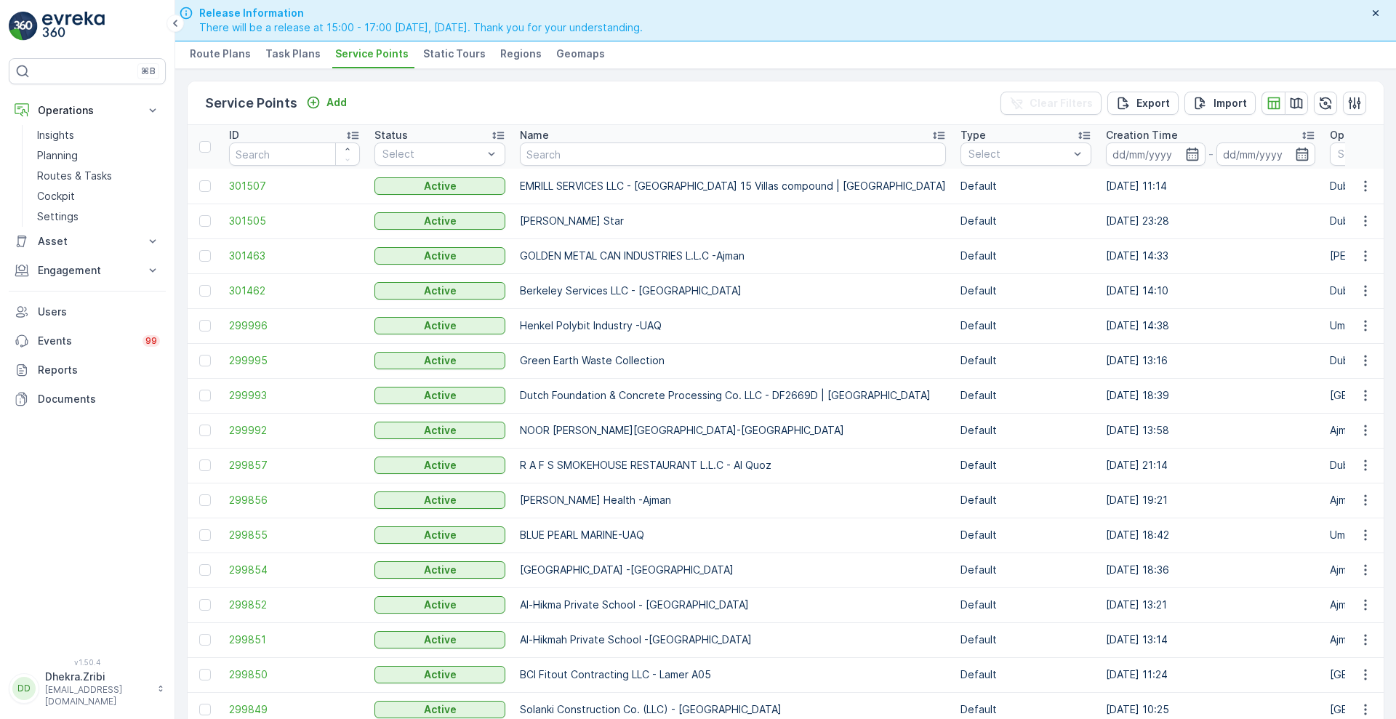
click at [290, 54] on span "Task Plans" at bounding box center [292, 54] width 55 height 15
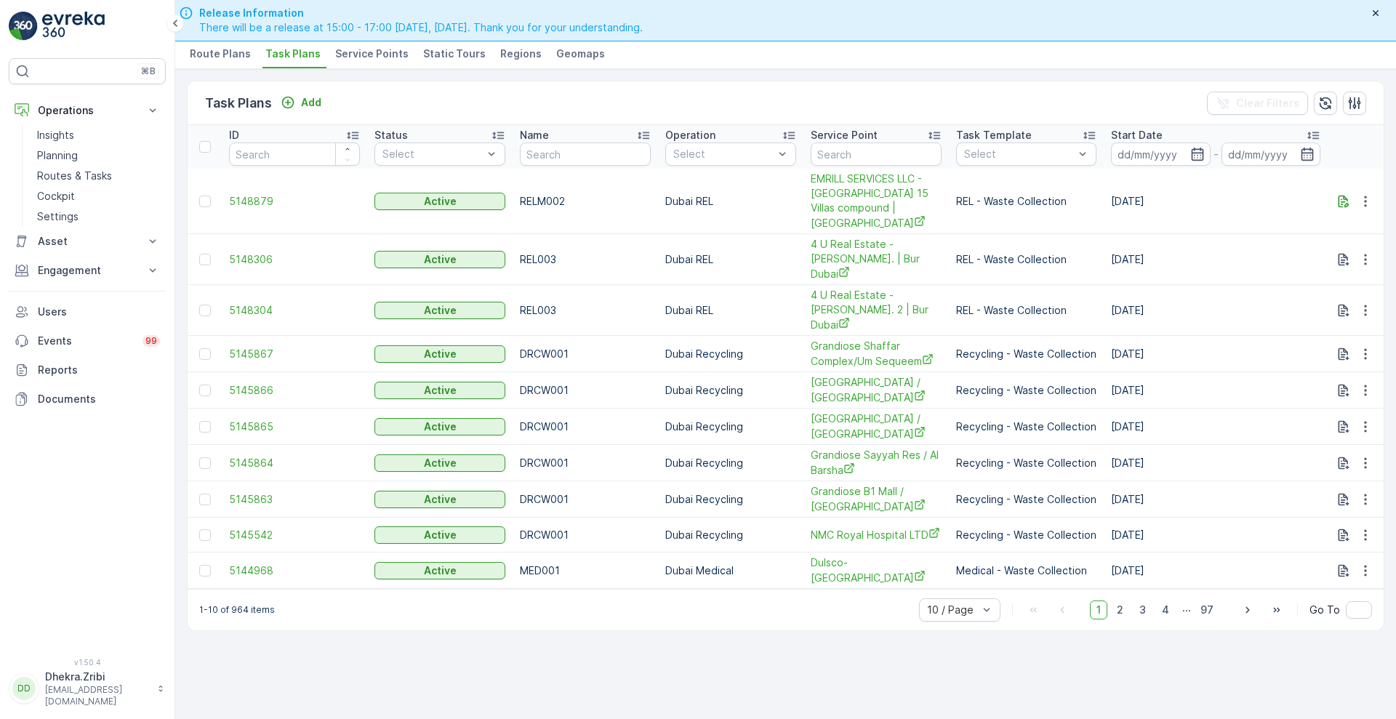
click at [217, 54] on span "Route Plans" at bounding box center [220, 54] width 61 height 15
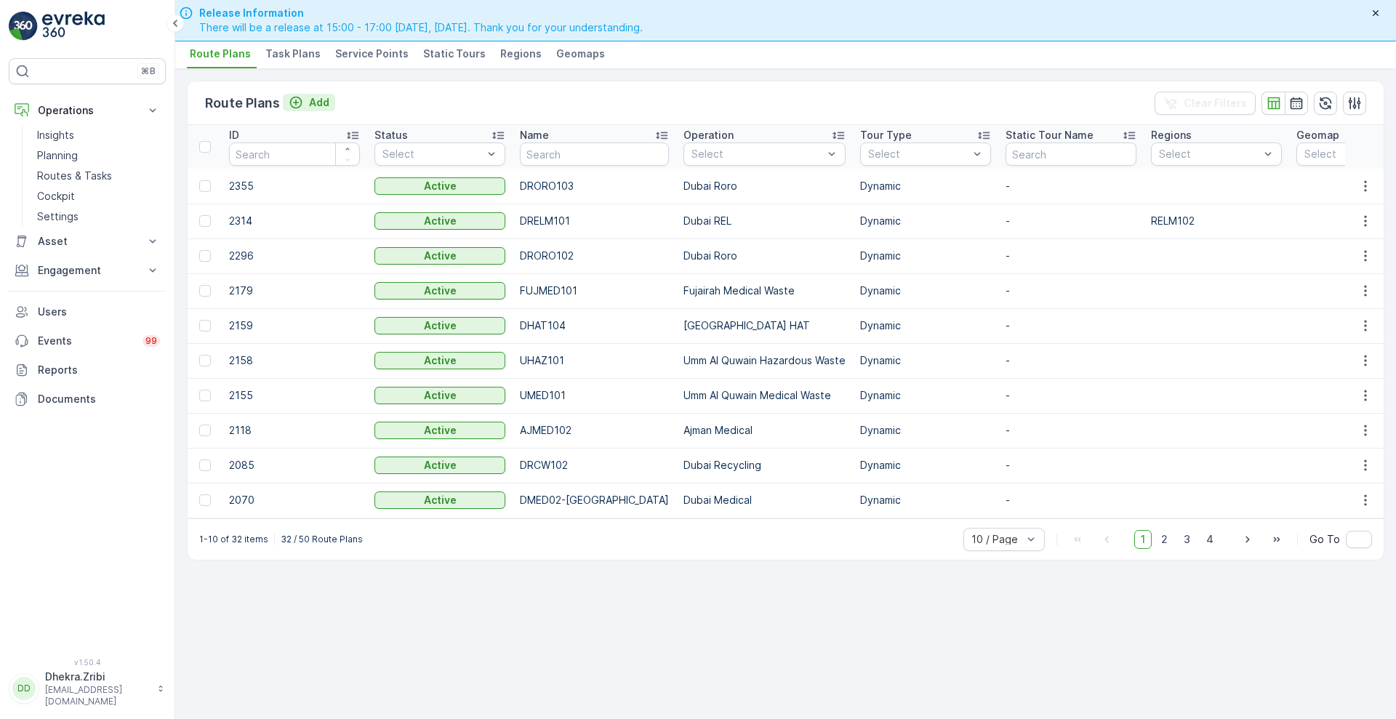
click at [320, 97] on p "Add" at bounding box center [319, 102] width 20 height 15
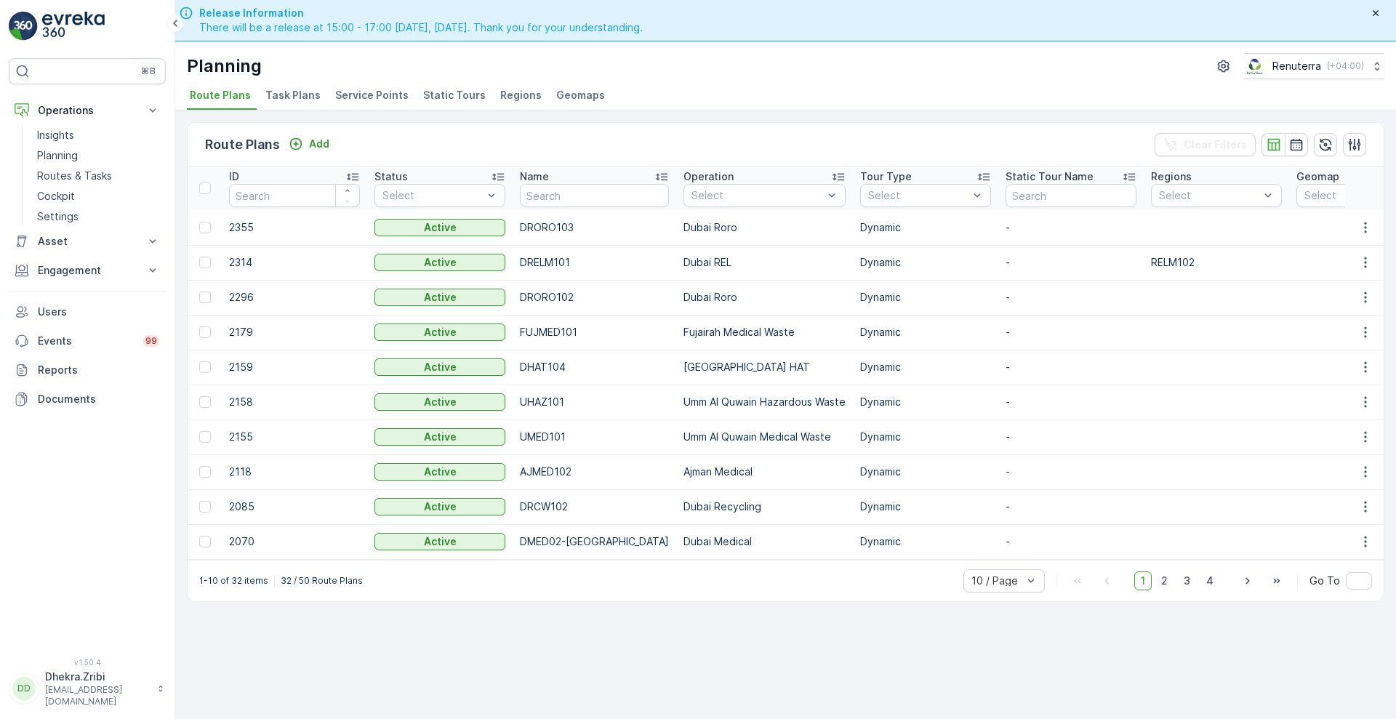
click at [302, 93] on span "Task Plans" at bounding box center [292, 95] width 55 height 15
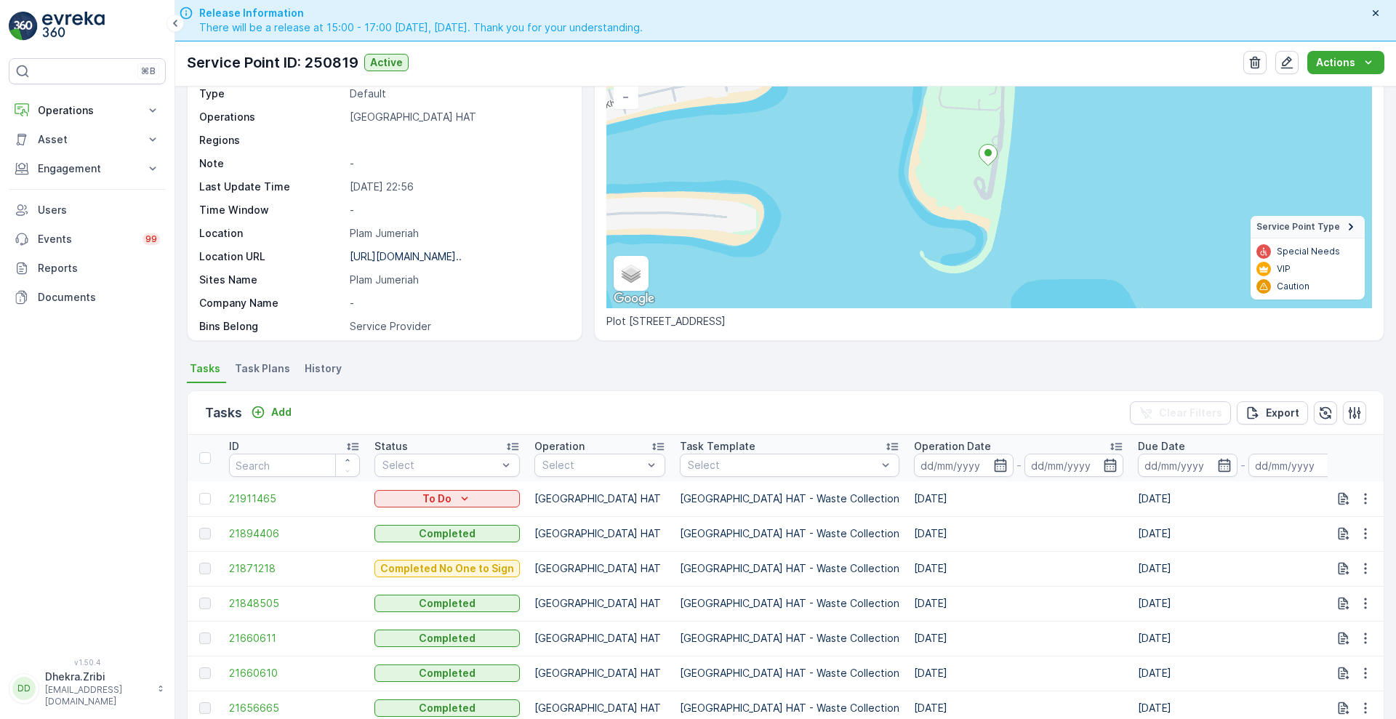
scroll to position [120, 0]
click at [259, 363] on span "Task Plans" at bounding box center [262, 369] width 55 height 15
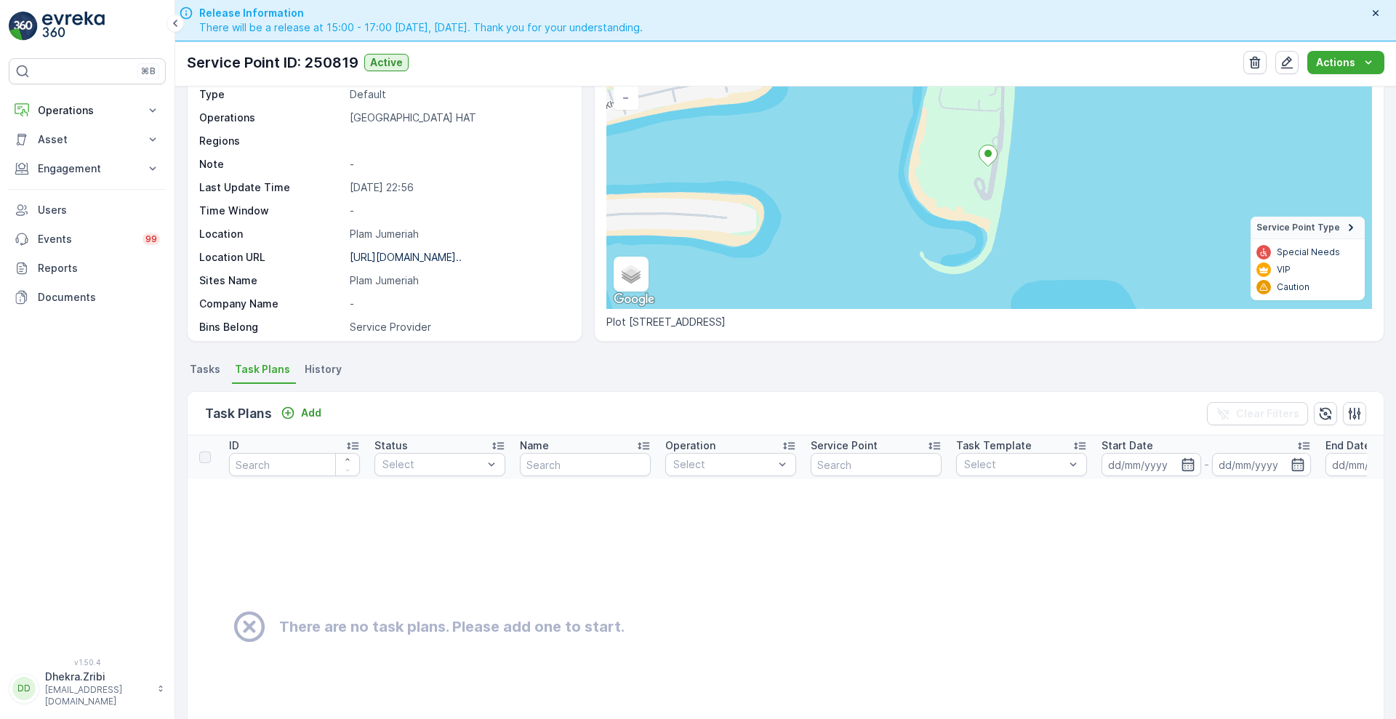
click at [331, 369] on span "History" at bounding box center [323, 369] width 37 height 15
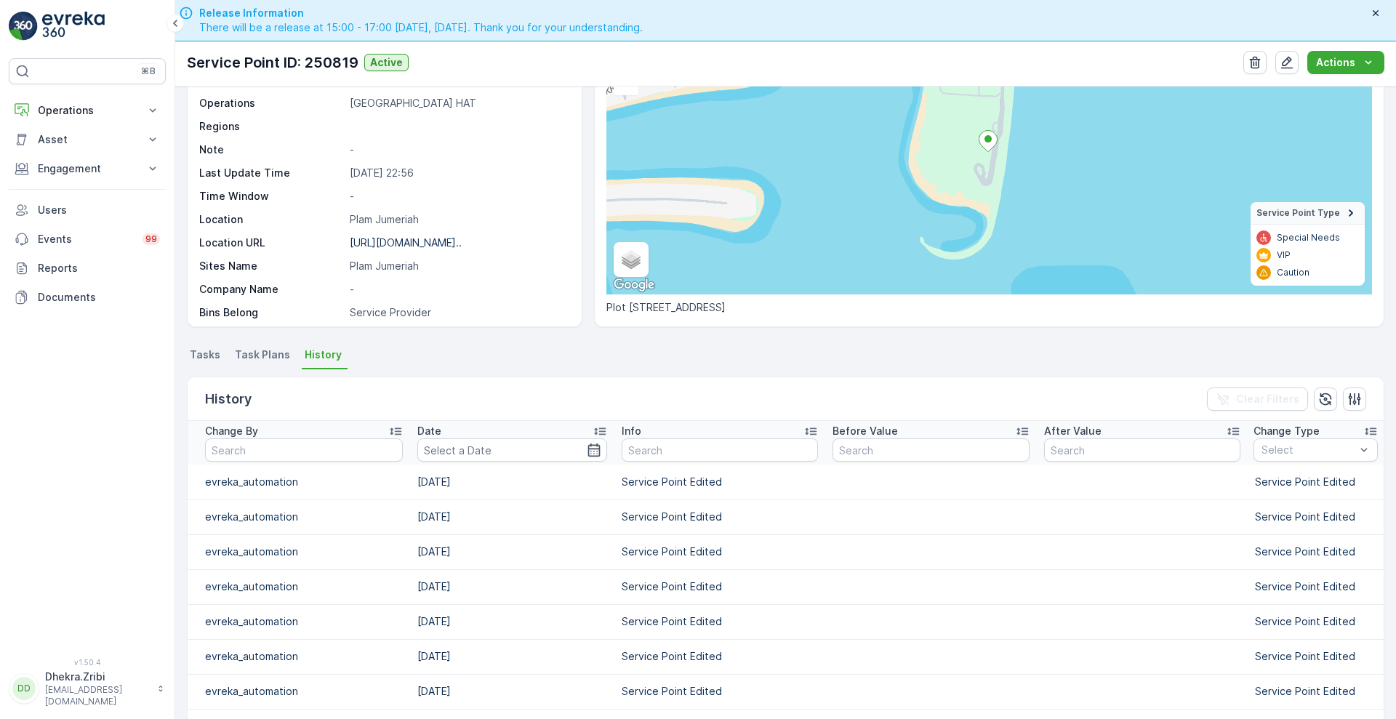
scroll to position [18, 0]
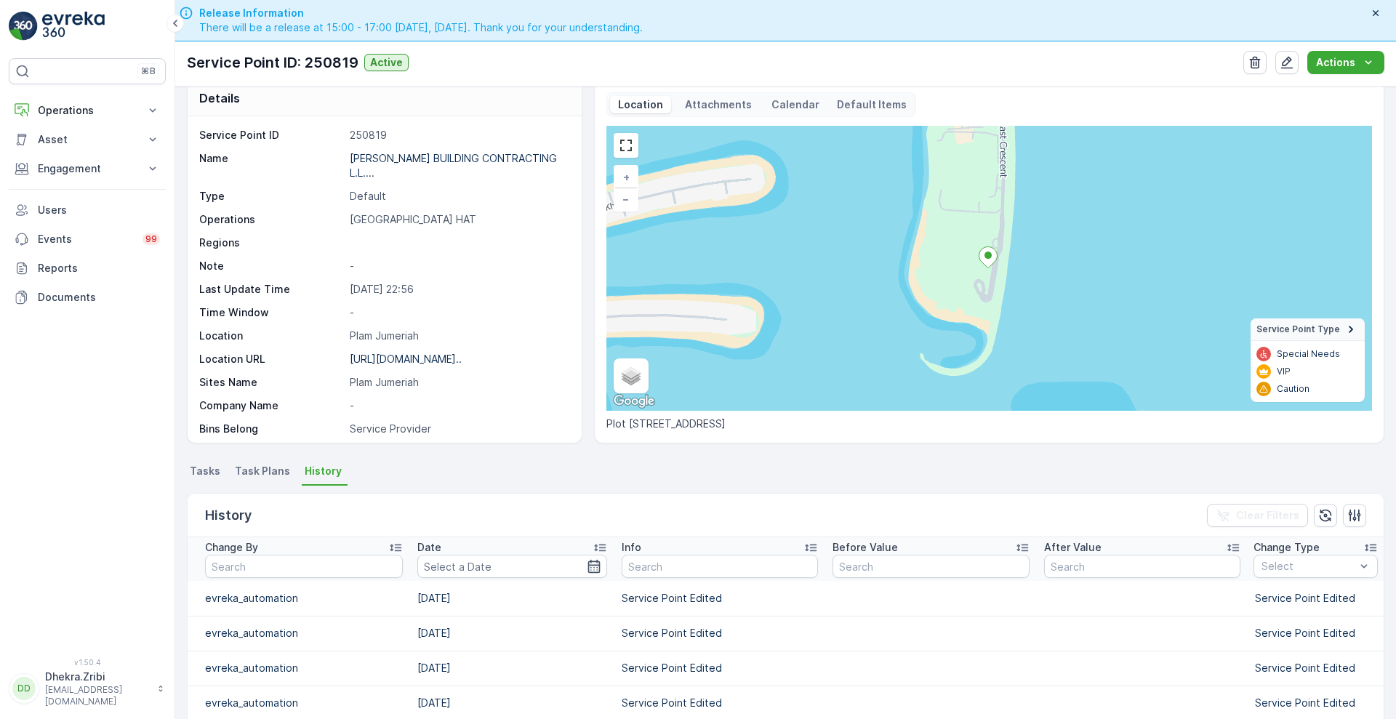
click at [212, 471] on span "Tasks" at bounding box center [205, 471] width 31 height 15
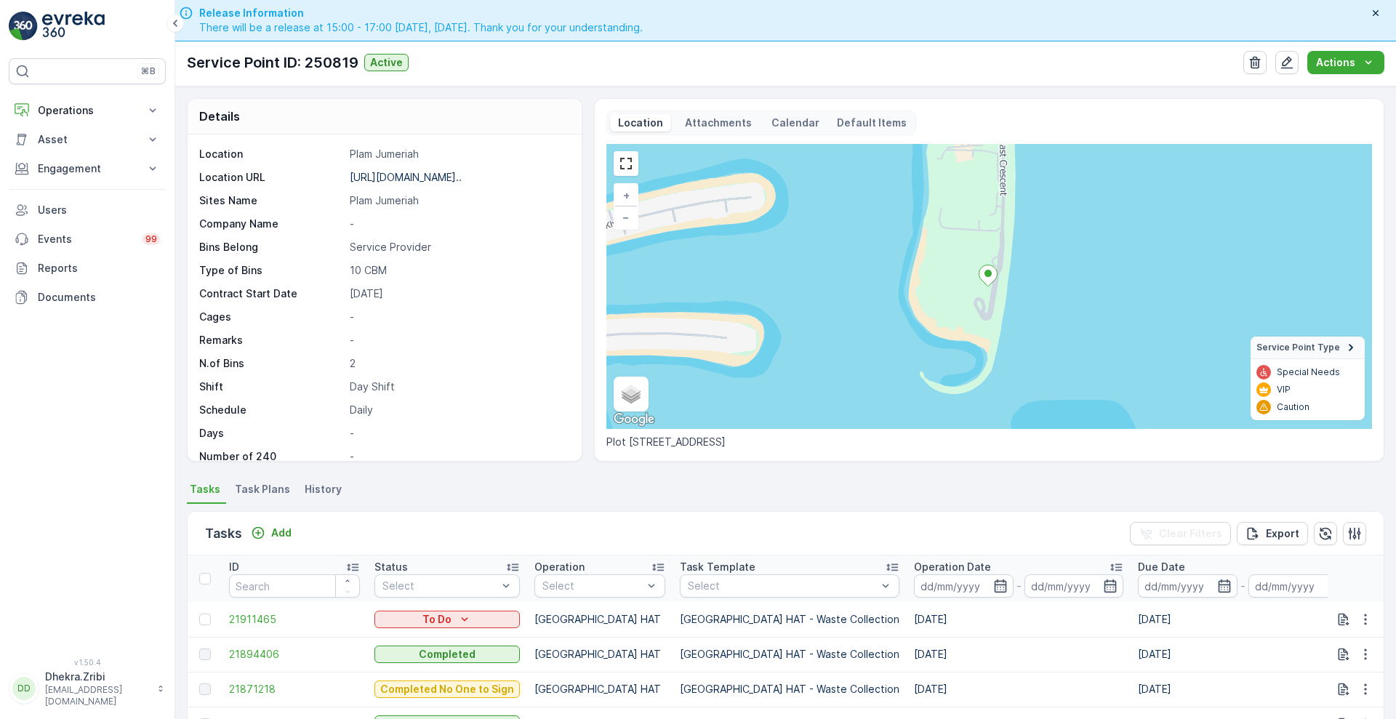
scroll to position [200, 0]
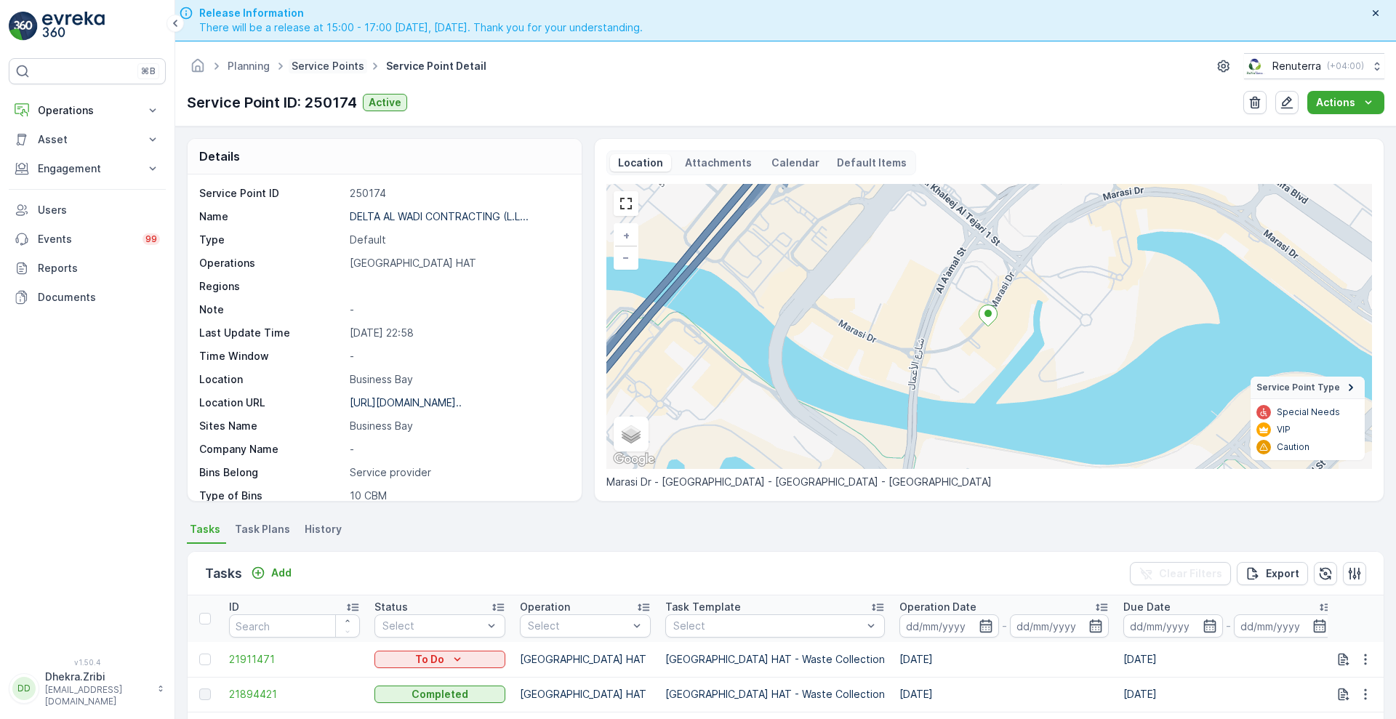
click at [323, 62] on link "Service Points" at bounding box center [327, 66] width 73 height 12
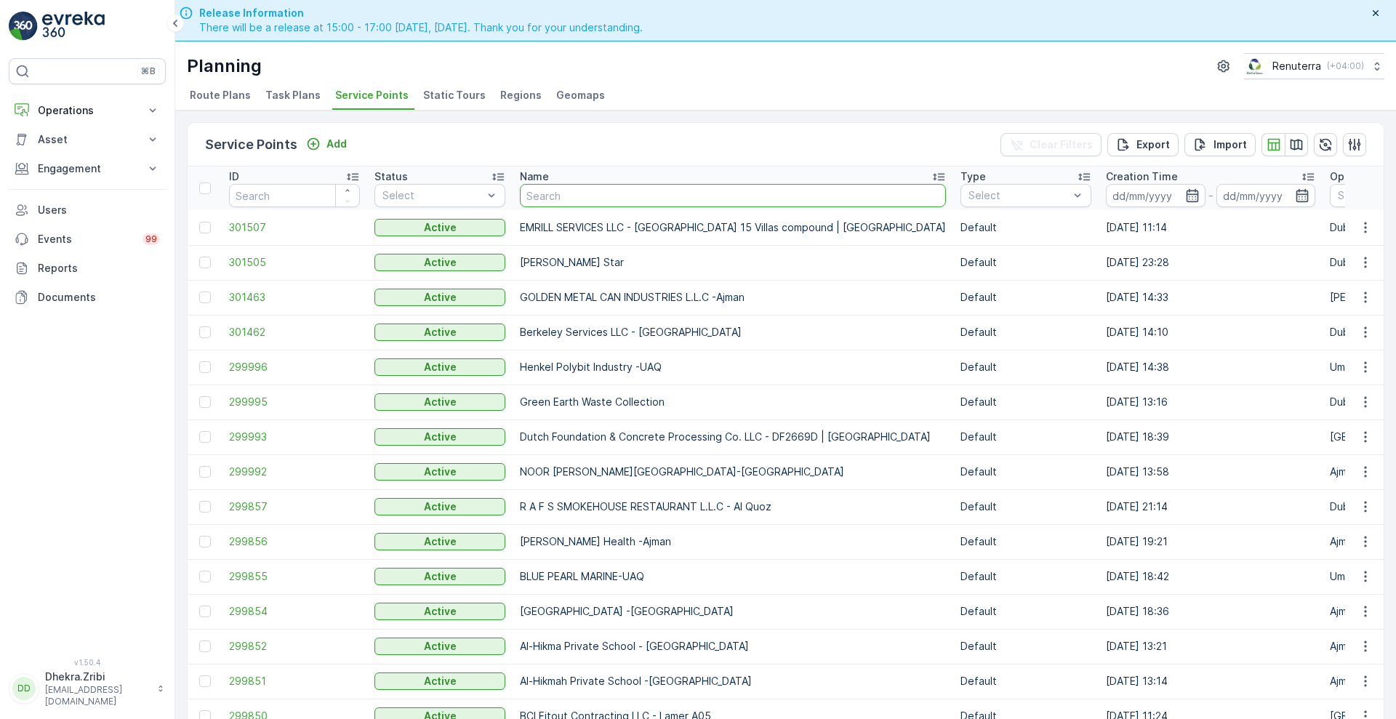
click at [568, 201] on input "text" at bounding box center [733, 195] width 426 height 23
type input "jat"
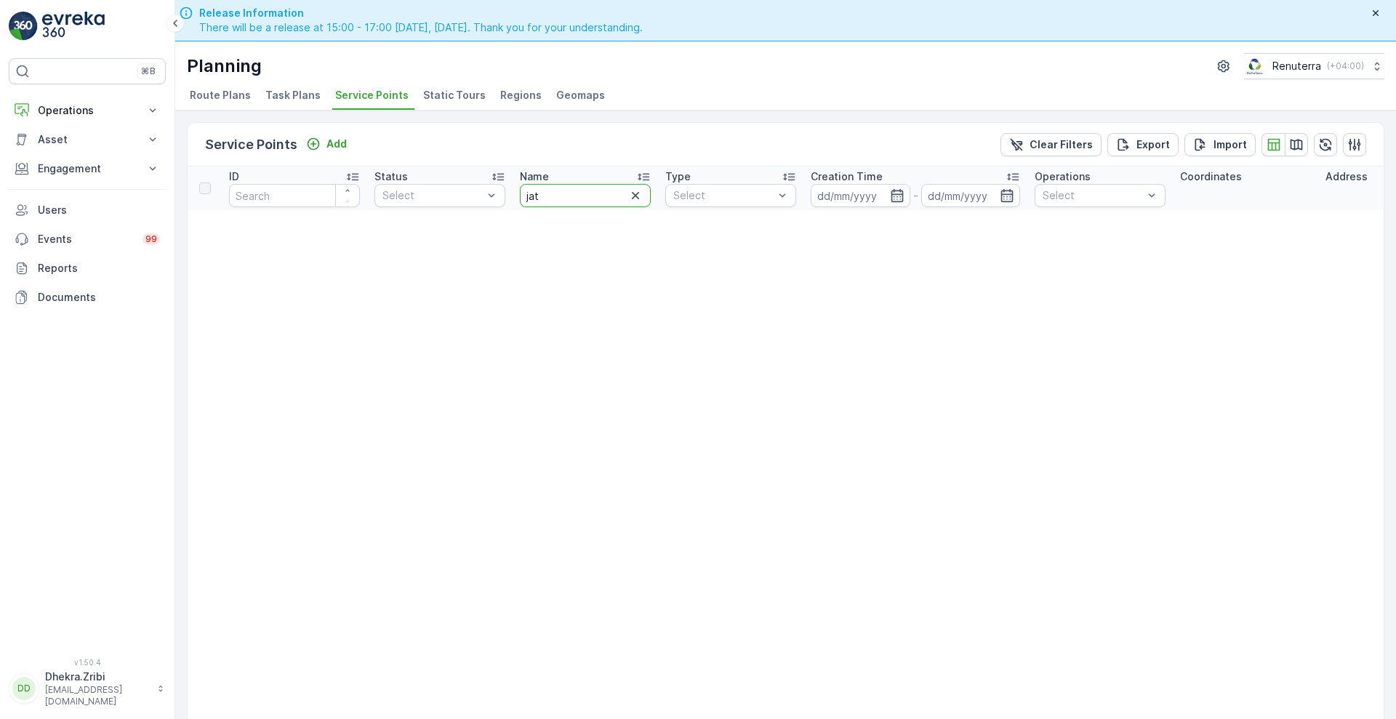
click at [568, 201] on input "jat" at bounding box center [585, 195] width 131 height 23
type input "j"
type input "zah"
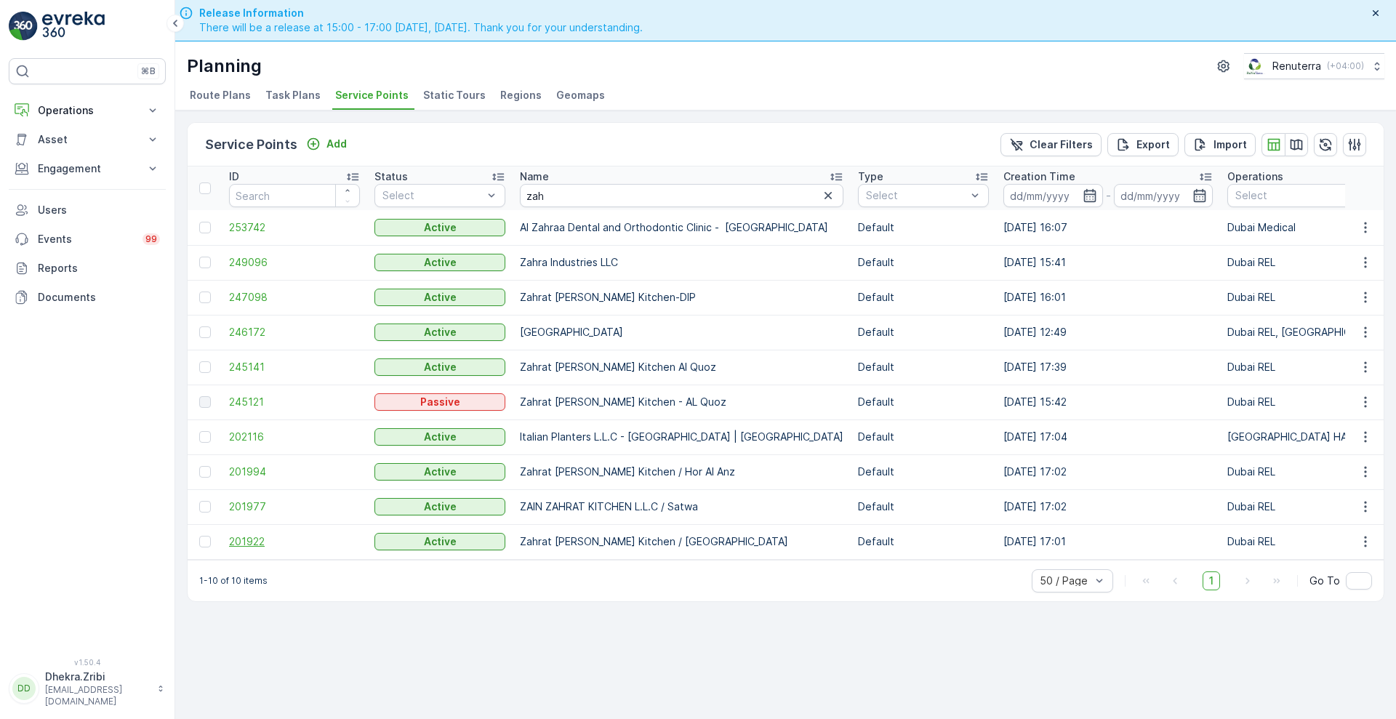
click at [239, 547] on span "201922" at bounding box center [294, 541] width 131 height 15
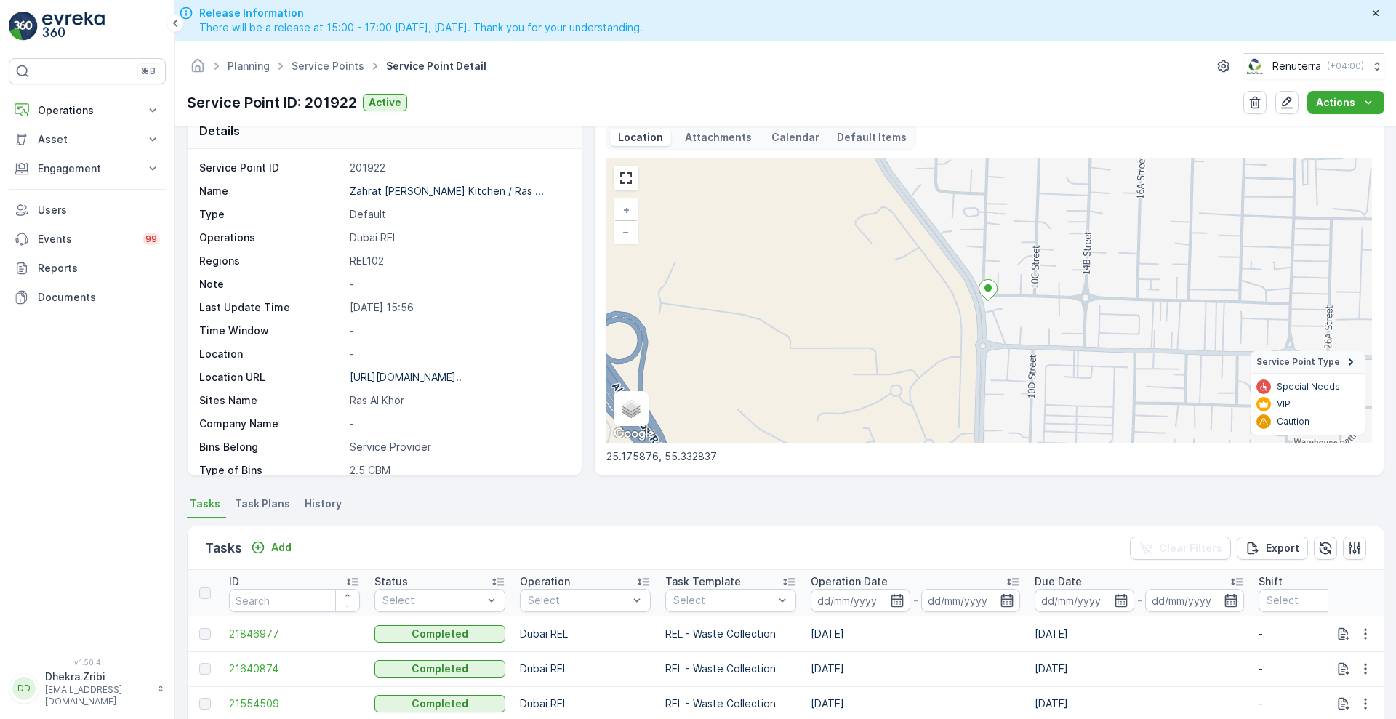
scroll to position [1, 0]
click at [246, 635] on span "21846977" at bounding box center [294, 634] width 131 height 15
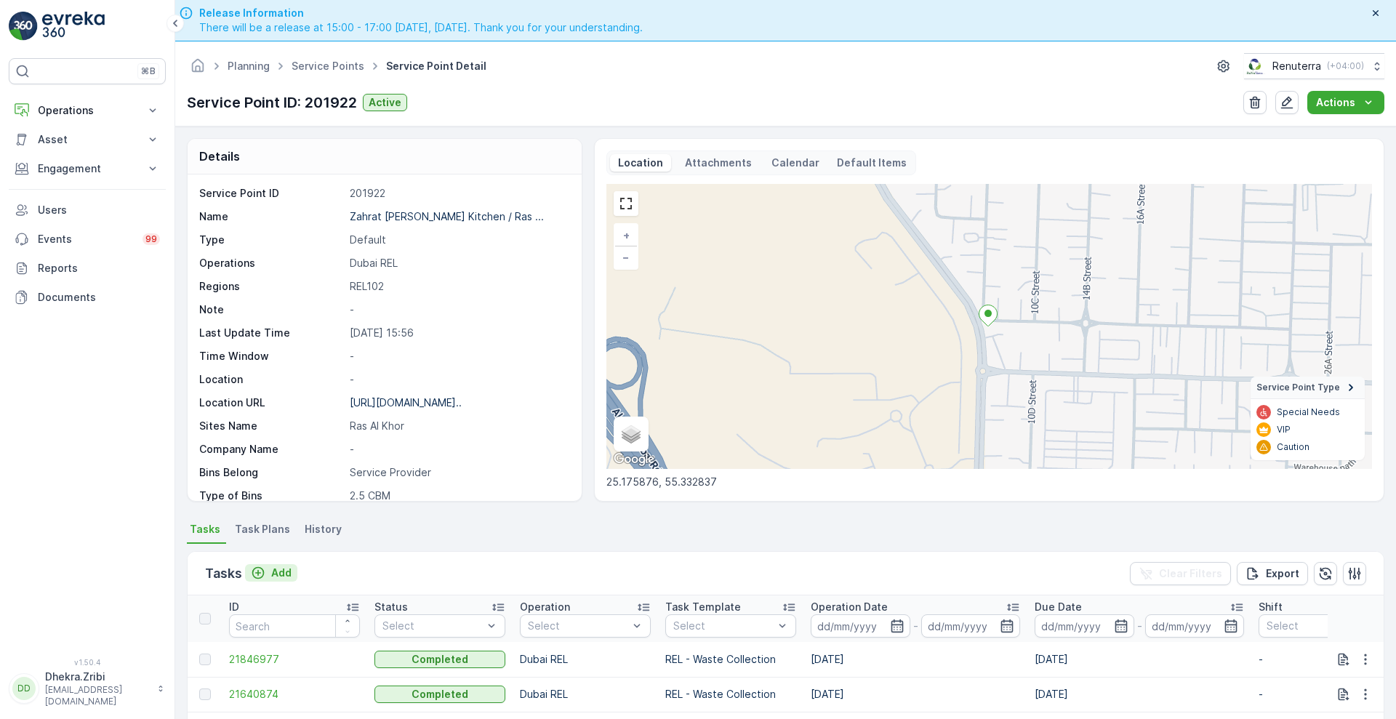
click at [288, 568] on p "Add" at bounding box center [281, 572] width 20 height 15
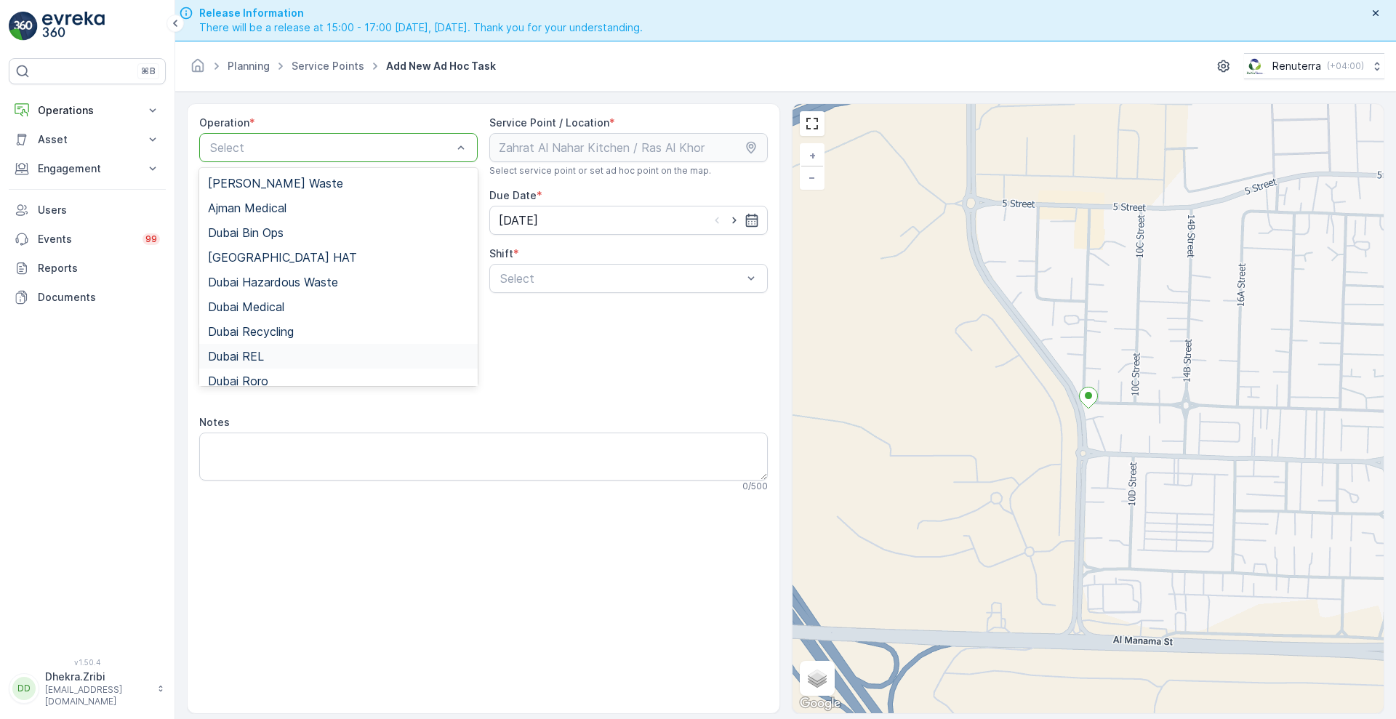
click at [233, 353] on span "Dubai REL" at bounding box center [236, 356] width 56 height 13
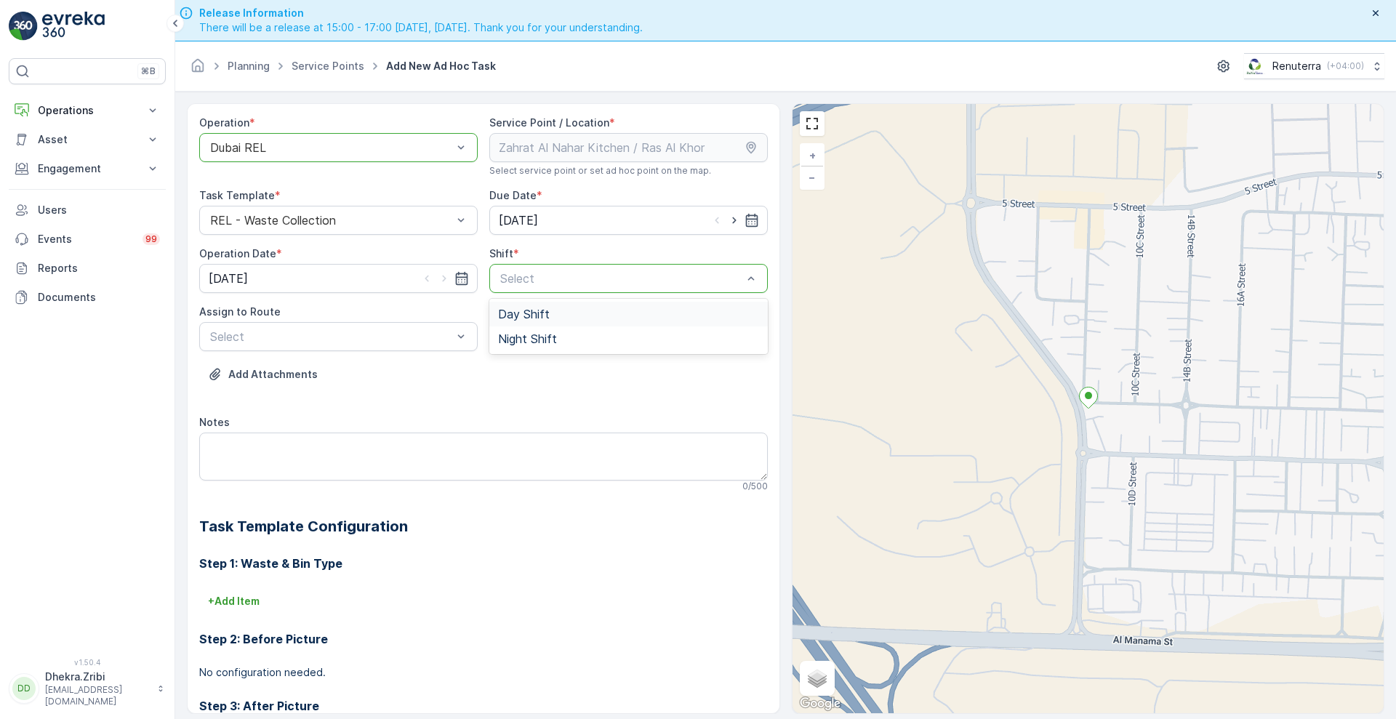
click at [526, 312] on span "Day Shift" at bounding box center [524, 313] width 52 height 13
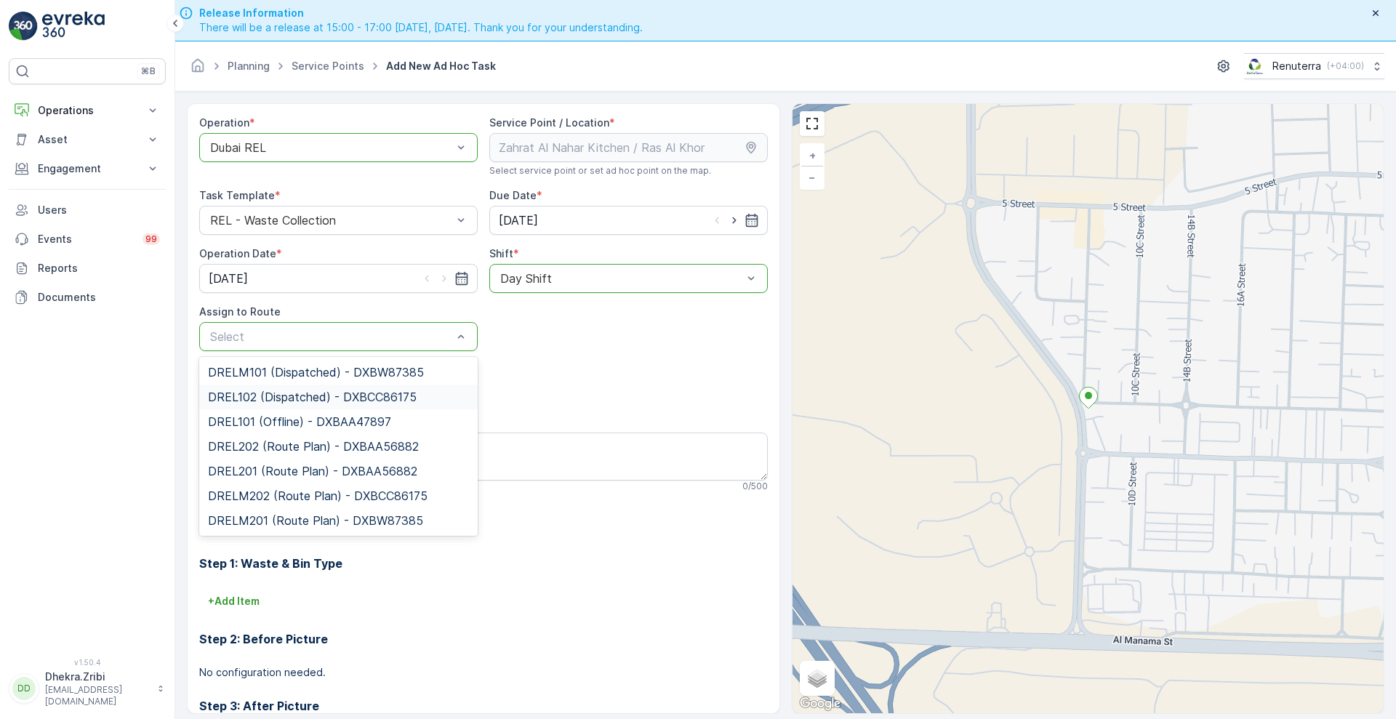
click at [231, 398] on span "DREL102 (Dispatched) - DXBCC86175" at bounding box center [312, 396] width 209 height 13
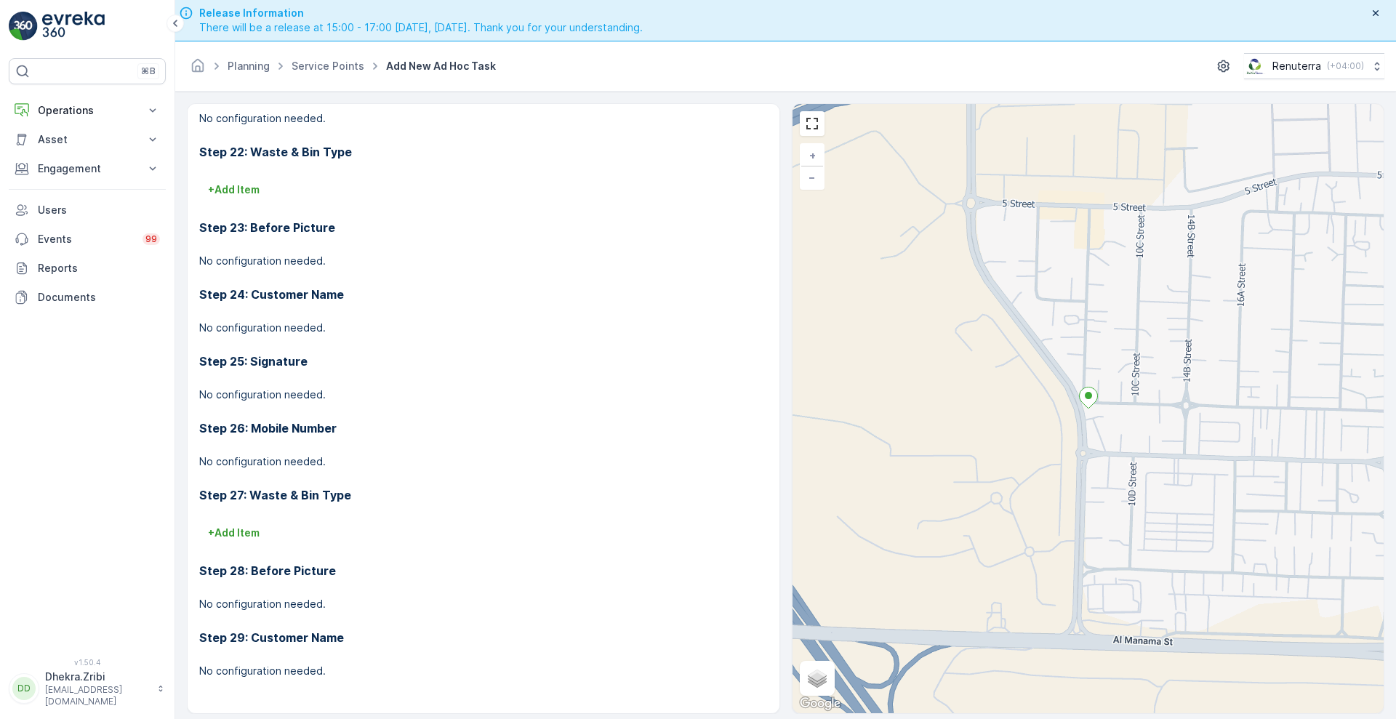
scroll to position [41, 0]
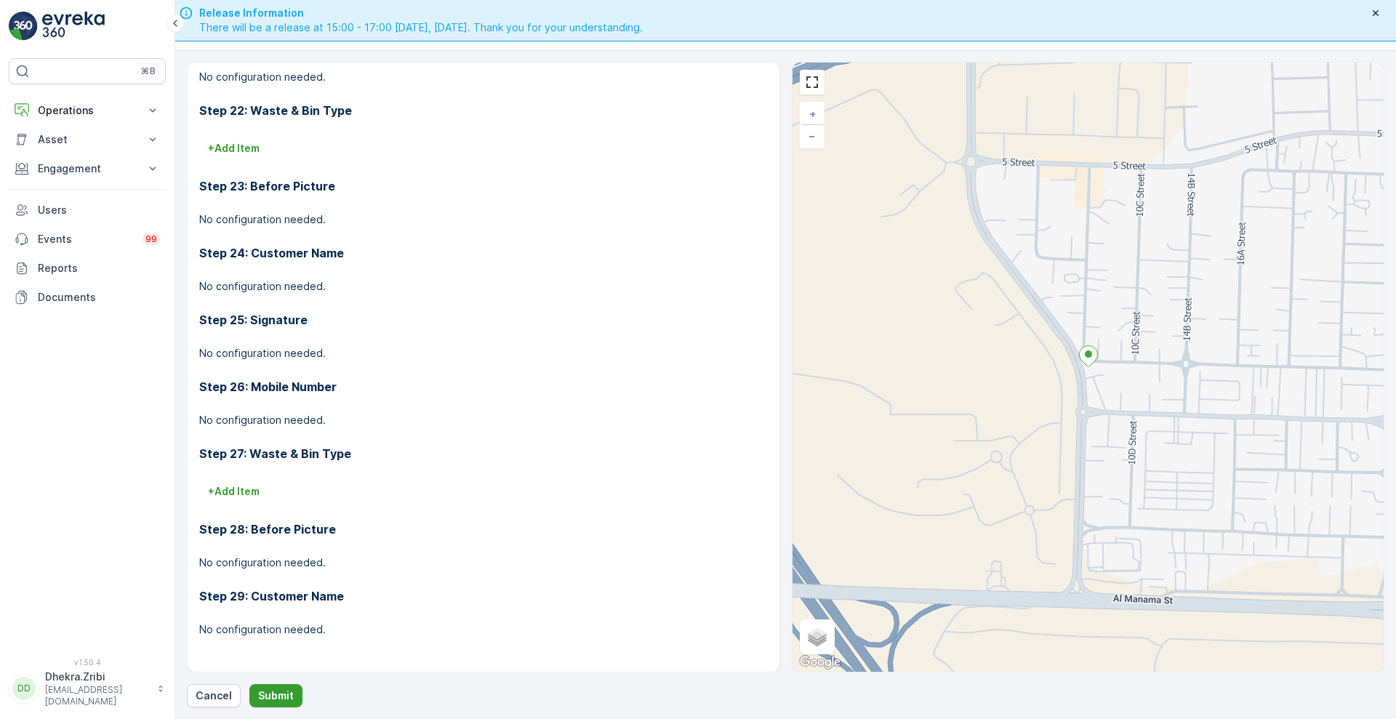
click at [278, 694] on p "Submit" at bounding box center [276, 695] width 36 height 15
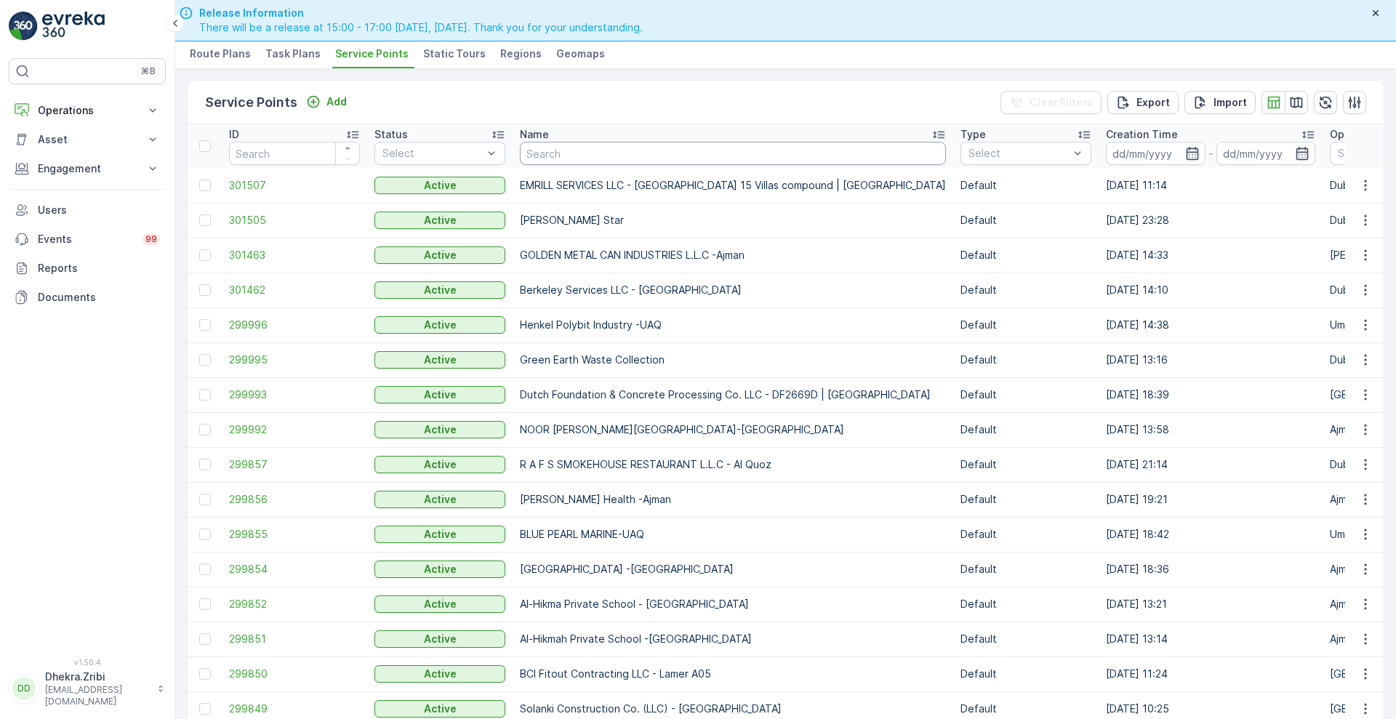
click at [629, 151] on input "text" at bounding box center [733, 153] width 426 height 23
type input "zah"
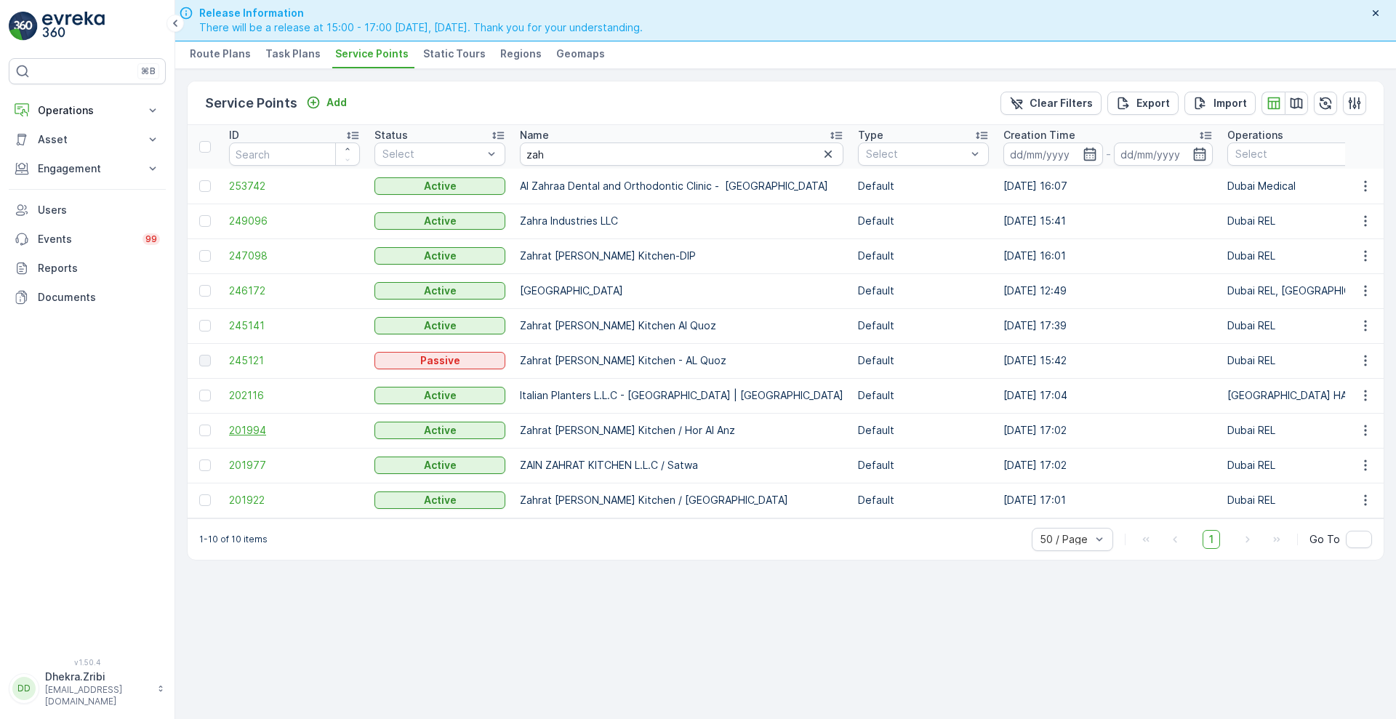
click at [256, 435] on span "201994" at bounding box center [294, 430] width 131 height 15
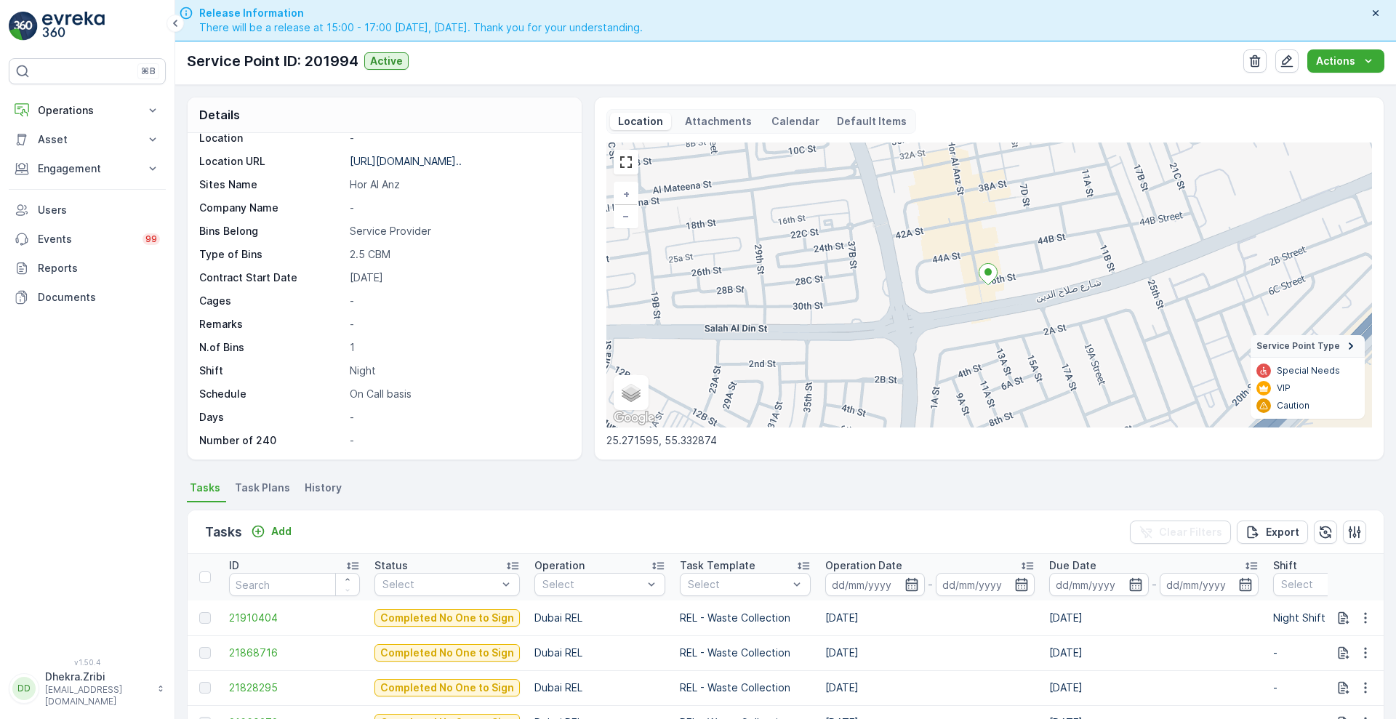
scroll to position [200, 0]
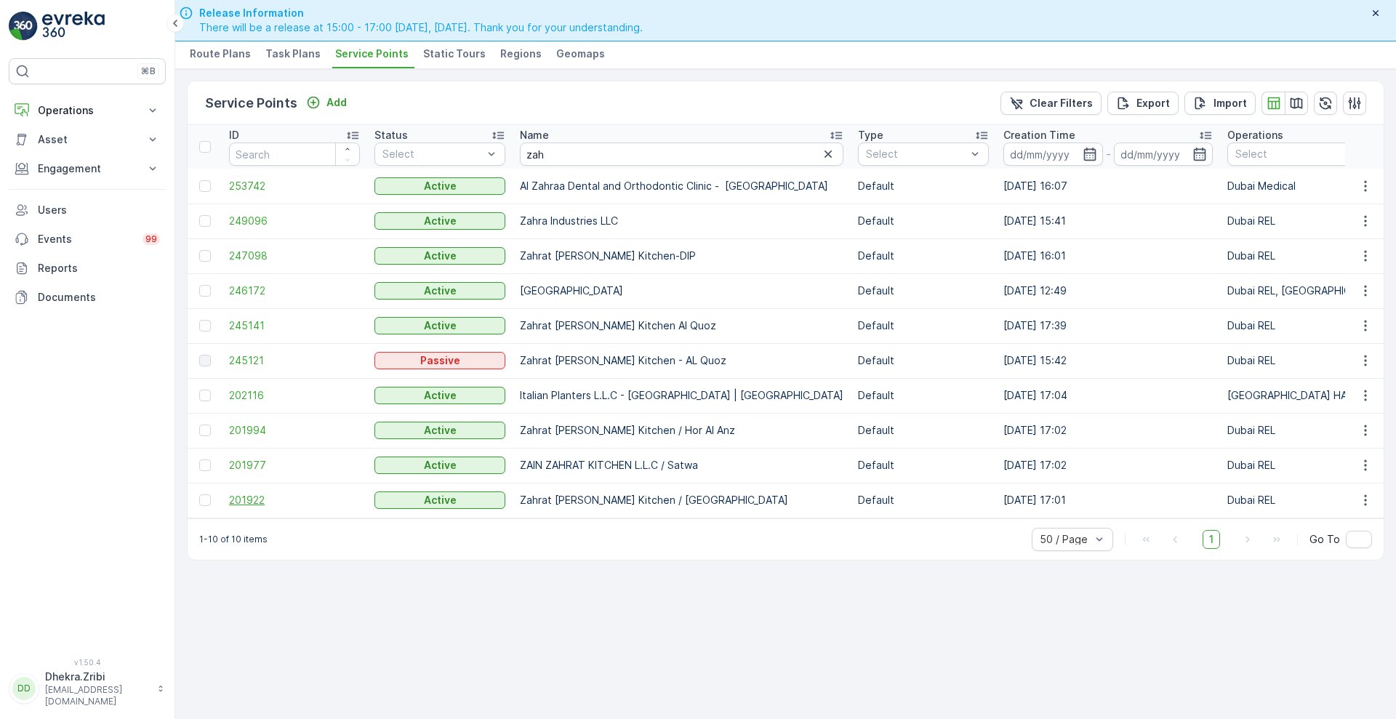
click at [243, 496] on span "201922" at bounding box center [294, 500] width 131 height 15
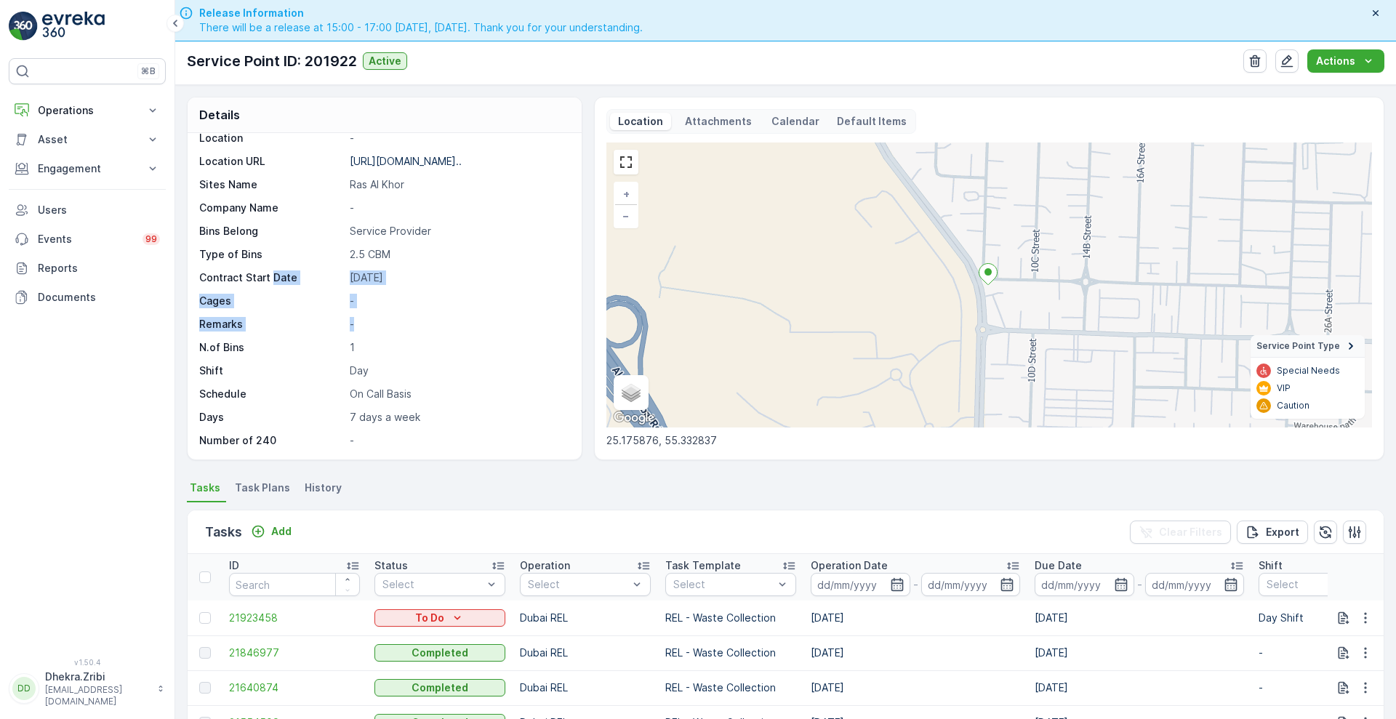
drag, startPoint x: 275, startPoint y: 279, endPoint x: 509, endPoint y: 335, distance: 240.6
click at [509, 335] on div "Service Point ID 201922 Name Zahrat Al Nahar Kitchen / Ras ... Type Default Ope…" at bounding box center [382, 196] width 367 height 503
click at [451, 481] on ul "Tasks Task Plans History" at bounding box center [785, 490] width 1197 height 25
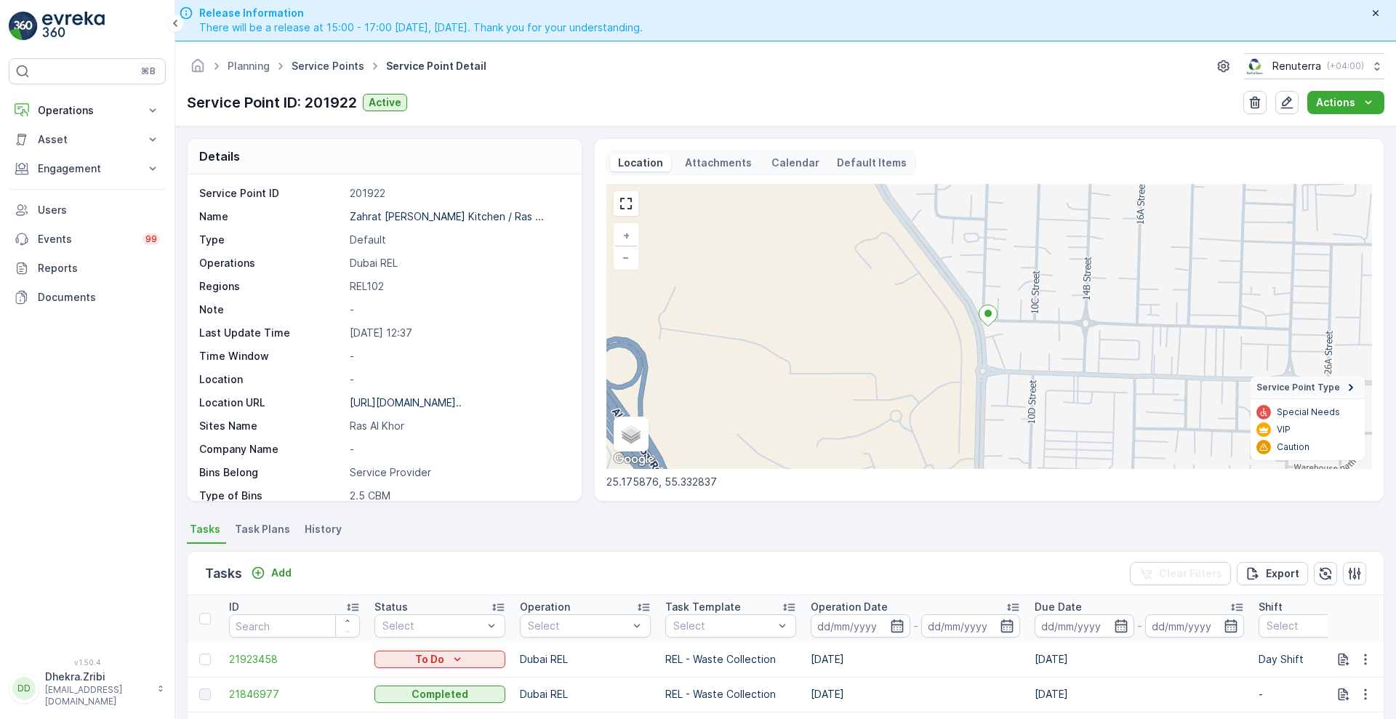
click at [323, 63] on link "Service Points" at bounding box center [327, 66] width 73 height 12
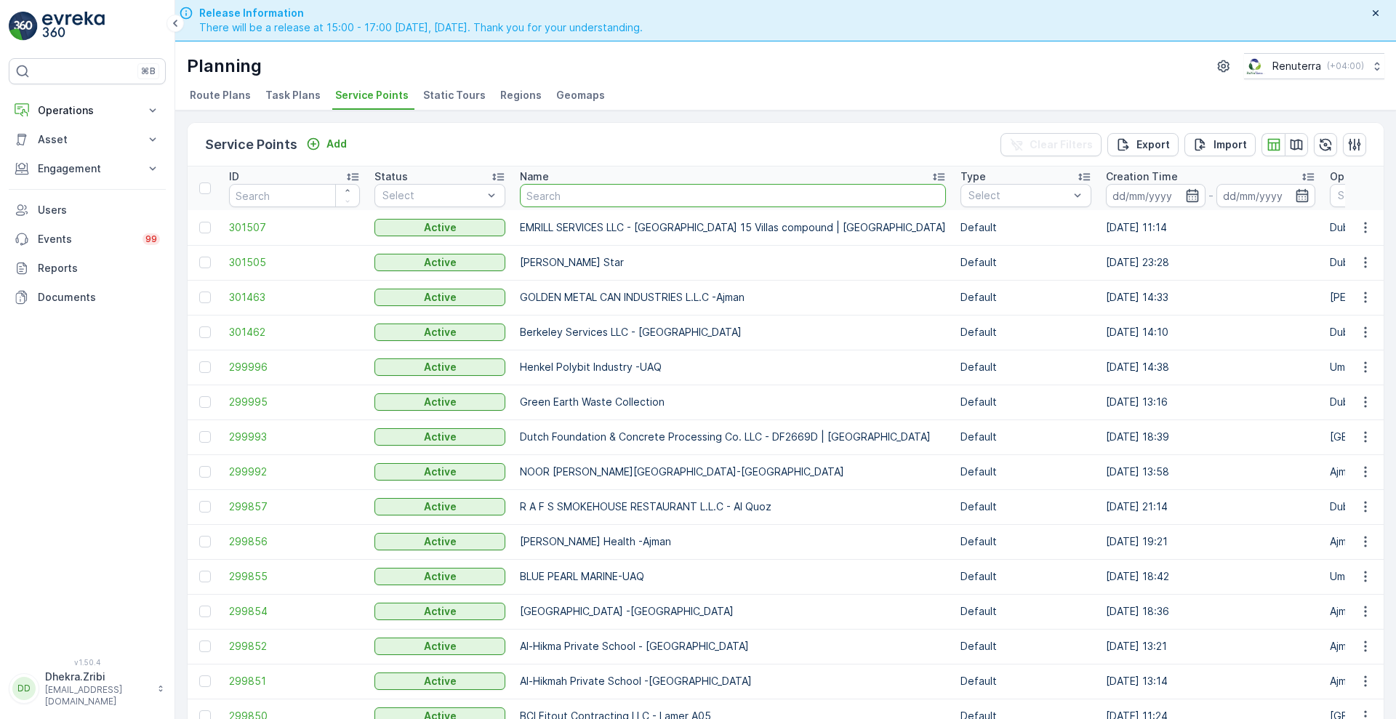
click at [588, 197] on input "text" at bounding box center [733, 195] width 426 height 23
type input "e"
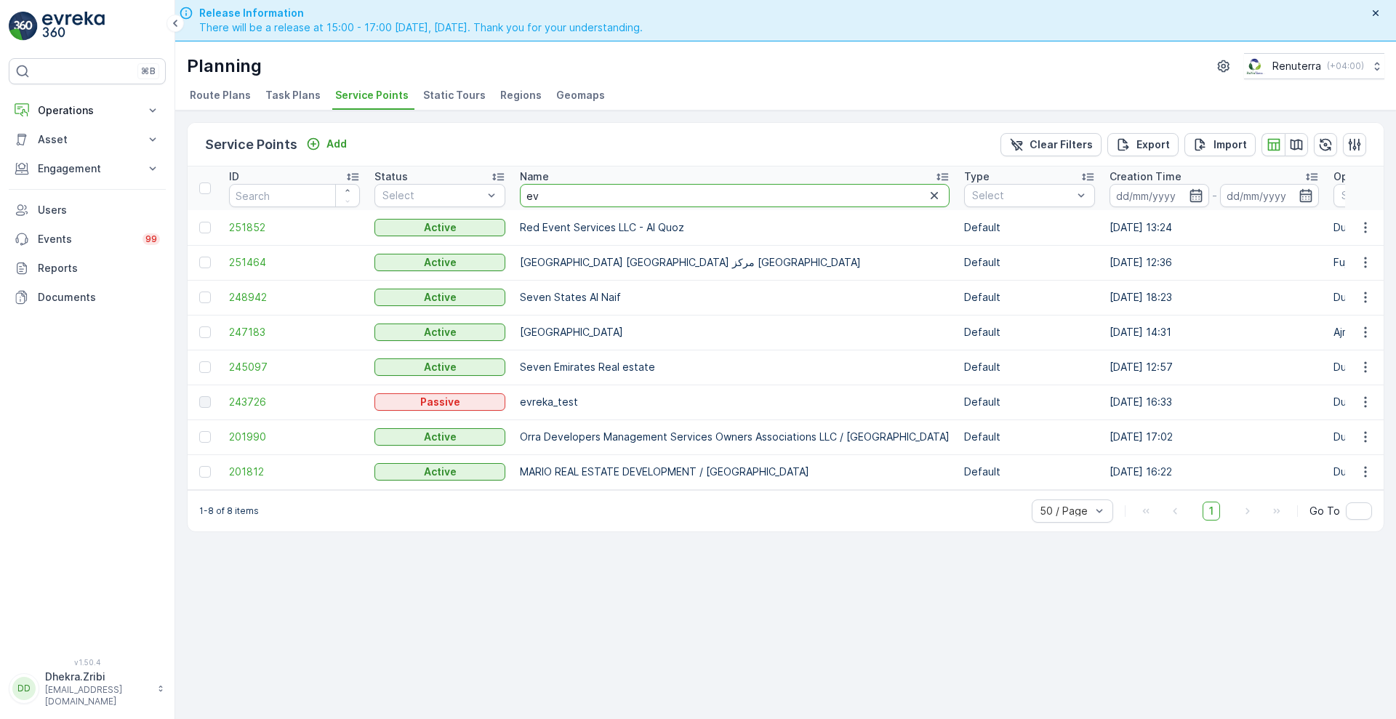
click at [588, 197] on input "ev" at bounding box center [735, 195] width 430 height 23
type input "e"
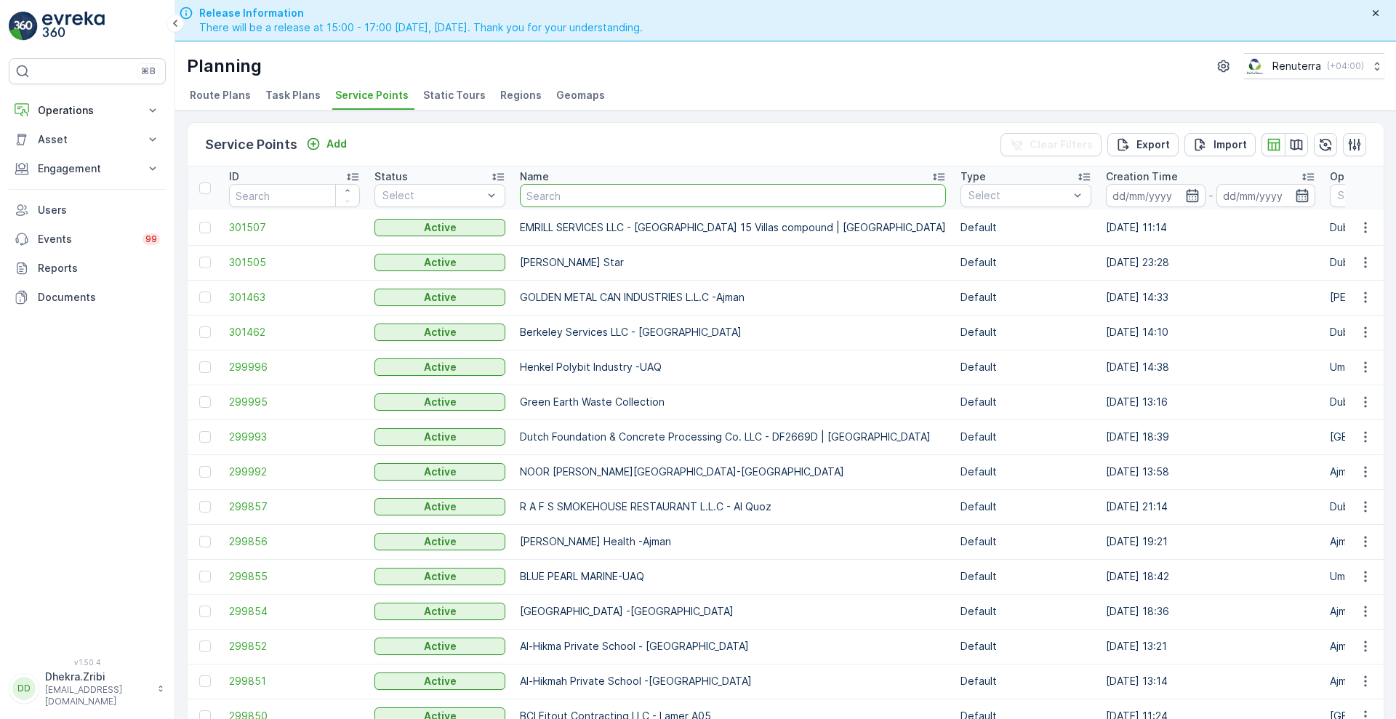
click at [588, 197] on input "text" at bounding box center [733, 195] width 426 height 23
type input "inn"
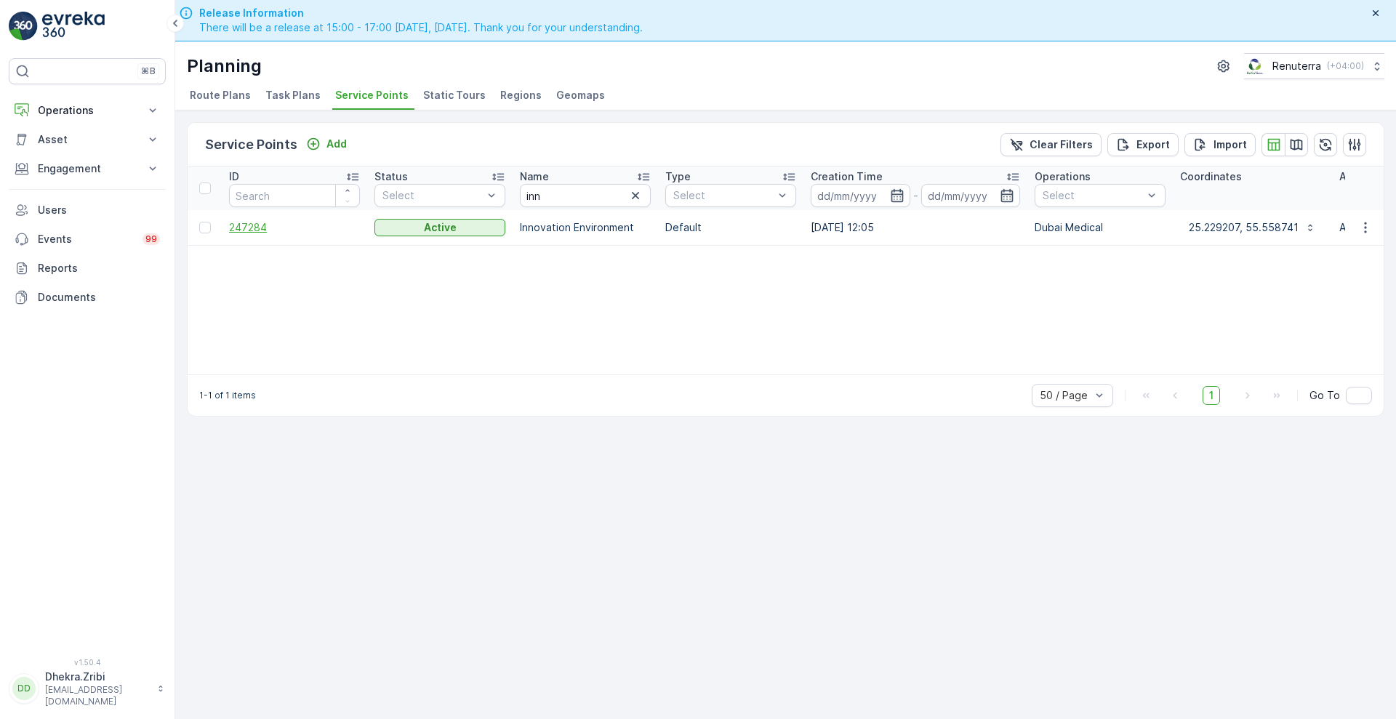
click at [249, 222] on span "247284" at bounding box center [294, 227] width 131 height 15
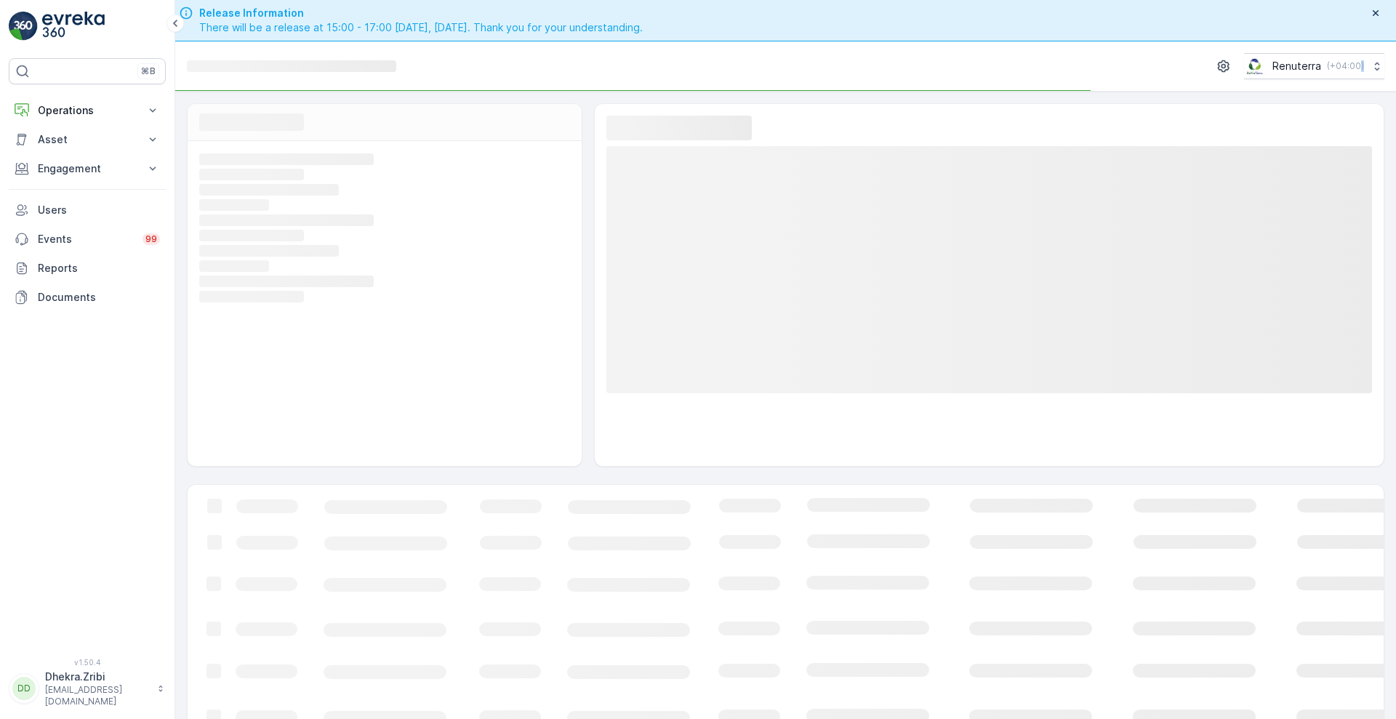
click at [249, 222] on rect at bounding box center [382, 220] width 367 height 13
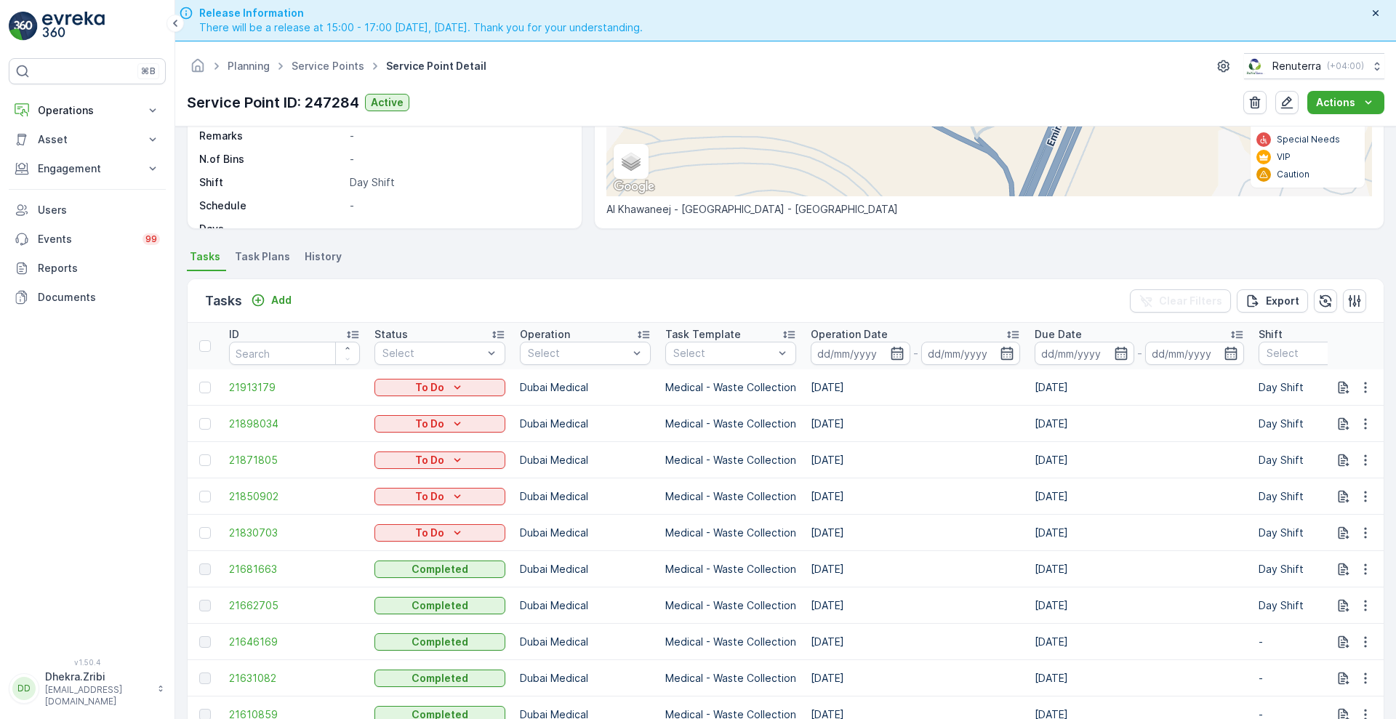
scroll to position [313, 0]
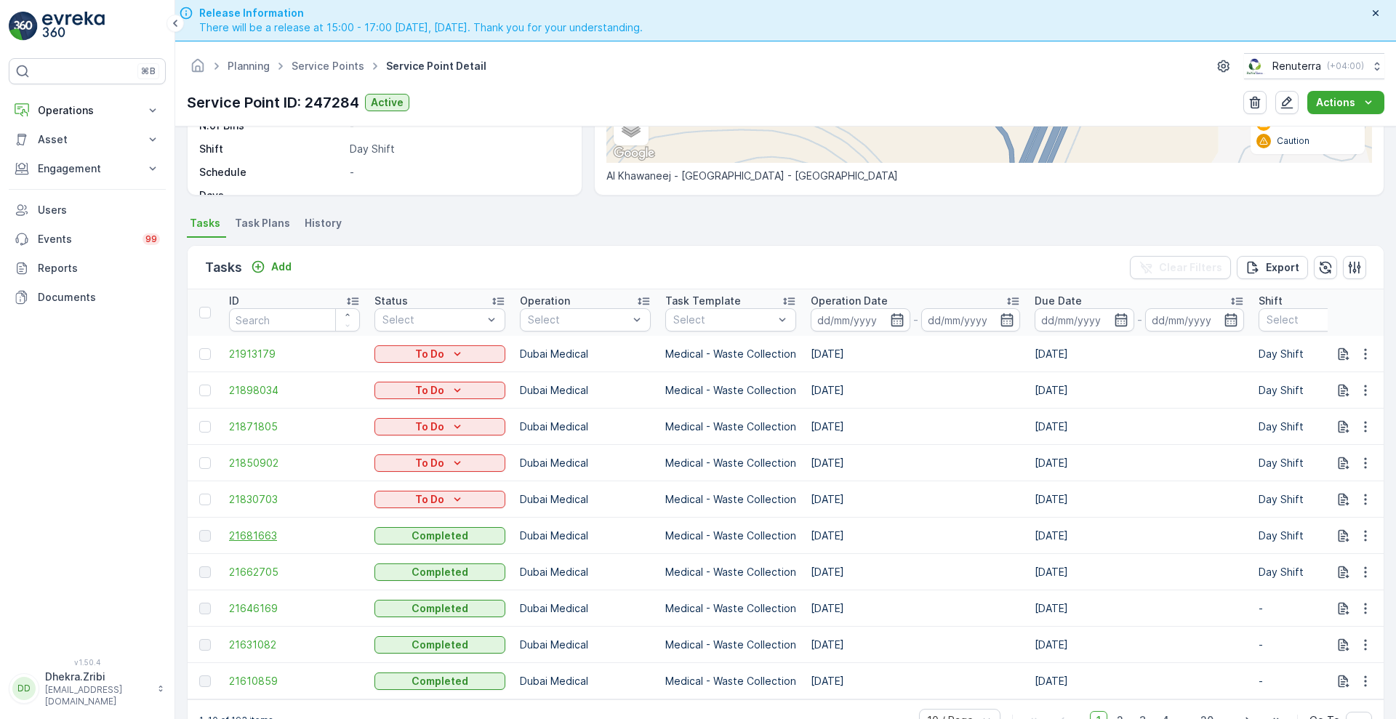
click at [243, 528] on span "21681663" at bounding box center [294, 535] width 131 height 15
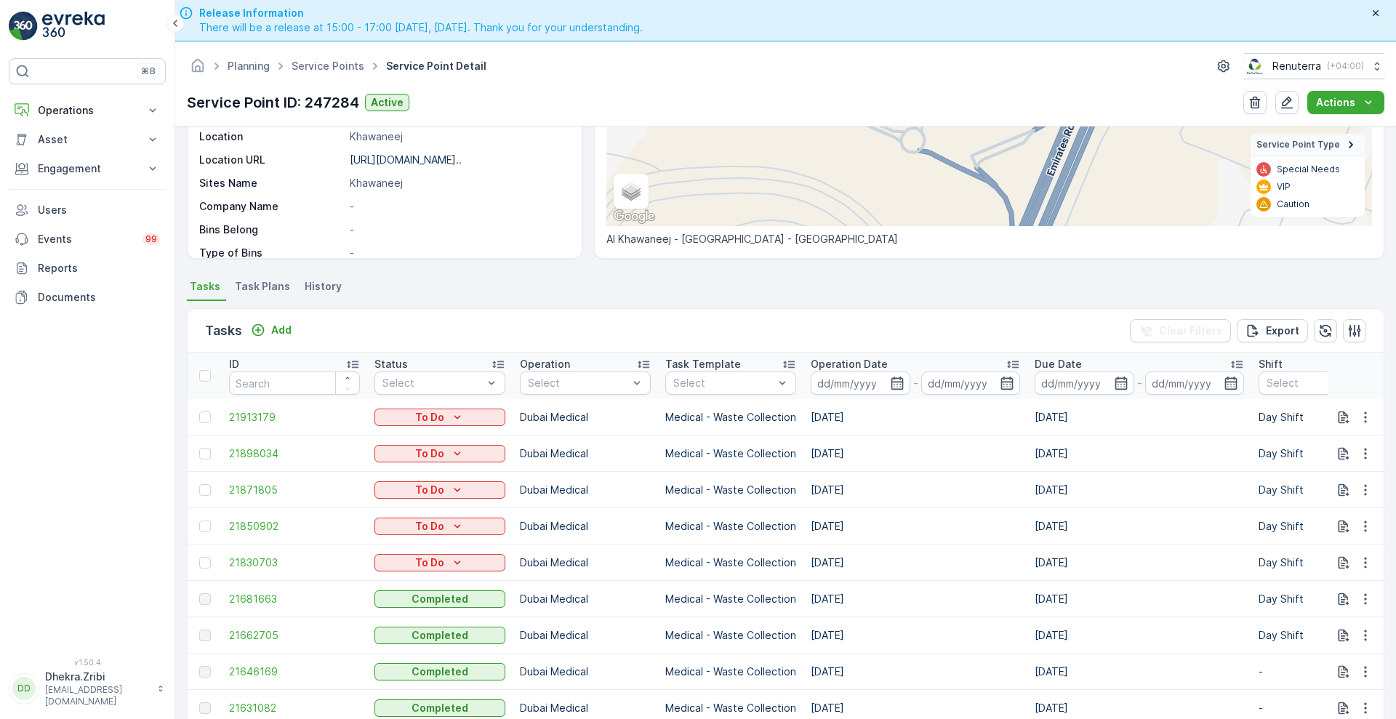
scroll to position [244, 0]
click at [260, 597] on span "21681663" at bounding box center [294, 597] width 131 height 15
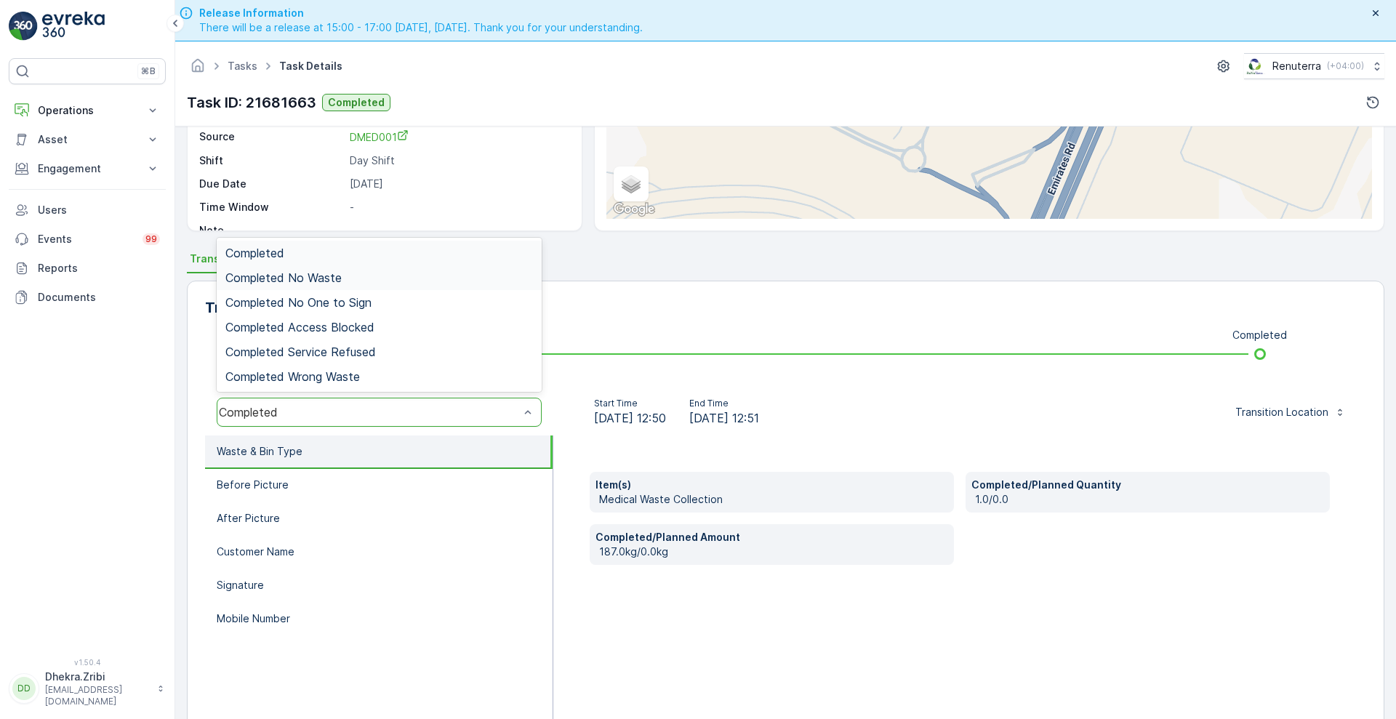
scroll to position [197, 0]
click at [277, 477] on li "Before Picture" at bounding box center [378, 486] width 347 height 33
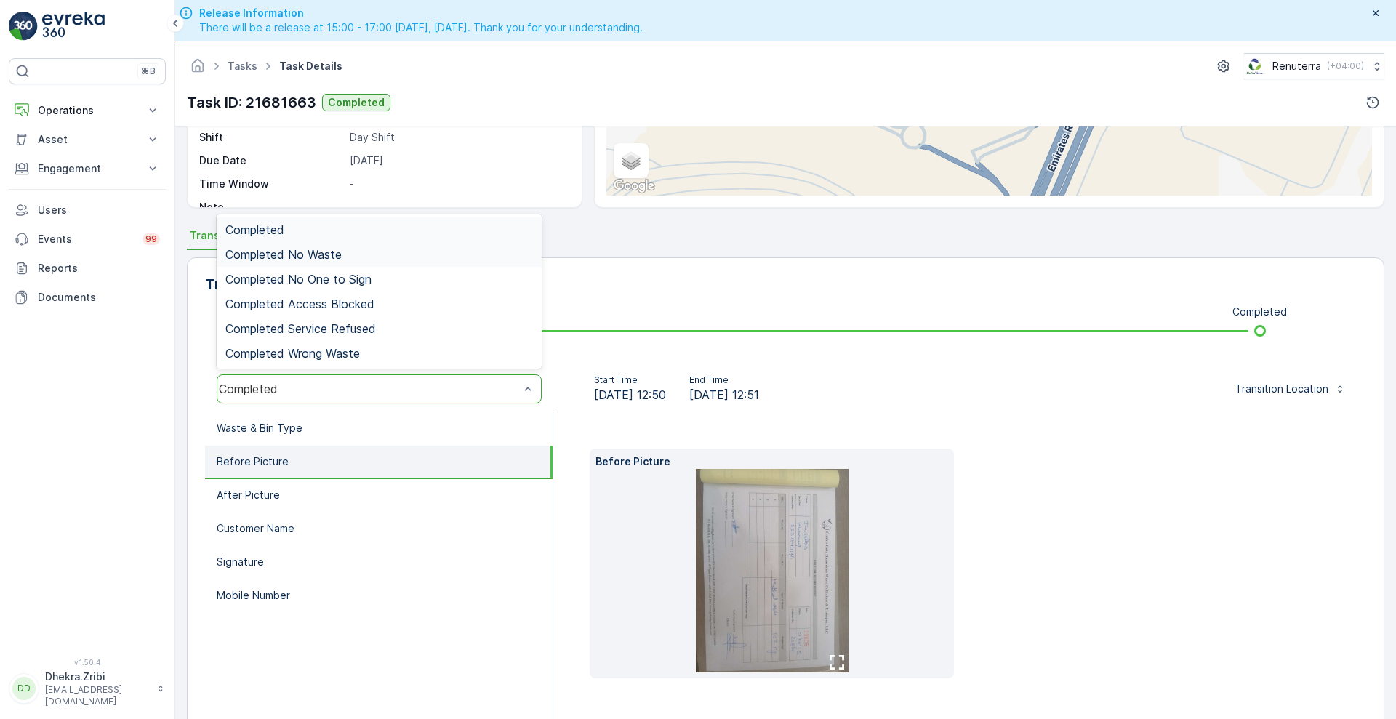
scroll to position [220, 0]
click at [300, 481] on li "After Picture" at bounding box center [378, 496] width 347 height 33
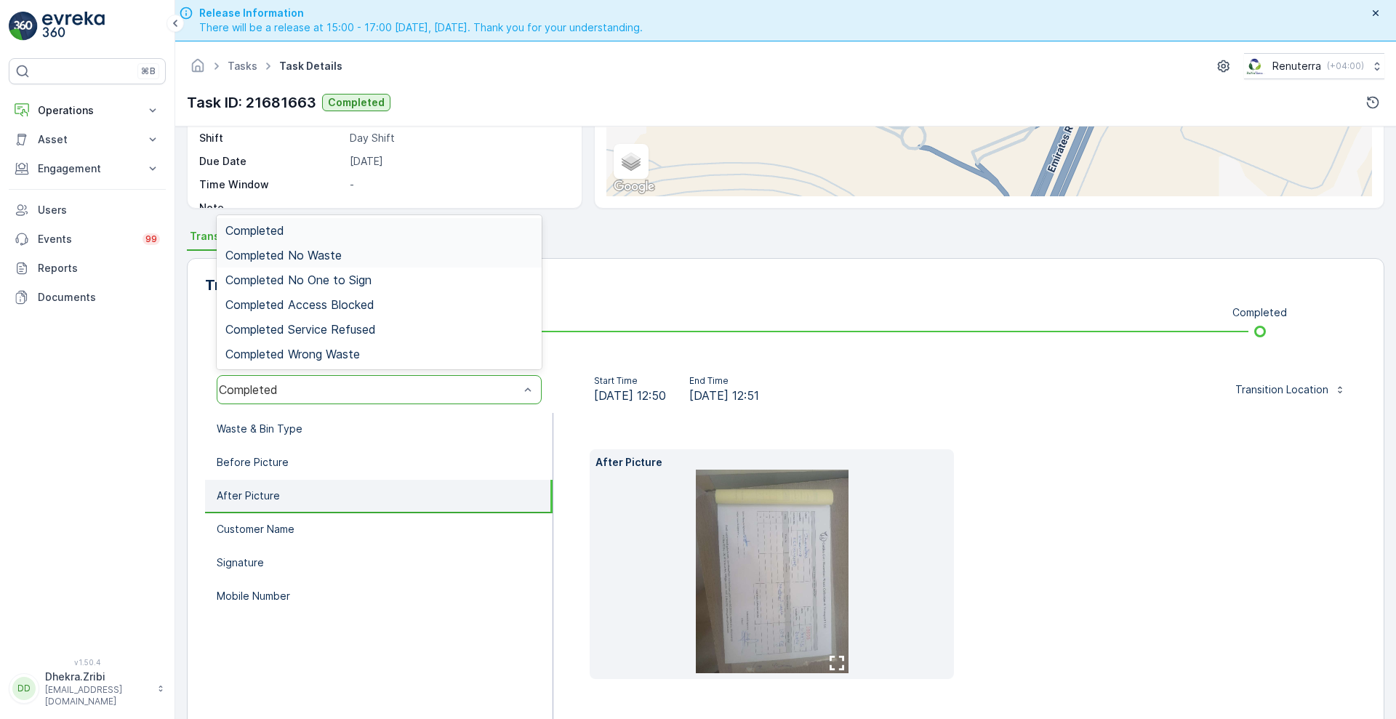
scroll to position [198, 0]
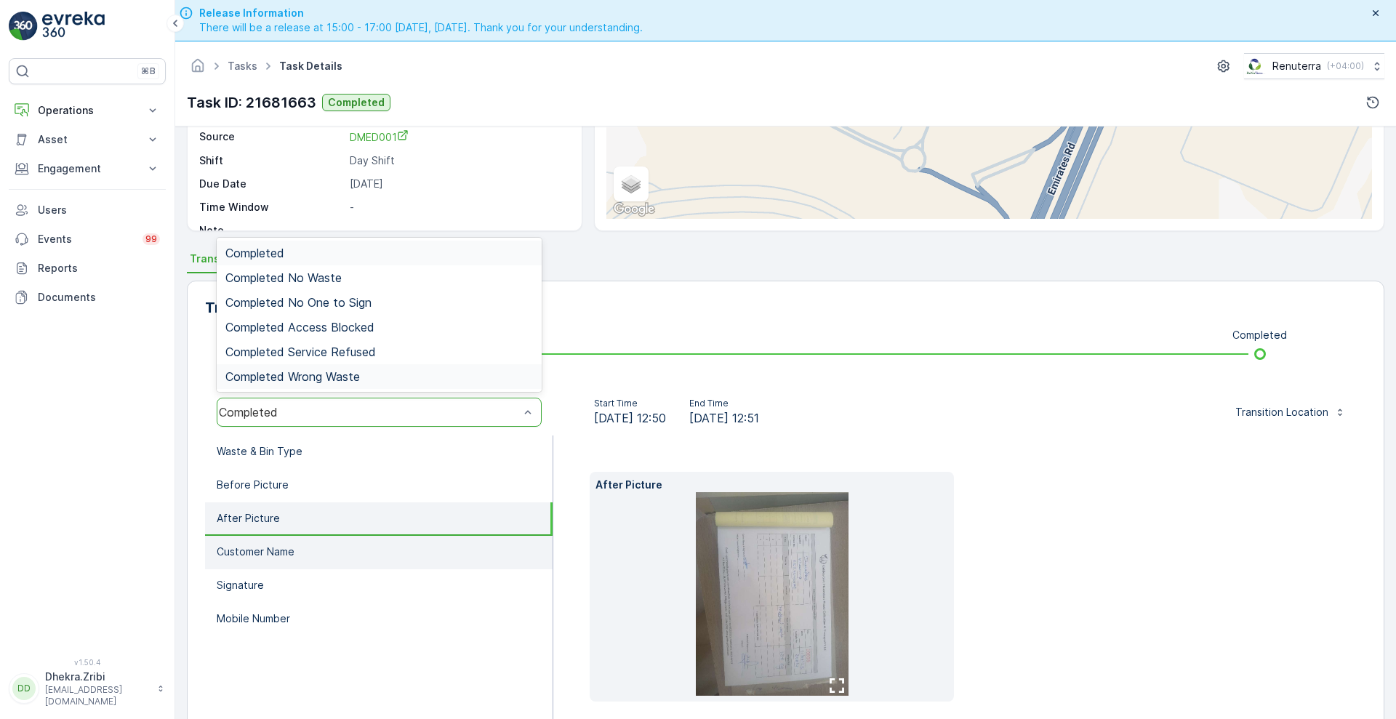
click at [286, 545] on p "Customer Name" at bounding box center [256, 551] width 78 height 15
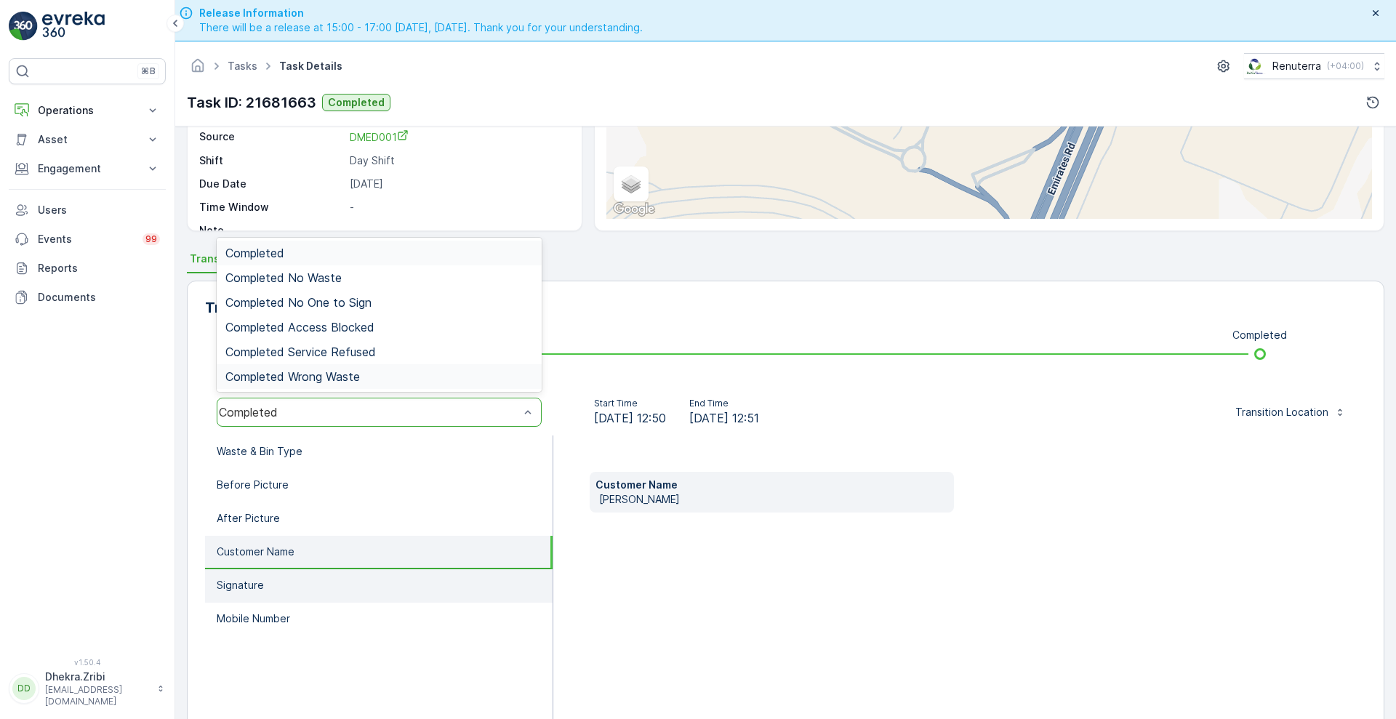
click at [251, 584] on p "Signature" at bounding box center [240, 585] width 47 height 15
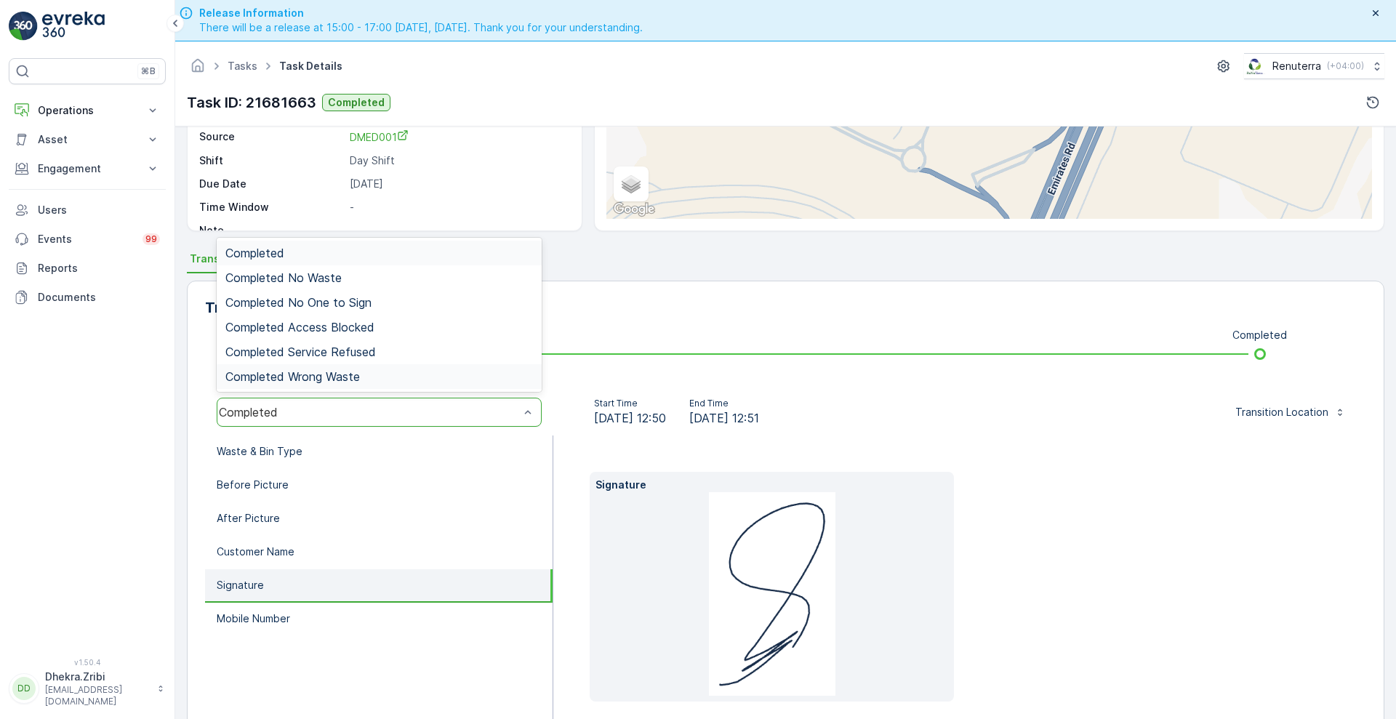
click at [891, 442] on div "Signature" at bounding box center [959, 592] width 813 height 314
click at [664, 324] on div "Transitions View Transition Map Edit Transition To Do Completed 6 results avail…" at bounding box center [785, 523] width 1197 height 484
drag, startPoint x: 690, startPoint y: 302, endPoint x: 790, endPoint y: 384, distance: 129.6
click at [790, 384] on div "Transitions View Transition Map Edit Transition To Do Completed 6 results avail…" at bounding box center [785, 523] width 1197 height 484
click at [821, 345] on div "To Do Completed" at bounding box center [785, 353] width 1114 height 23
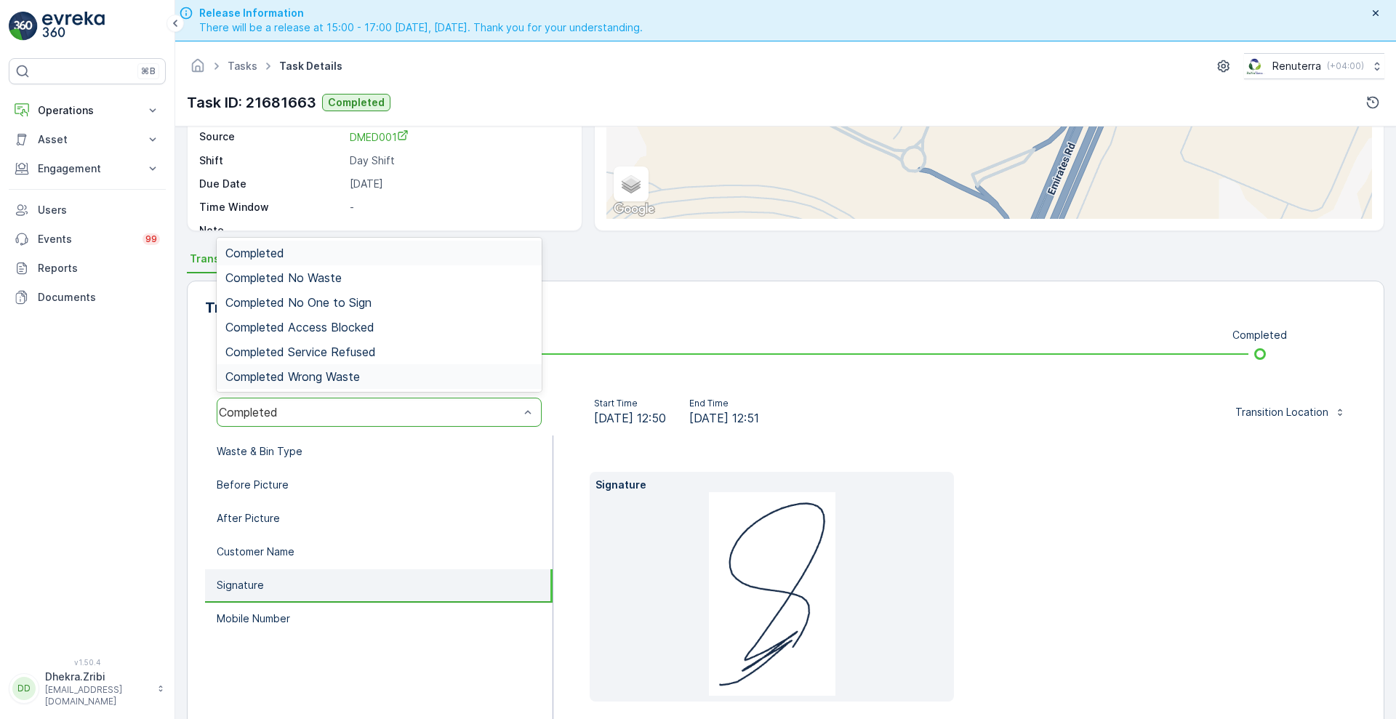
click at [752, 334] on div "Transitions View Transition Map Edit Transition To Do Completed 6 results avail…" at bounding box center [785, 523] width 1197 height 484
click at [675, 300] on div "Transitions View Transition Map Edit Transition" at bounding box center [785, 307] width 1161 height 23
click at [515, 408] on div "Completed" at bounding box center [369, 412] width 300 height 13
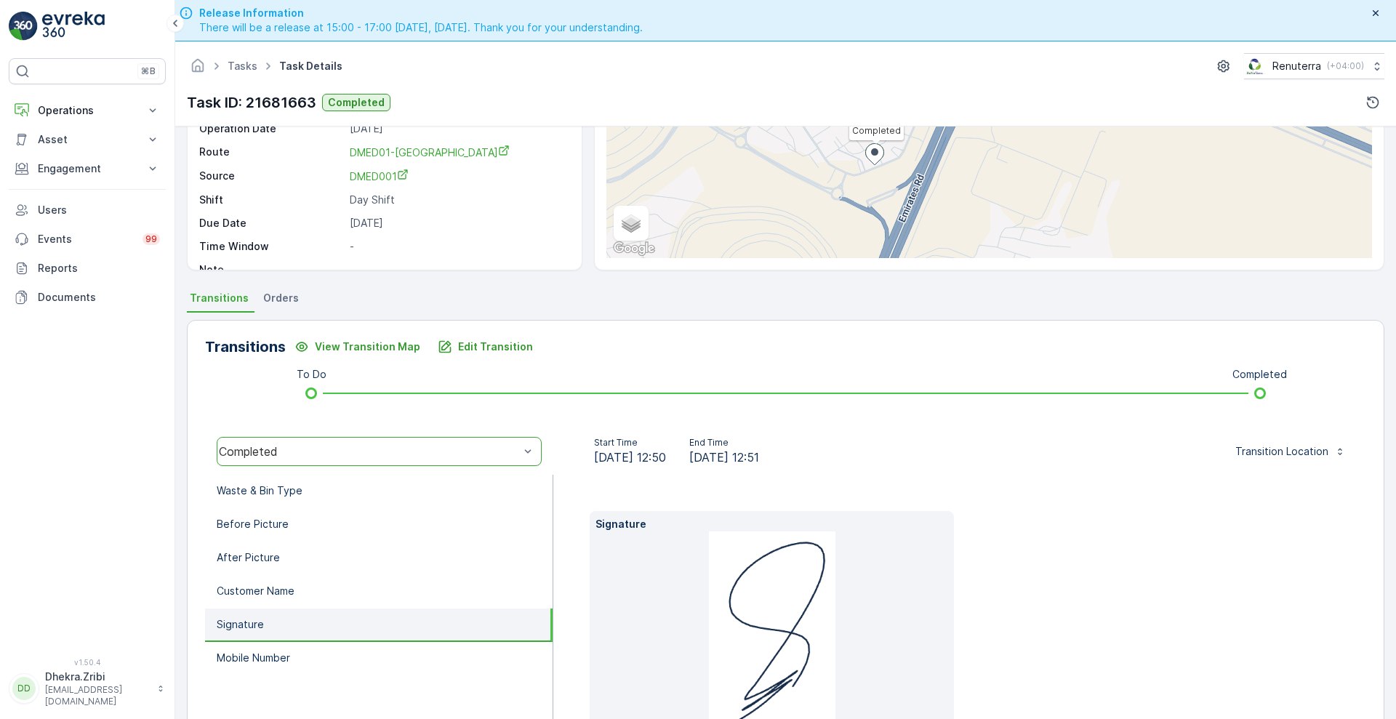
scroll to position [174, 0]
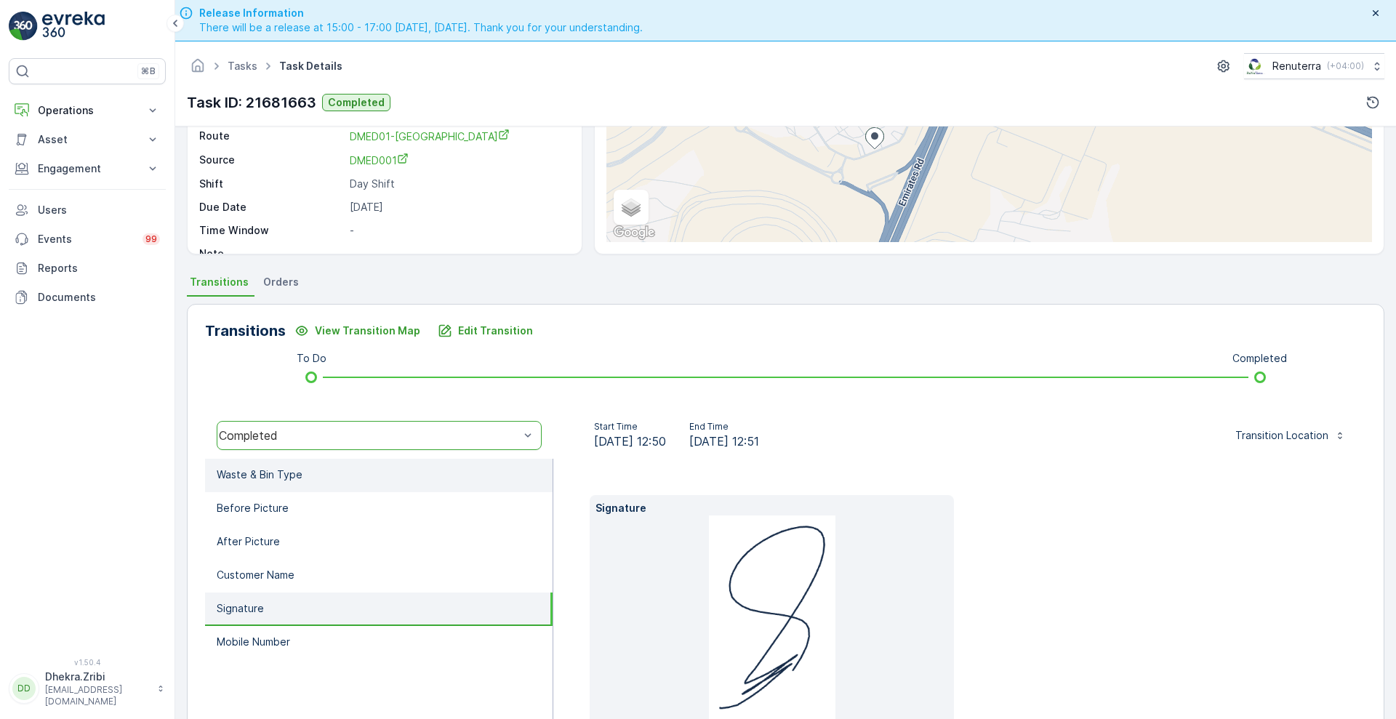
click at [314, 487] on li "Waste & Bin Type" at bounding box center [378, 475] width 347 height 33
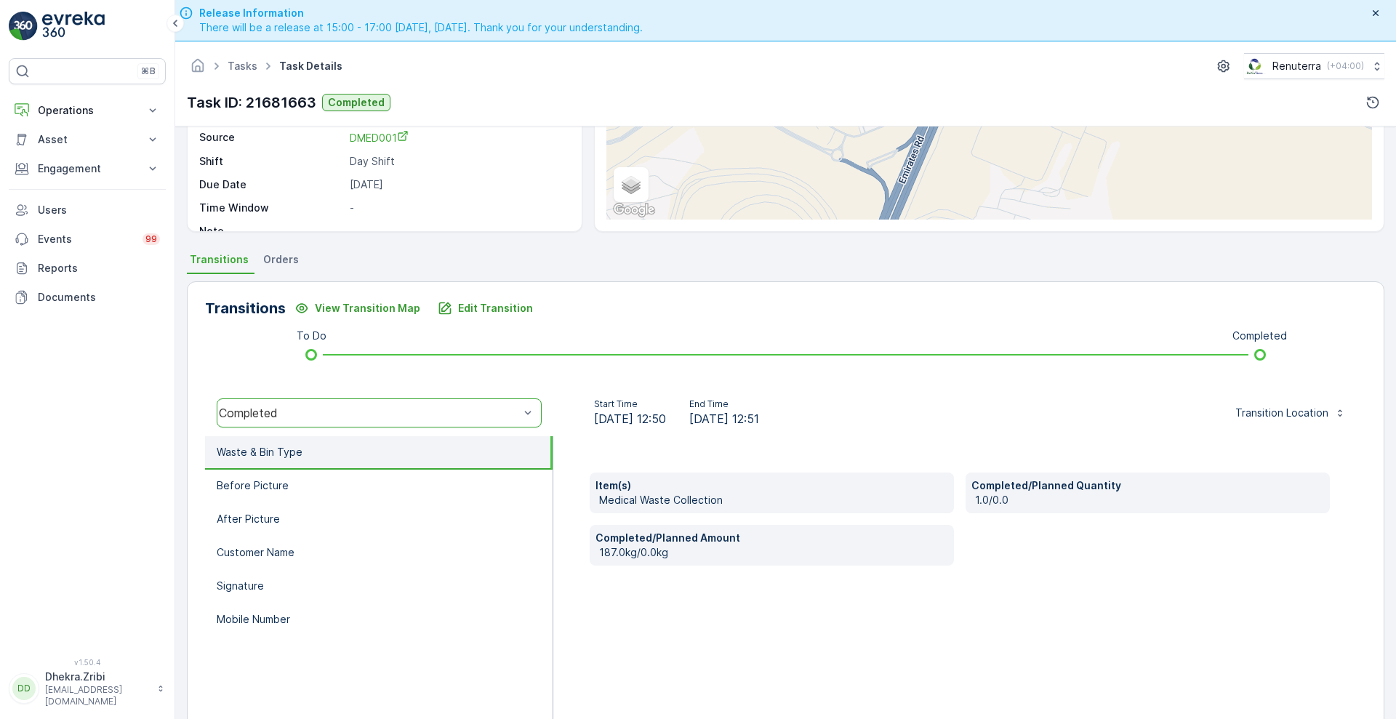
scroll to position [0, 0]
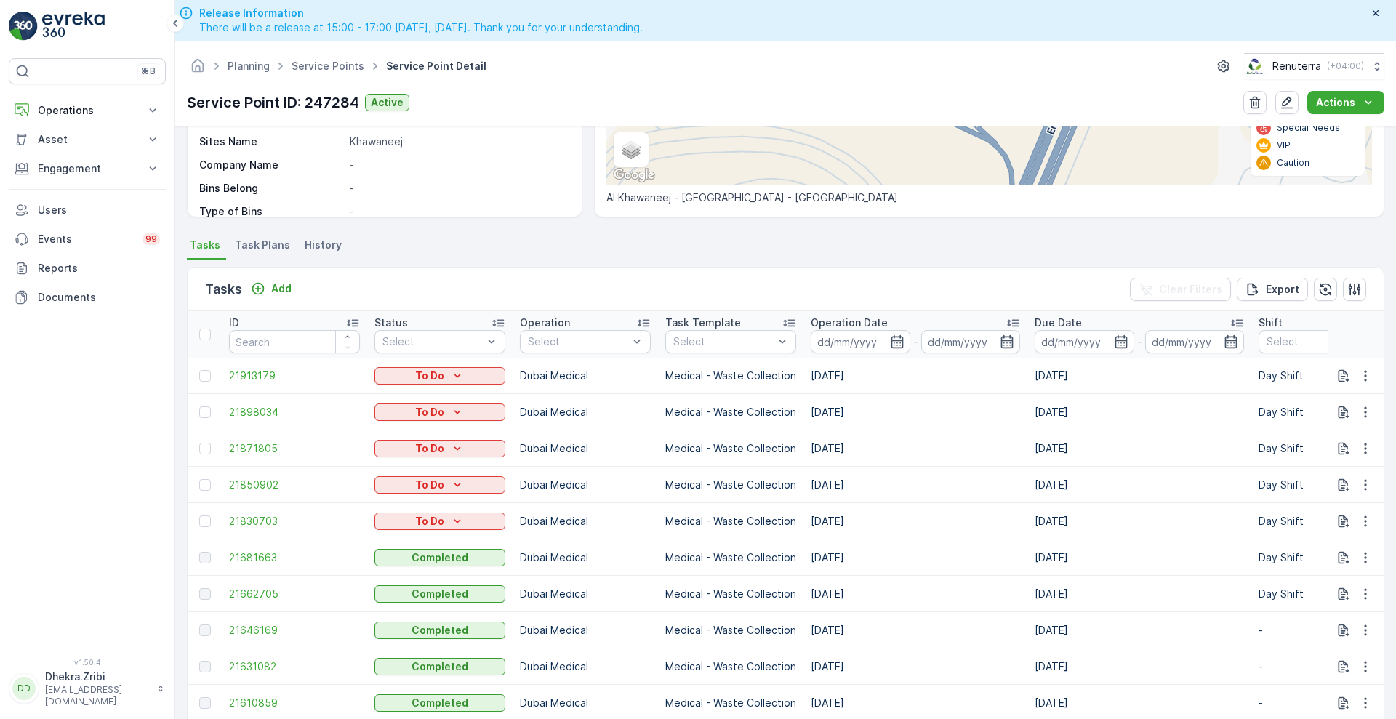
scroll to position [283, 0]
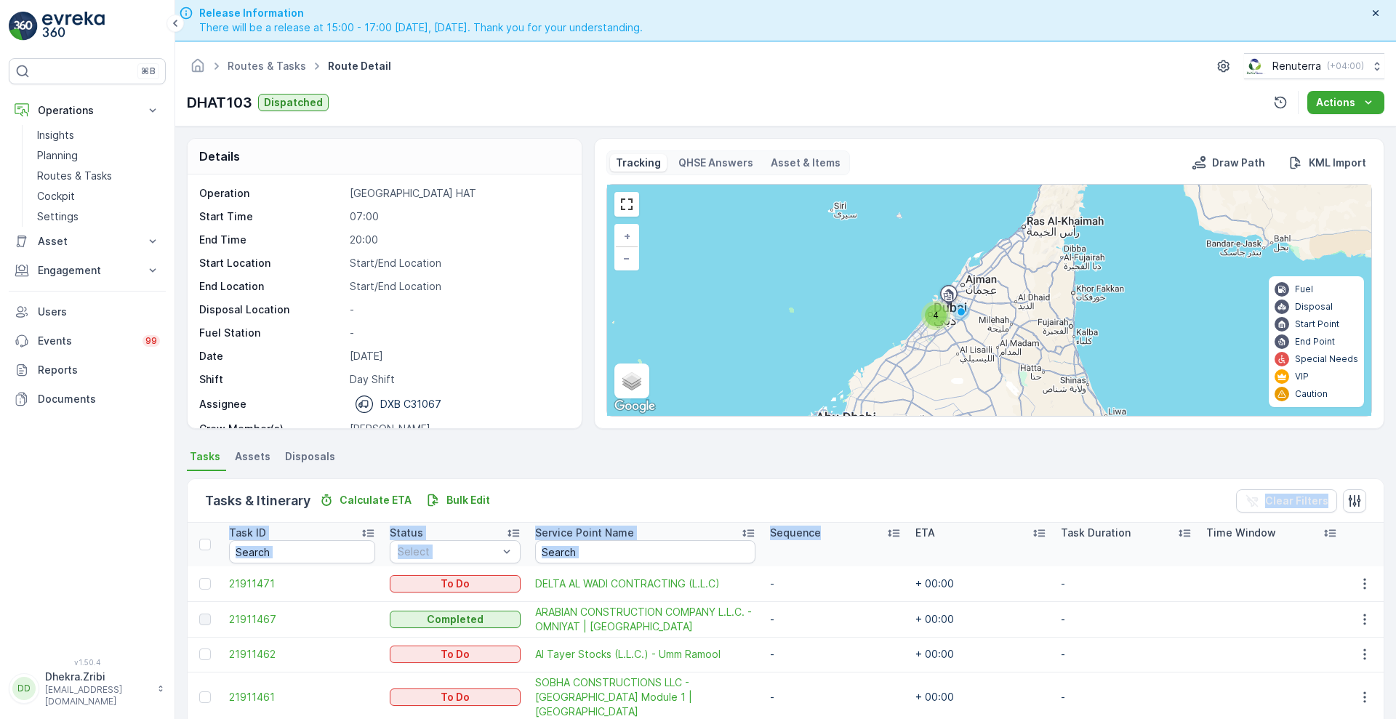
drag, startPoint x: 926, startPoint y: 494, endPoint x: 865, endPoint y: 563, distance: 92.2
click at [865, 563] on div "Tasks & Itinerary Calculate ETA Bulk Edit Clear Filters Task ID Status Select S…" at bounding box center [785, 625] width 1197 height 294
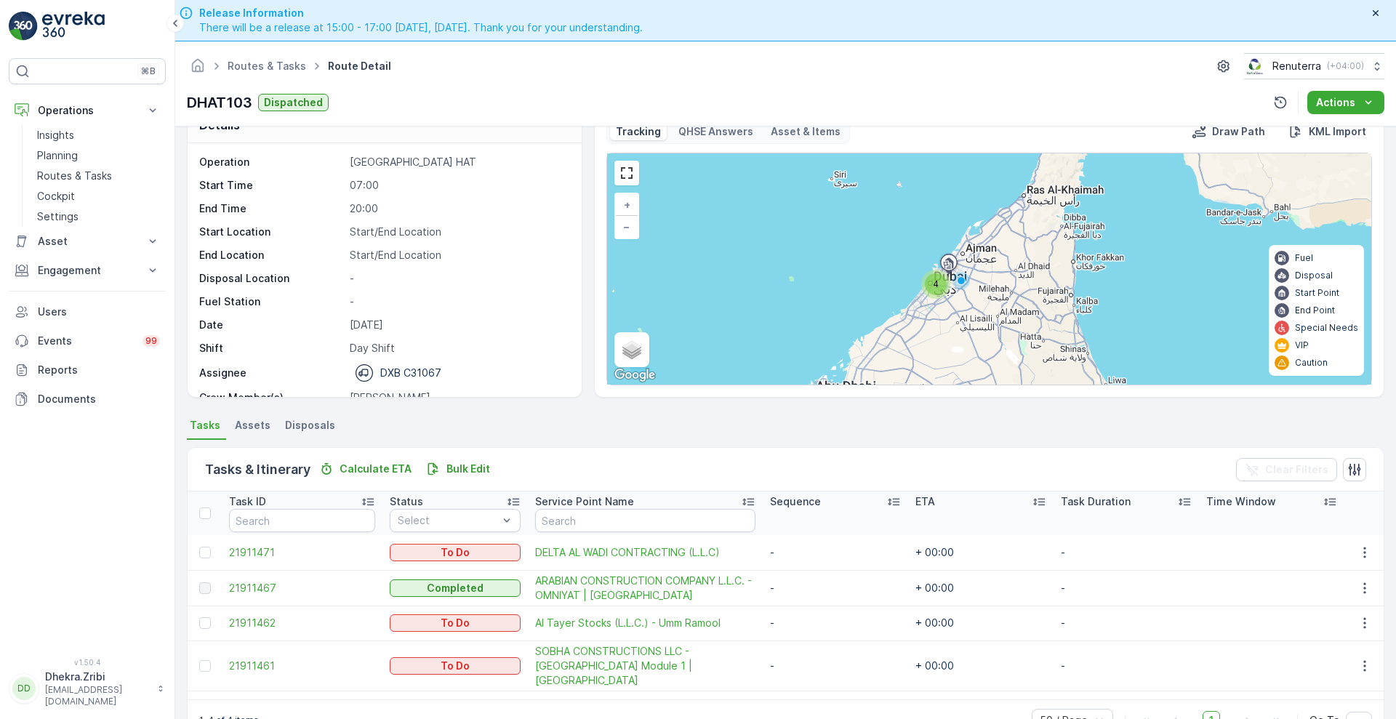
click at [864, 461] on div "Tasks & Itinerary Calculate ETA Bulk Edit Clear Filters" at bounding box center [786, 470] width 1196 height 44
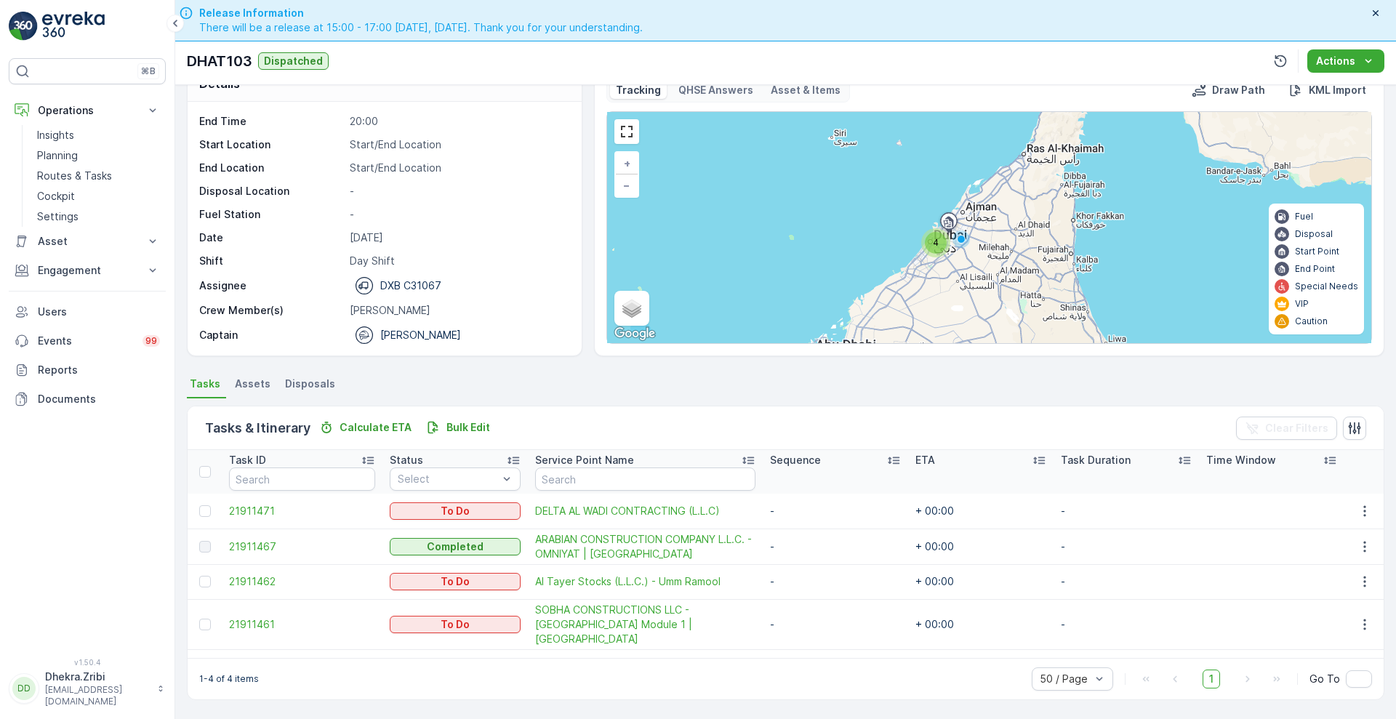
scroll to position [45, 0]
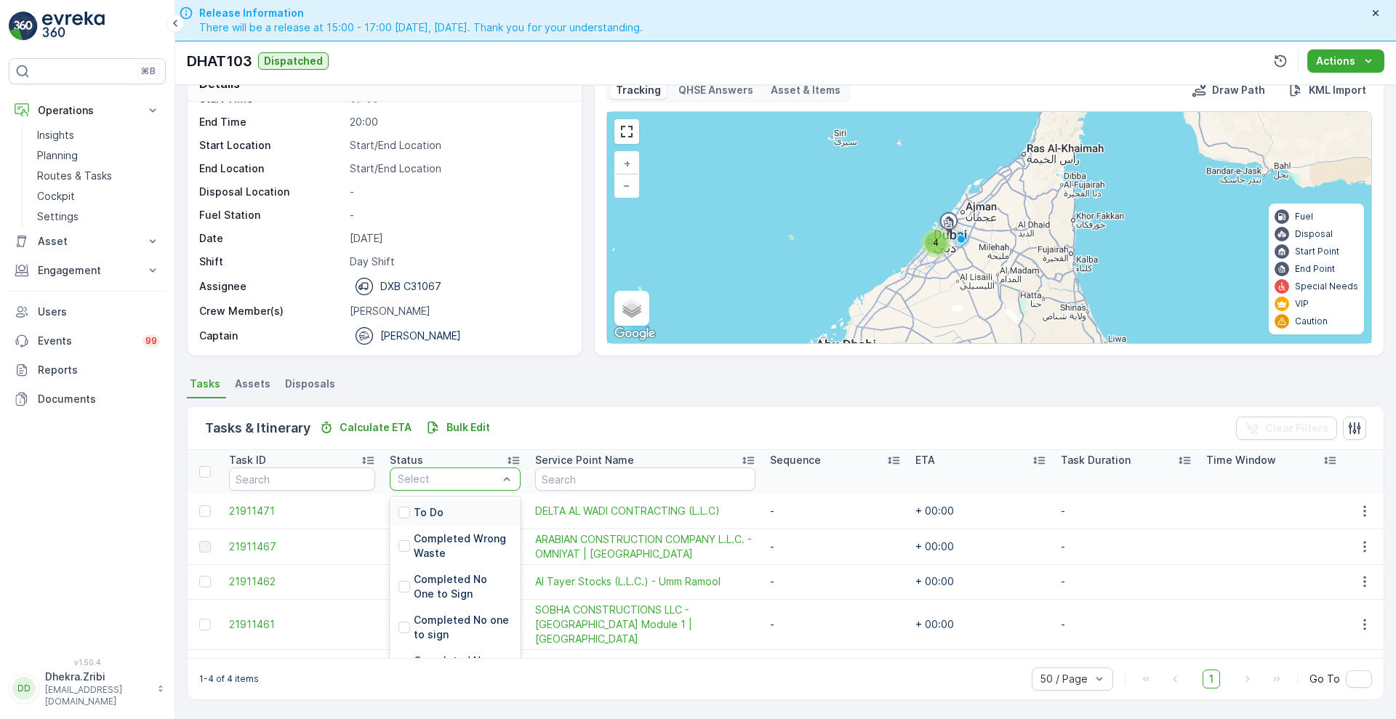
click at [499, 487] on div at bounding box center [506, 479] width 15 height 22
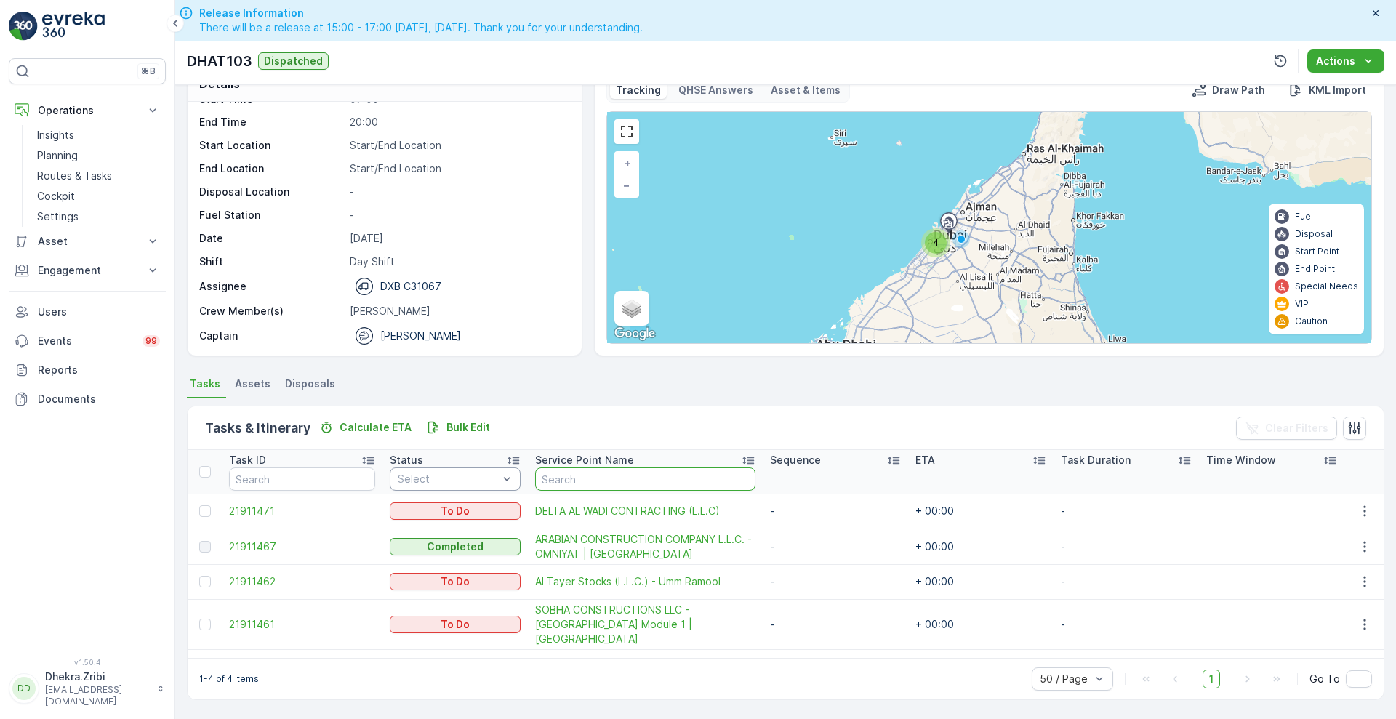
click at [635, 486] on input "text" at bounding box center [645, 478] width 220 height 23
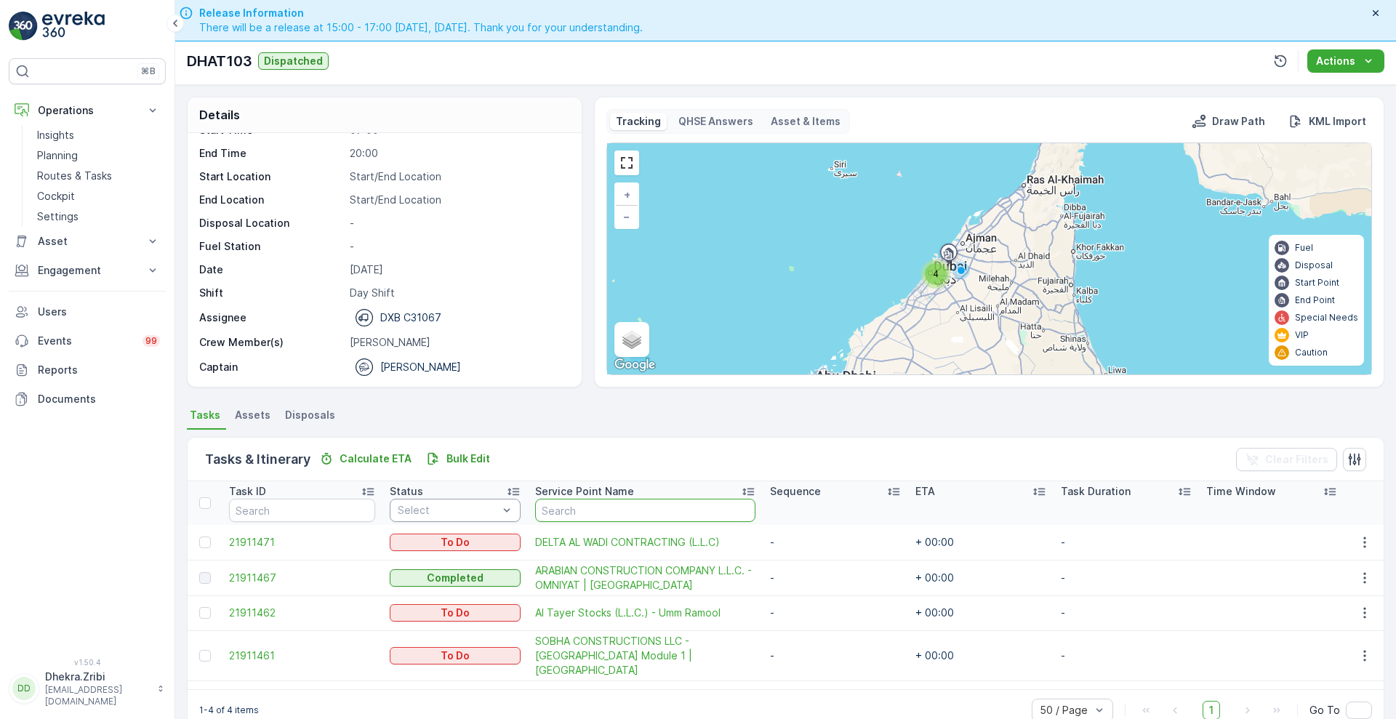
scroll to position [0, 0]
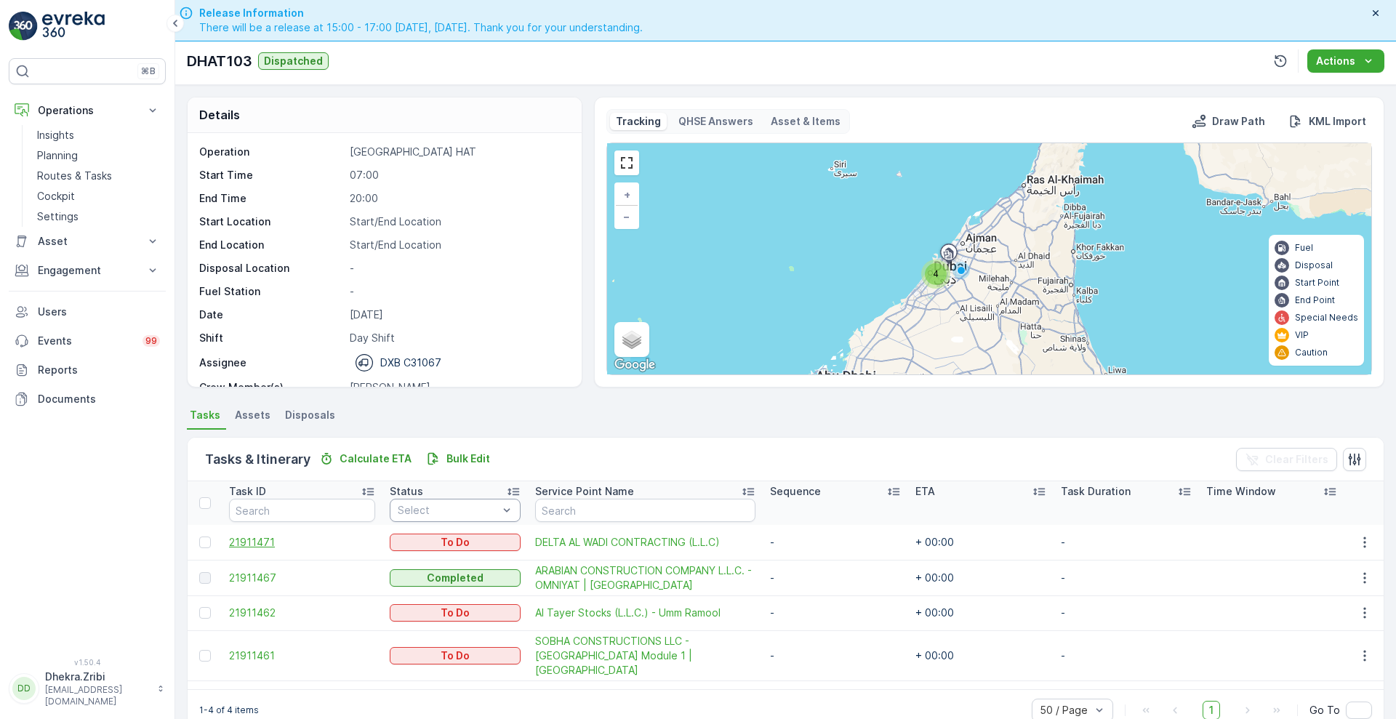
click at [244, 536] on span "21911471" at bounding box center [302, 542] width 146 height 15
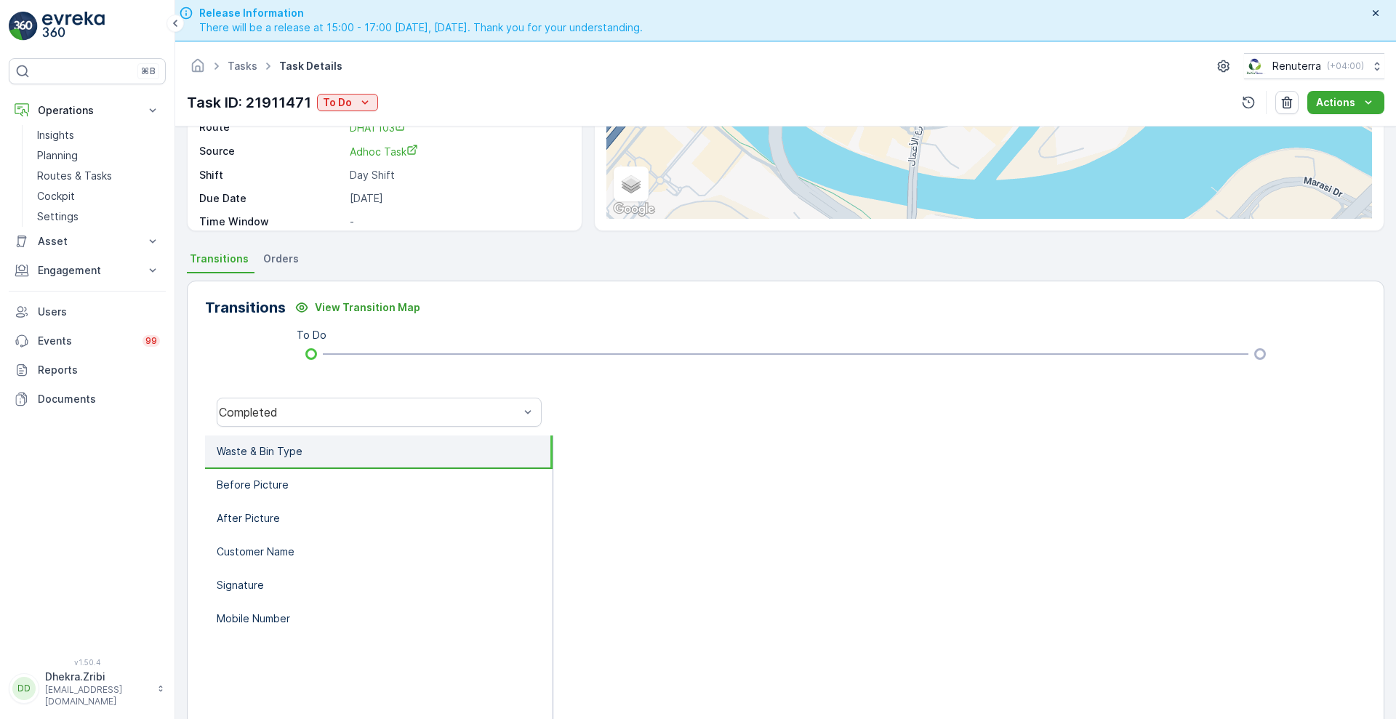
scroll to position [198, 0]
click at [288, 495] on li "Before Picture" at bounding box center [378, 485] width 347 height 33
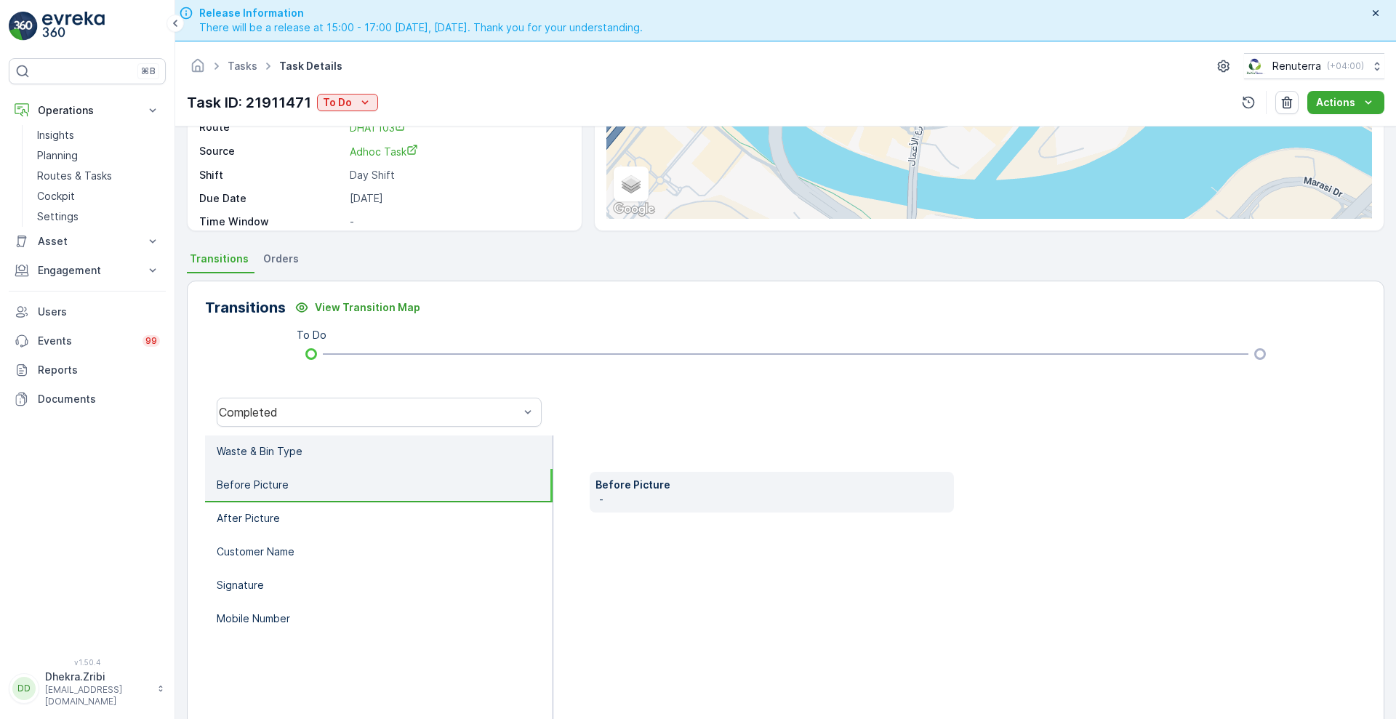
click at [315, 465] on li "Waste & Bin Type" at bounding box center [378, 451] width 347 height 33
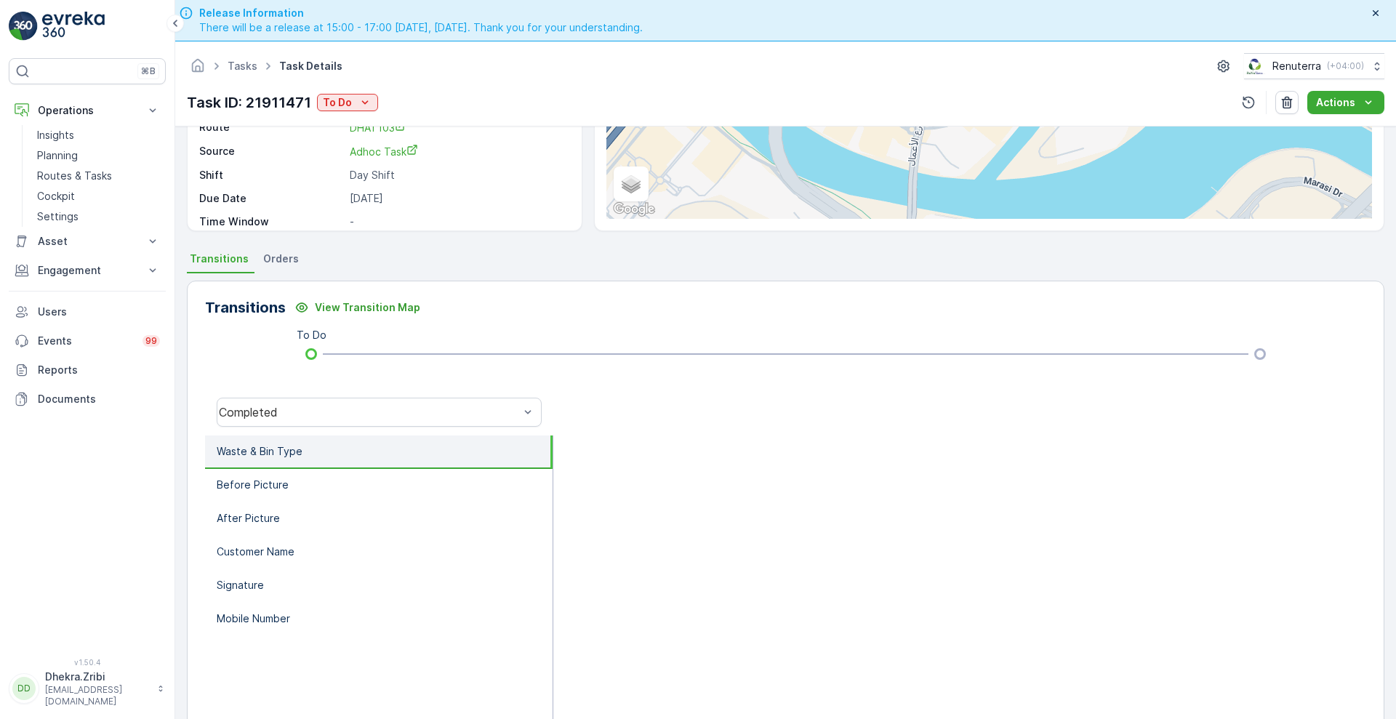
scroll to position [4, 0]
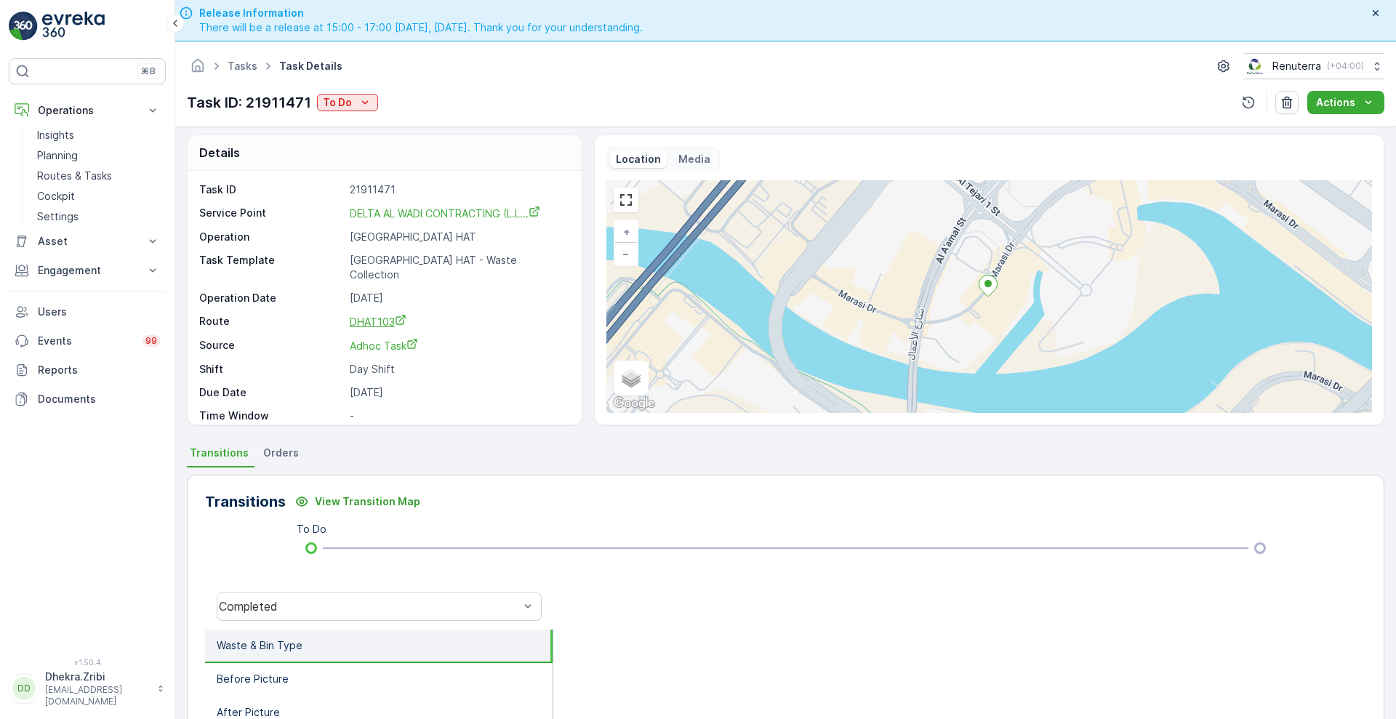
click at [395, 314] on icon "DHAT103" at bounding box center [401, 320] width 12 height 12
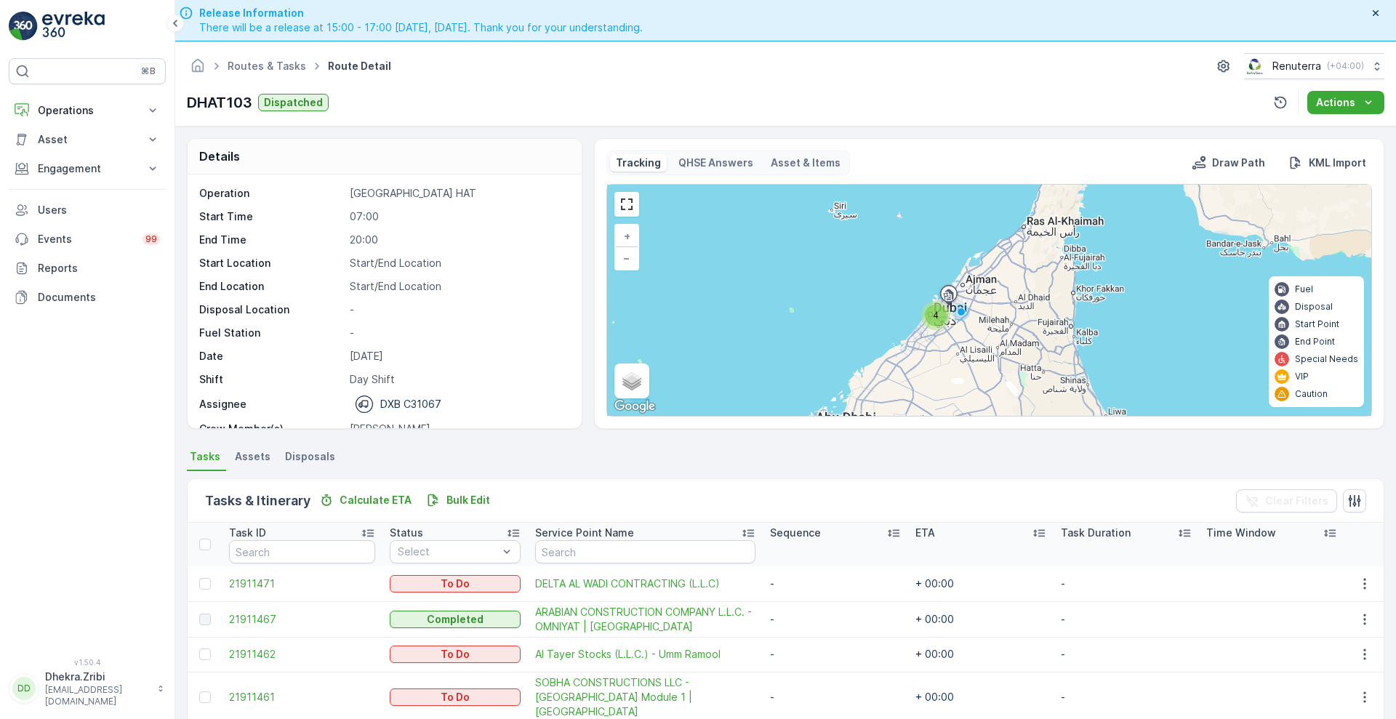
scroll to position [46, 0]
